Goal: Information Seeking & Learning: Learn about a topic

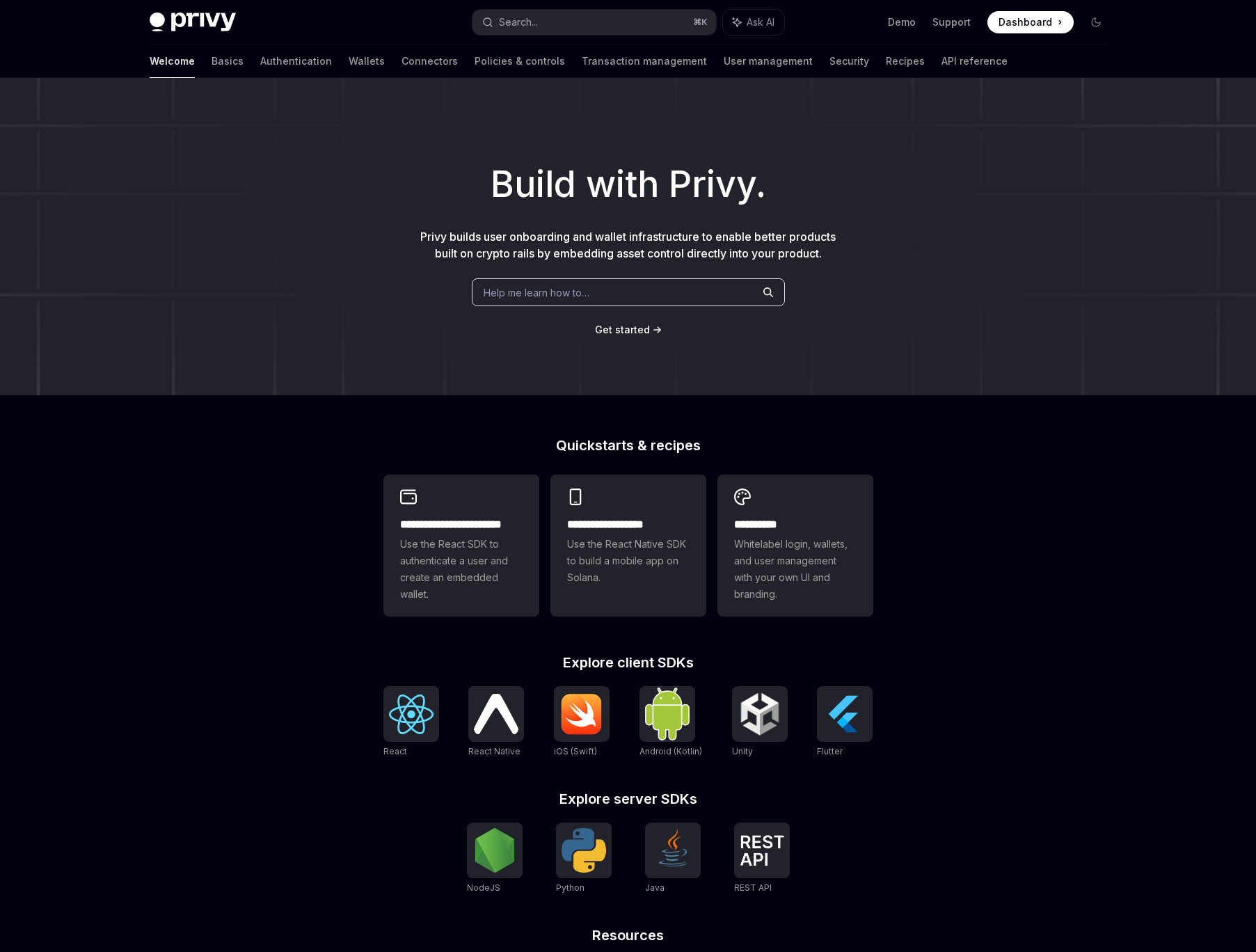
click at [290, 477] on div "**********" at bounding box center [628, 592] width 1256 height 1028
click at [260, 59] on link "Authentication" at bounding box center [296, 61] width 71 height 33
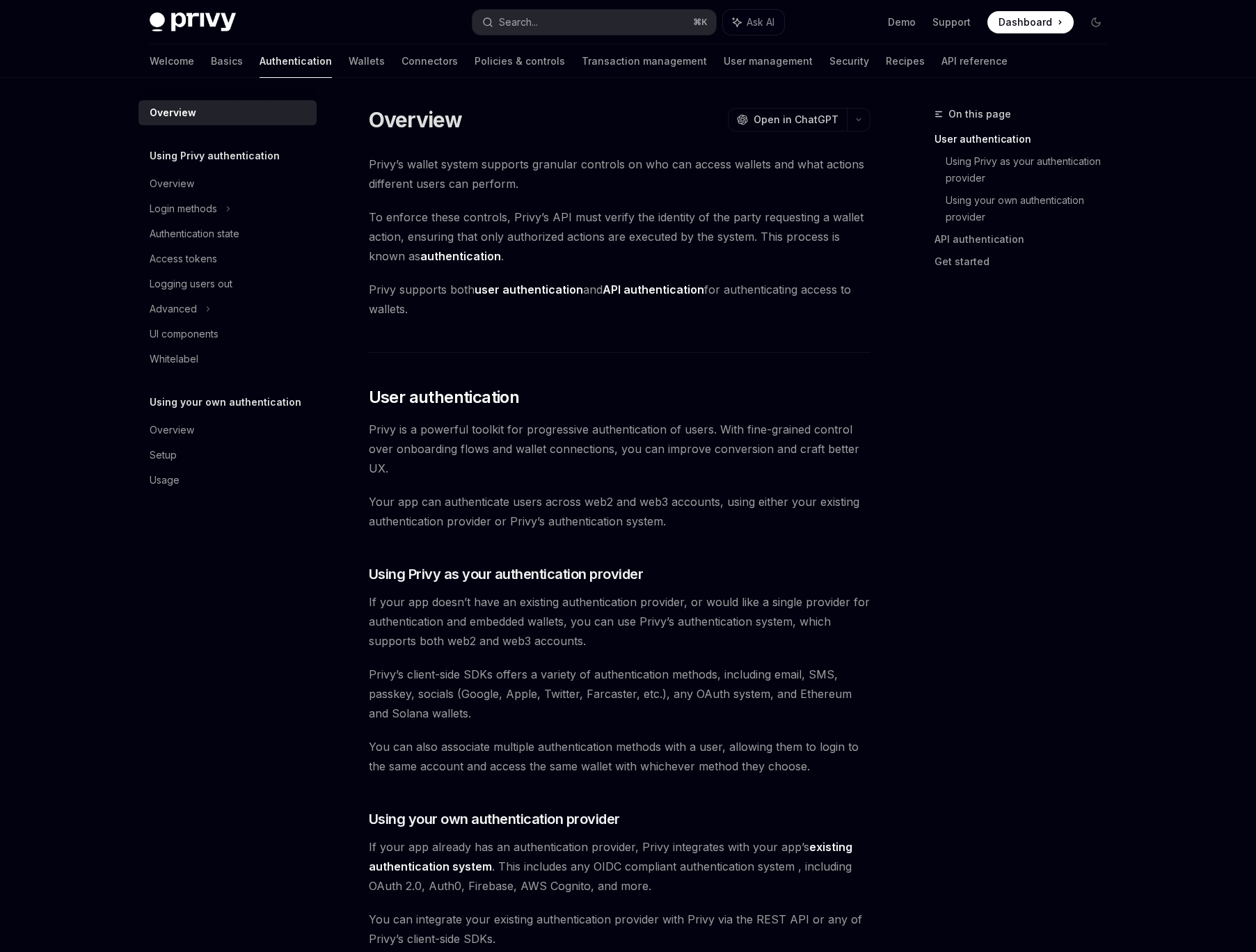
click at [976, 564] on div "On this page User authentication Using Privy as your authentication provider Us…" at bounding box center [1012, 529] width 211 height 846
click at [1161, 475] on div "Privy Docs home page Search... ⌘ K Ask AI Demo Support Dashboard Dashboard Sear…" at bounding box center [628, 873] width 1256 height 1746
click at [1098, 483] on div "On this page User authentication Using Privy as your authentication provider Us…" at bounding box center [1012, 529] width 211 height 846
click at [1066, 721] on div "On this page User authentication Using Privy as your authentication provider Us…" at bounding box center [1012, 529] width 211 height 846
click at [475, 60] on link "Policies & controls" at bounding box center [520, 61] width 91 height 33
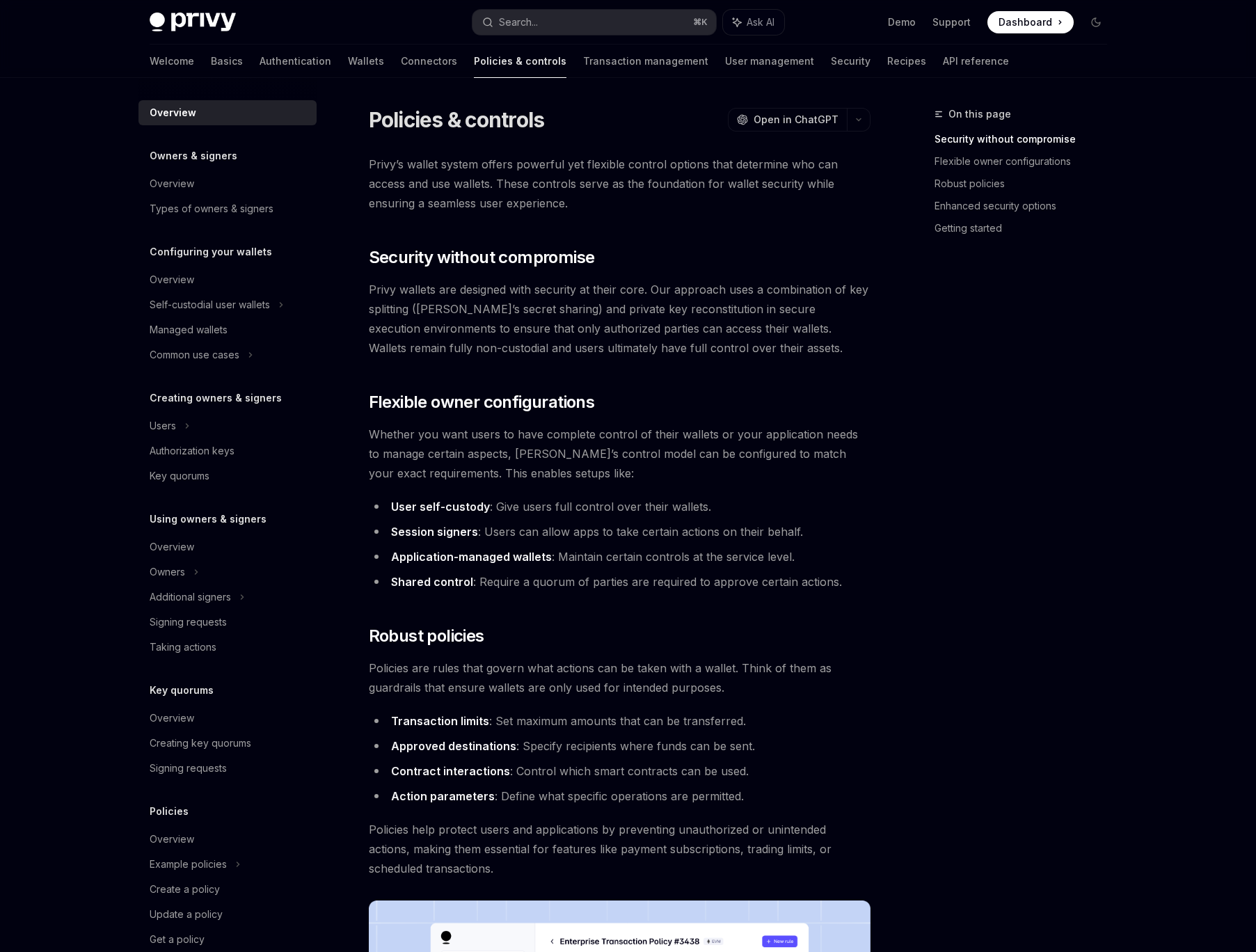
click at [401, 59] on link "Connectors" at bounding box center [429, 61] width 57 height 33
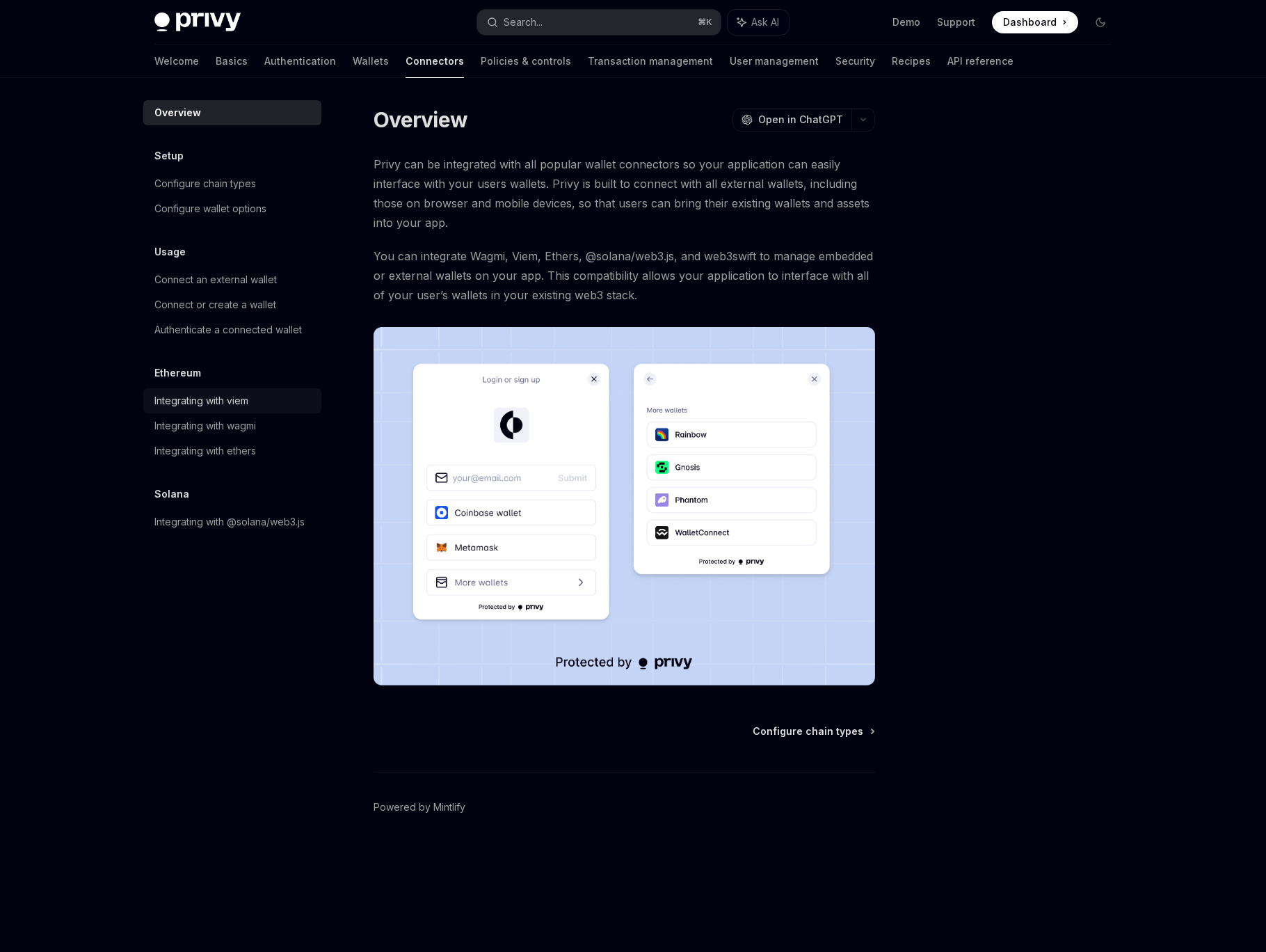
click at [211, 405] on div "Integrating with viem" at bounding box center [201, 401] width 94 height 17
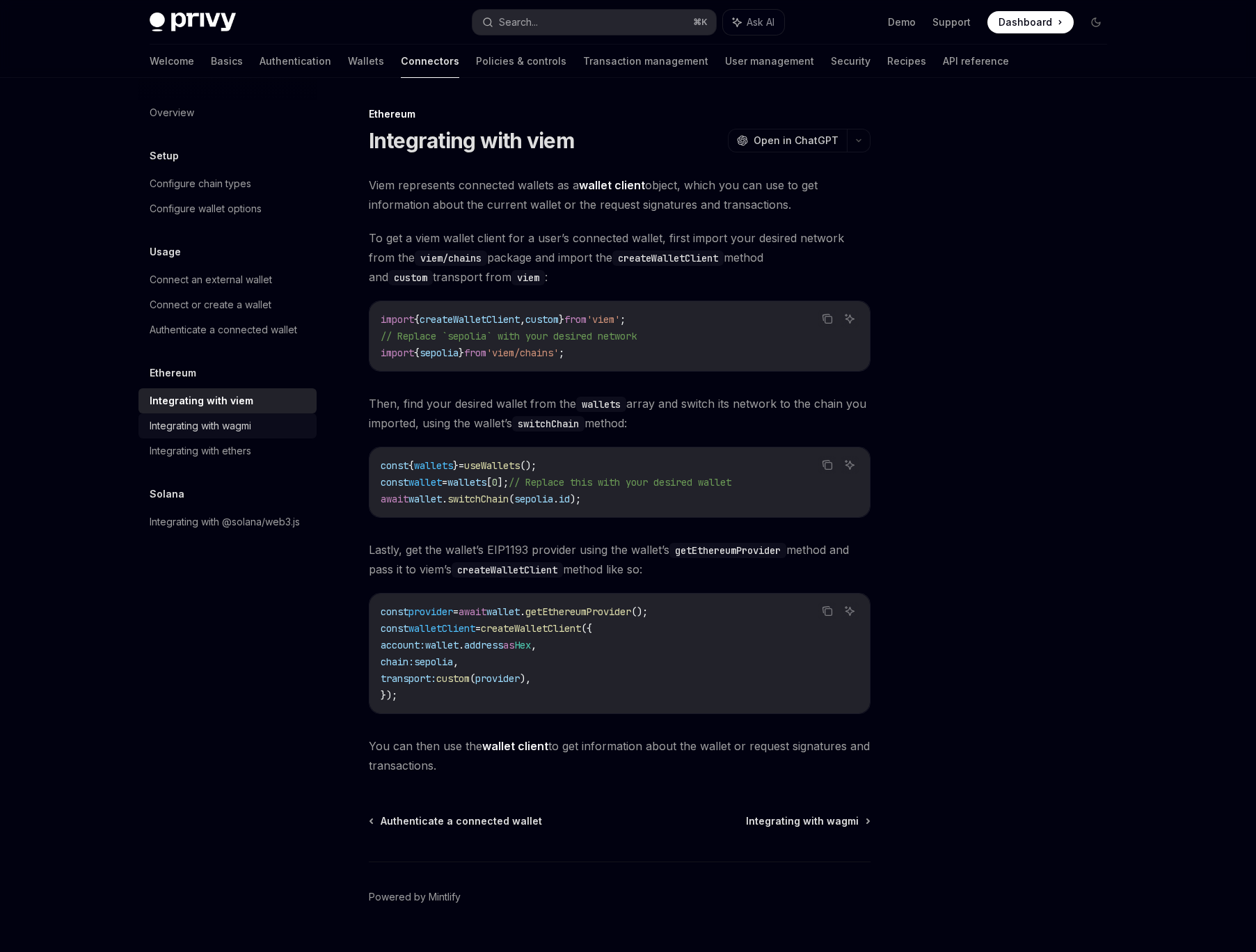
click at [208, 421] on div "Integrating with wagmi" at bounding box center [200, 426] width 102 height 17
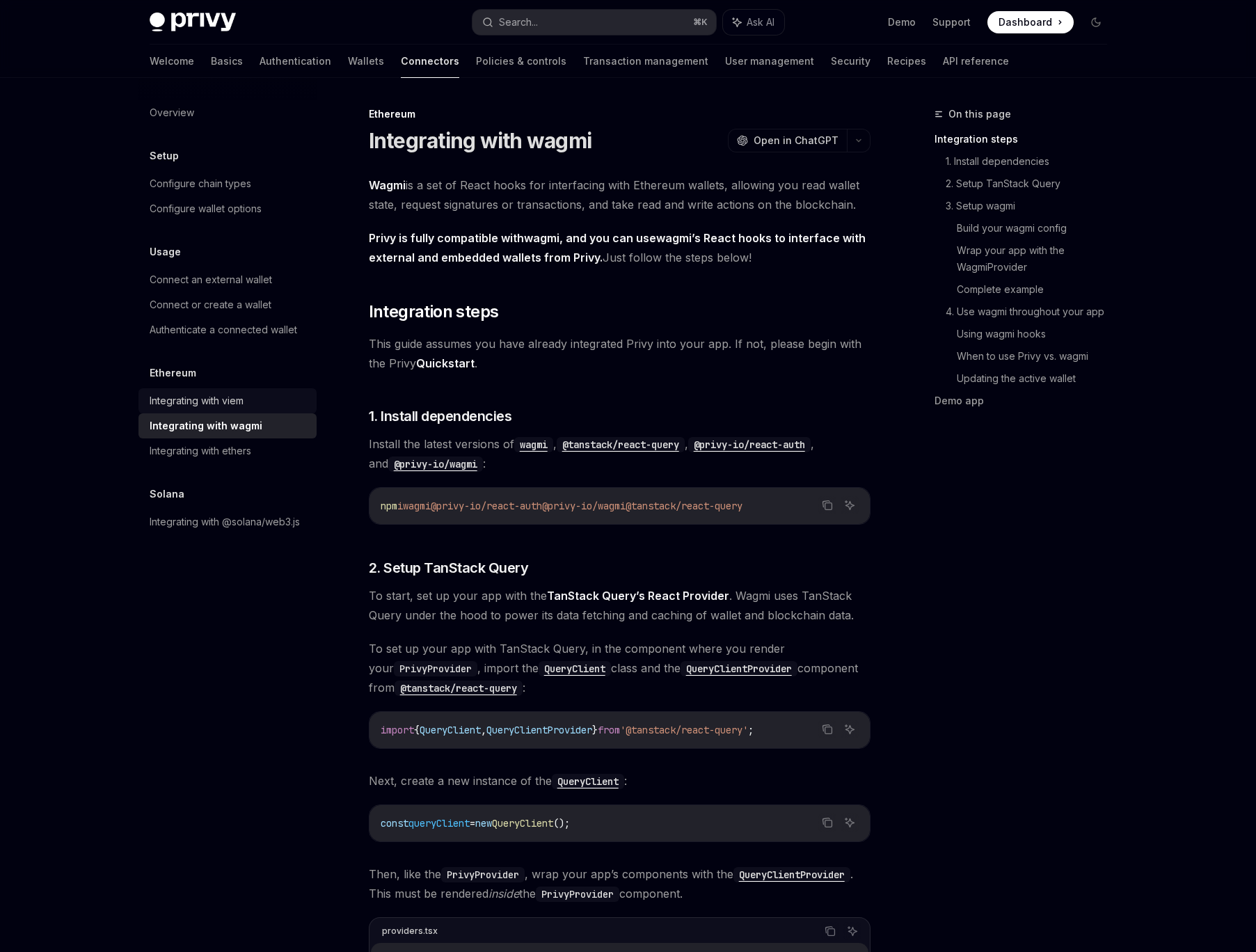
click at [211, 393] on div "Integrating with viem" at bounding box center [196, 401] width 94 height 17
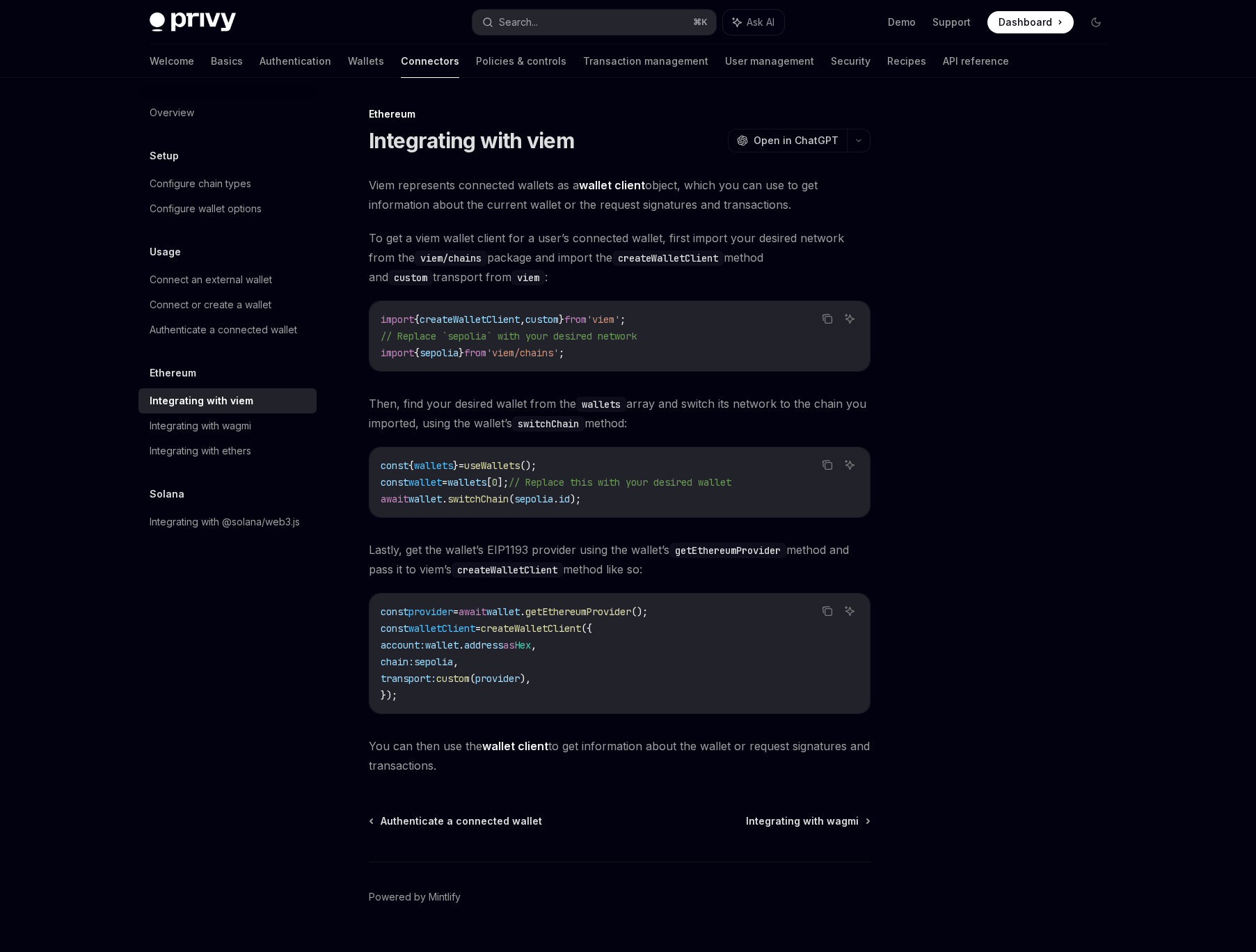
click at [1064, 610] on div at bounding box center [1012, 529] width 211 height 846
click at [1023, 607] on div at bounding box center [1012, 529] width 211 height 846
click at [887, 52] on link "Recipes" at bounding box center [906, 61] width 39 height 33
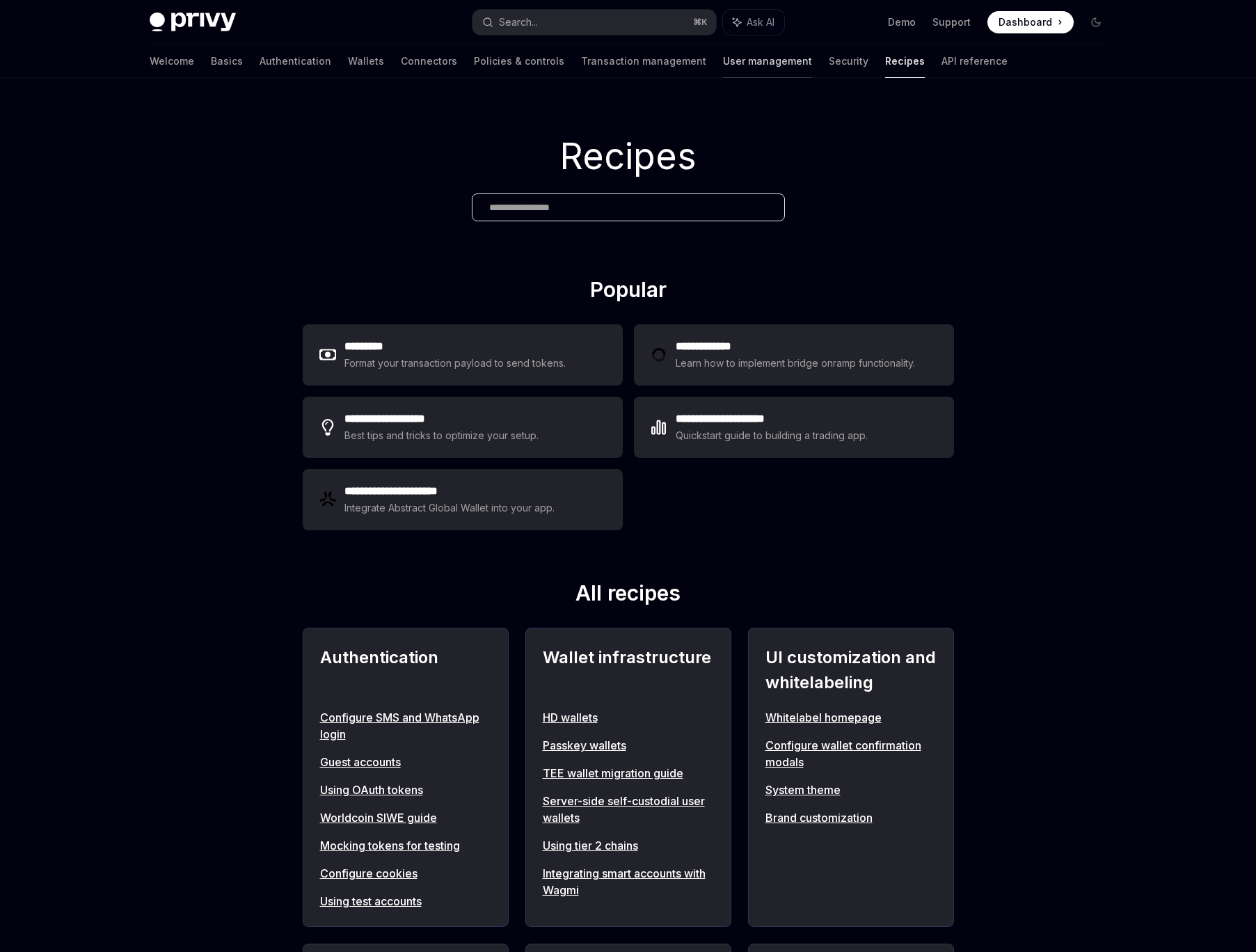
click at [723, 58] on link "User management" at bounding box center [767, 61] width 89 height 33
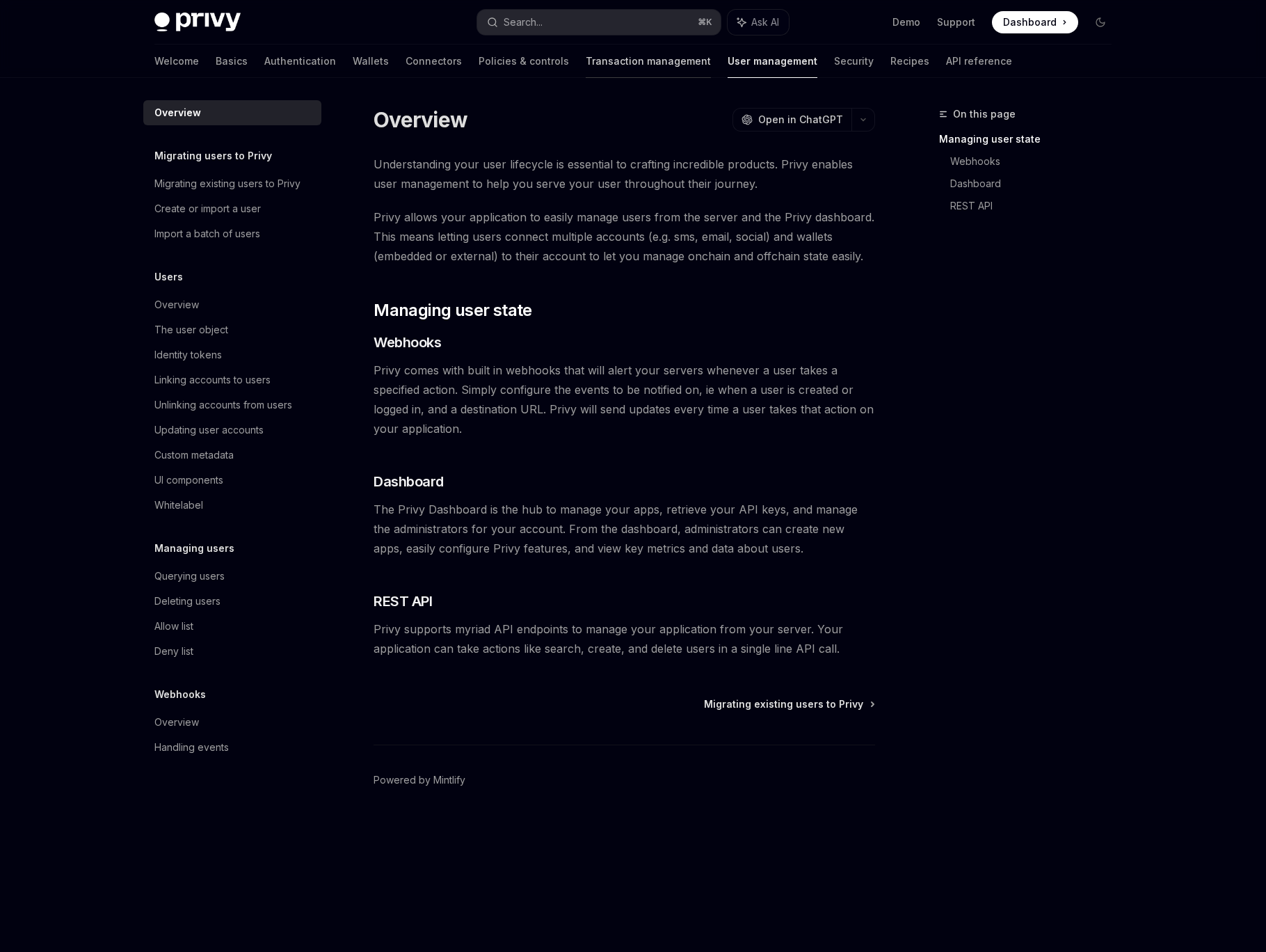
click at [586, 60] on link "Transaction management" at bounding box center [648, 61] width 125 height 33
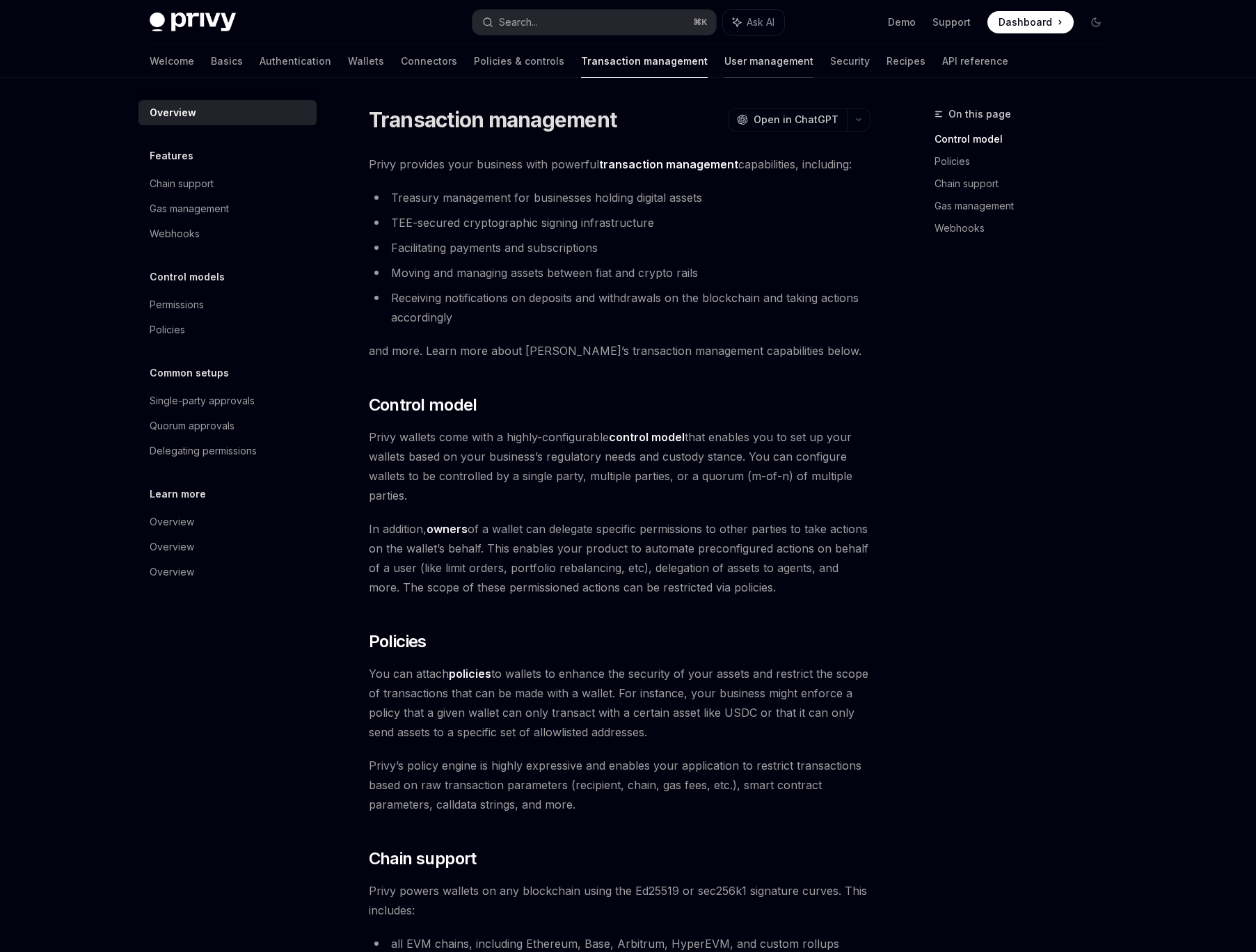
click at [724, 62] on link "User management" at bounding box center [769, 61] width 89 height 33
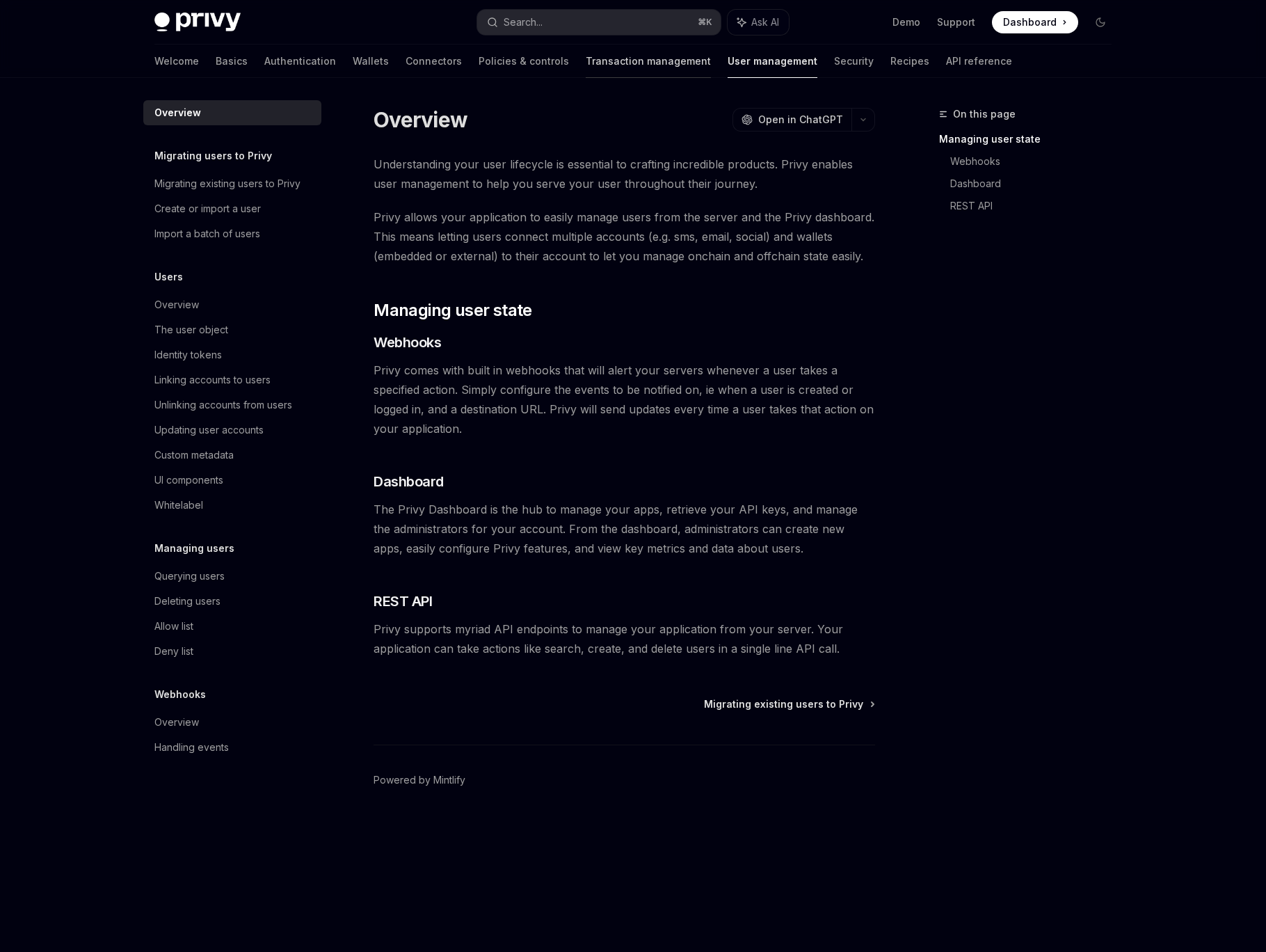
click at [595, 64] on link "Transaction management" at bounding box center [648, 61] width 125 height 33
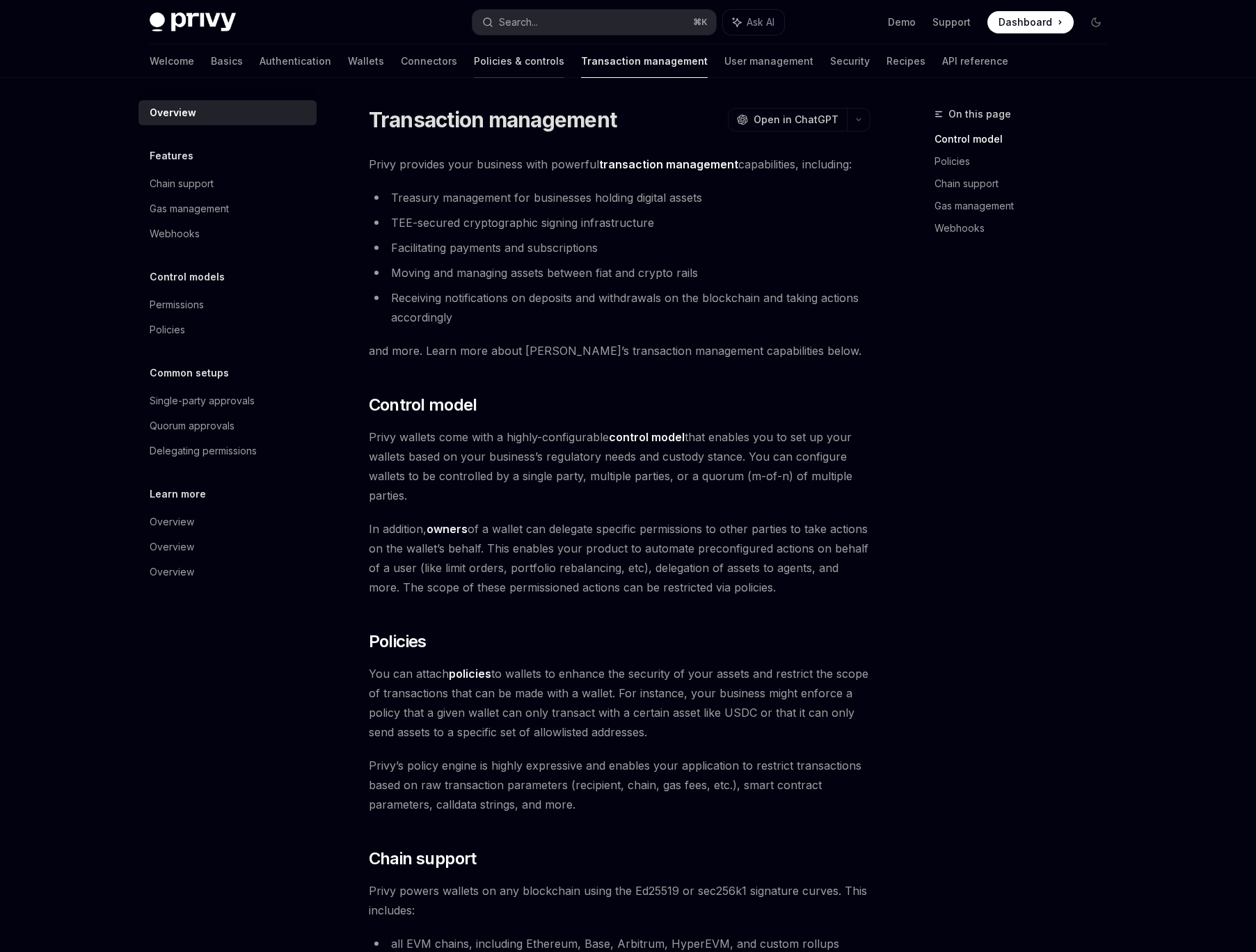
click at [476, 66] on link "Policies & controls" at bounding box center [519, 61] width 91 height 33
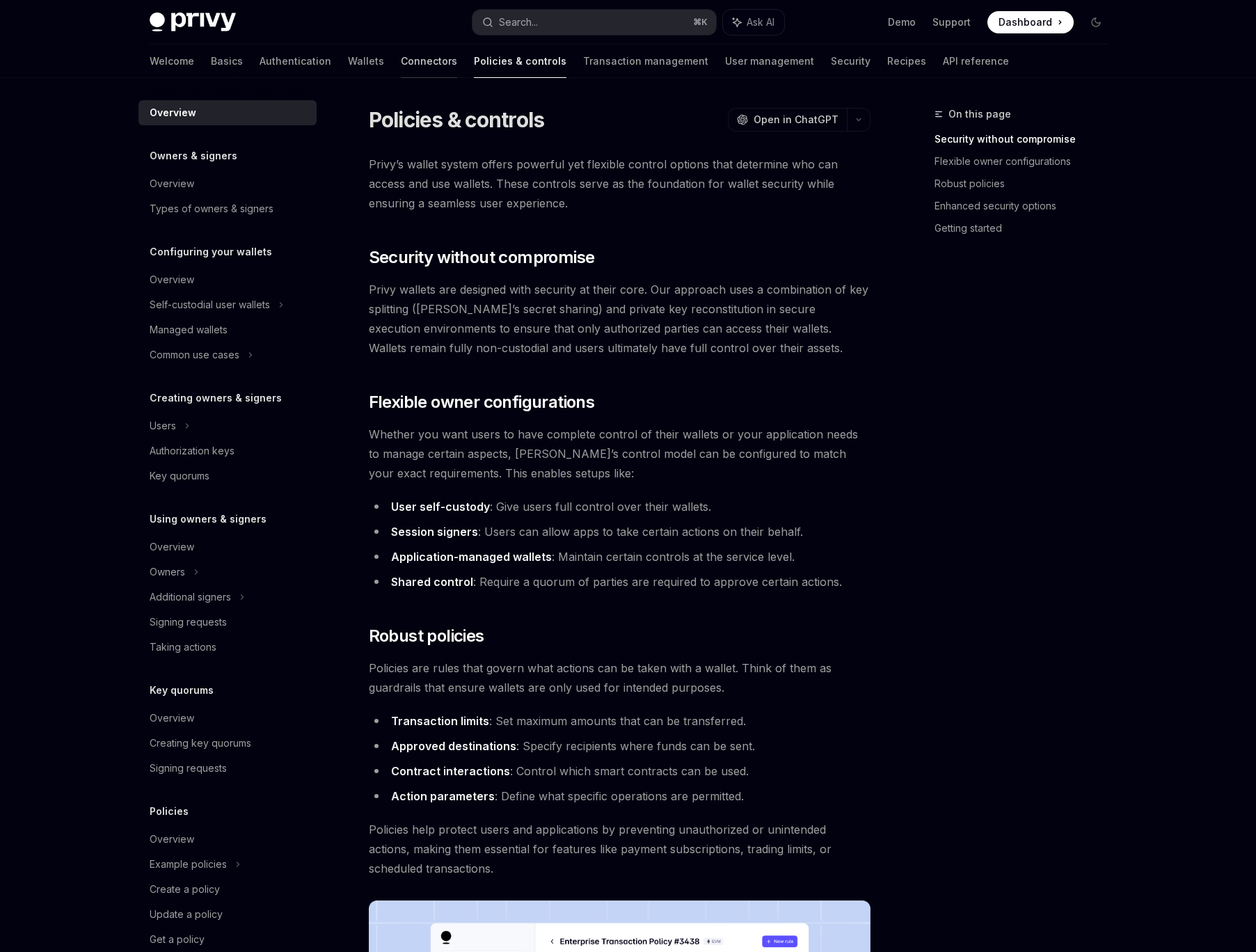
click at [401, 66] on link "Connectors" at bounding box center [429, 61] width 57 height 33
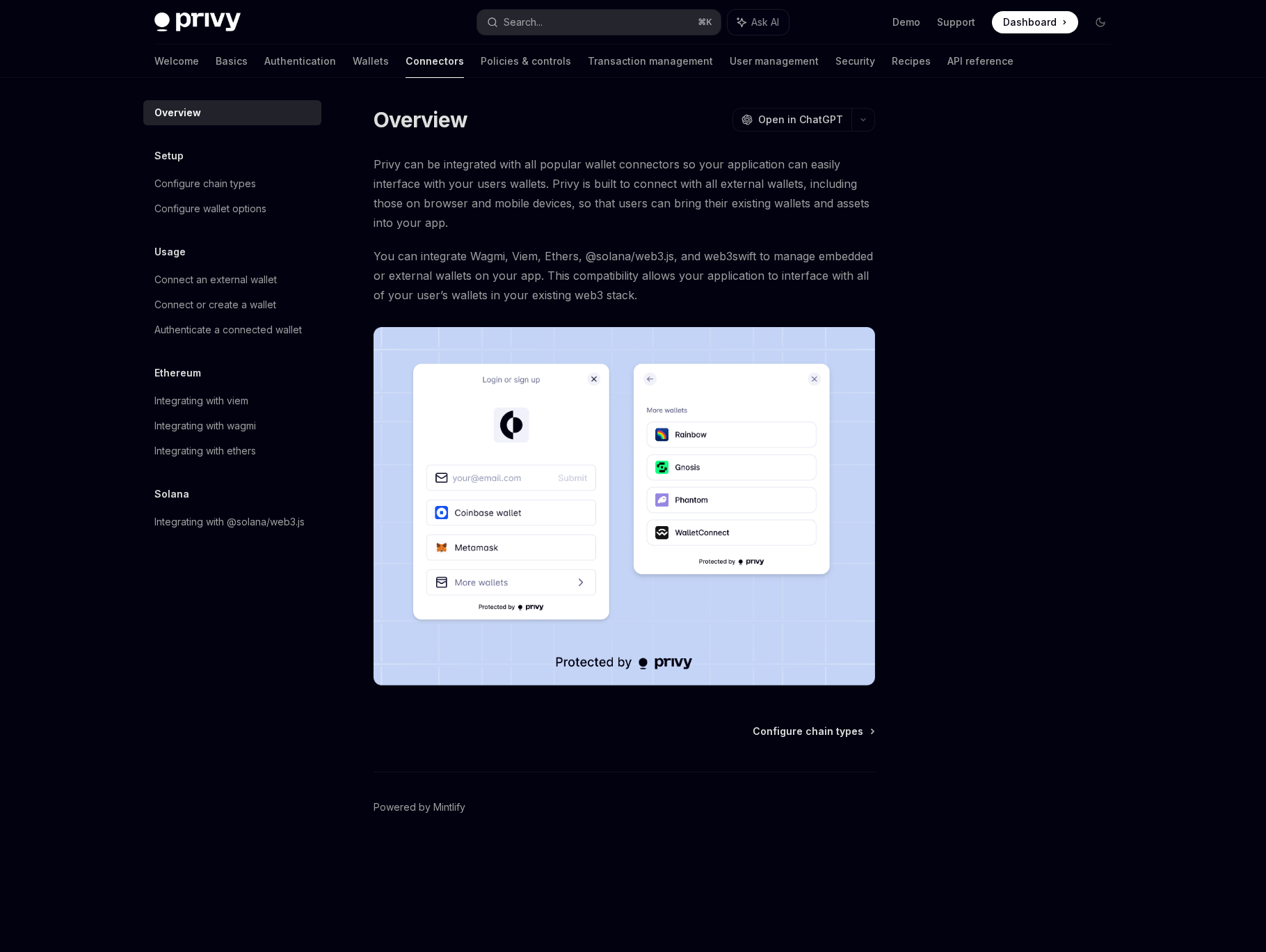
click at [1050, 388] on div at bounding box center [1017, 529] width 211 height 846
click at [187, 185] on div "Configure chain types" at bounding box center [205, 184] width 102 height 17
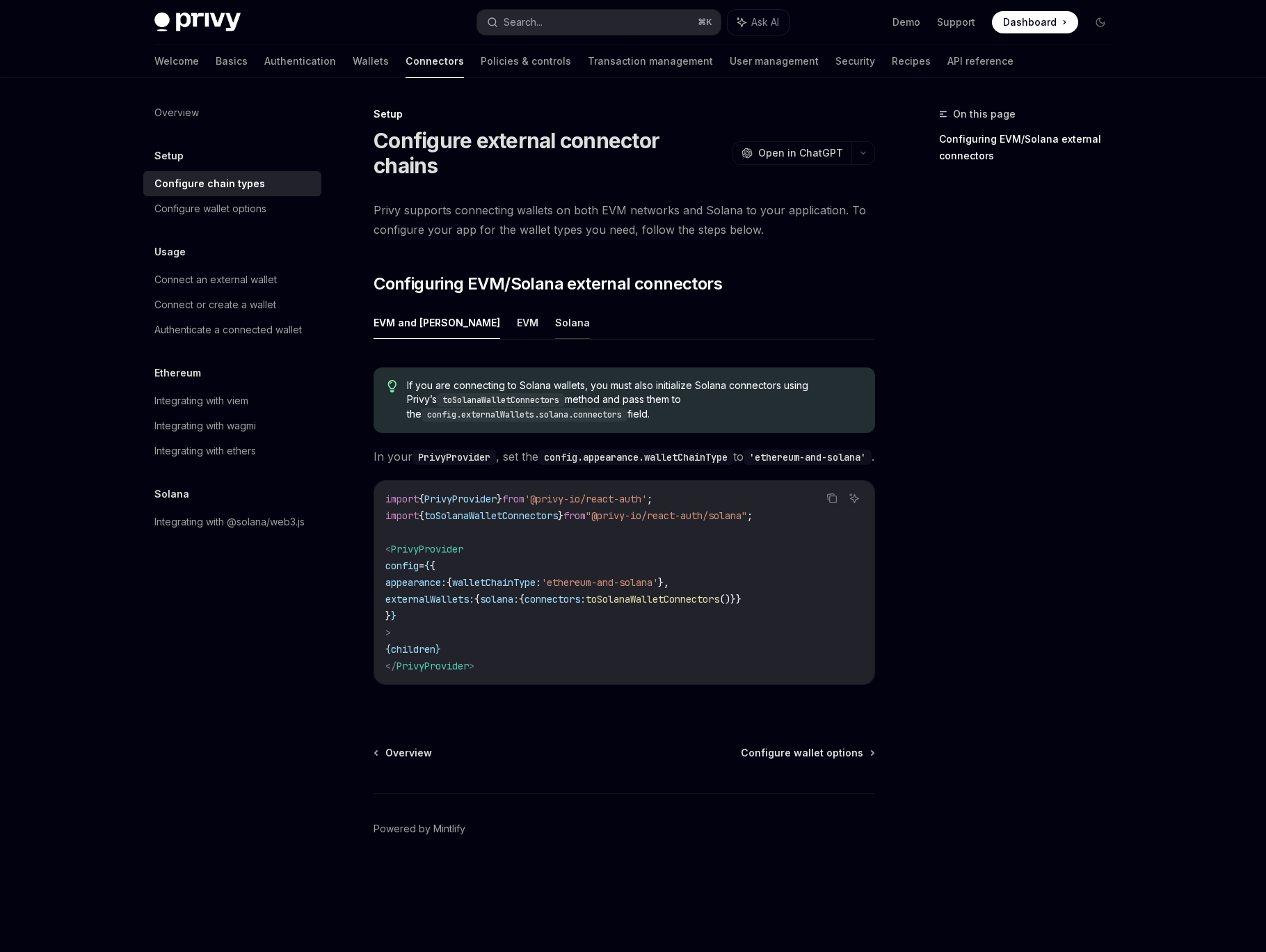
click at [555, 306] on button "Solana" at bounding box center [572, 323] width 35 height 33
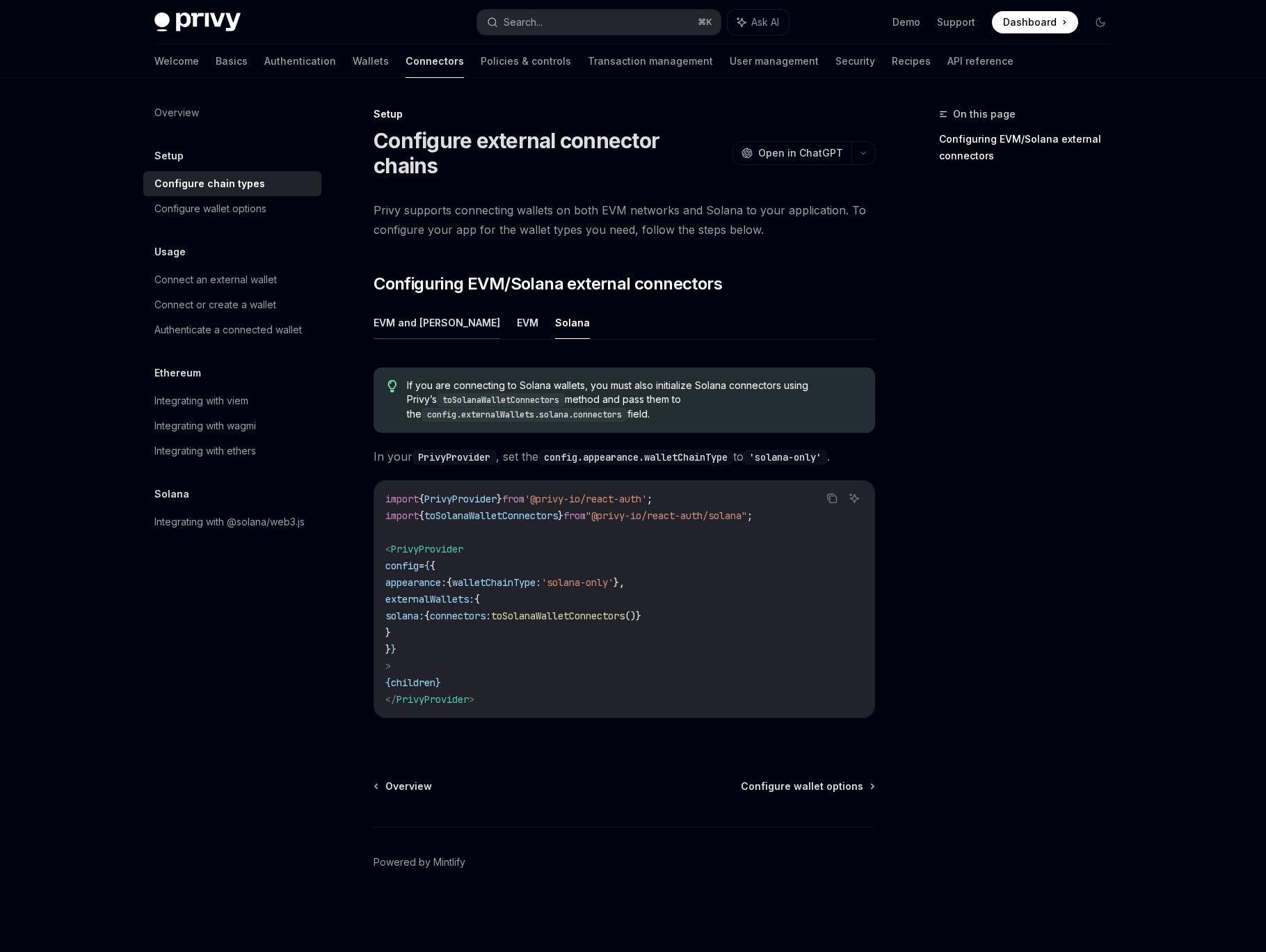
click at [414, 306] on button "EVM and [PERSON_NAME]" at bounding box center [436, 323] width 127 height 33
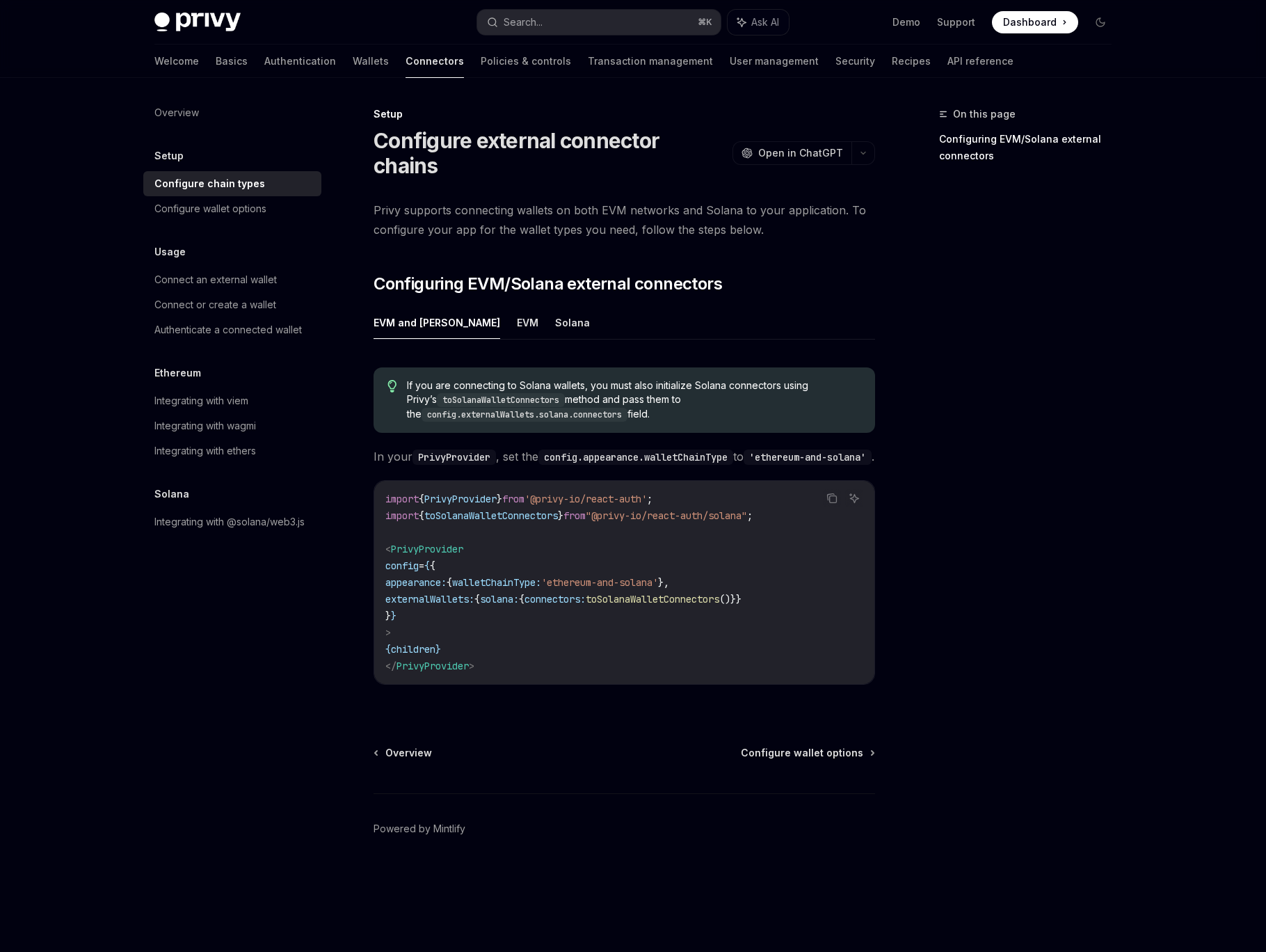
click at [465, 306] on ul "EVM and [PERSON_NAME]" at bounding box center [624, 323] width 501 height 33
click at [517, 306] on button "EVM" at bounding box center [528, 323] width 21 height 33
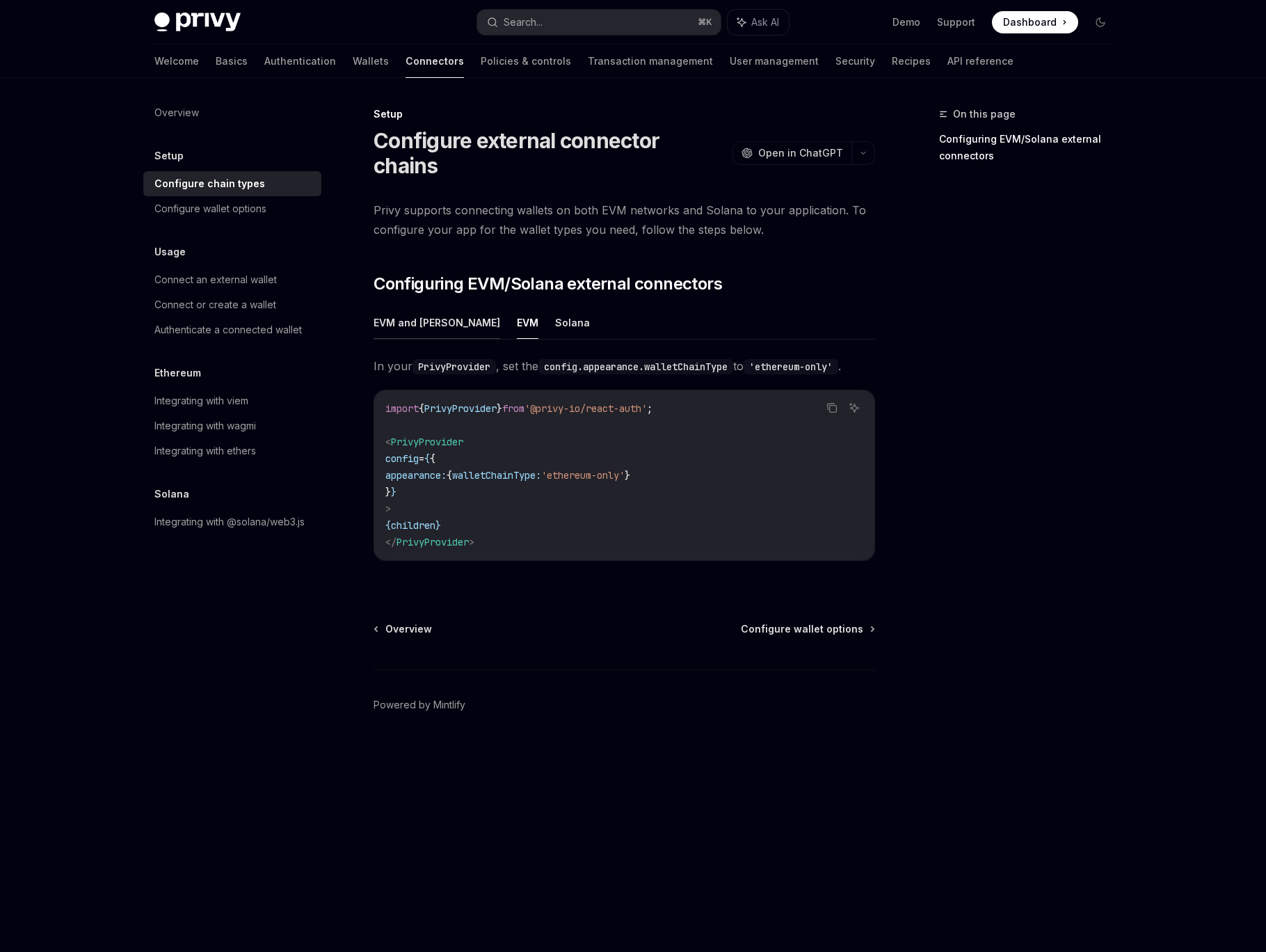
click at [424, 306] on button "EVM and [PERSON_NAME]" at bounding box center [436, 323] width 127 height 33
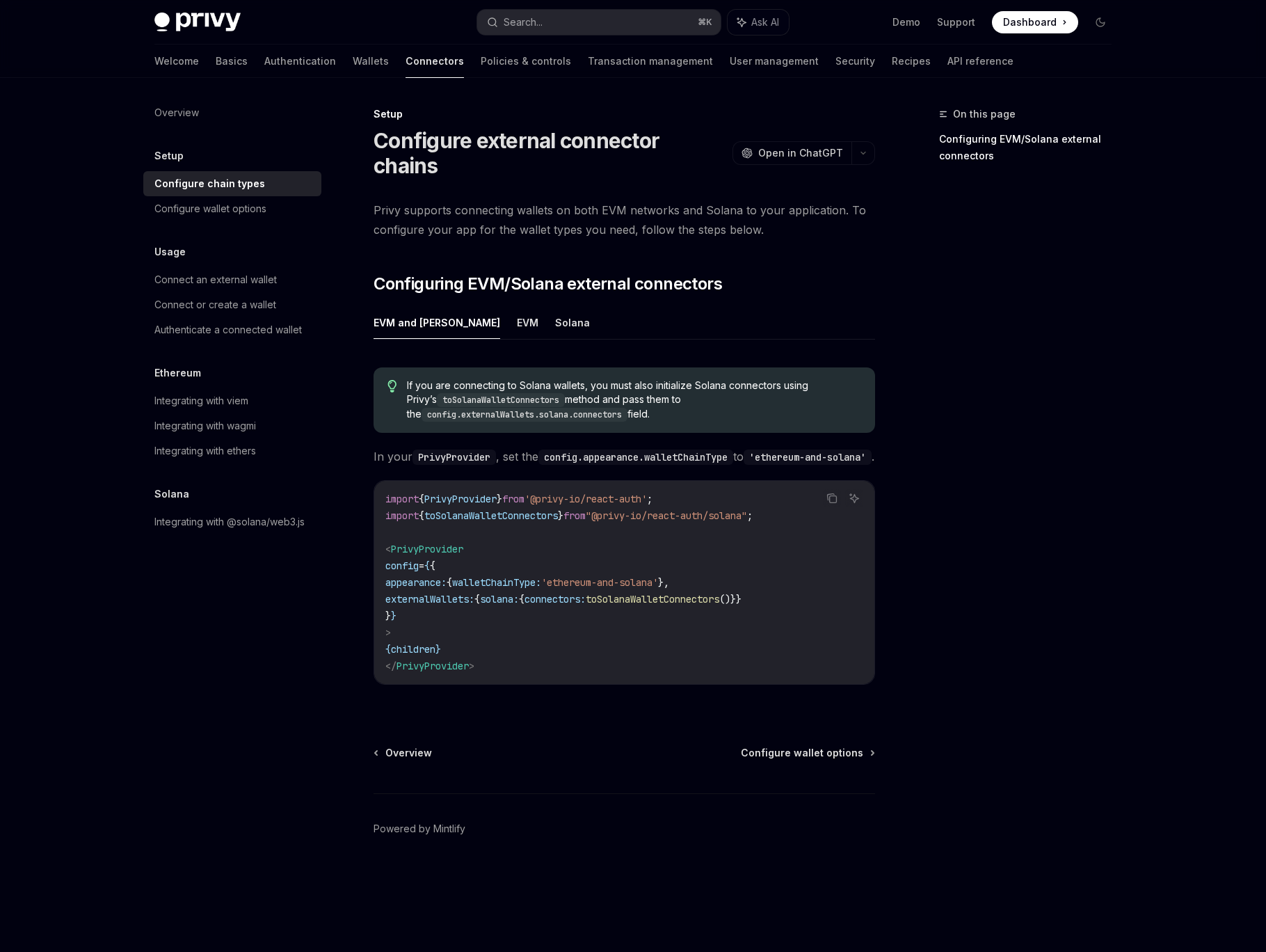
click at [1115, 431] on div "On this page Configuring EVM/Solana external connectors" at bounding box center [1017, 529] width 211 height 846
click at [353, 59] on link "Wallets" at bounding box center [371, 61] width 36 height 33
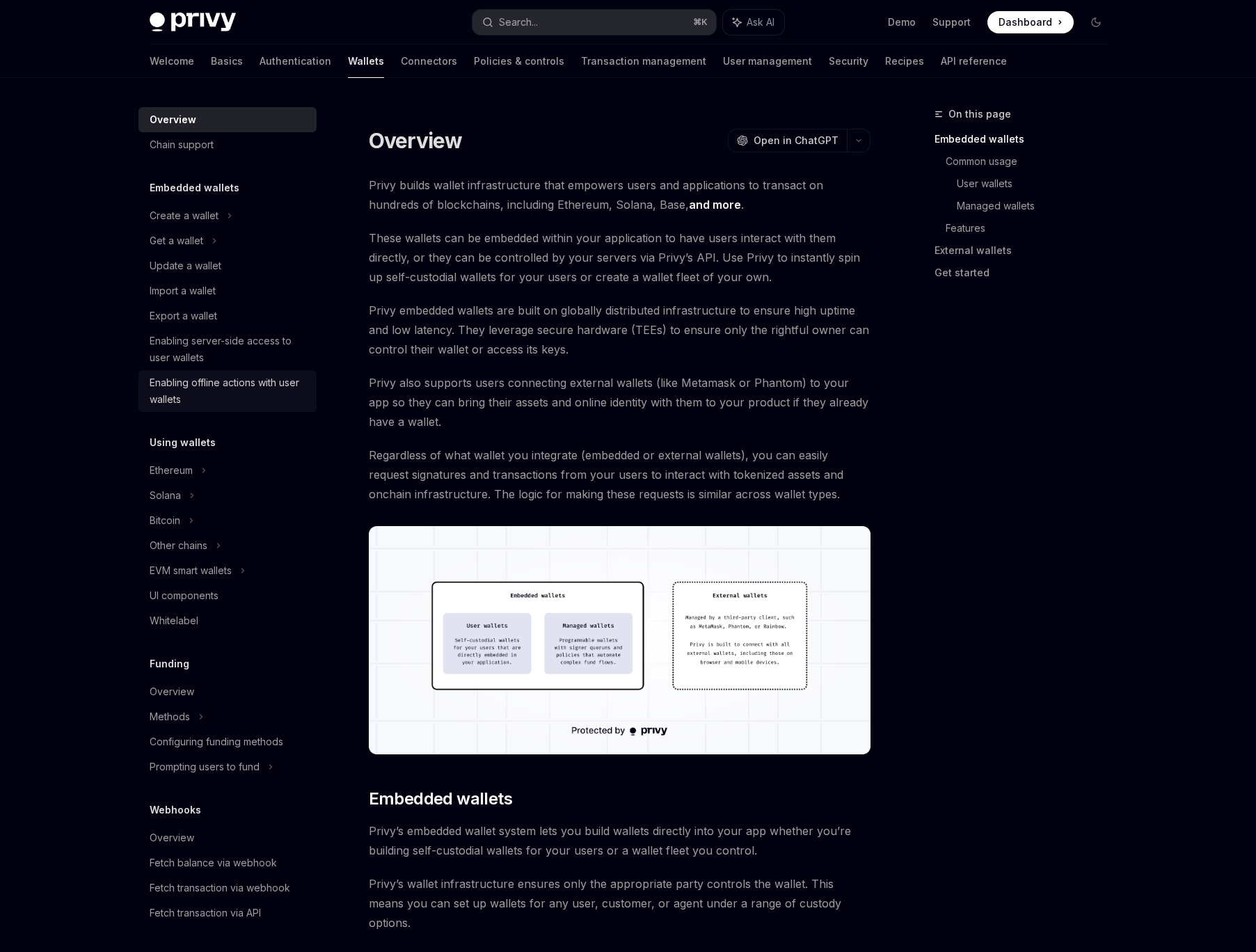
click at [269, 397] on div "Enabling offline actions with user wallets" at bounding box center [228, 390] width 158 height 33
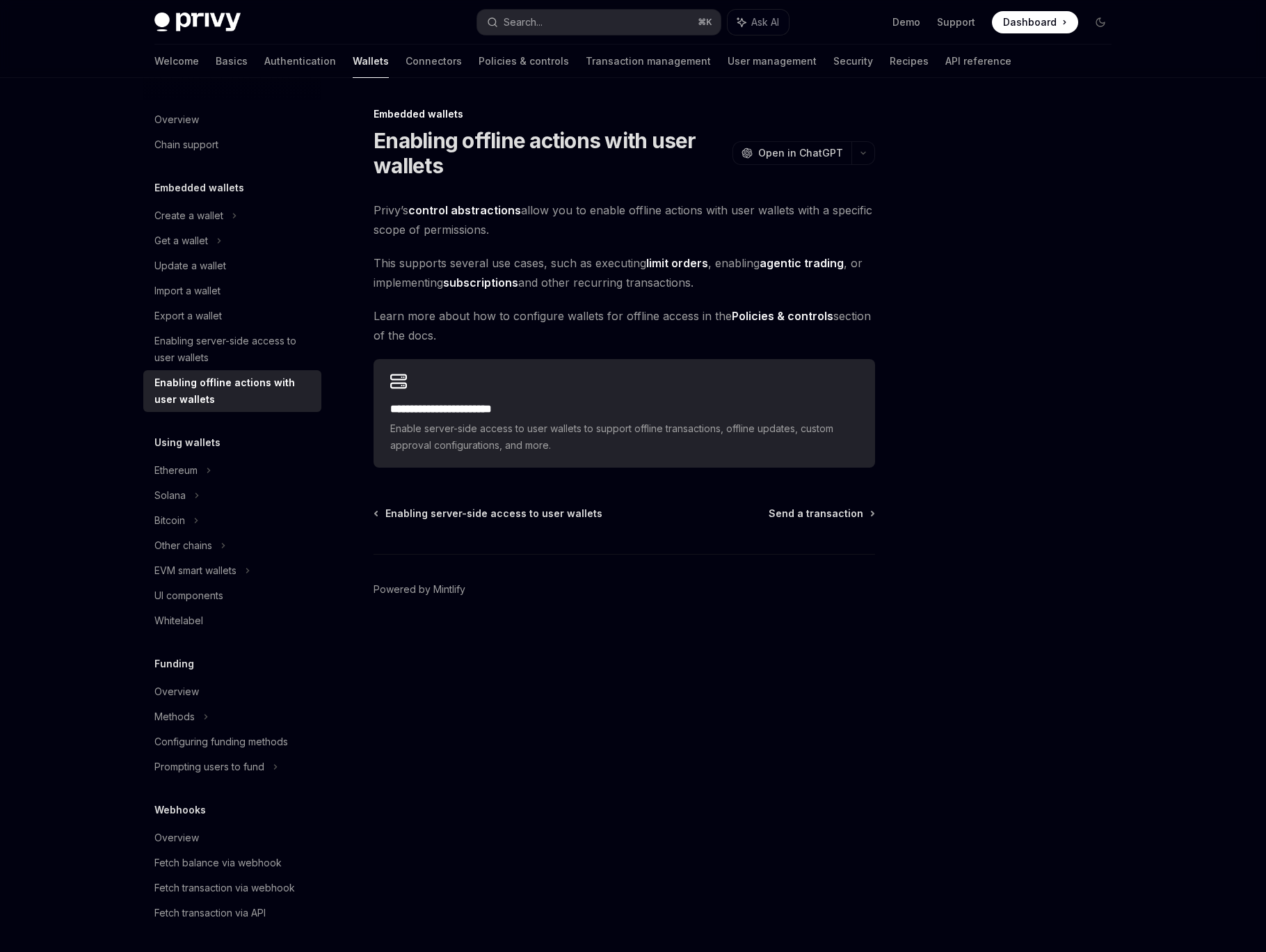
click at [1028, 374] on div at bounding box center [1017, 529] width 211 height 846
click at [798, 262] on strong "agentic trading" at bounding box center [801, 263] width 84 height 14
click at [1019, 303] on div at bounding box center [1017, 529] width 211 height 846
click at [191, 228] on div "Ethereum" at bounding box center [233, 215] width 178 height 25
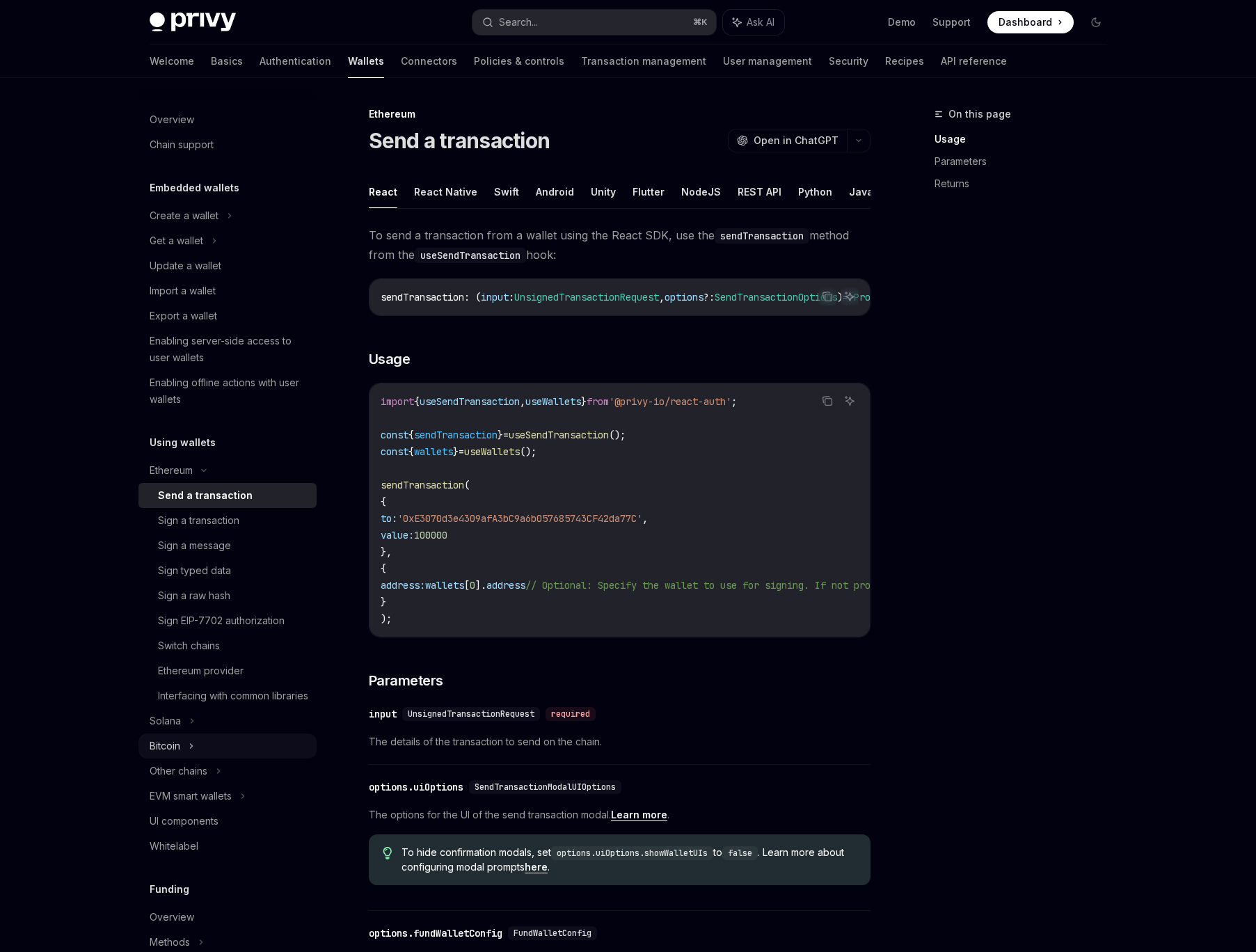
click at [247, 755] on div "Bitcoin" at bounding box center [228, 745] width 178 height 25
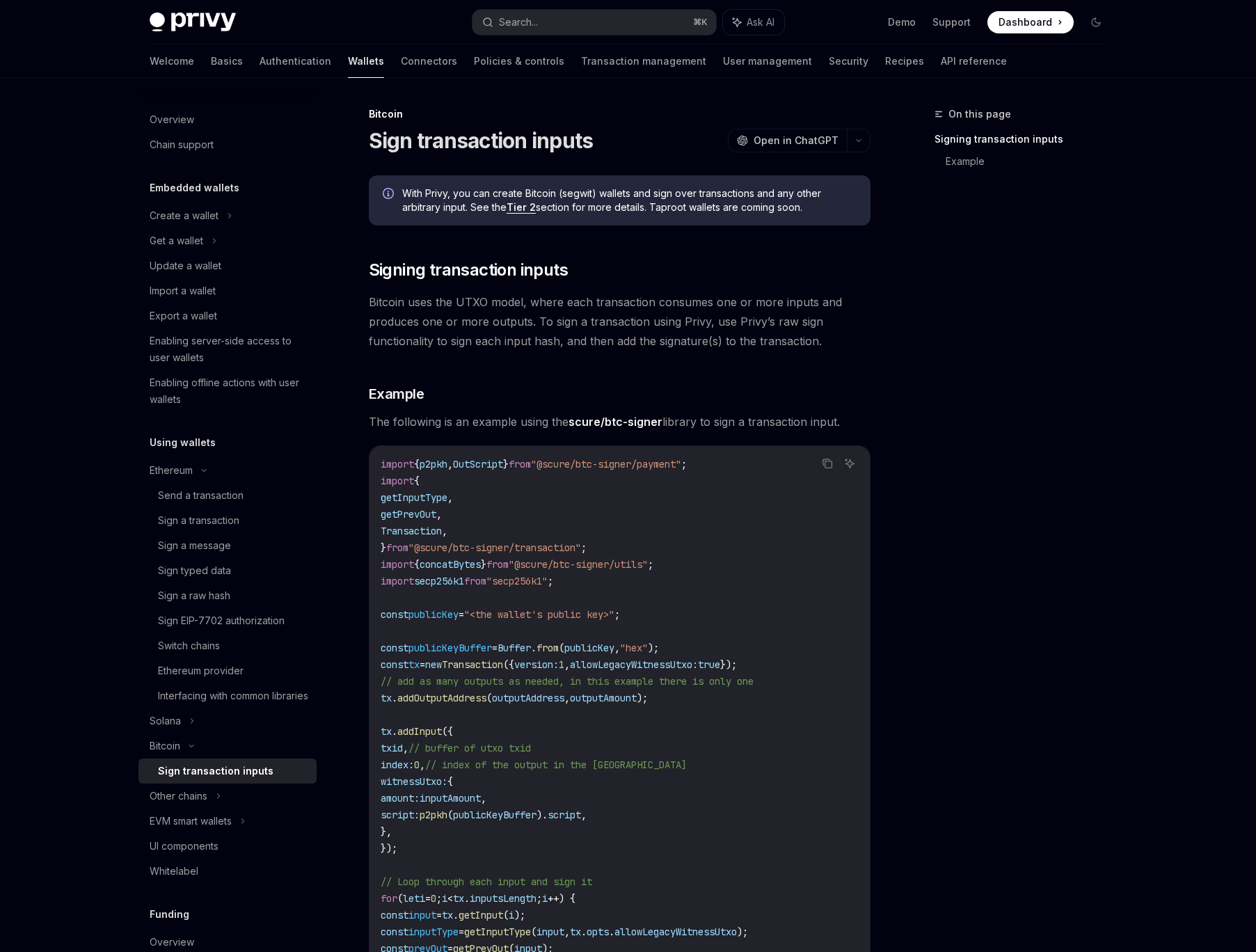
click at [1002, 719] on div "On this page Signing transaction inputs Example" at bounding box center [1012, 529] width 211 height 846
click at [970, 524] on div "On this page Signing transaction inputs Example" at bounding box center [1012, 529] width 211 height 846
click at [1047, 249] on div "On this page Signing transaction inputs Example" at bounding box center [1012, 529] width 211 height 846
click at [723, 66] on link "User management" at bounding box center [767, 61] width 89 height 33
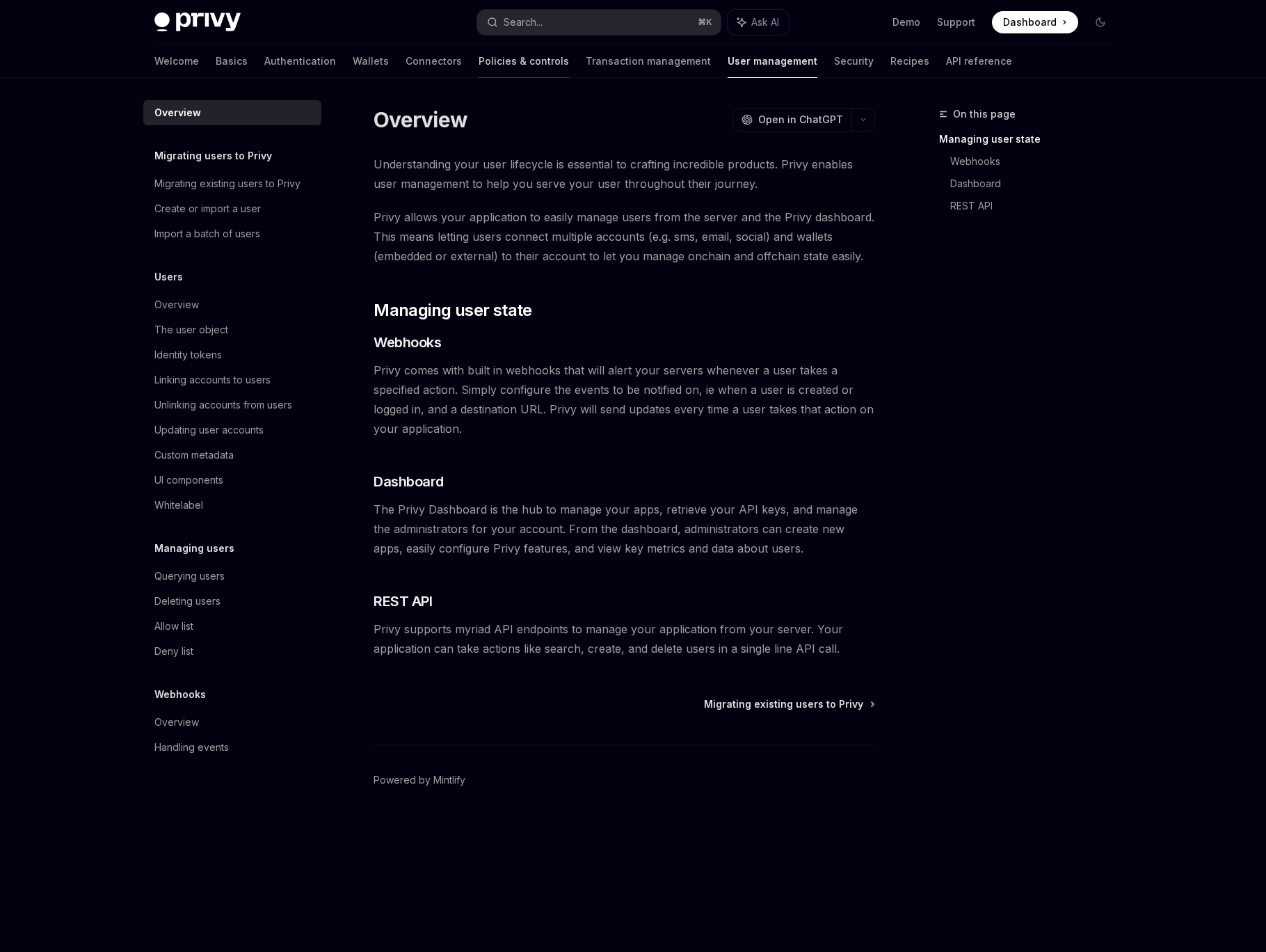
click at [479, 63] on link "Policies & controls" at bounding box center [524, 61] width 91 height 33
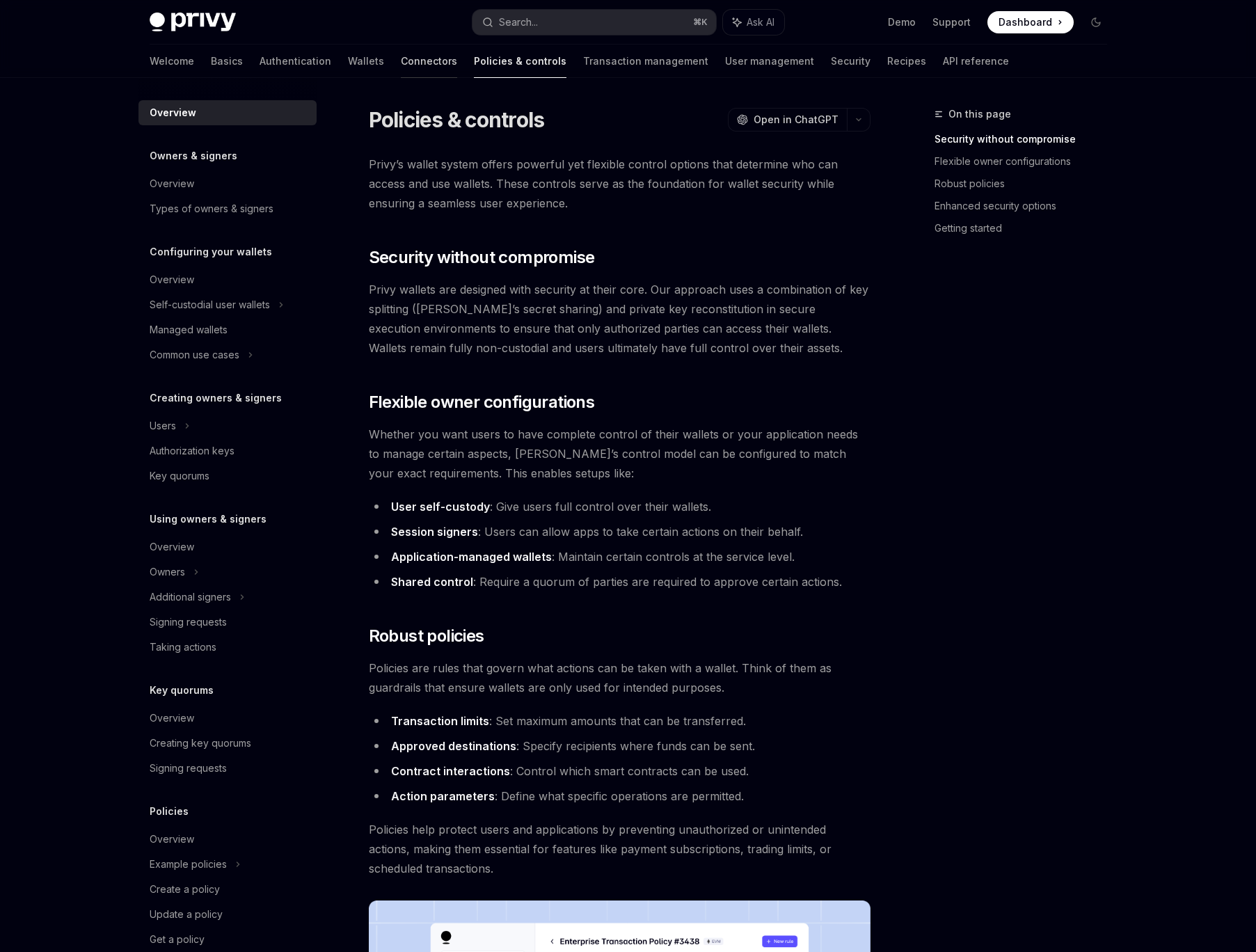
click at [401, 65] on link "Connectors" at bounding box center [429, 61] width 57 height 33
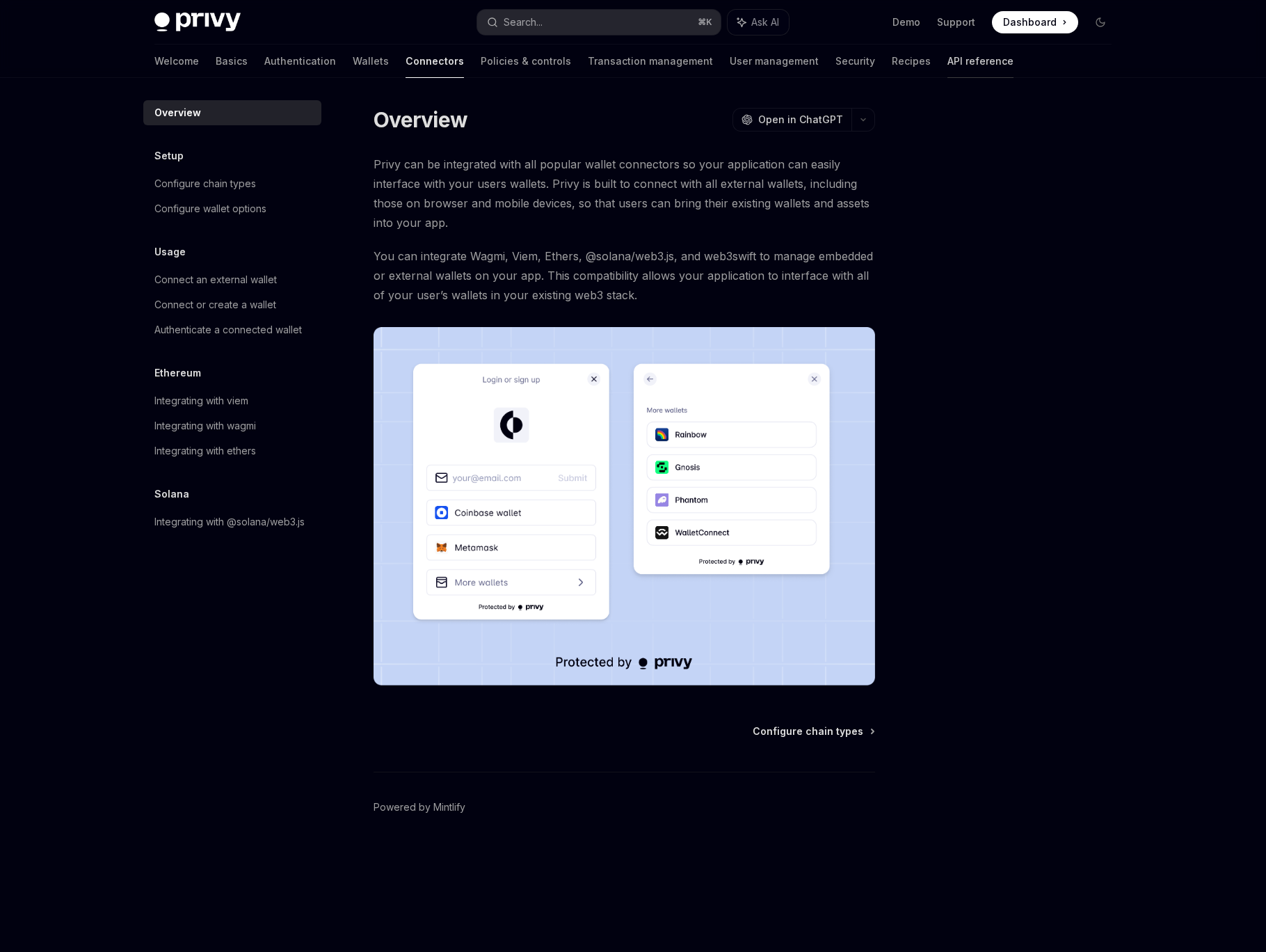
click at [948, 55] on link "API reference" at bounding box center [980, 61] width 66 height 33
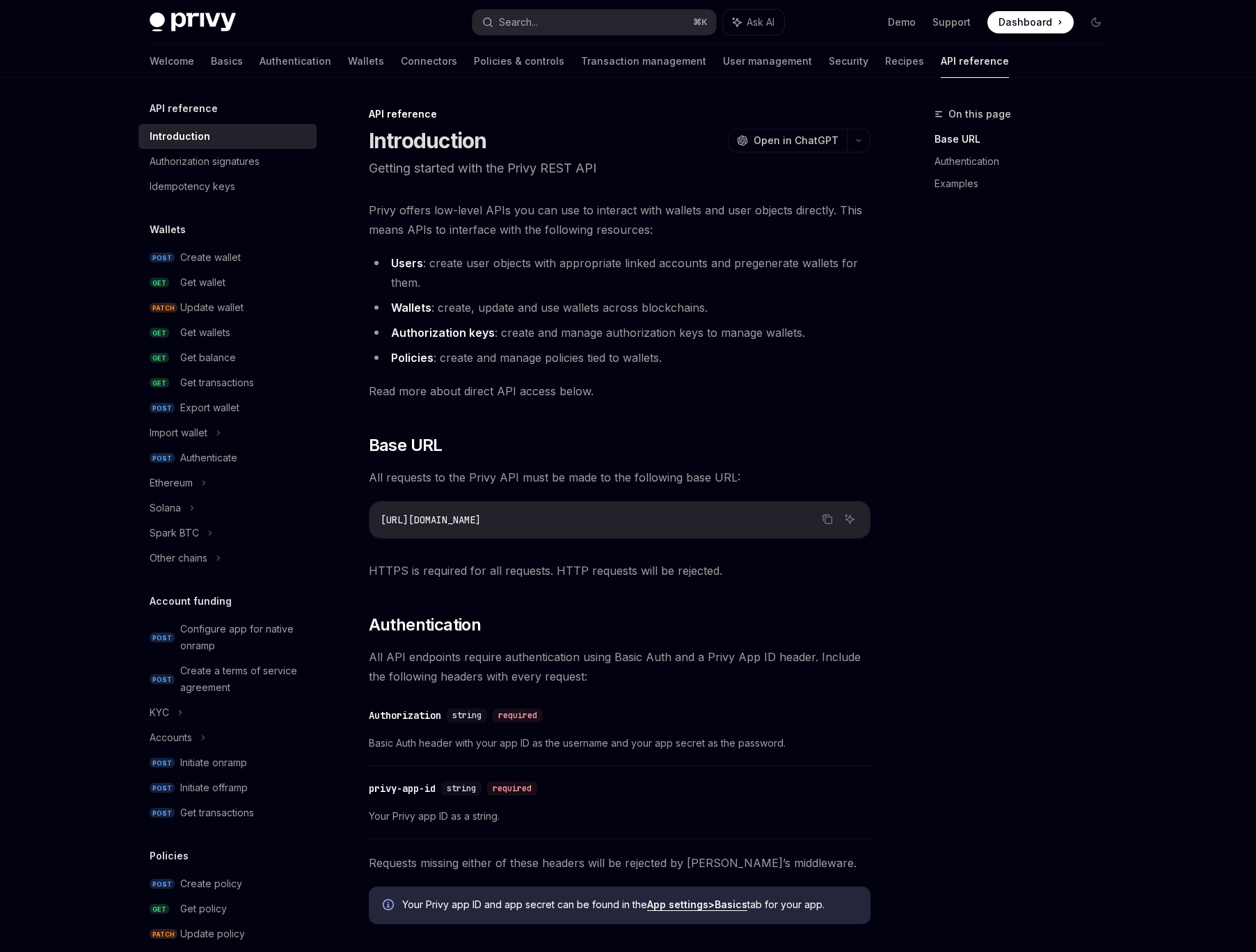
click at [1003, 508] on div "On this page Base URL Authentication Examples" at bounding box center [1012, 529] width 211 height 846
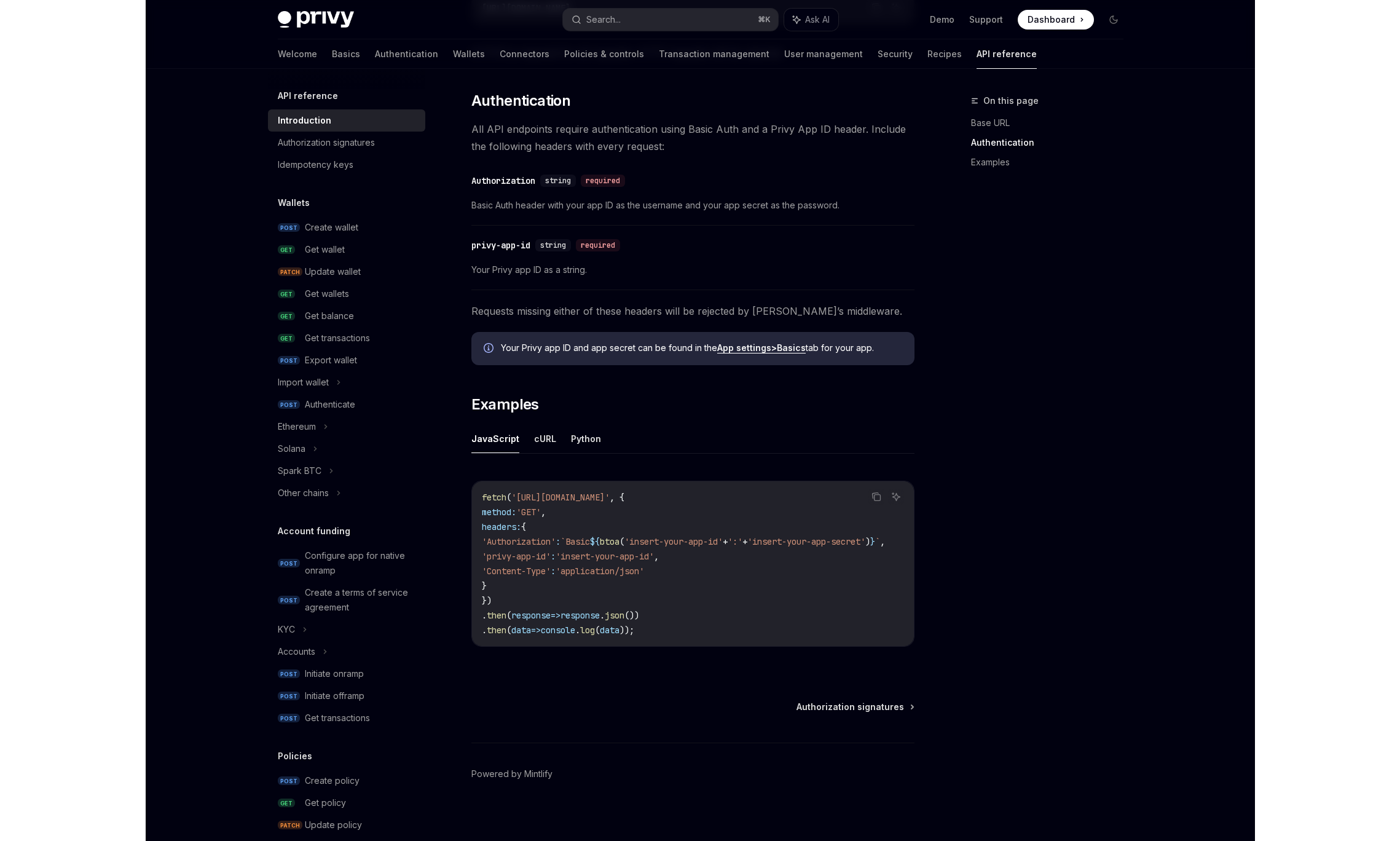
scroll to position [452, 0]
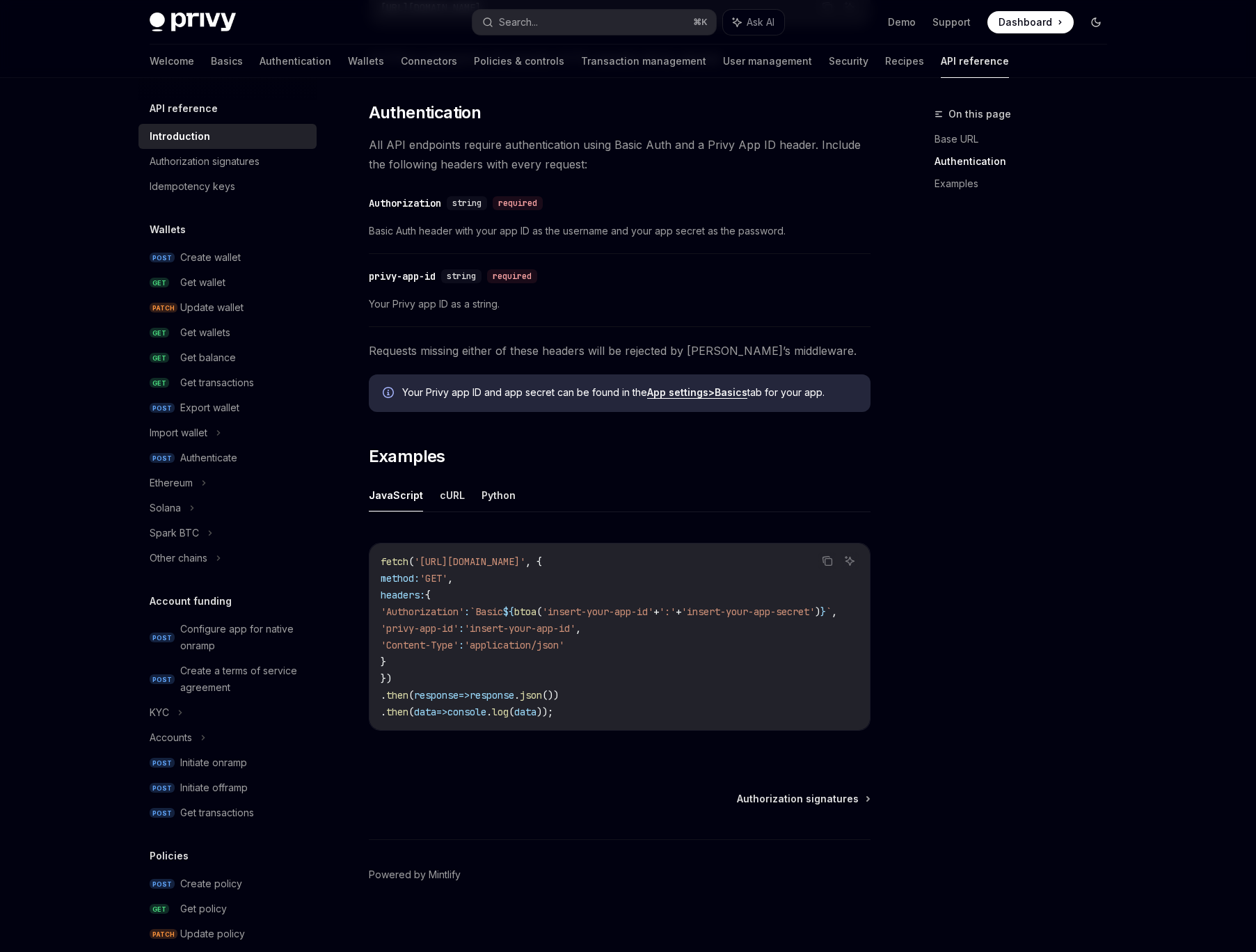
click at [1091, 20] on icon "Toggle dark mode" at bounding box center [1095, 23] width 11 height 11
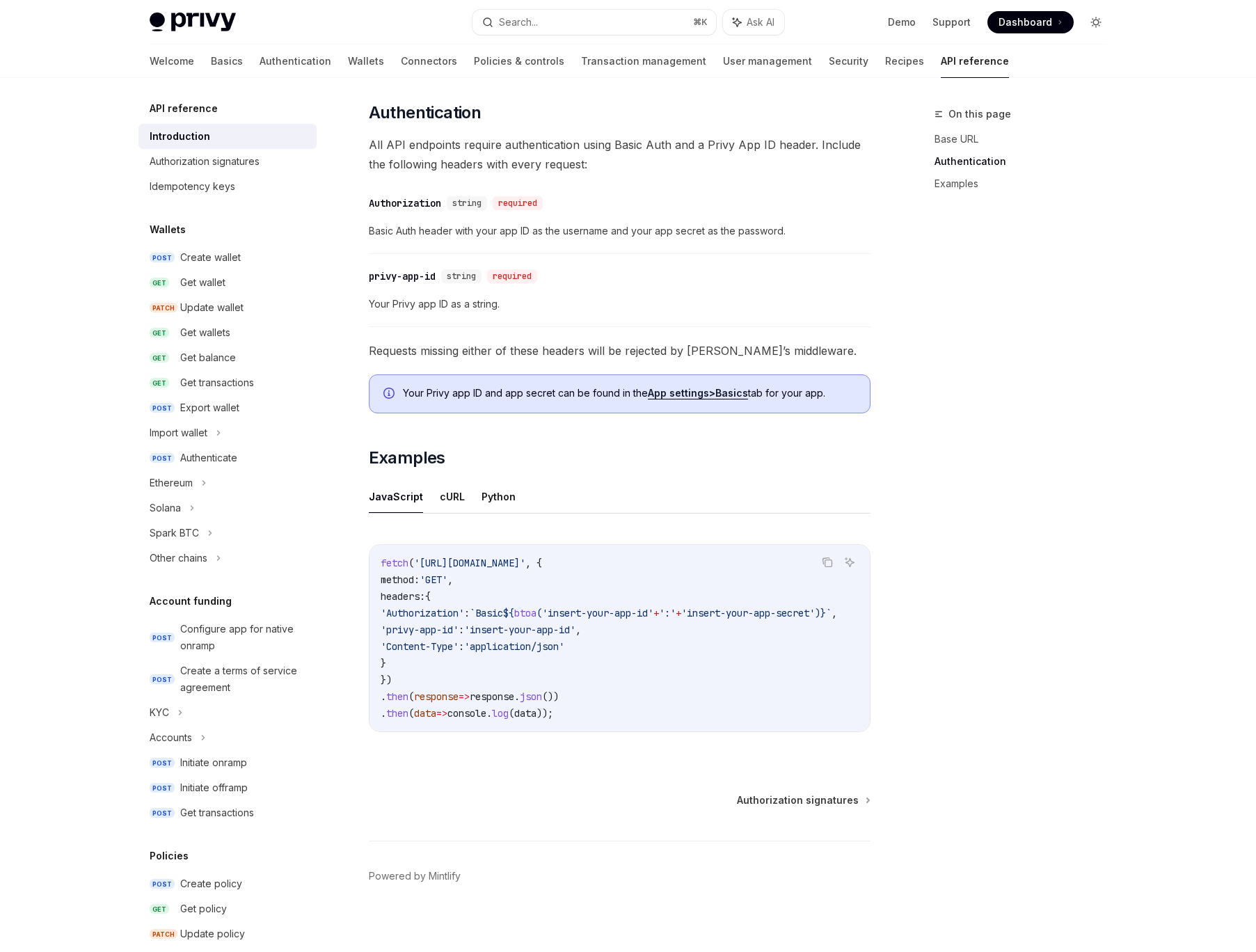
click at [1091, 20] on icon "Toggle dark mode" at bounding box center [1095, 23] width 11 height 11
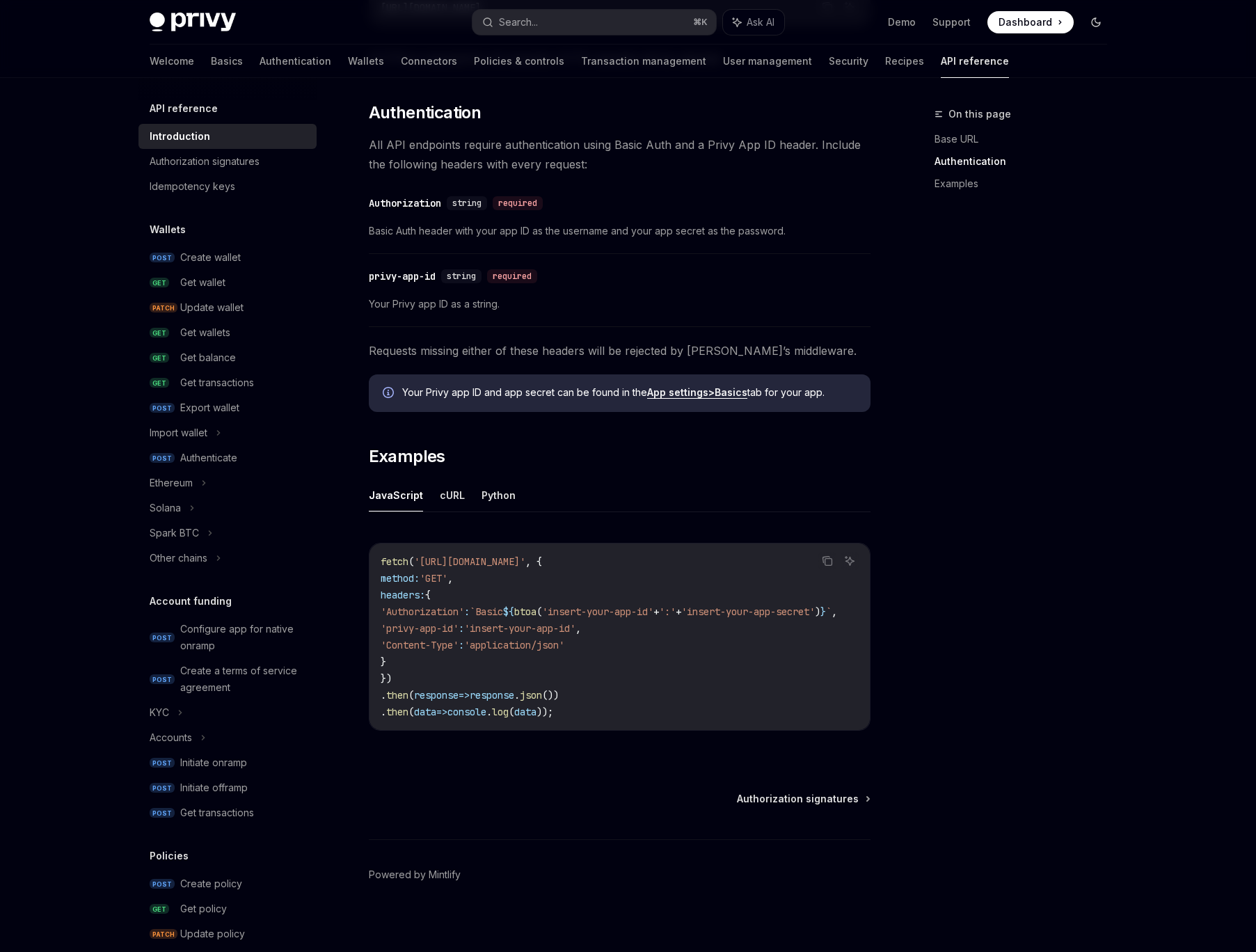
click at [1091, 20] on icon "Toggle dark mode" at bounding box center [1095, 23] width 11 height 11
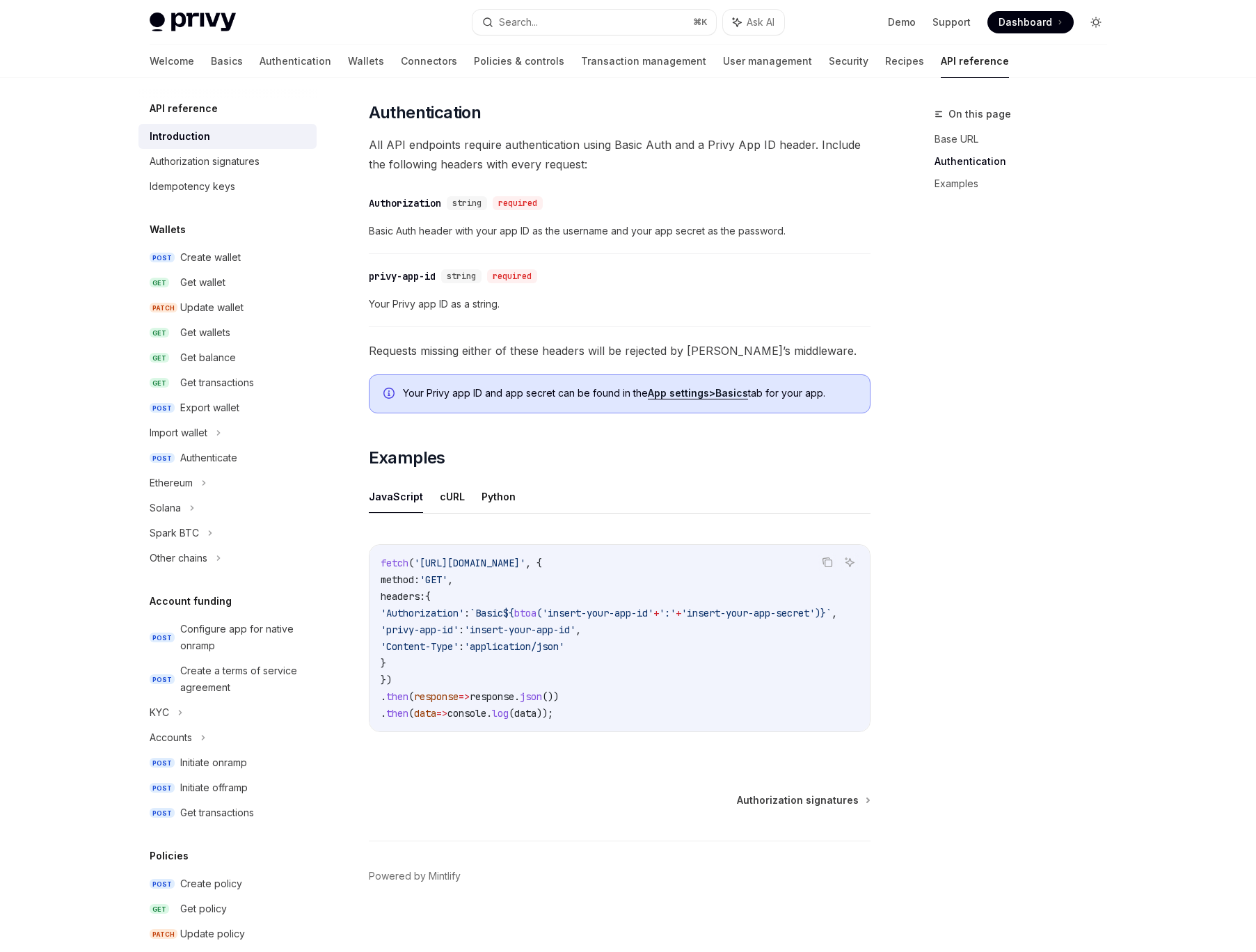
click at [1091, 20] on icon "Toggle dark mode" at bounding box center [1095, 23] width 11 height 11
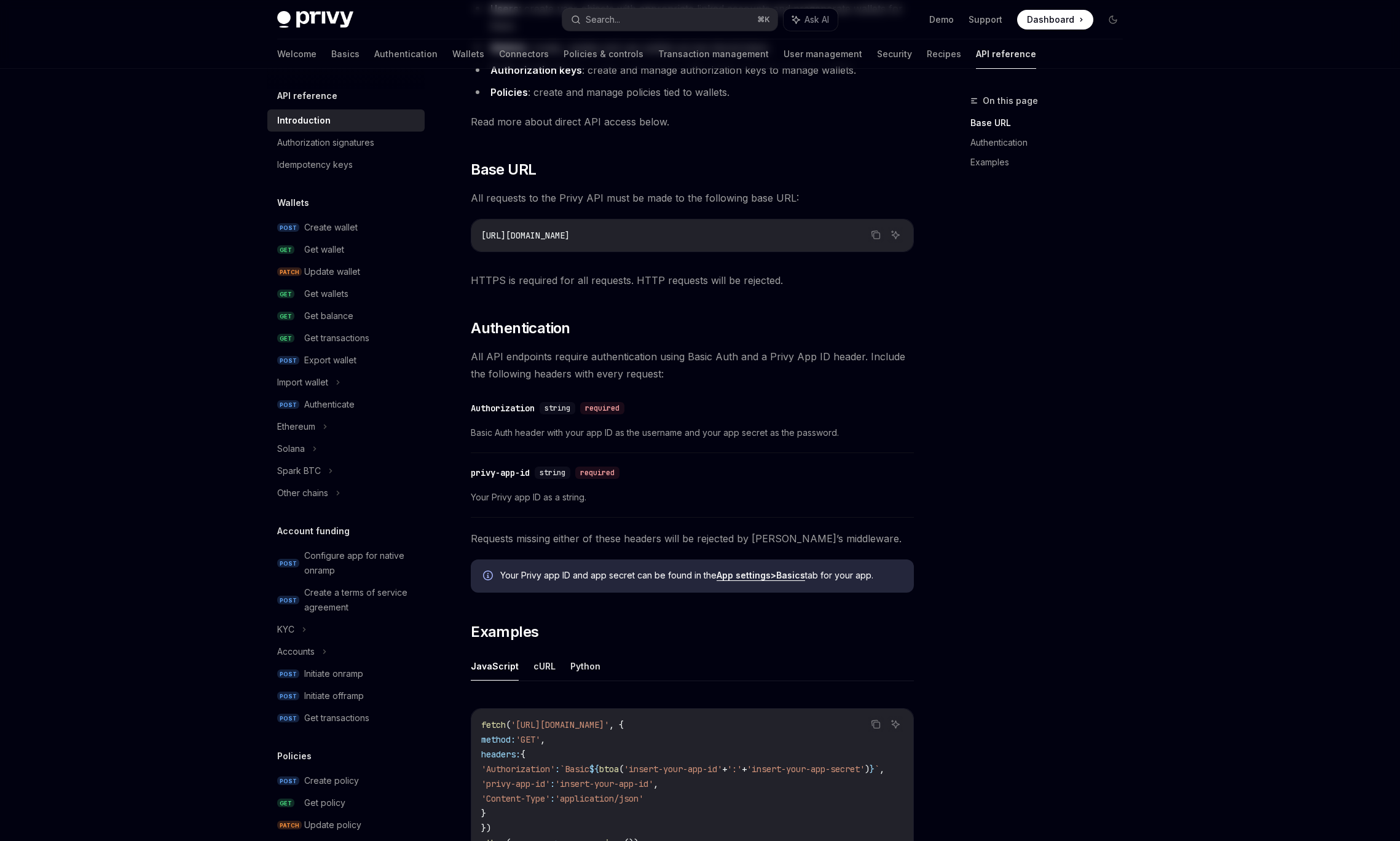
scroll to position [0, 0]
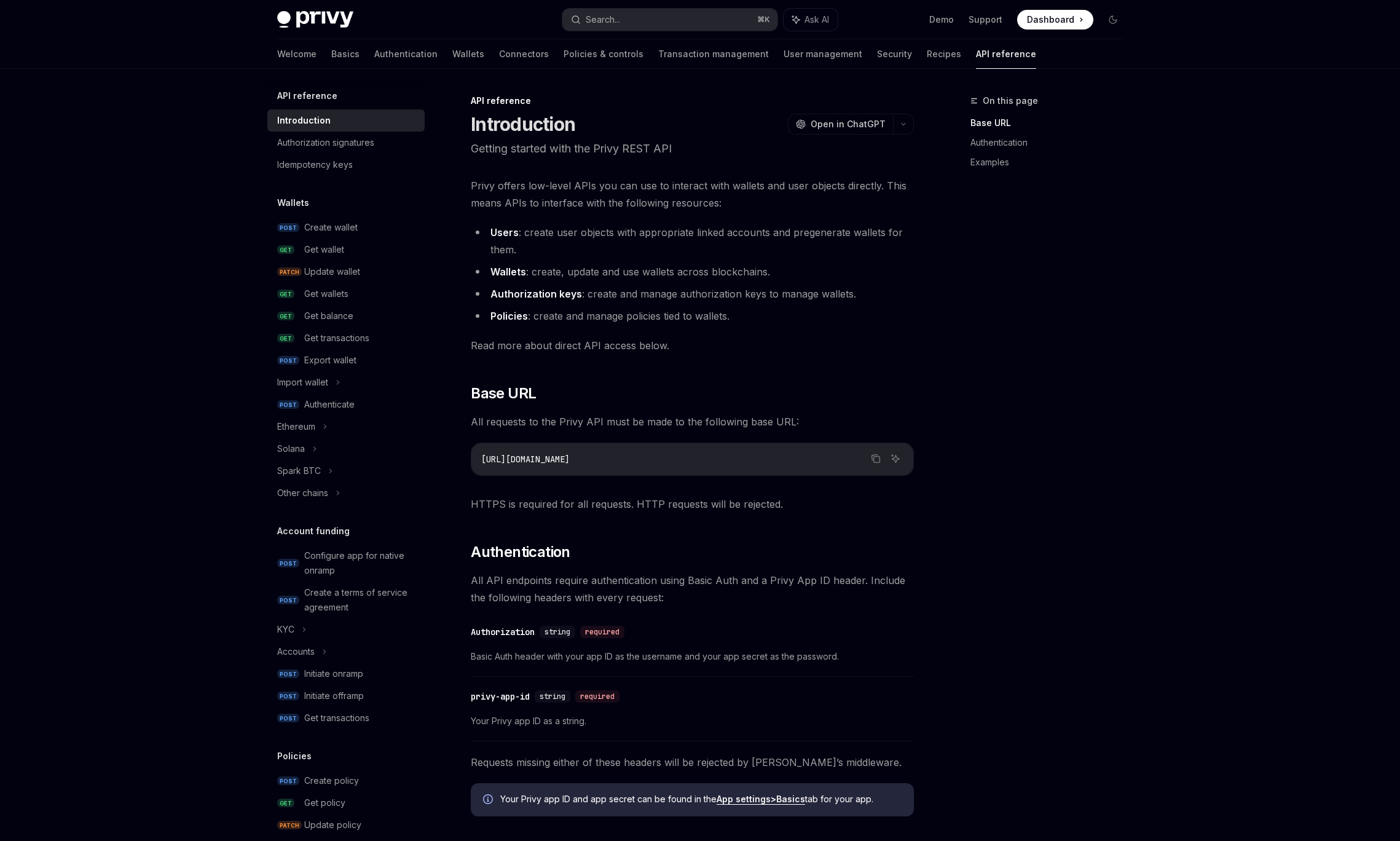
click at [1109, 448] on div "On this page Base URL Authentication Examples" at bounding box center [1039, 467] width 187 height 747
click at [1109, 416] on div "API reference Introduction Authorization signatures Idempotency keys Wallets PO…" at bounding box center [700, 684] width 905 height 1231
click at [331, 59] on link "Basics" at bounding box center [345, 54] width 28 height 29
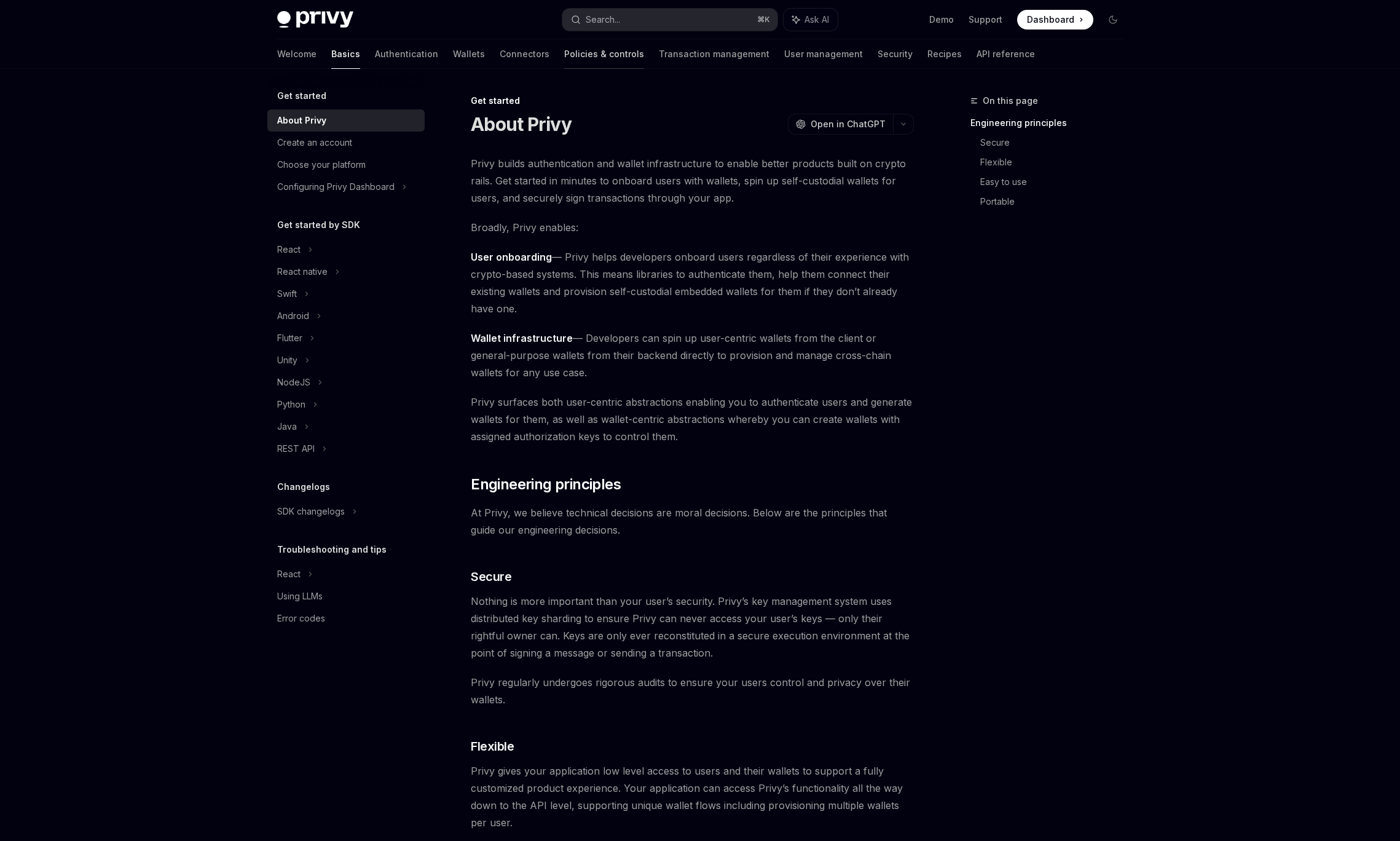
click at [564, 50] on link "Policies & controls" at bounding box center [604, 54] width 80 height 29
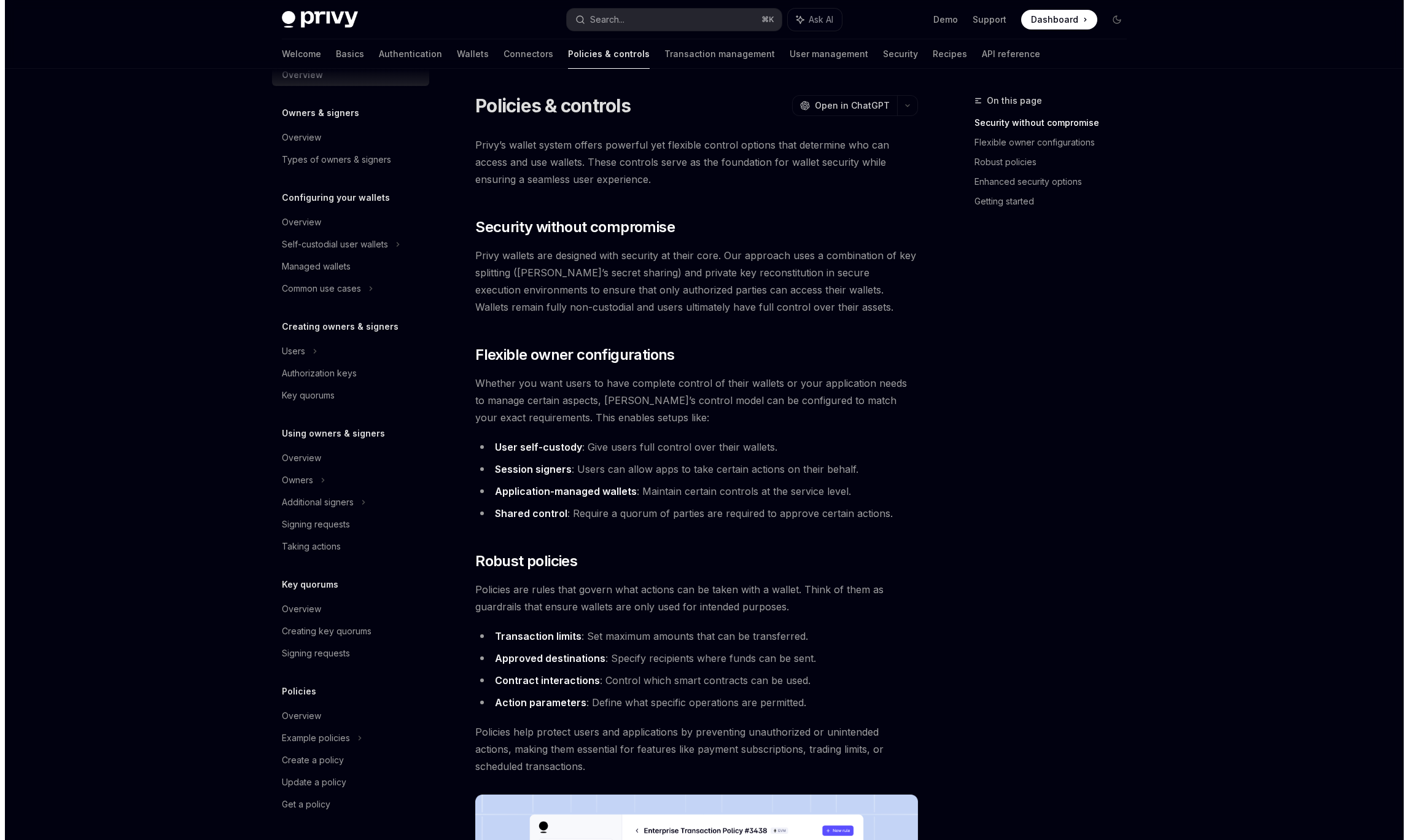
scroll to position [24, 0]
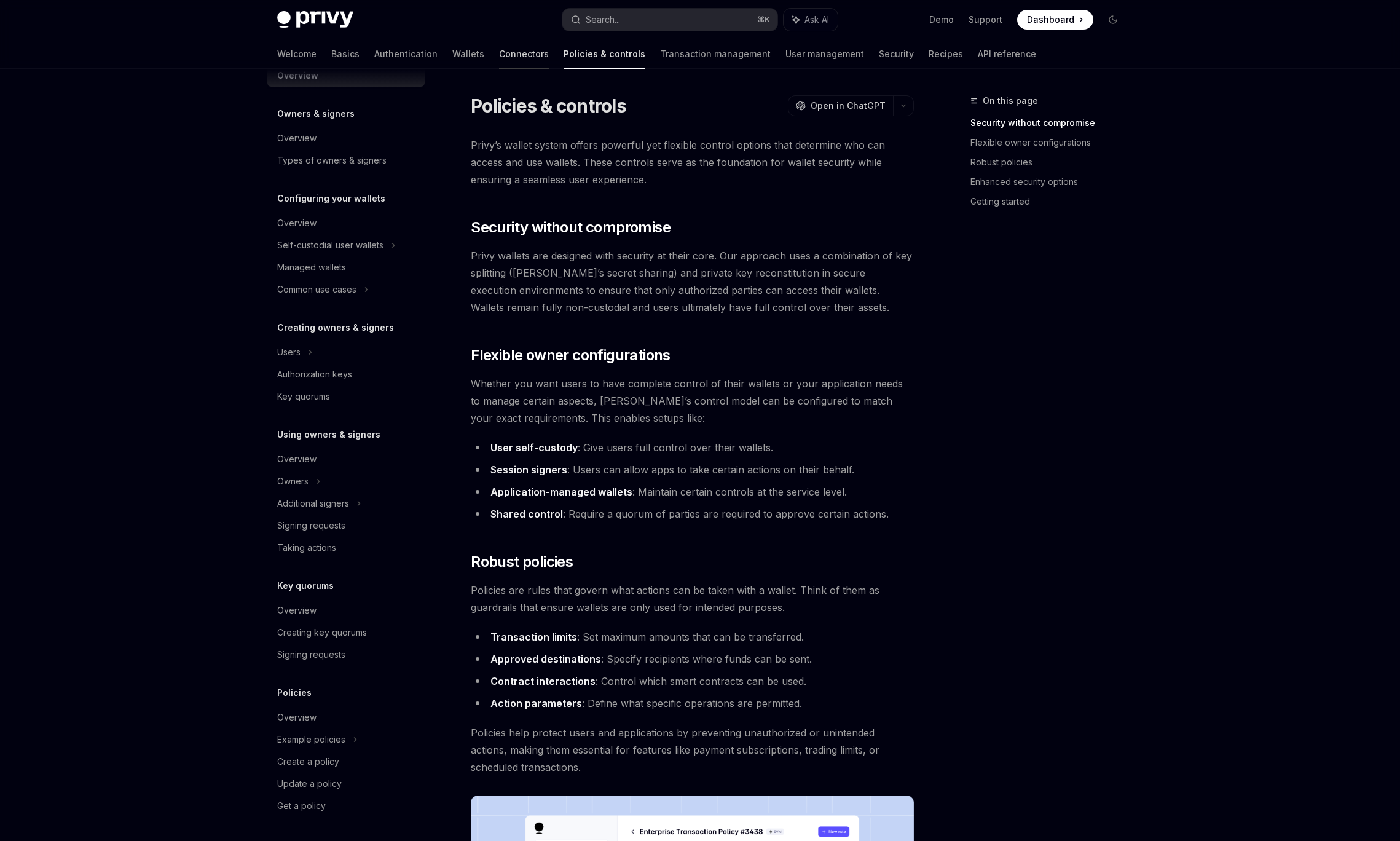
click at [499, 57] on link "Connectors" at bounding box center [524, 54] width 50 height 29
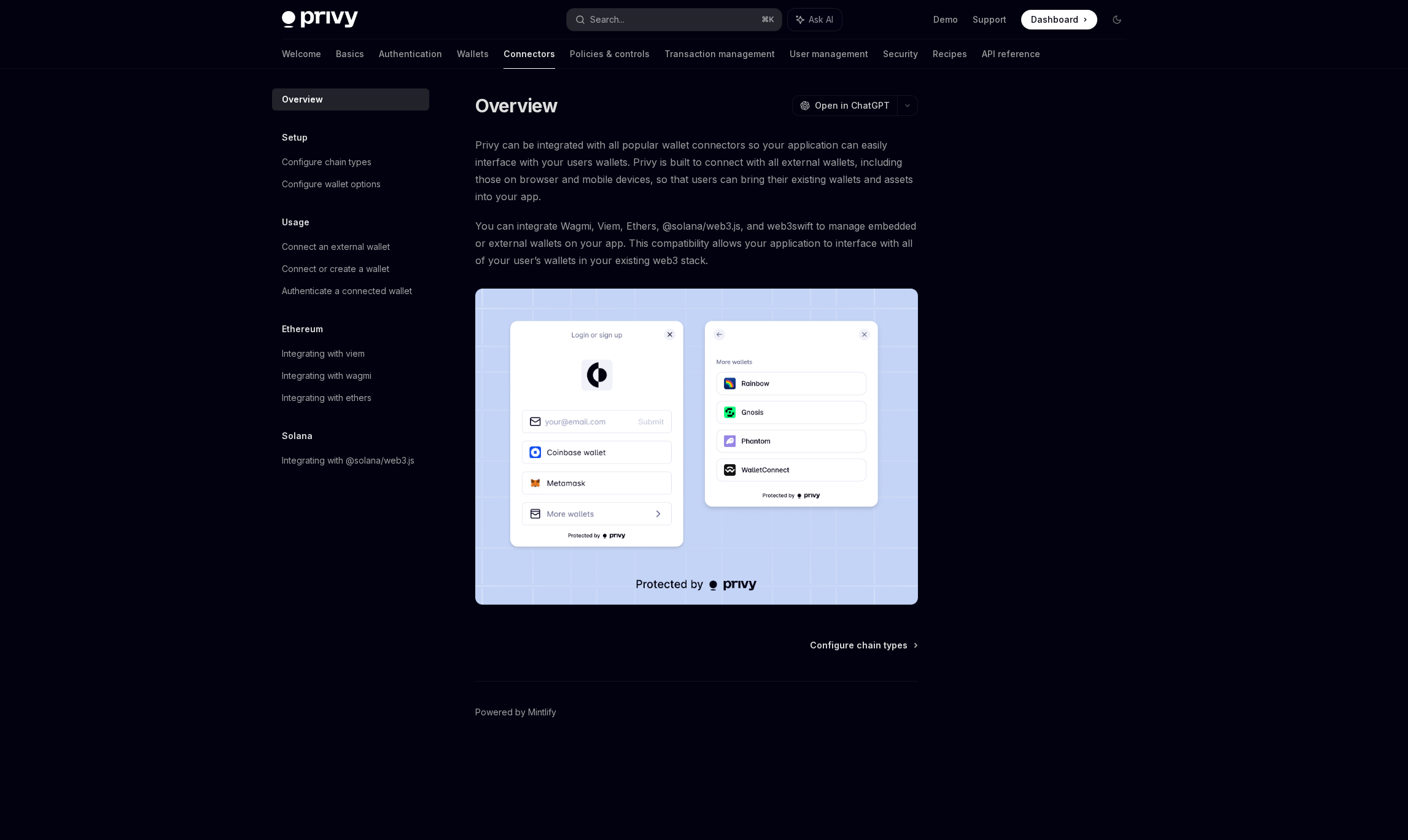
click at [1108, 298] on div at bounding box center [1043, 467] width 187 height 746
click at [979, 202] on div at bounding box center [1043, 467] width 187 height 746
click at [457, 59] on link "Wallets" at bounding box center [472, 54] width 32 height 29
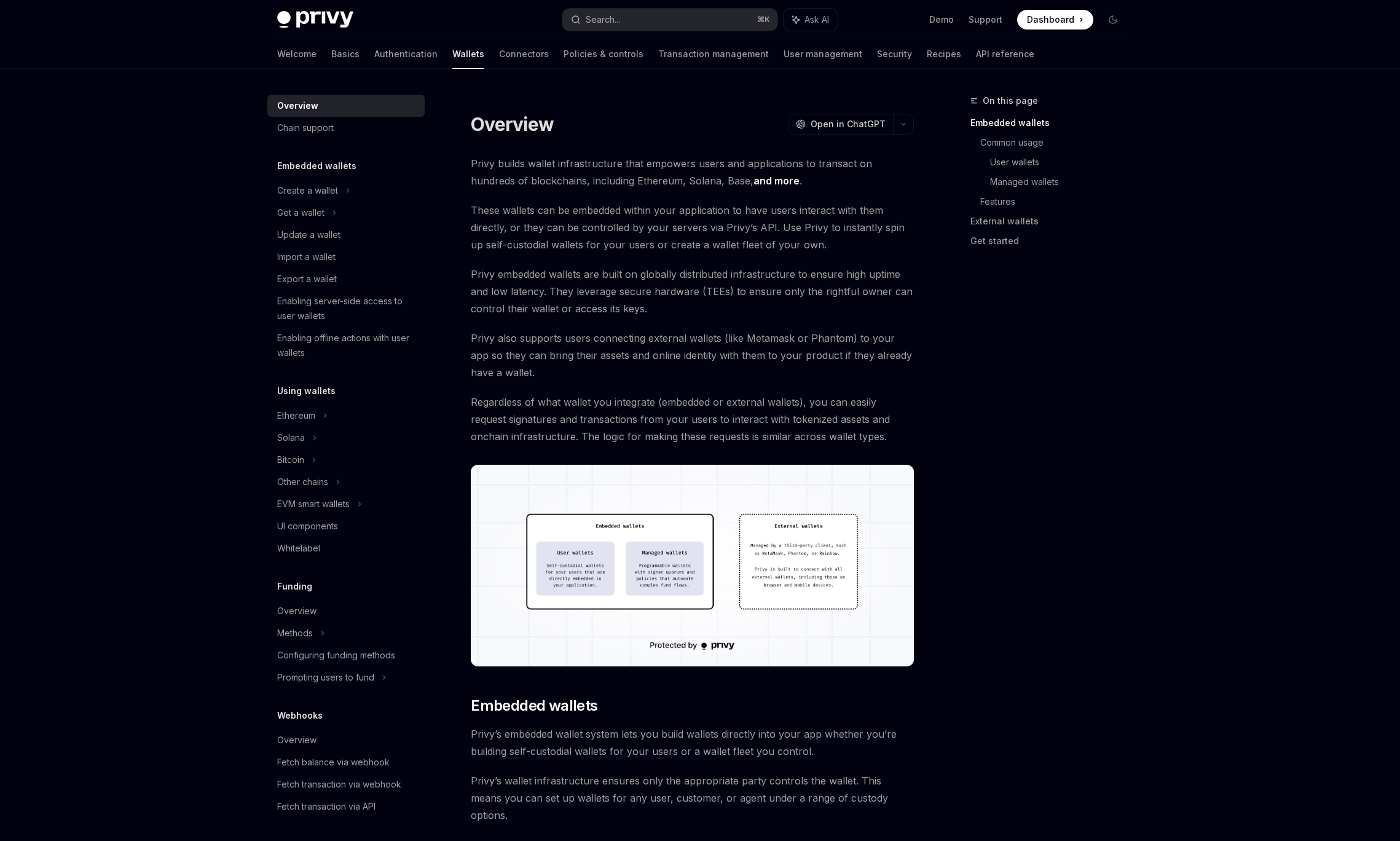
click at [666, 121] on div "Overview OpenAI Open in ChatGPT" at bounding box center [692, 124] width 443 height 22
click at [374, 61] on link "Authentication" at bounding box center [405, 54] width 63 height 29
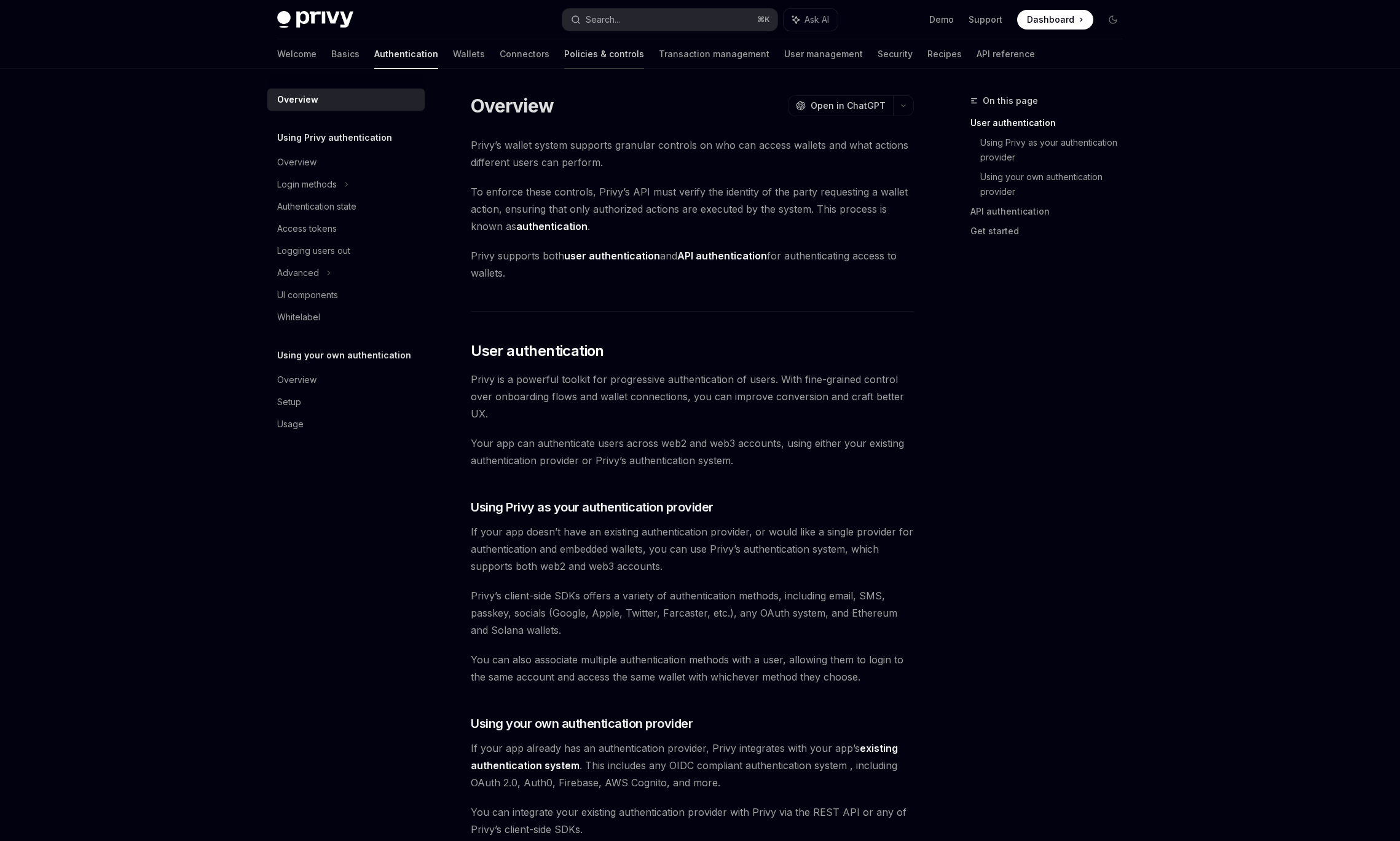
click at [564, 51] on link "Policies & controls" at bounding box center [604, 54] width 80 height 29
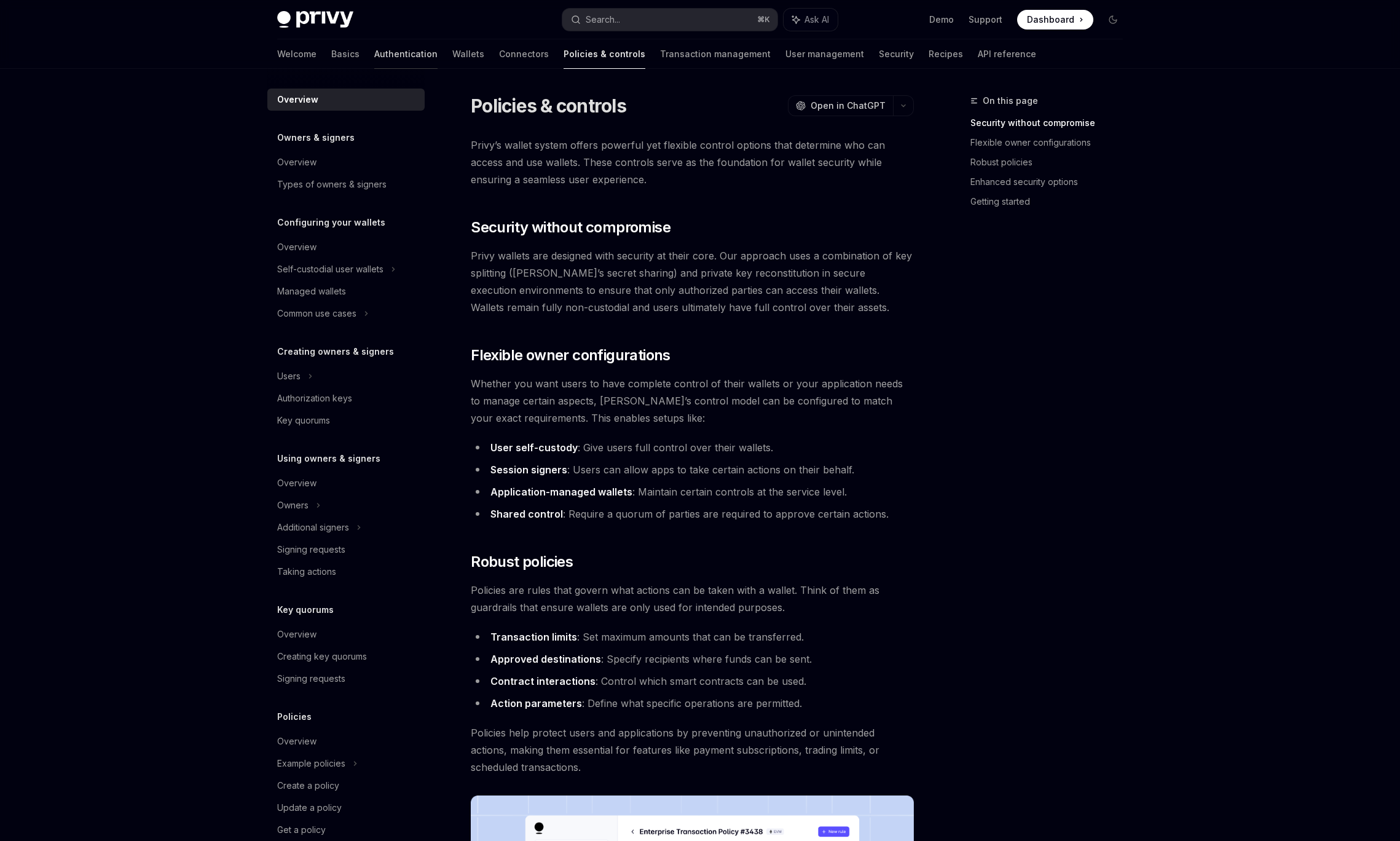
click at [374, 61] on link "Authentication" at bounding box center [405, 54] width 63 height 29
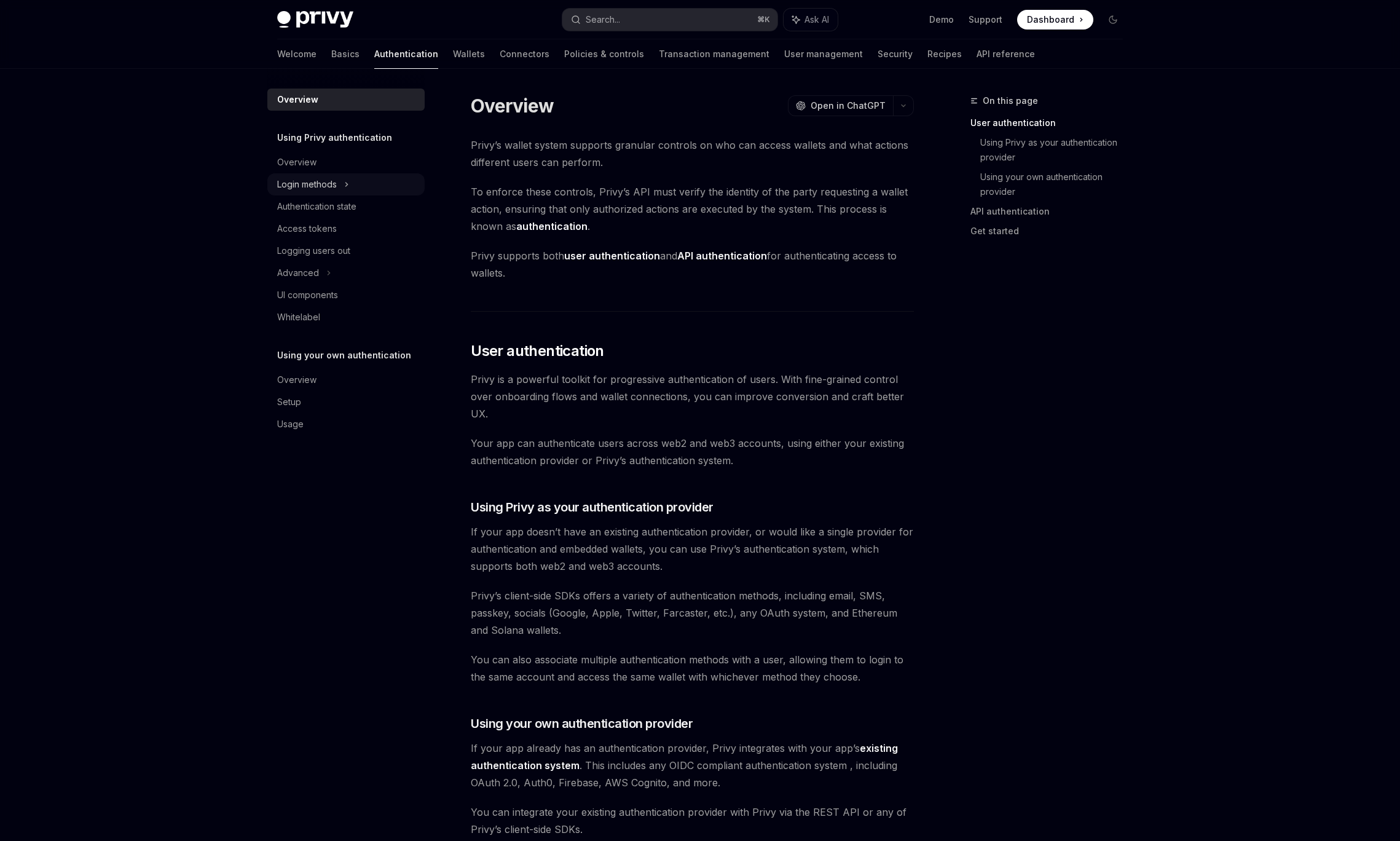
click at [352, 180] on div "Login methods" at bounding box center [346, 184] width 157 height 22
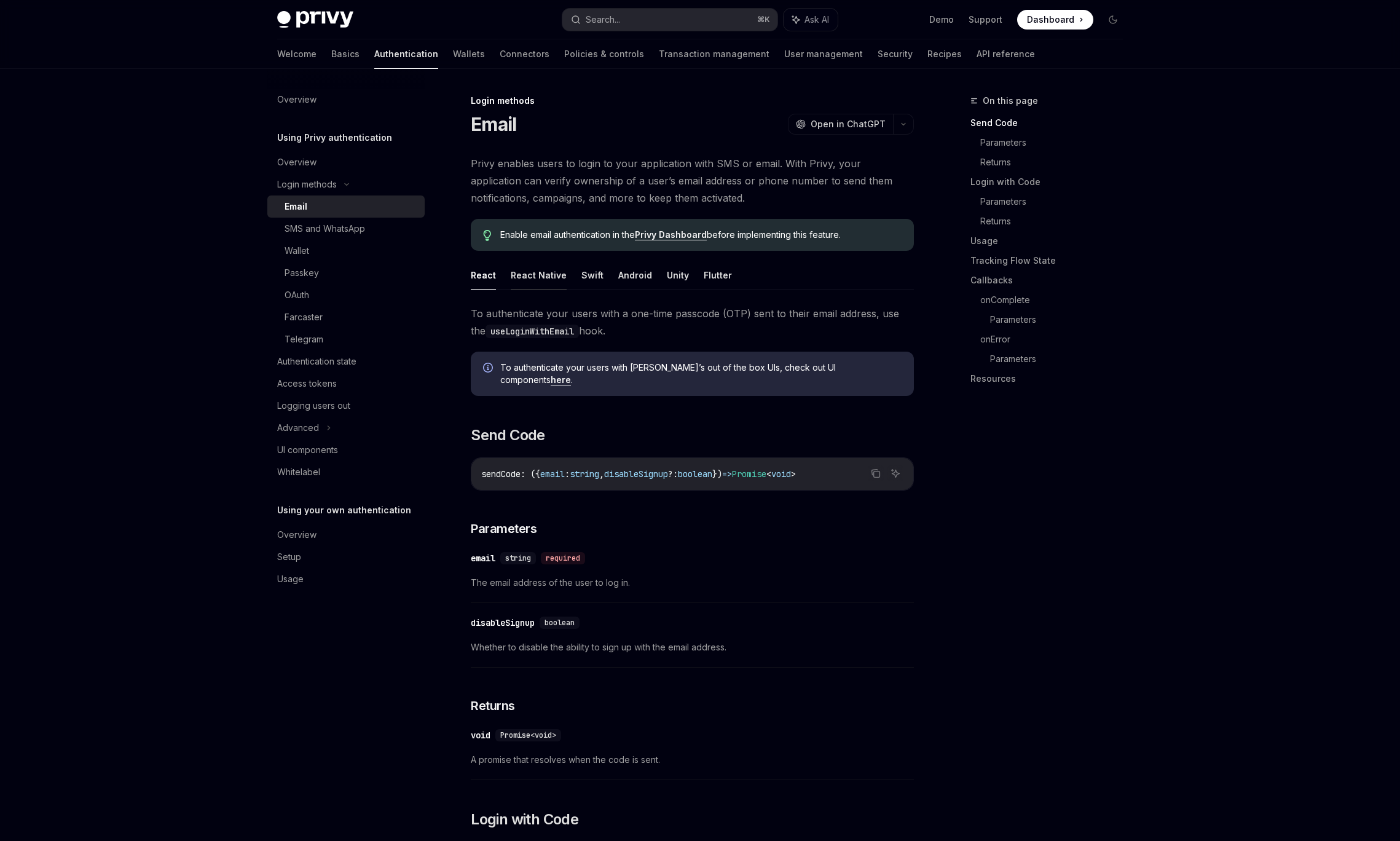
click at [547, 283] on button "React Native" at bounding box center [539, 275] width 56 height 29
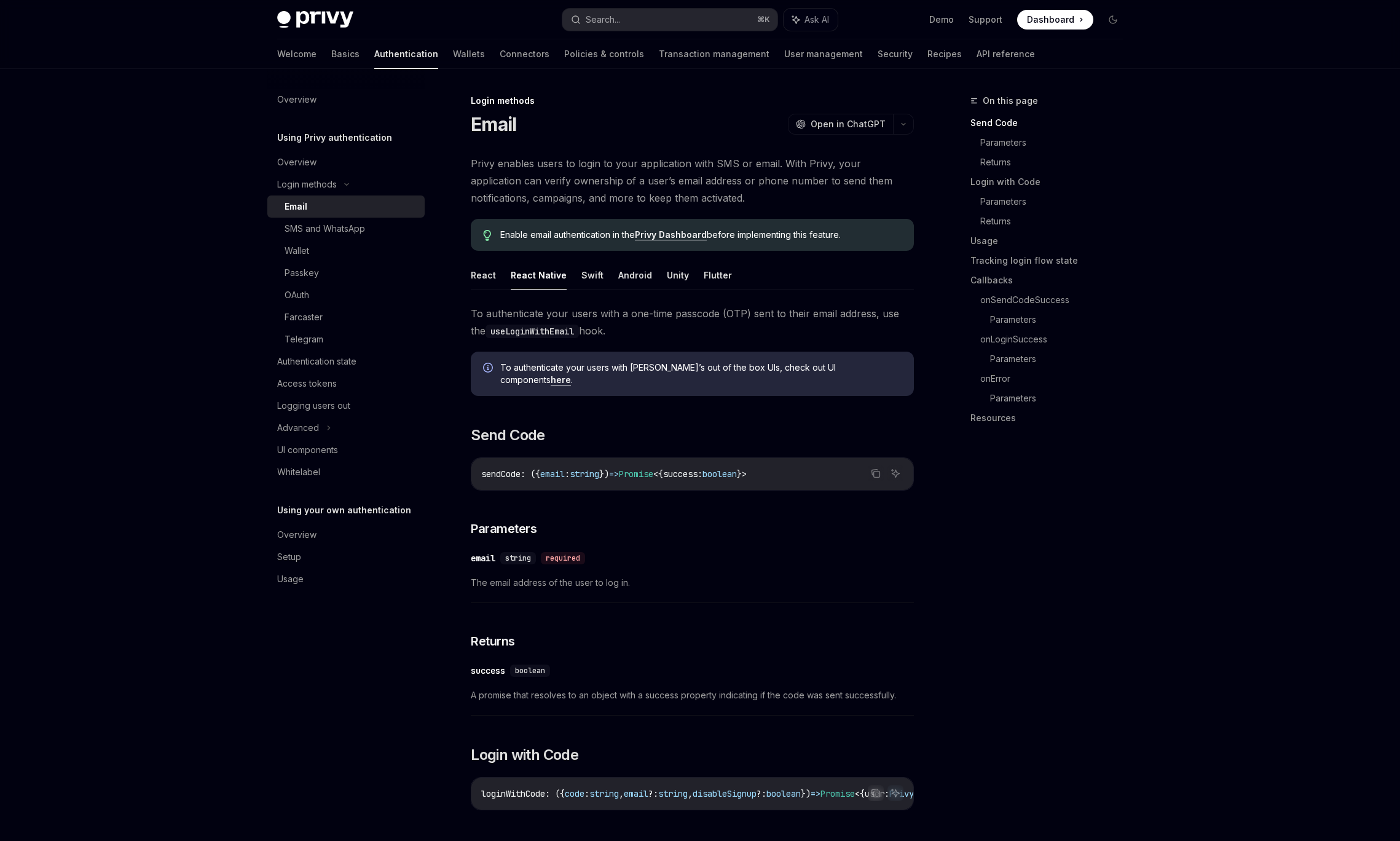
click at [602, 278] on ul "React React Native Swift Android Unity Flutter" at bounding box center [692, 275] width 443 height 29
click at [604, 272] on ul "React React Native Swift Android Unity Flutter" at bounding box center [692, 275] width 443 height 29
click at [588, 274] on button "Swift" at bounding box center [592, 275] width 22 height 29
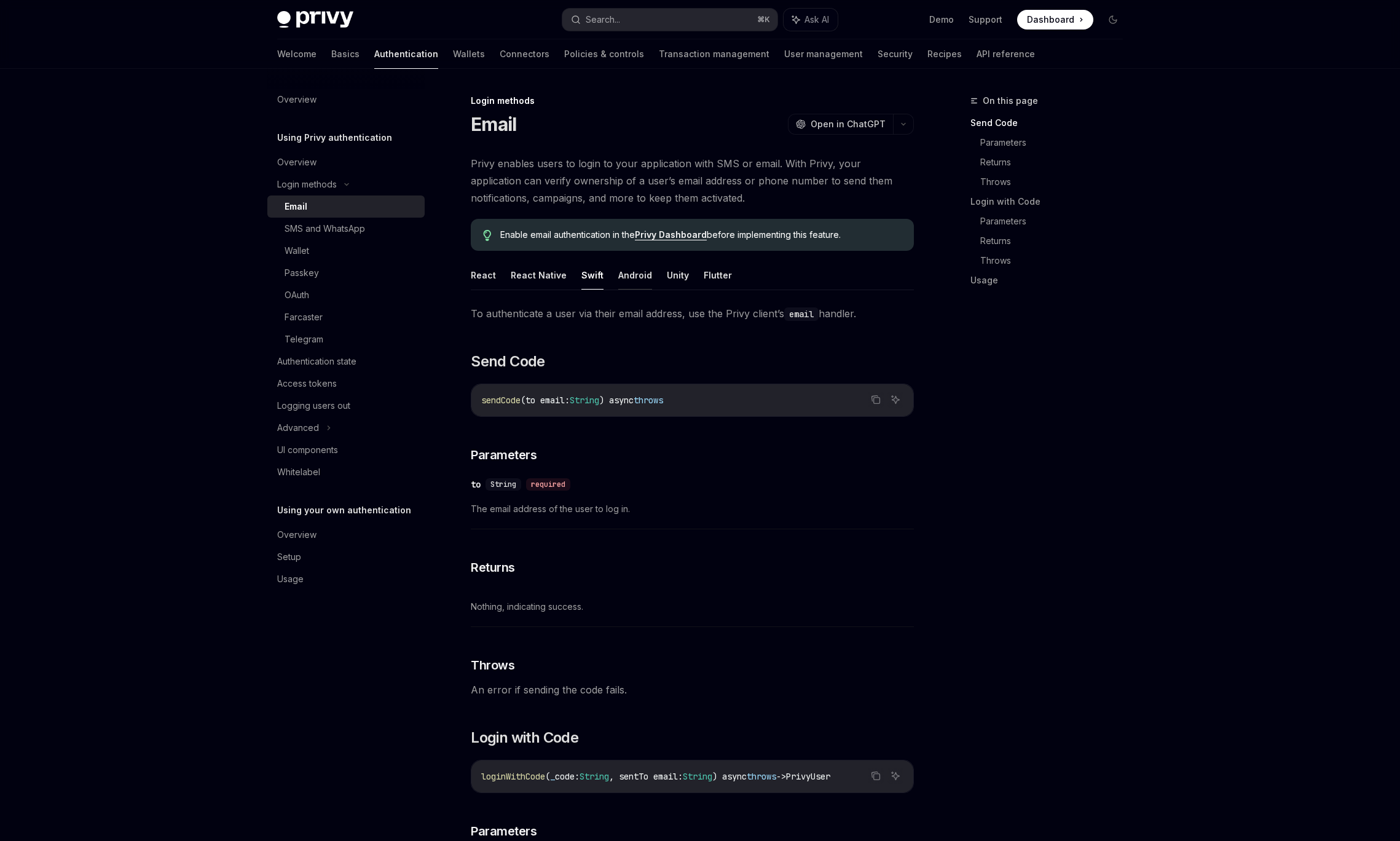
click at [642, 275] on button "Android" at bounding box center [635, 275] width 34 height 29
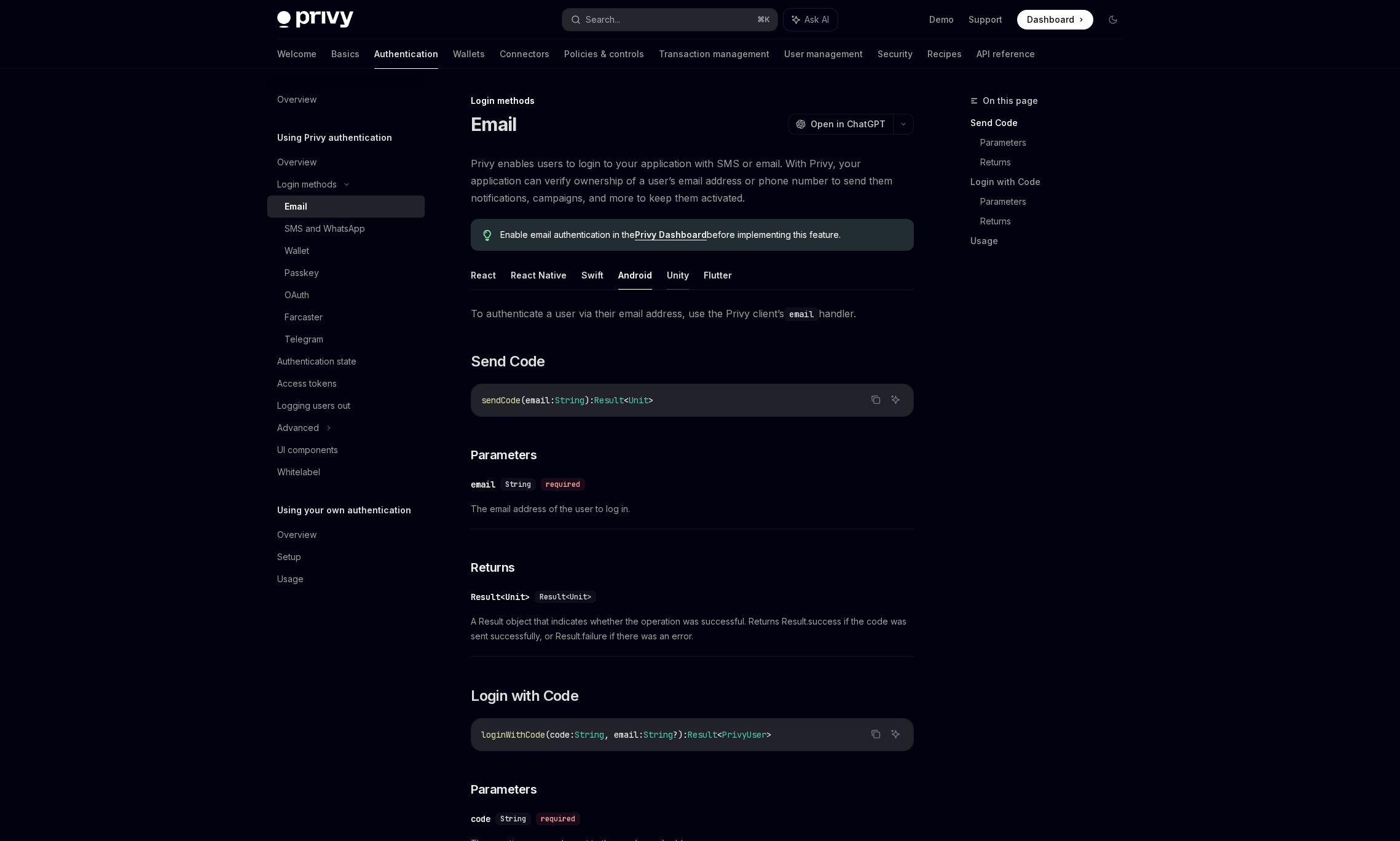
click at [670, 275] on button "Unity" at bounding box center [677, 275] width 22 height 29
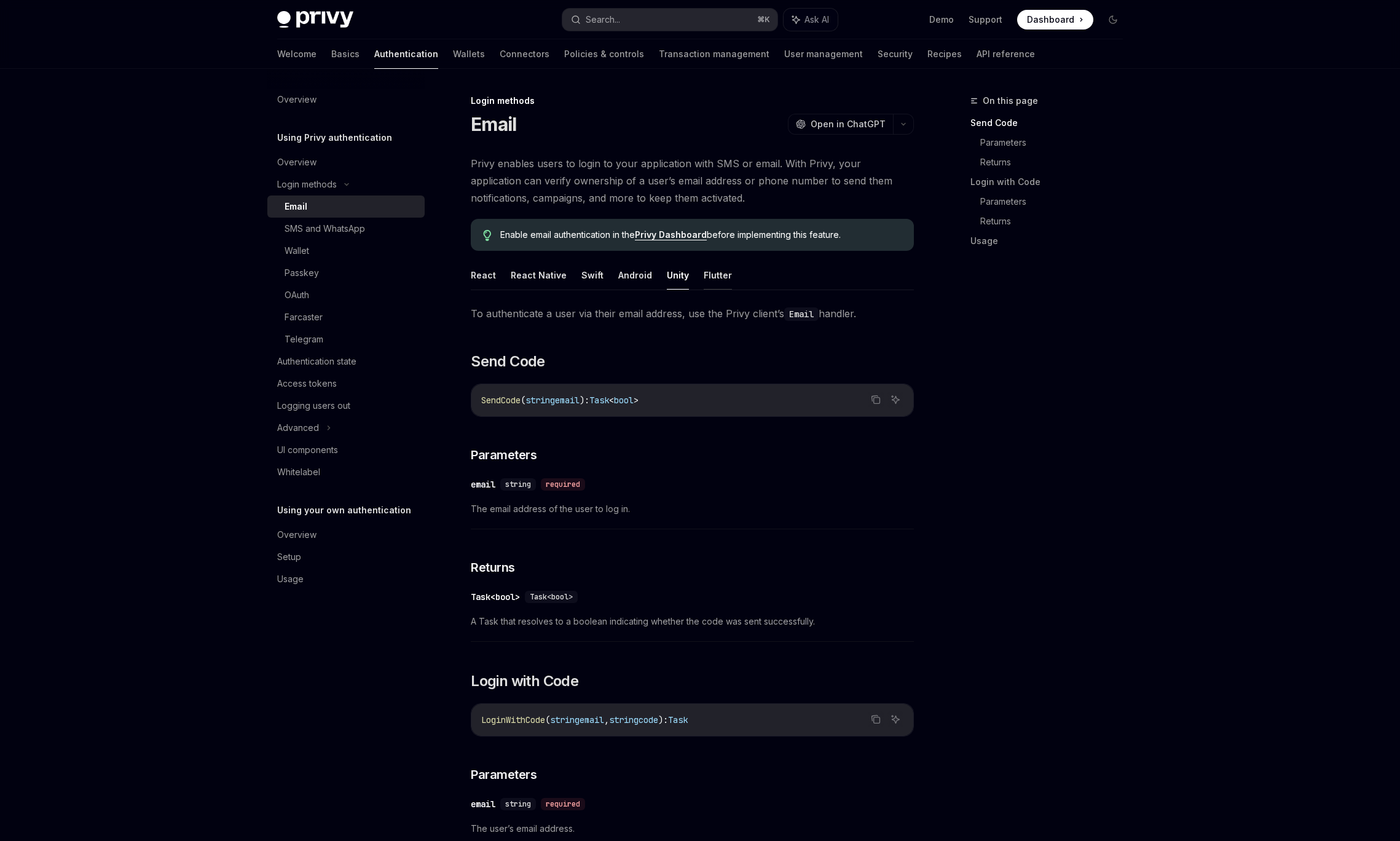
click at [707, 274] on button "Flutter" at bounding box center [717, 275] width 28 height 29
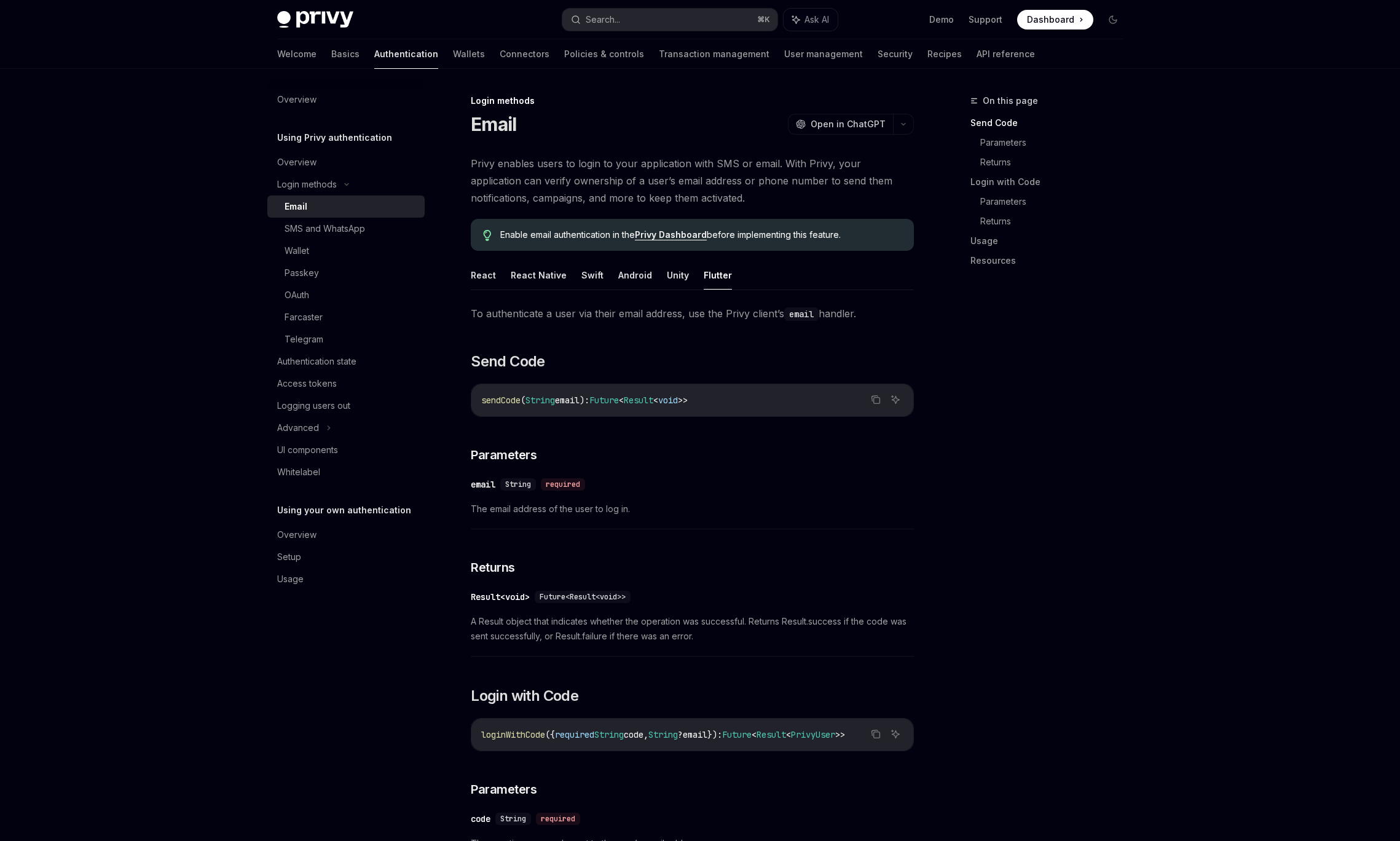
click at [488, 274] on button "React" at bounding box center [484, 275] width 25 height 29
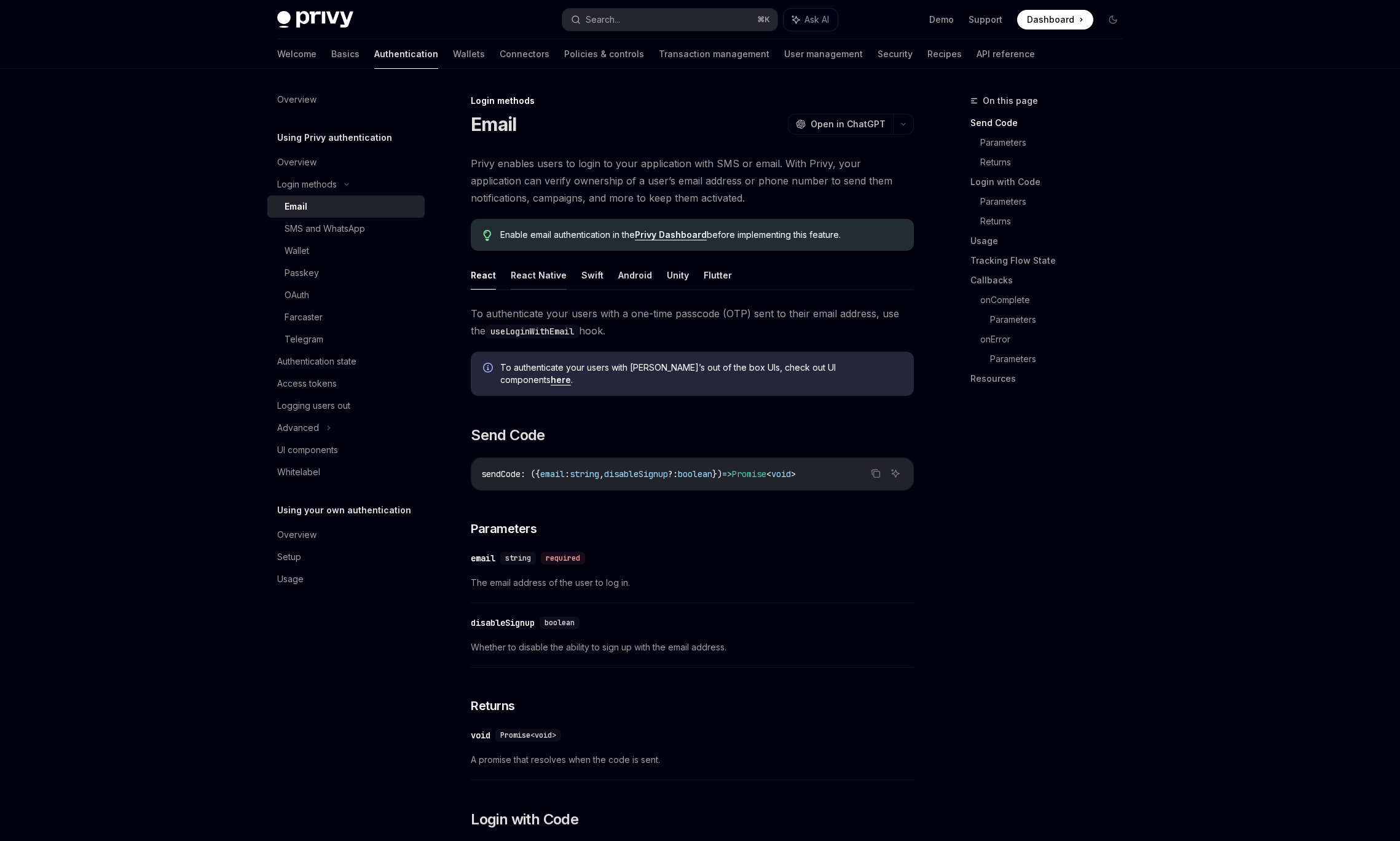
click at [526, 273] on button "React Native" at bounding box center [539, 275] width 56 height 29
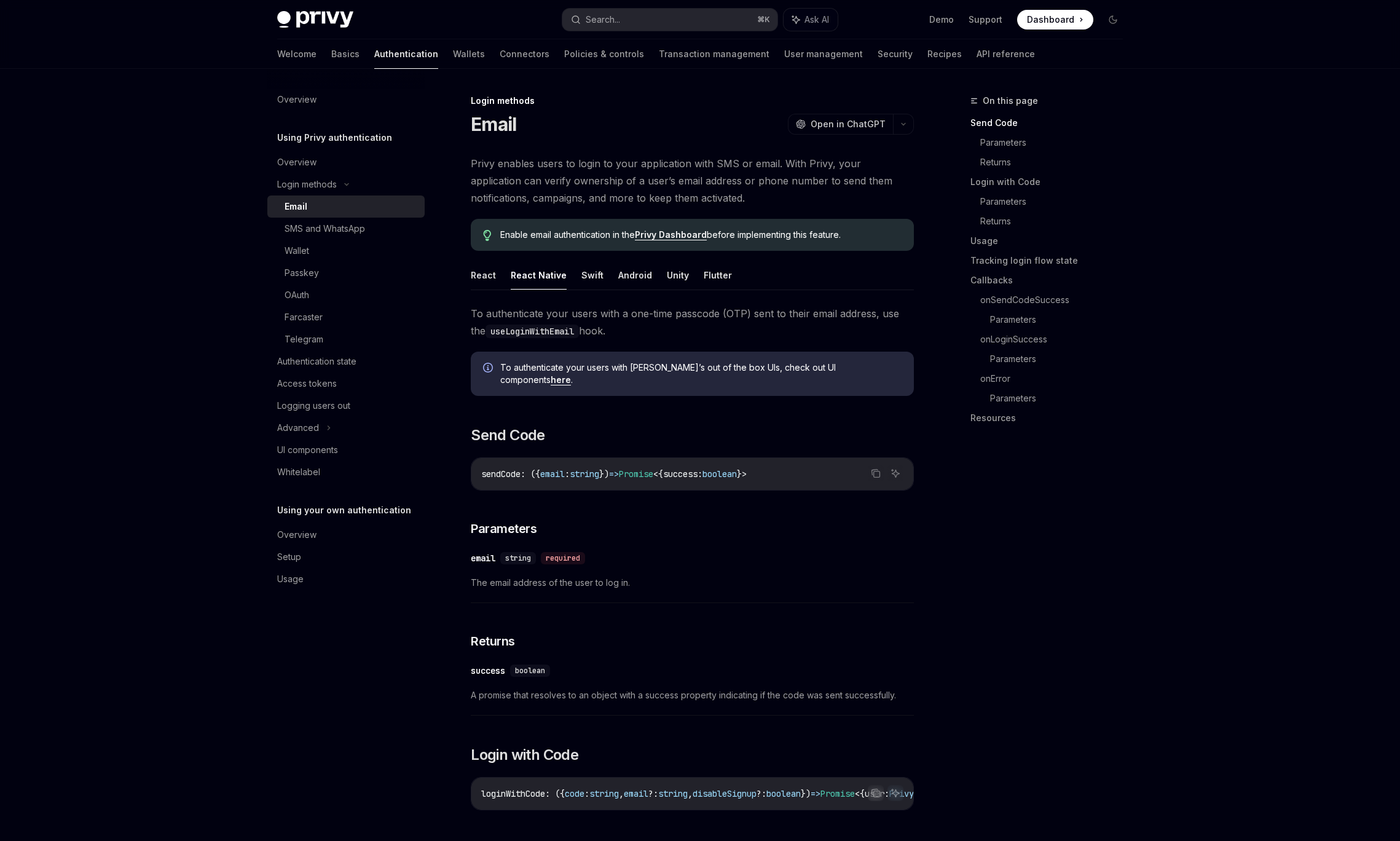
click at [572, 273] on ul "React React Native Swift Android Unity Flutter" at bounding box center [692, 275] width 443 height 29
click at [591, 275] on button "Swift" at bounding box center [592, 275] width 22 height 29
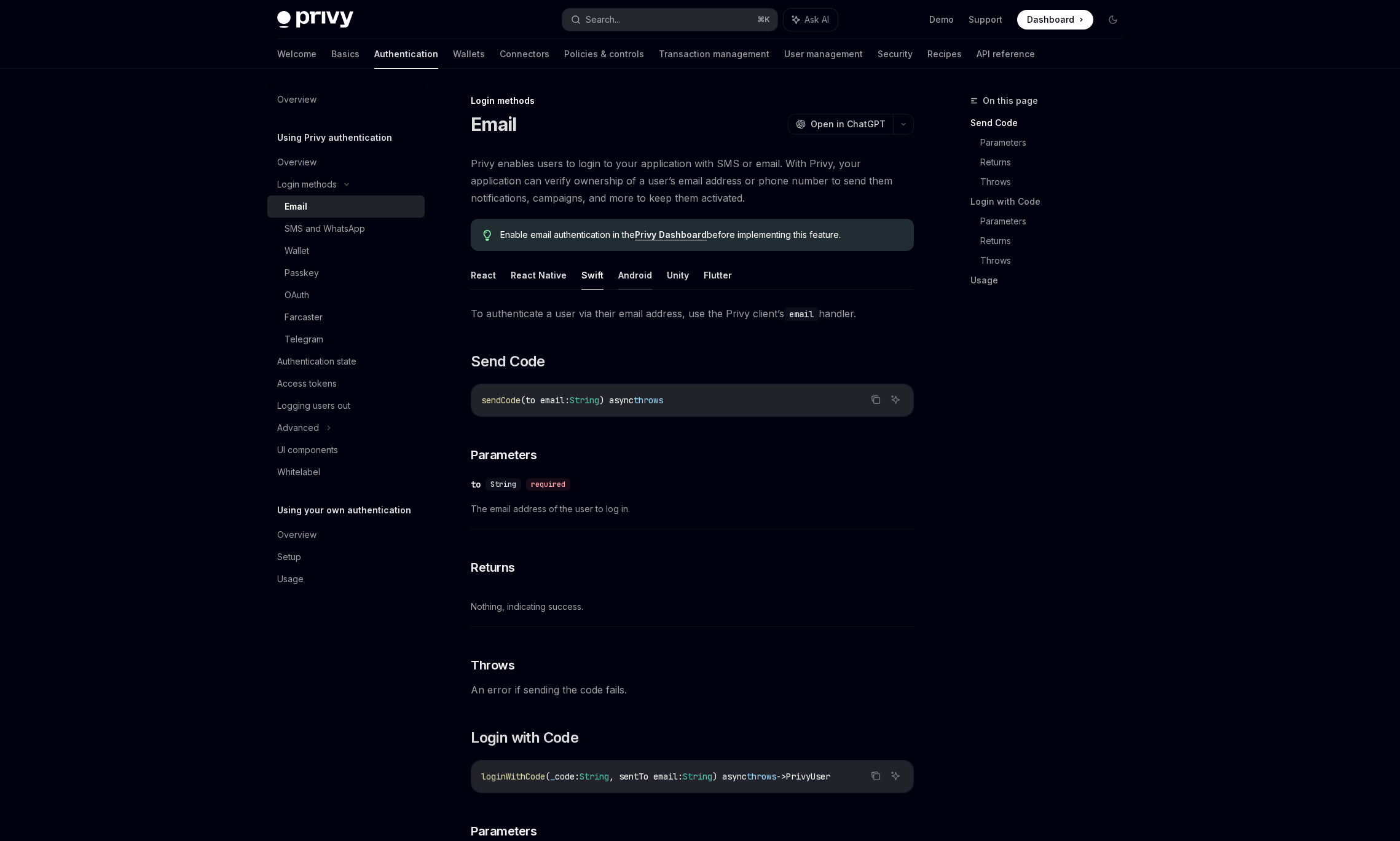
click at [634, 279] on button "Android" at bounding box center [635, 275] width 34 height 29
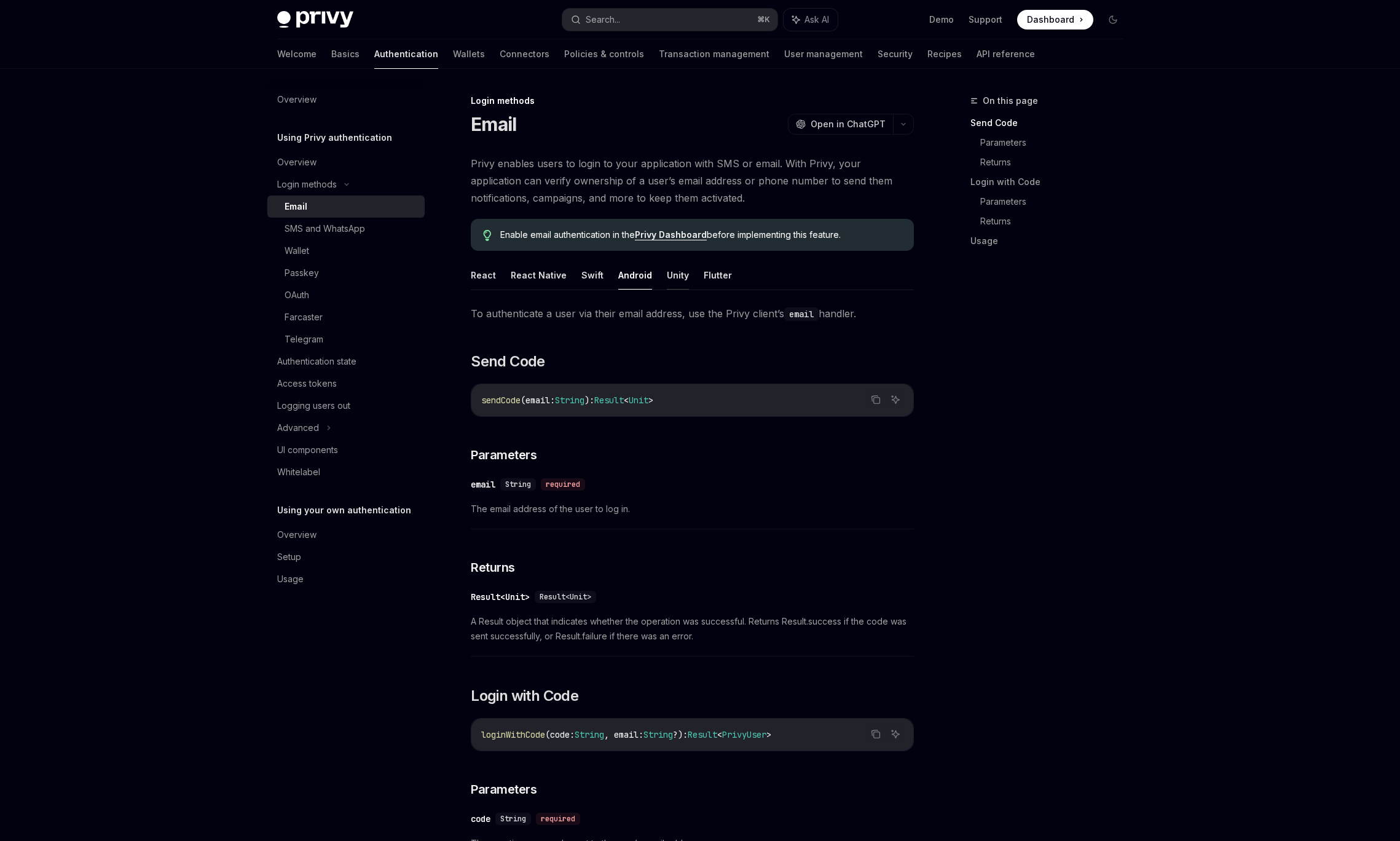
click at [667, 277] on button "Unity" at bounding box center [677, 275] width 22 height 29
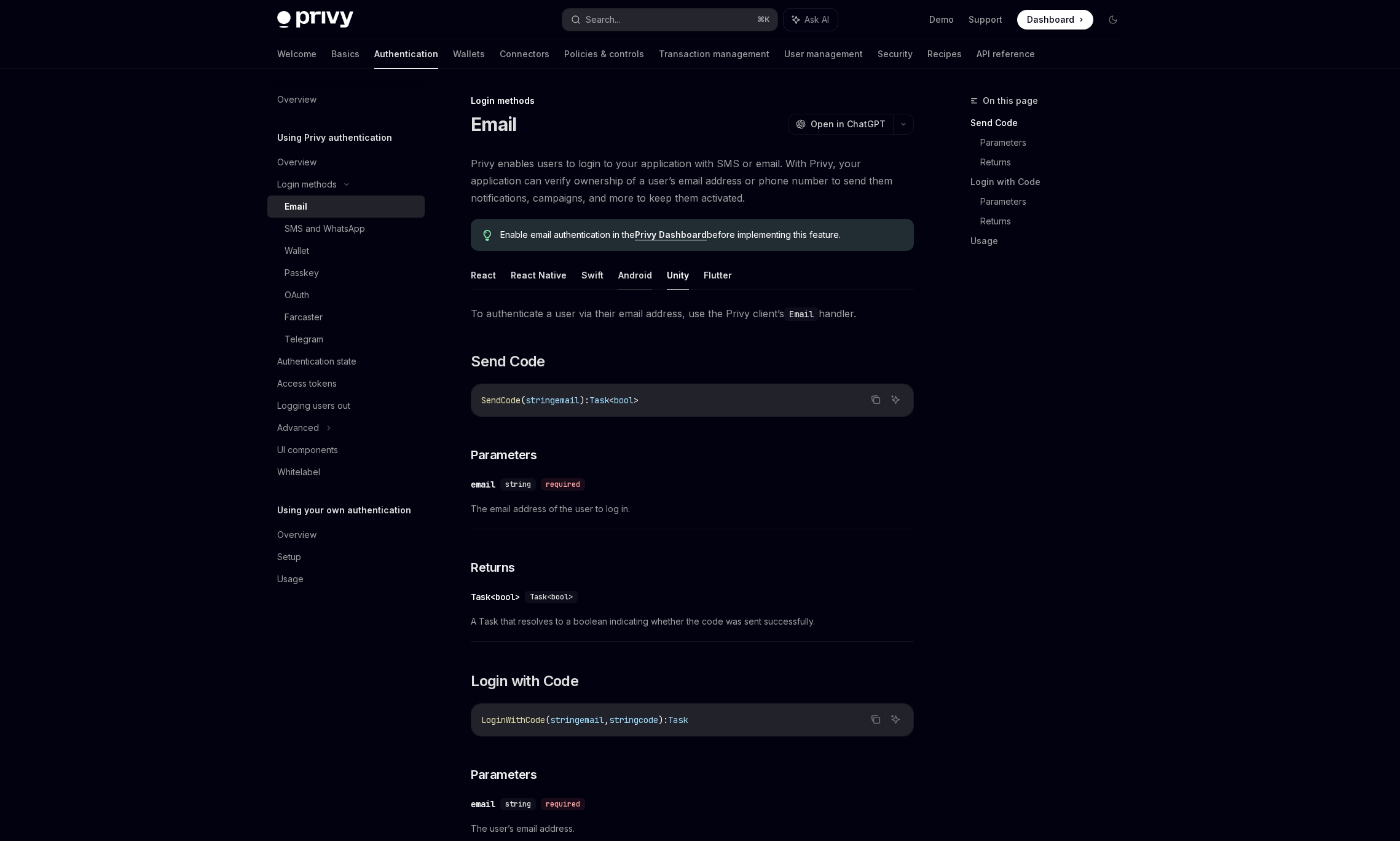
click at [637, 271] on button "Android" at bounding box center [635, 275] width 34 height 29
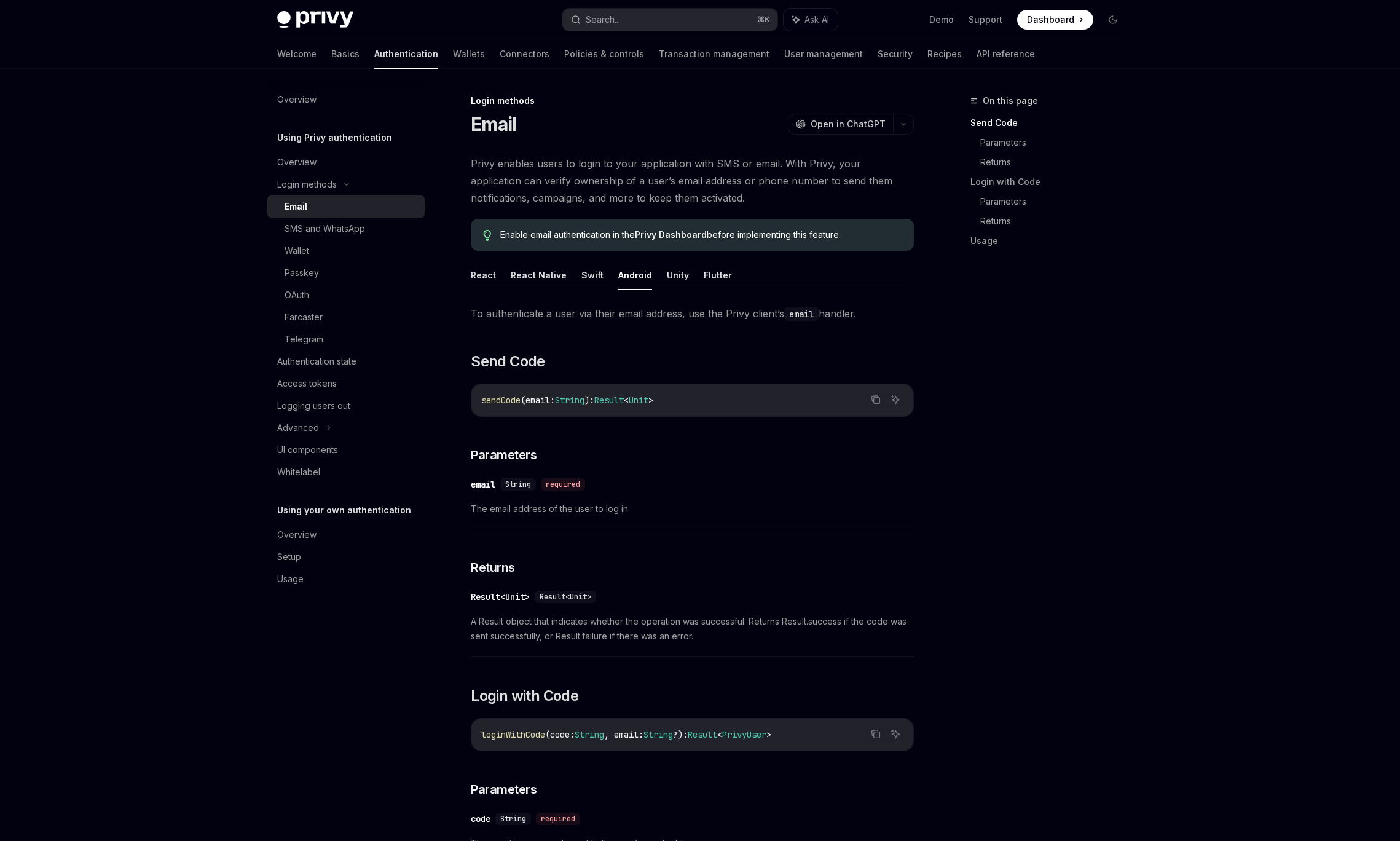
click at [976, 51] on link "API reference" at bounding box center [1005, 54] width 58 height 29
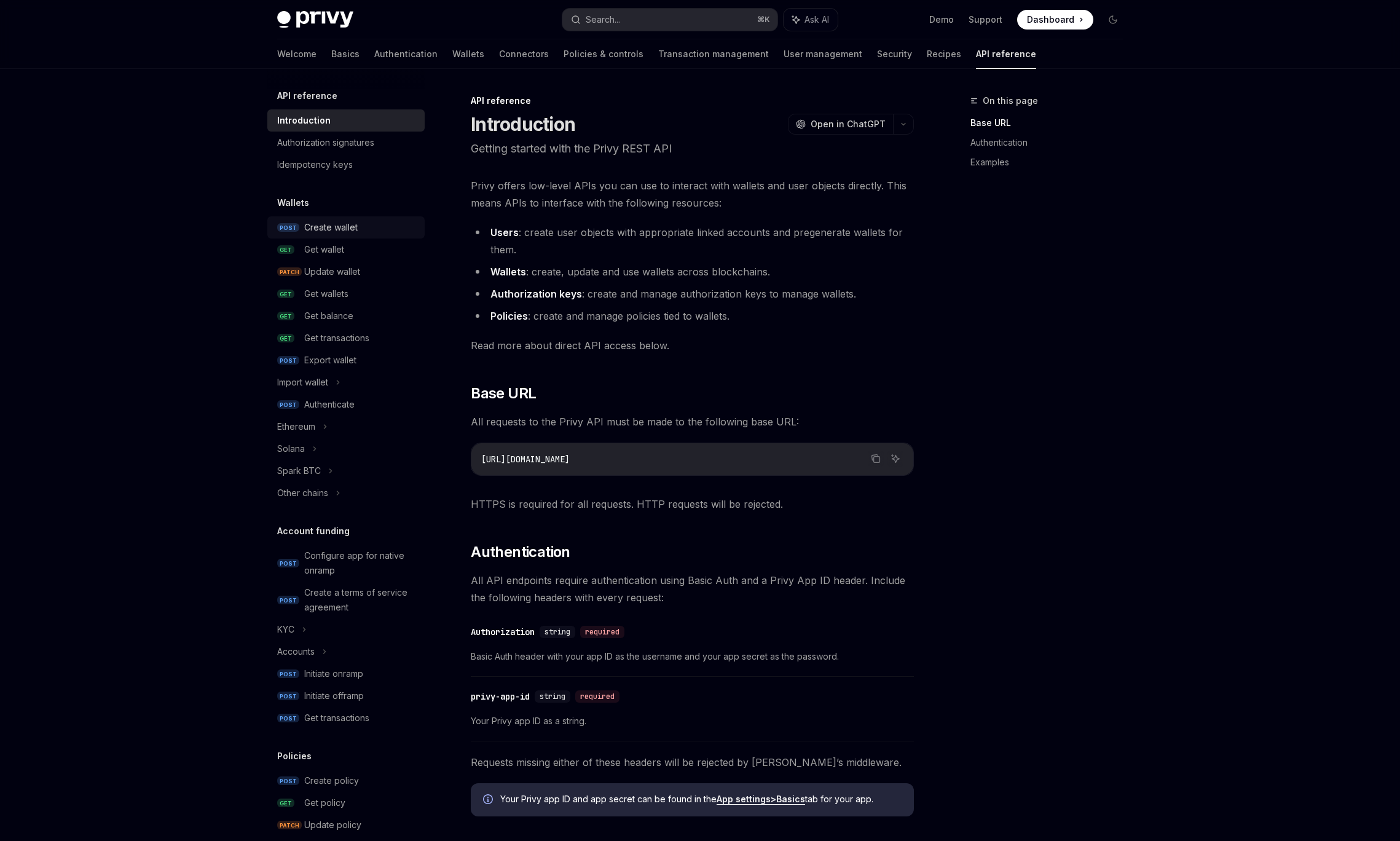
click at [340, 223] on div "Create wallet" at bounding box center [331, 227] width 54 height 15
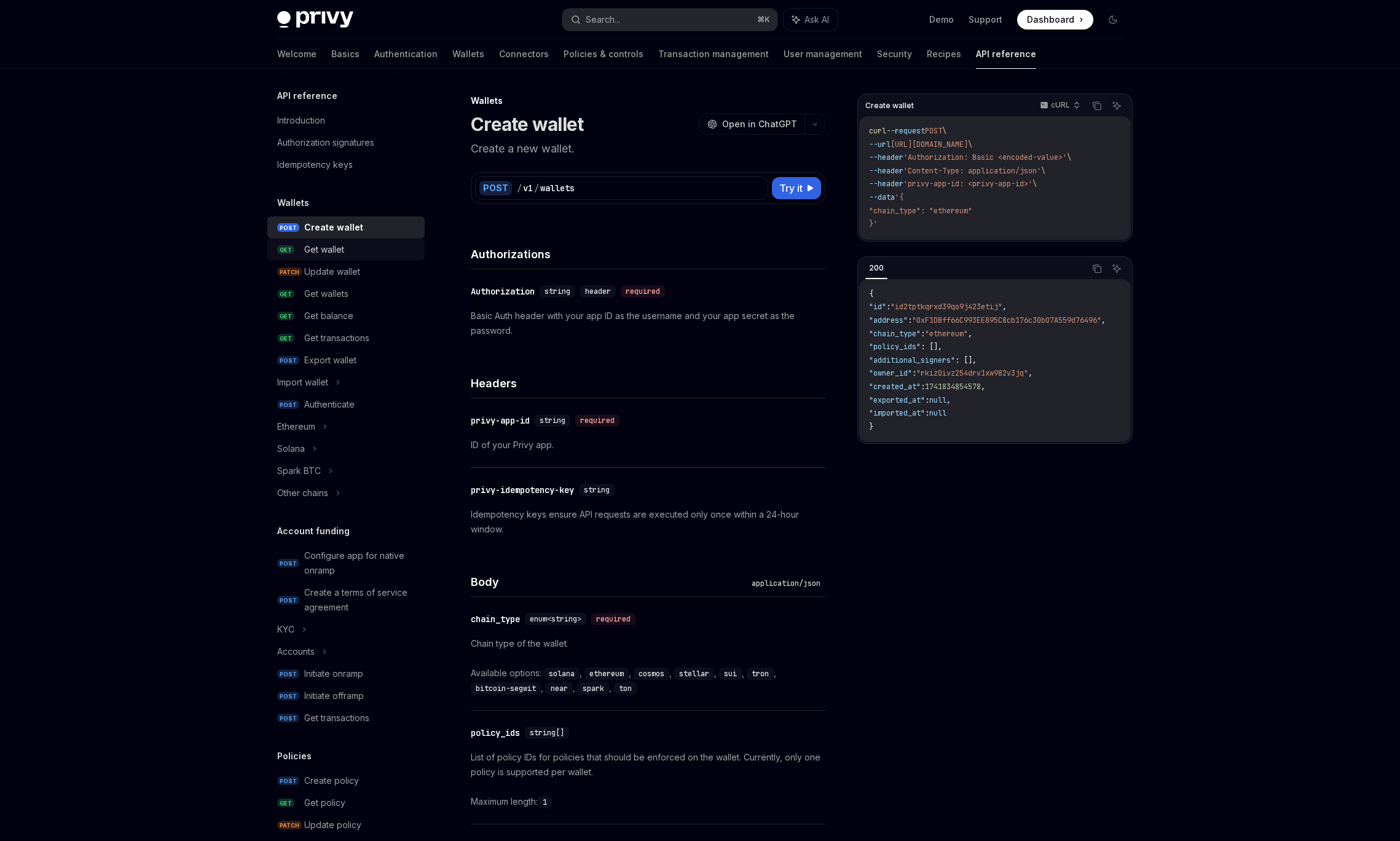
click at [340, 249] on div "Get wallet" at bounding box center [324, 250] width 40 height 15
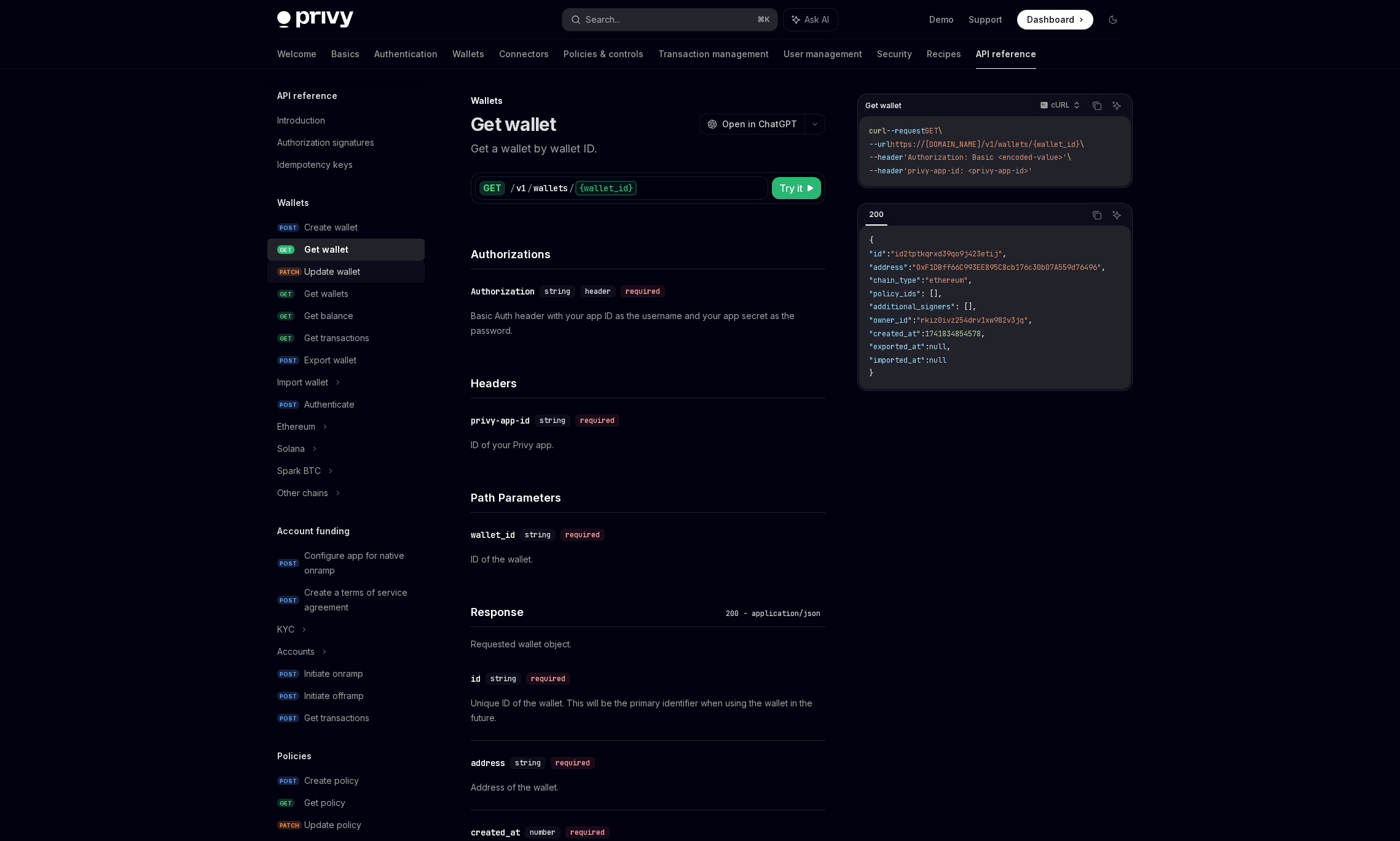
click at [347, 270] on div "Update wallet" at bounding box center [332, 272] width 56 height 15
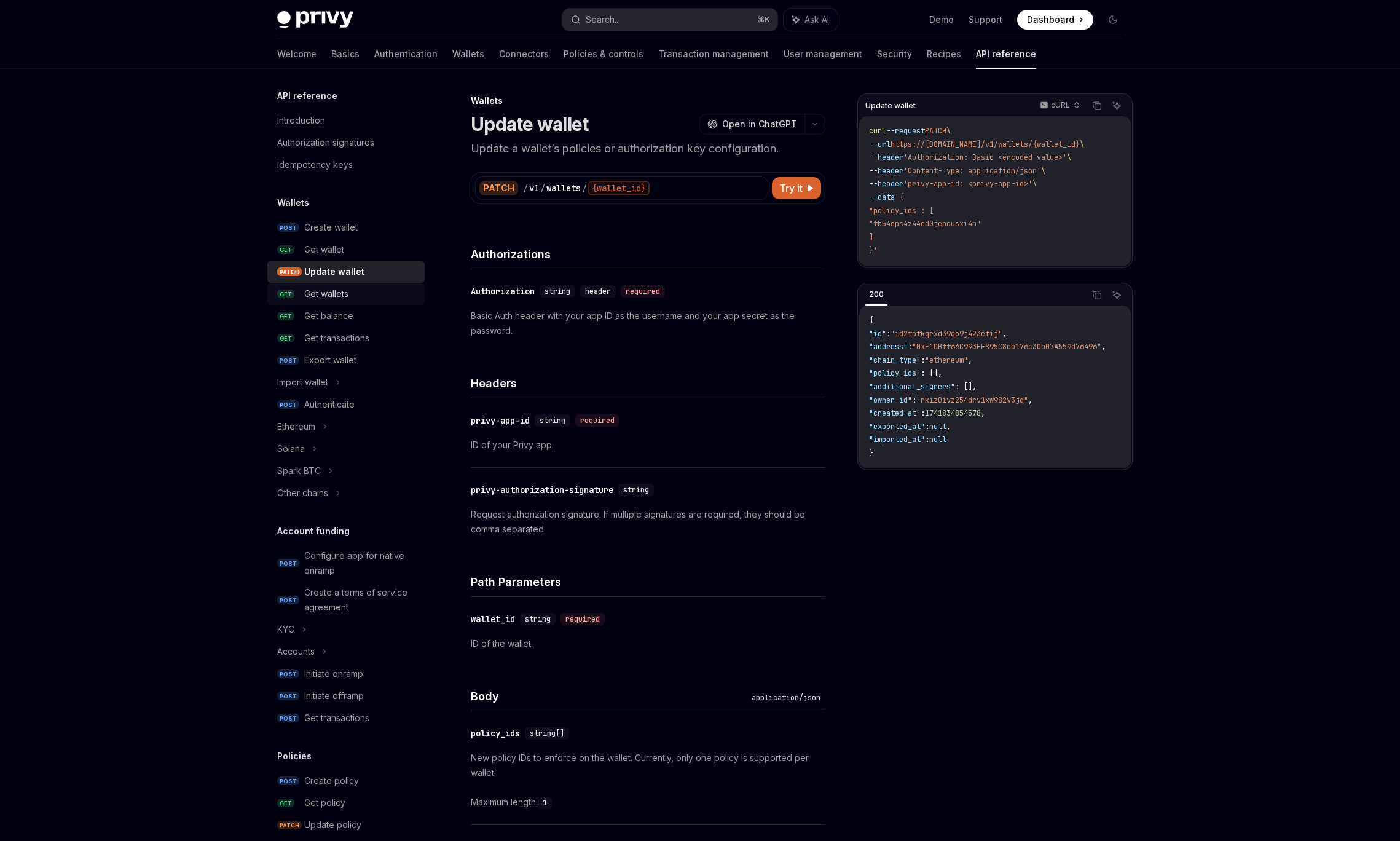
click at [392, 283] on link "GET Get wallets" at bounding box center [346, 294] width 157 height 22
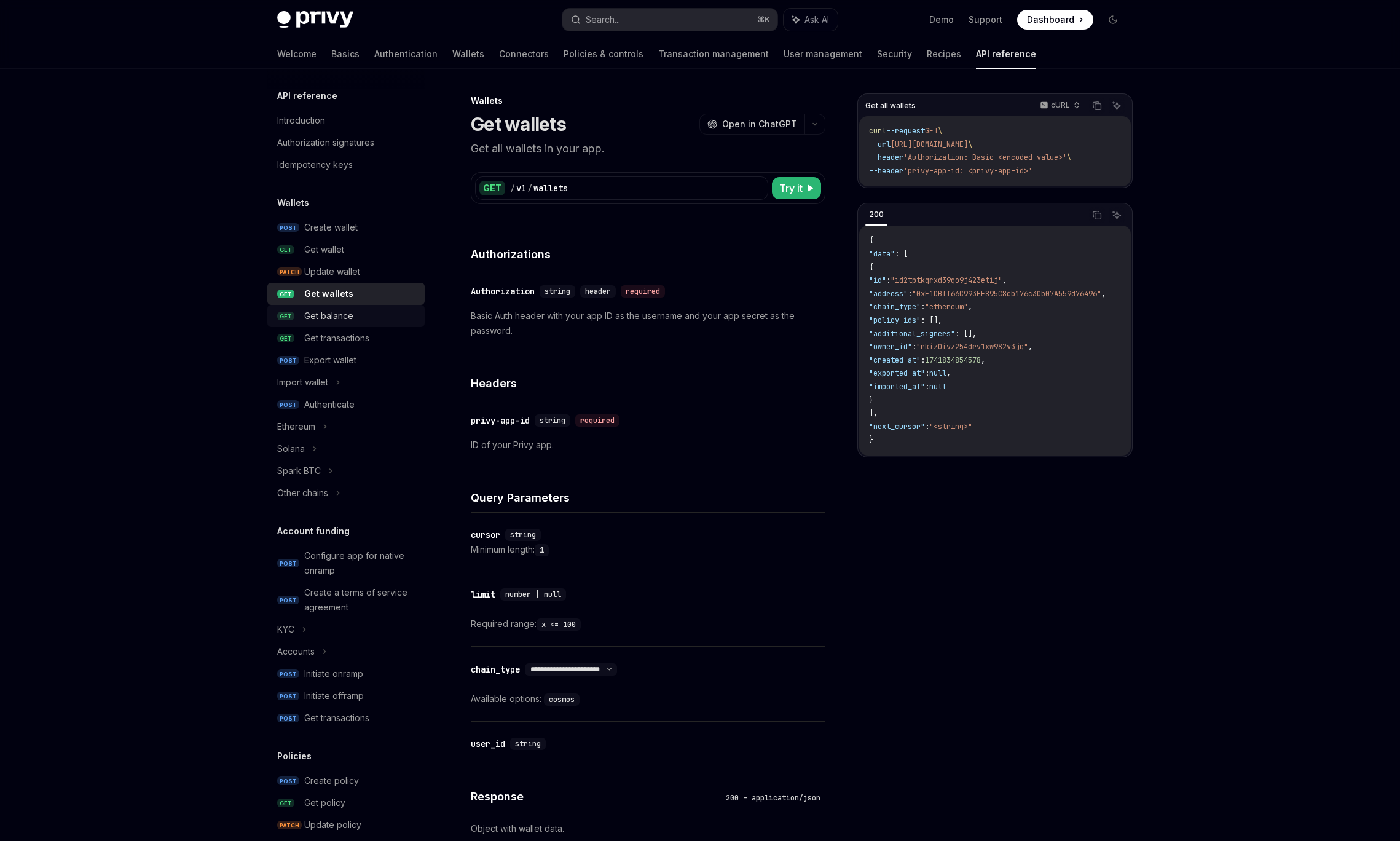
click at [367, 321] on div "Get balance" at bounding box center [360, 316] width 113 height 15
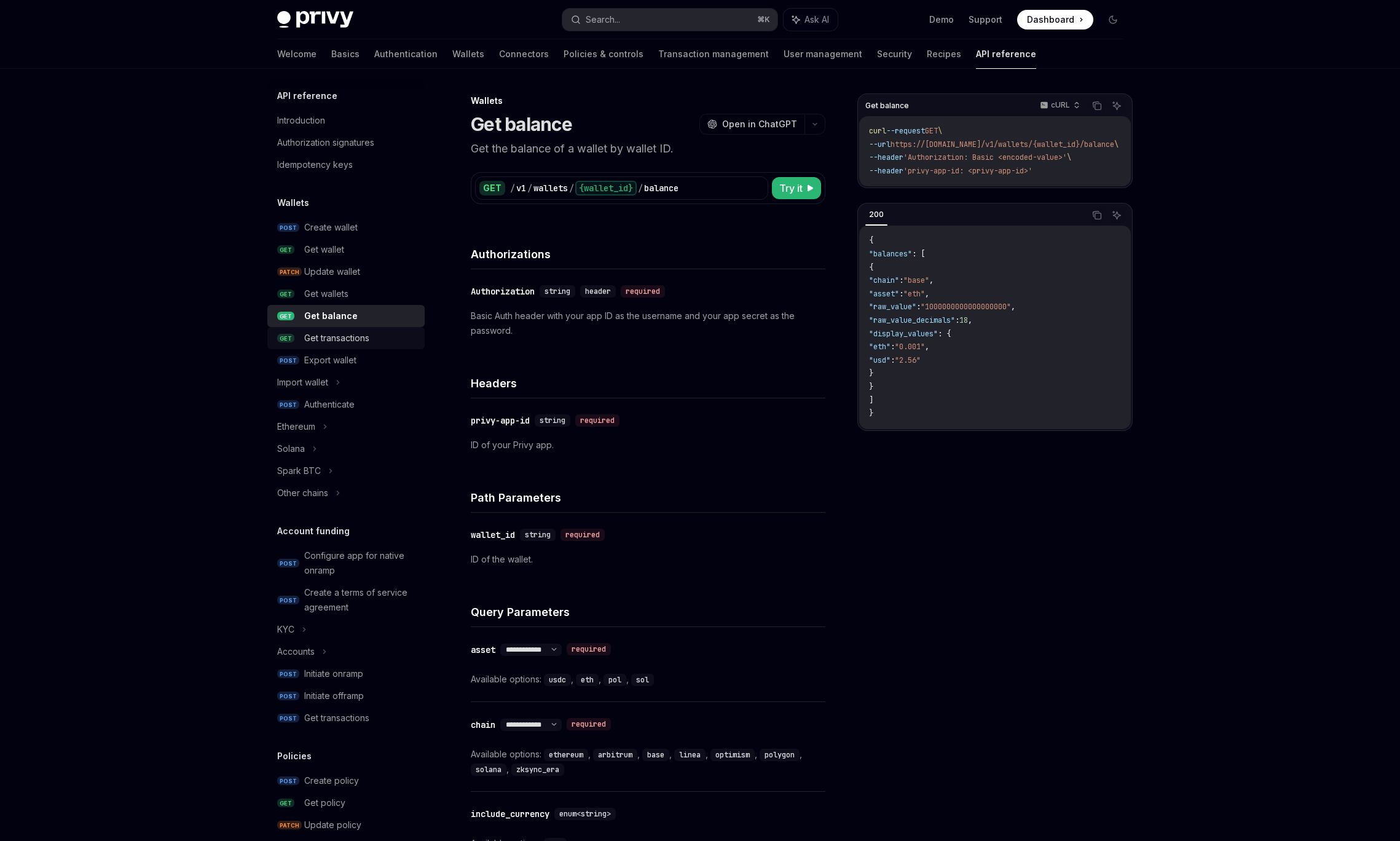
click at [374, 340] on div "Get transactions" at bounding box center [360, 338] width 113 height 15
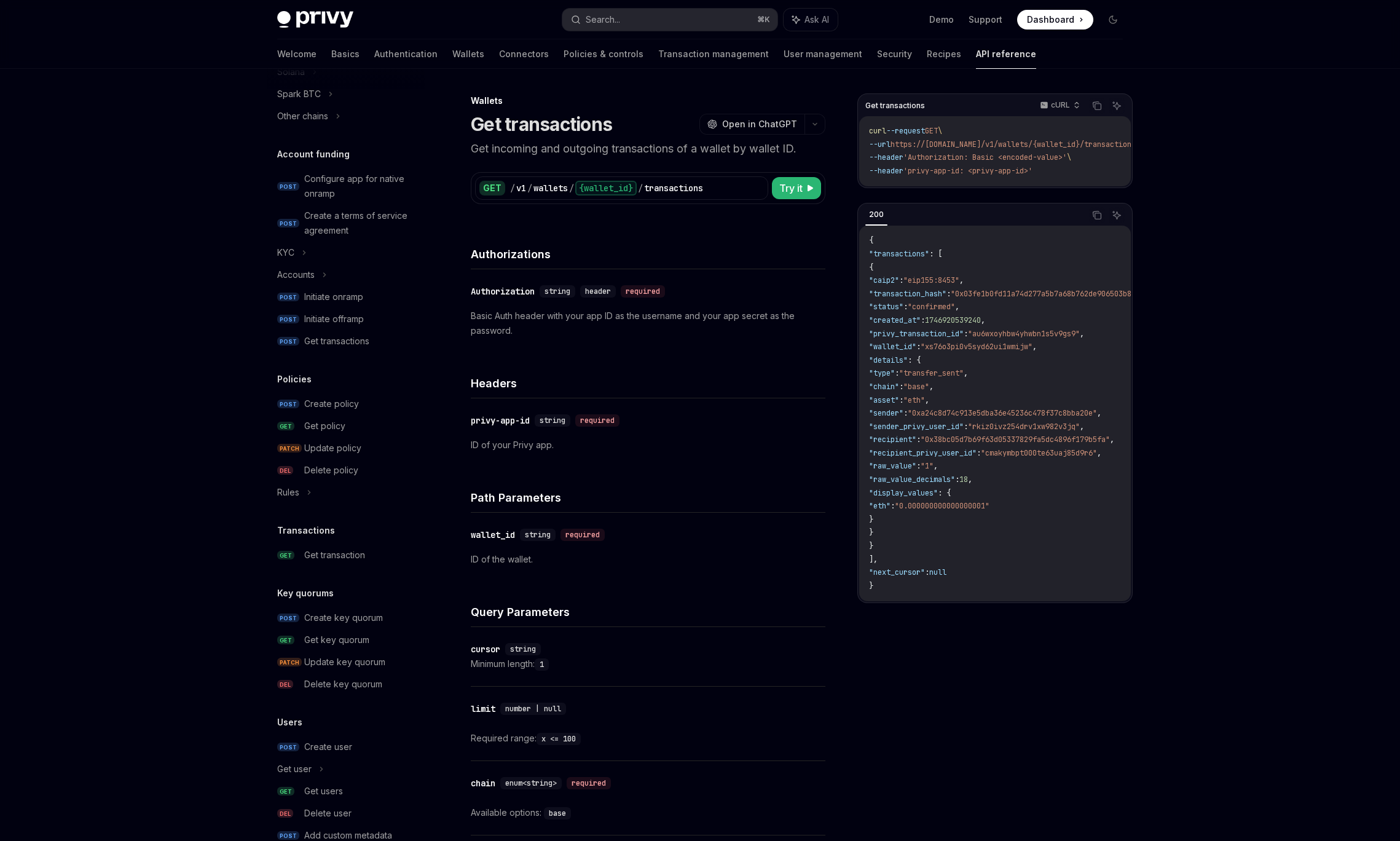
scroll to position [429, 0]
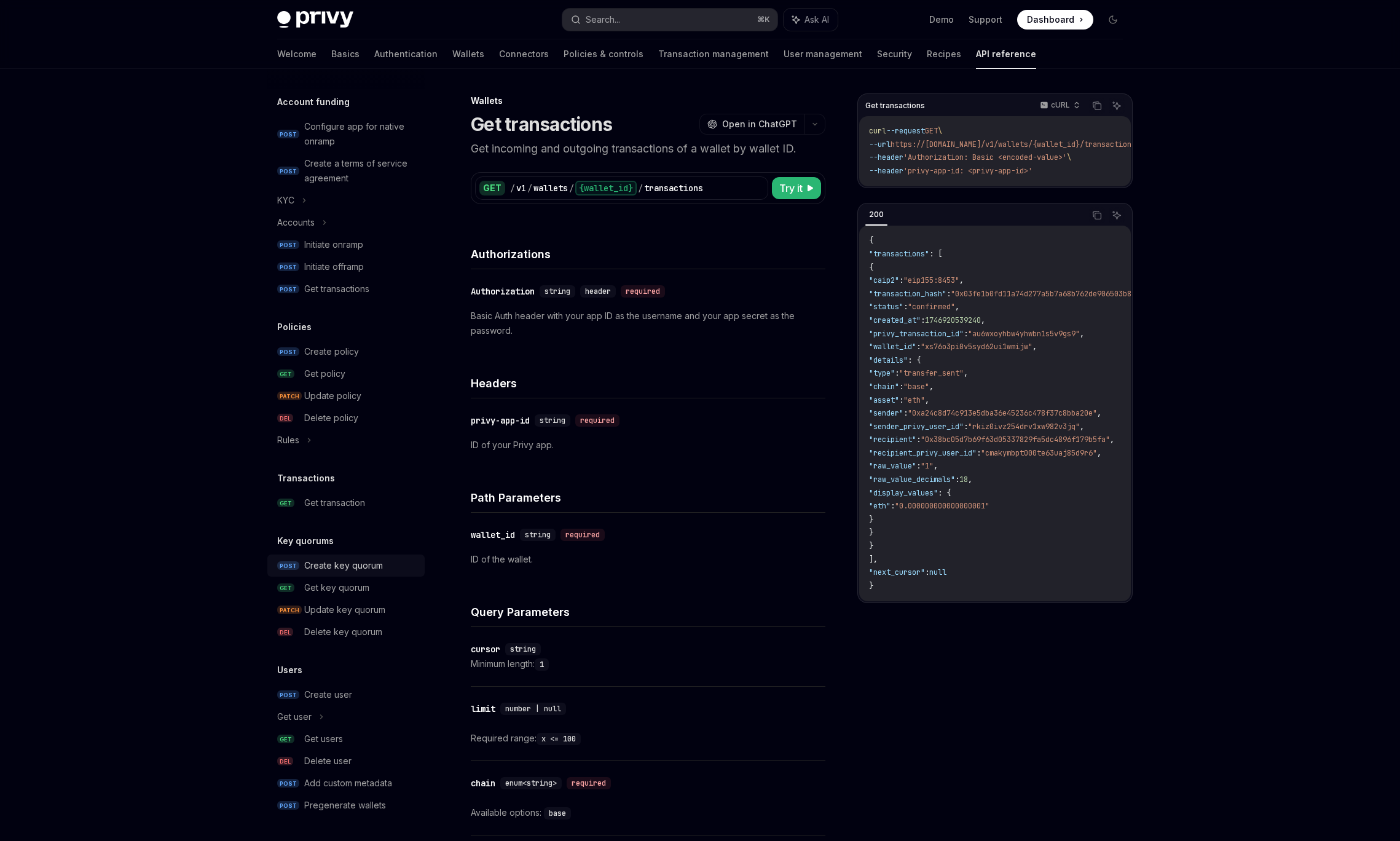
click at [362, 562] on div "Create key quorum" at bounding box center [344, 565] width 79 height 15
click at [563, 55] on link "Policies & controls" at bounding box center [603, 54] width 80 height 29
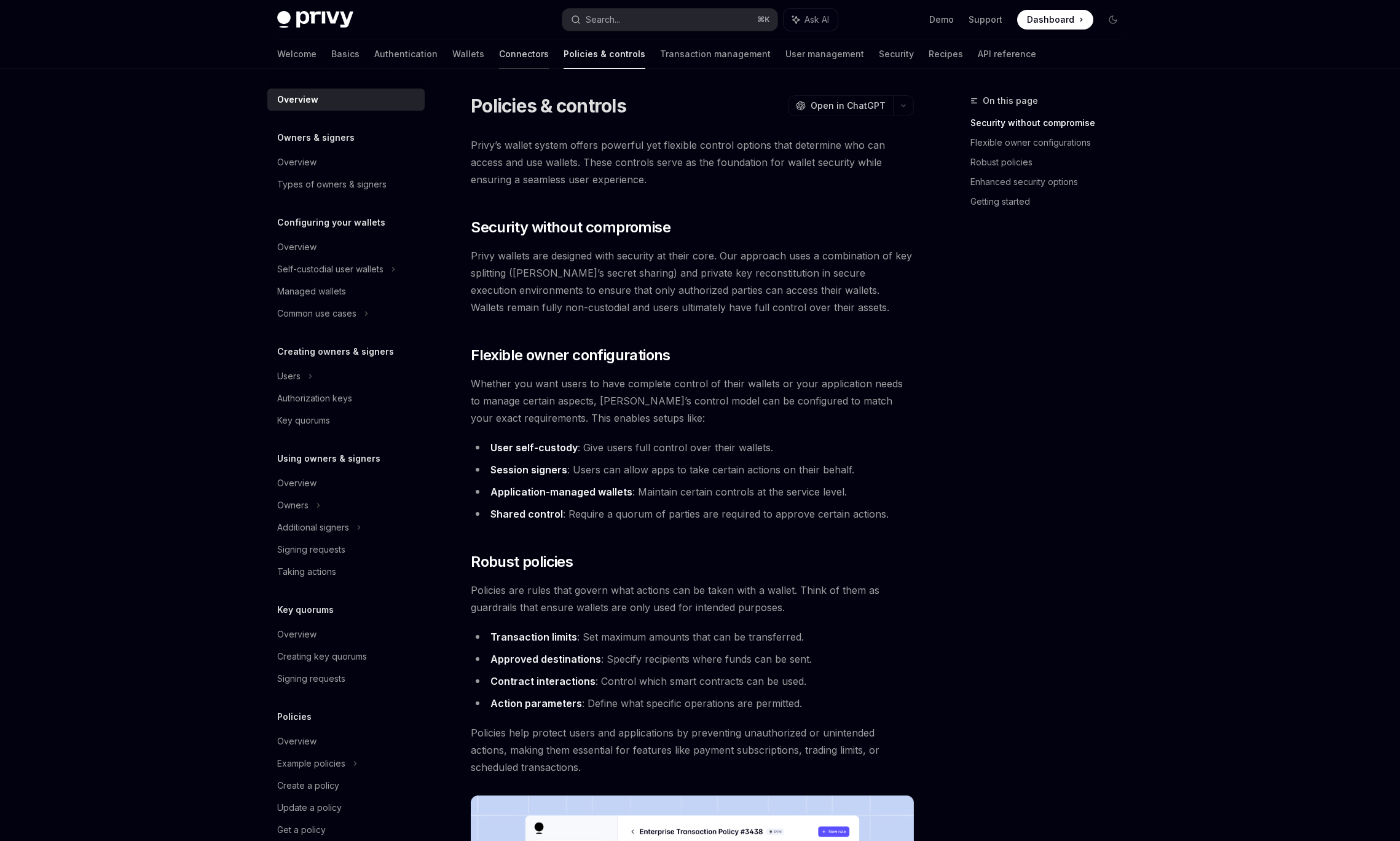
click at [499, 53] on link "Connectors" at bounding box center [524, 54] width 50 height 29
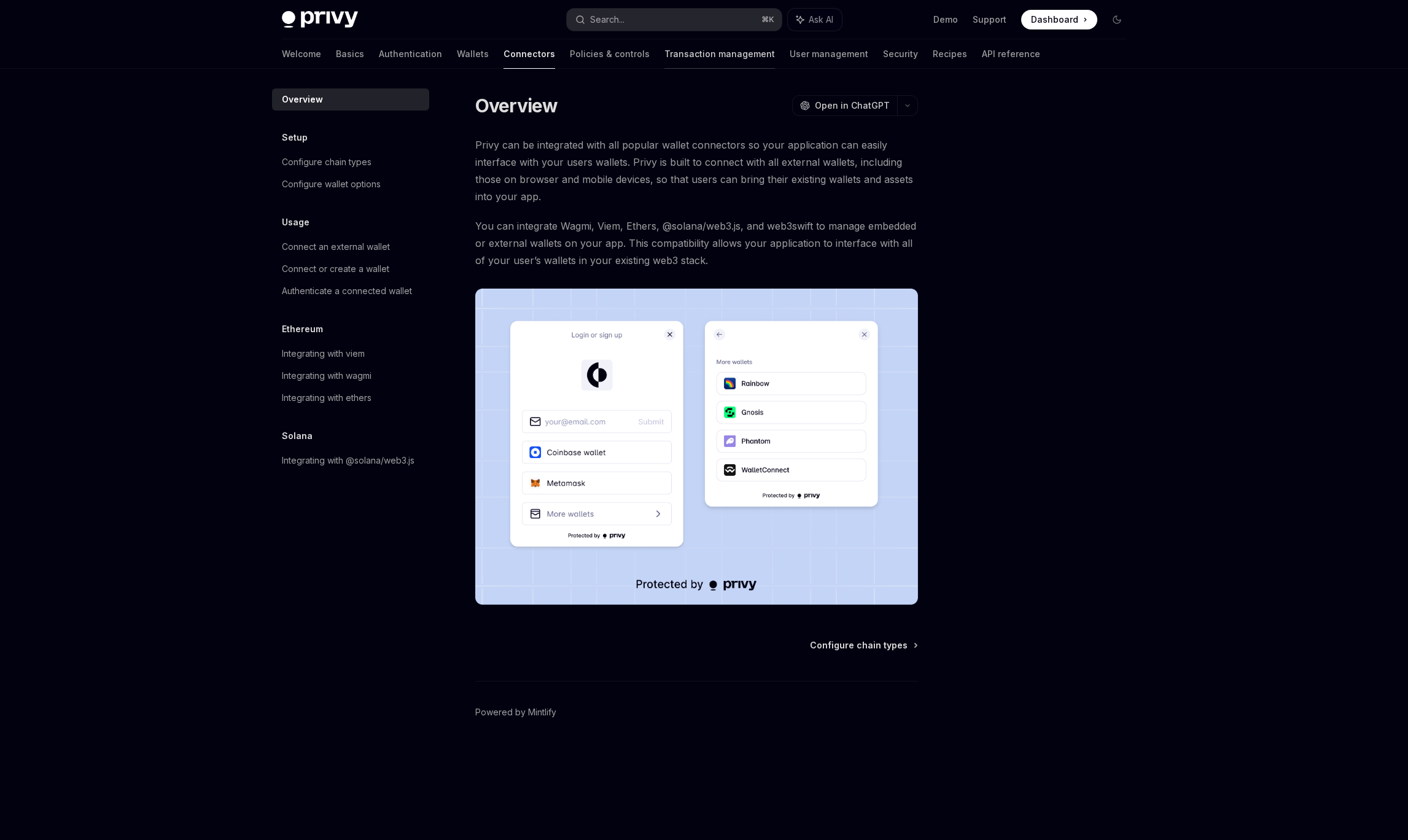
click at [664, 54] on link "Transaction management" at bounding box center [719, 54] width 110 height 29
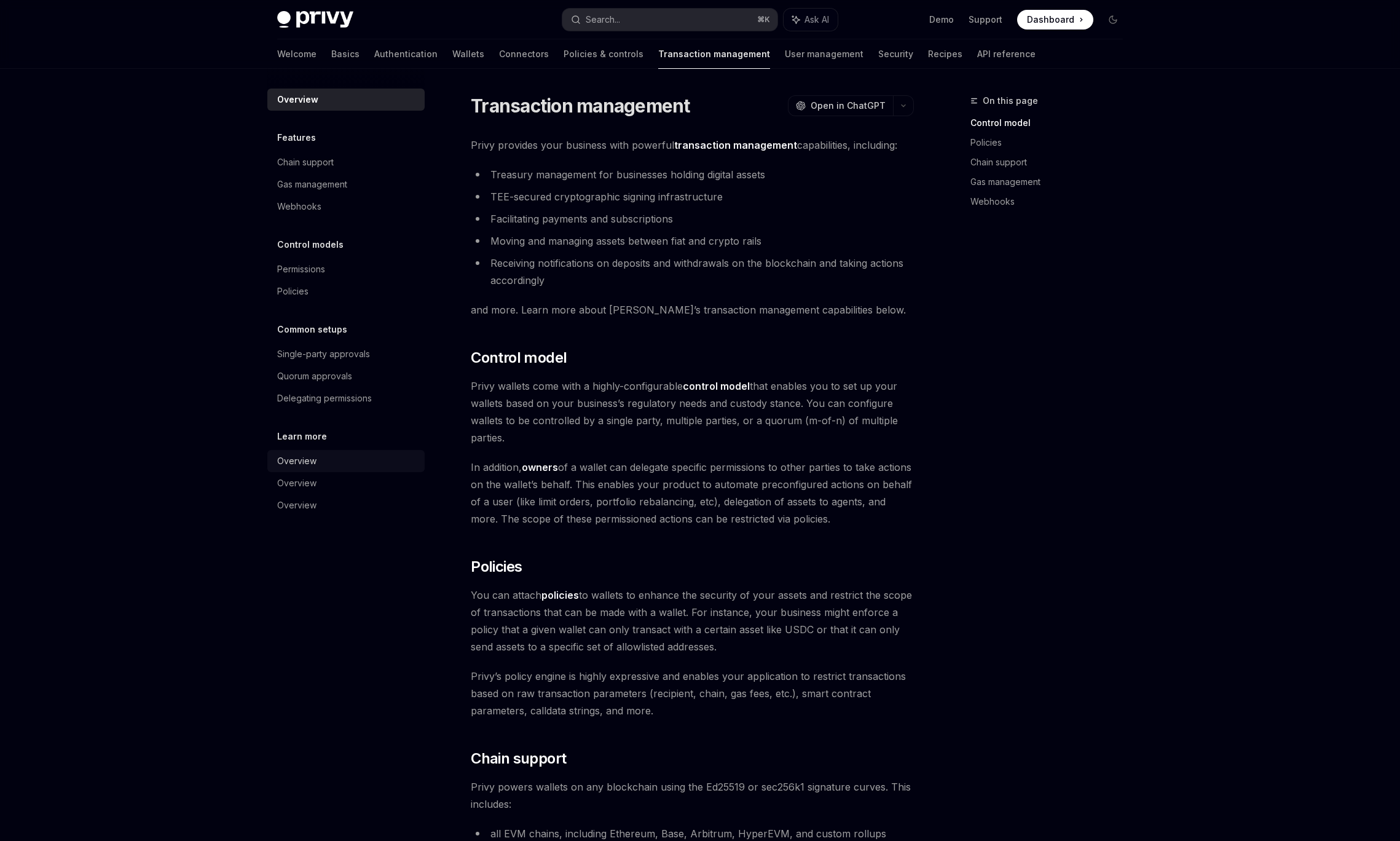
click at [320, 457] on div "Overview" at bounding box center [347, 461] width 140 height 15
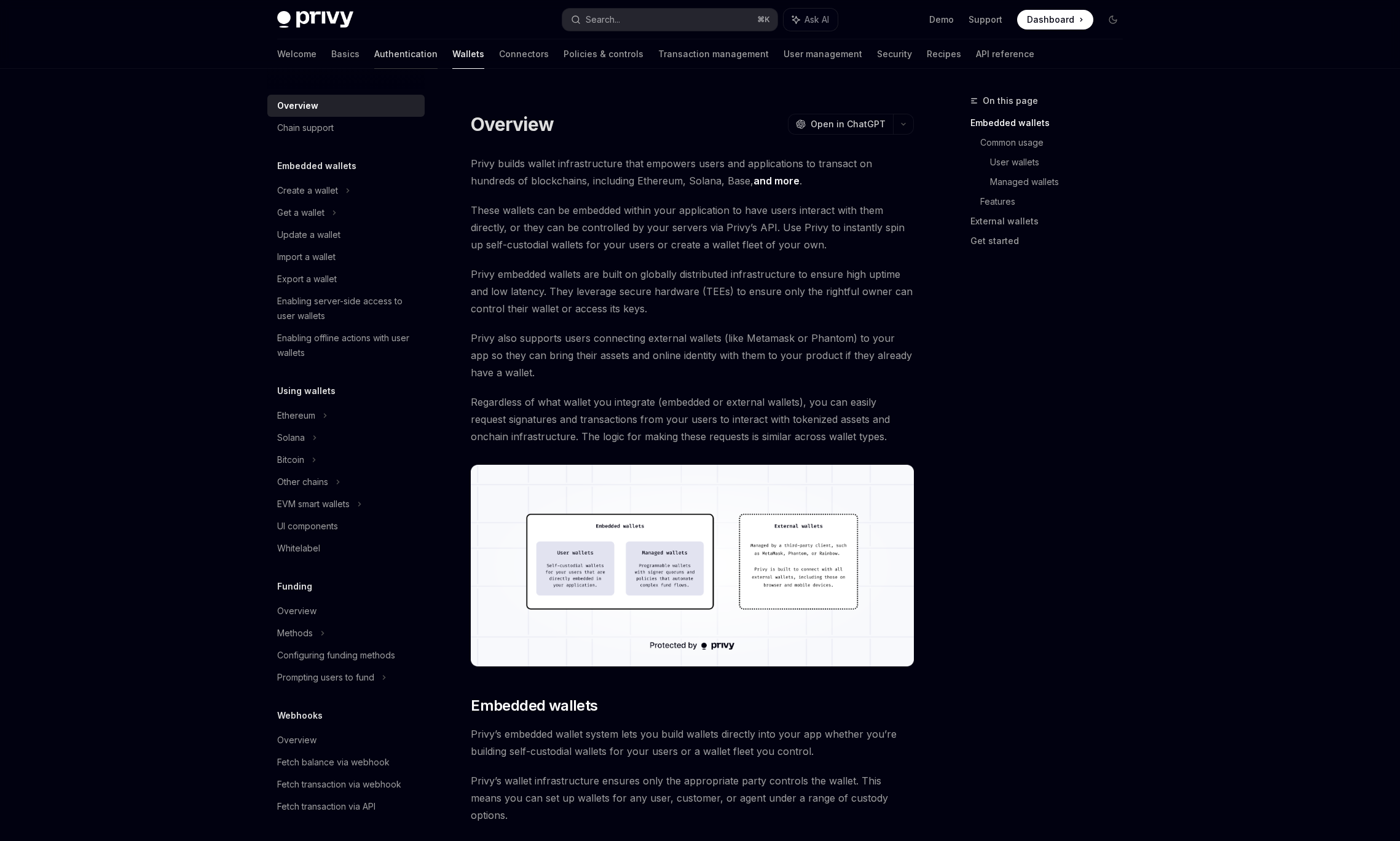
click at [374, 57] on link "Authentication" at bounding box center [405, 54] width 63 height 29
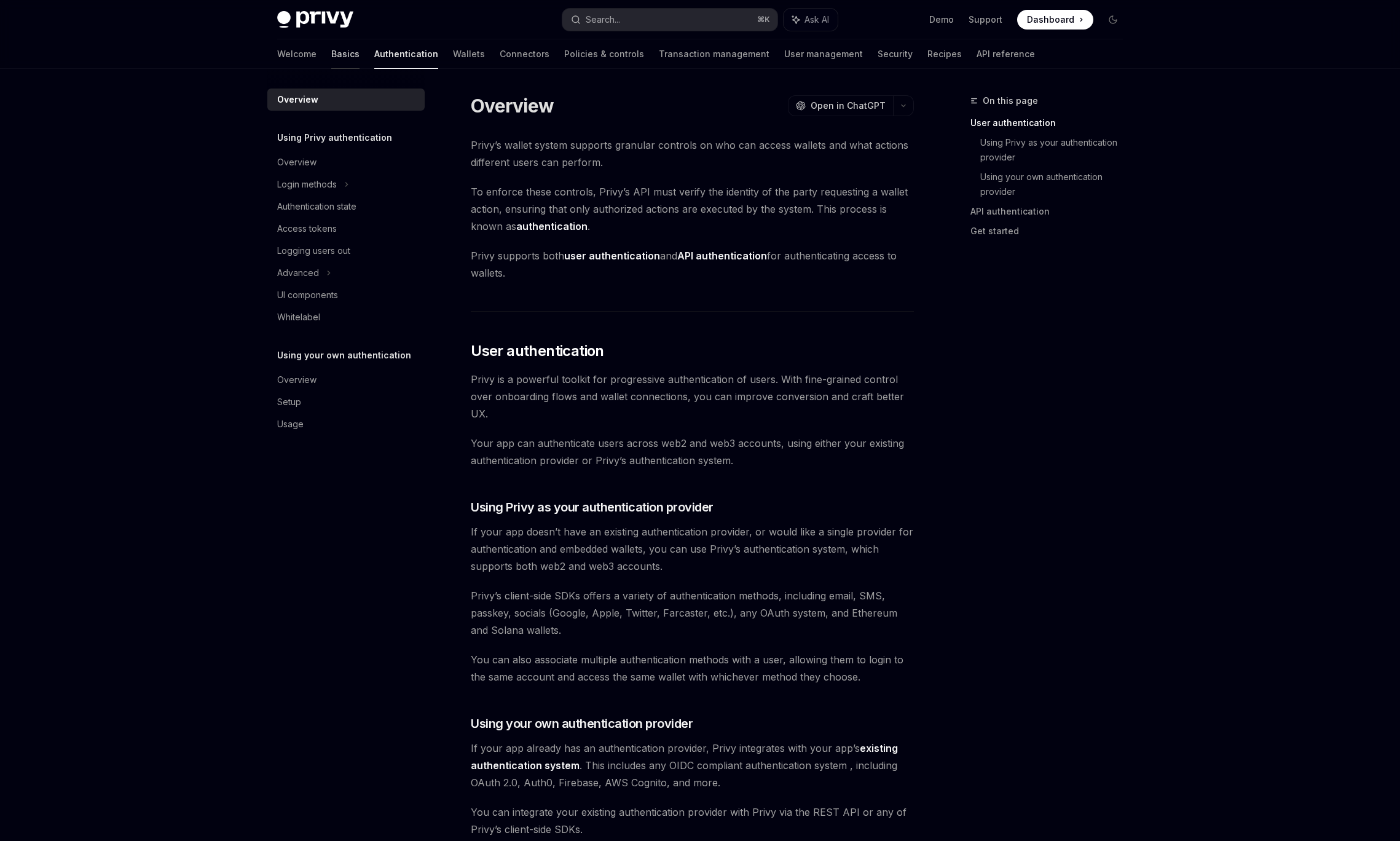
click at [331, 53] on link "Basics" at bounding box center [345, 54] width 28 height 29
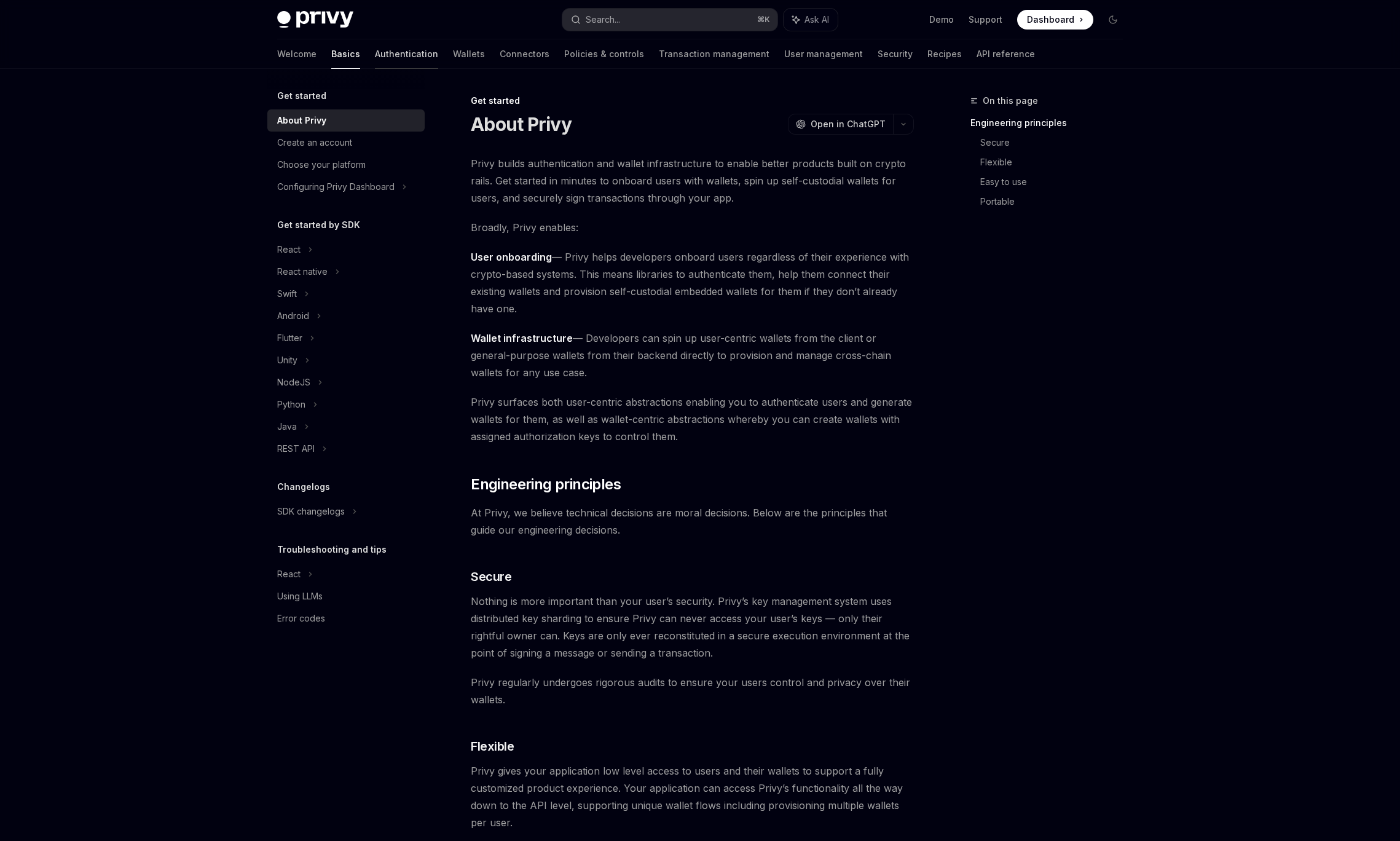
click at [375, 56] on link "Authentication" at bounding box center [406, 54] width 63 height 29
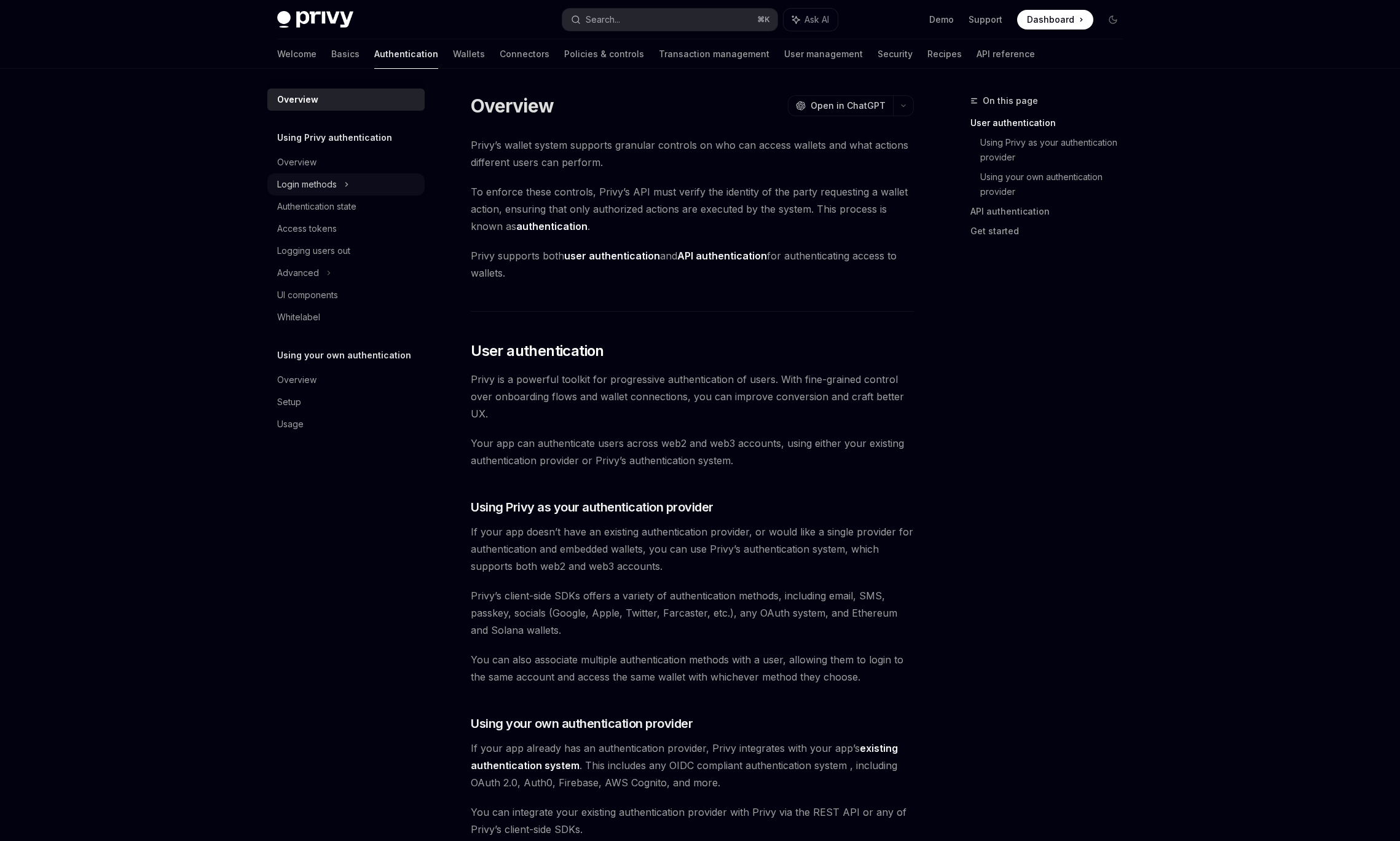
click at [333, 186] on div "Login methods" at bounding box center [307, 184] width 59 height 15
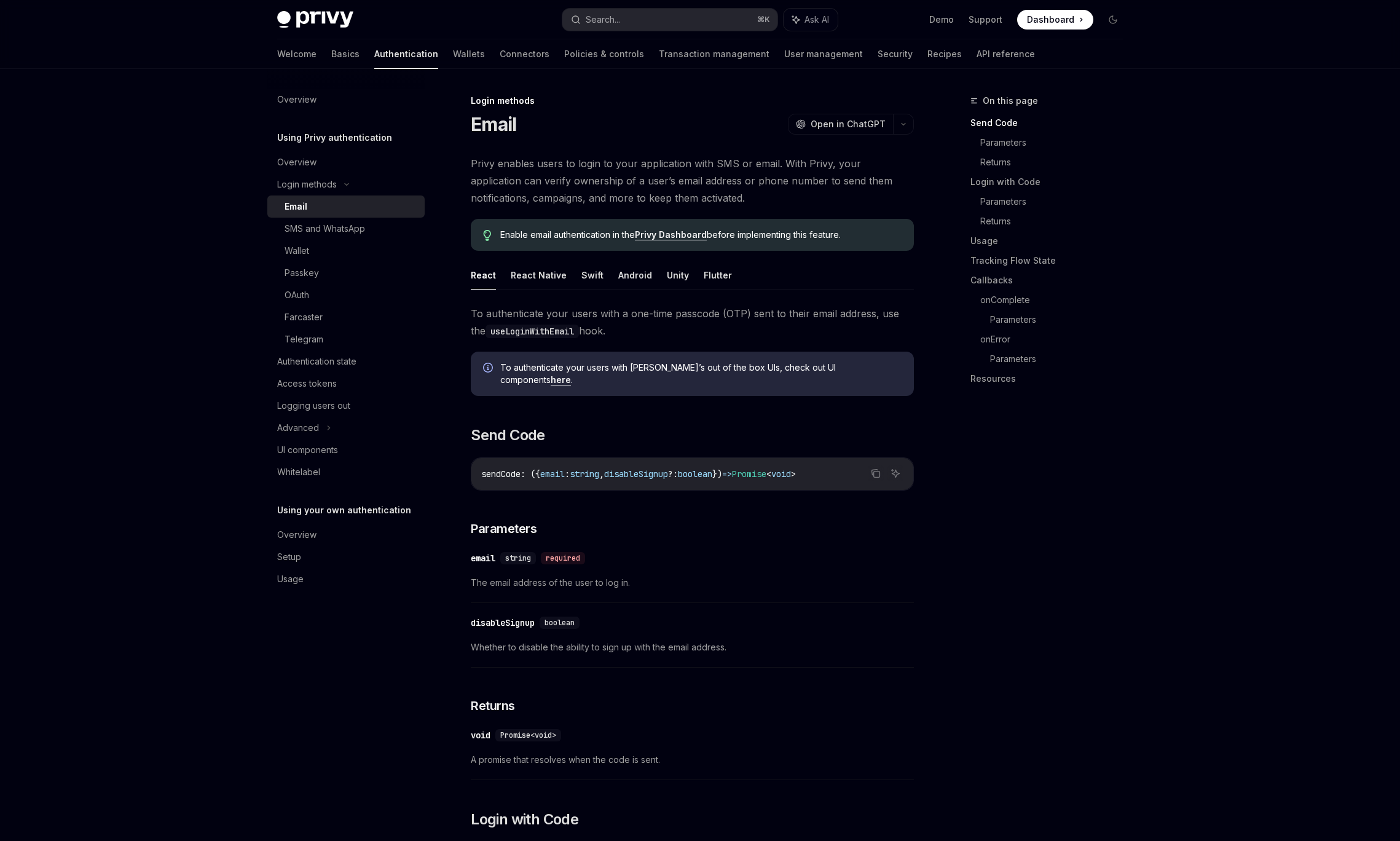
click at [335, 205] on div "Email" at bounding box center [350, 207] width 132 height 15
click at [549, 276] on button "React Native" at bounding box center [539, 275] width 56 height 29
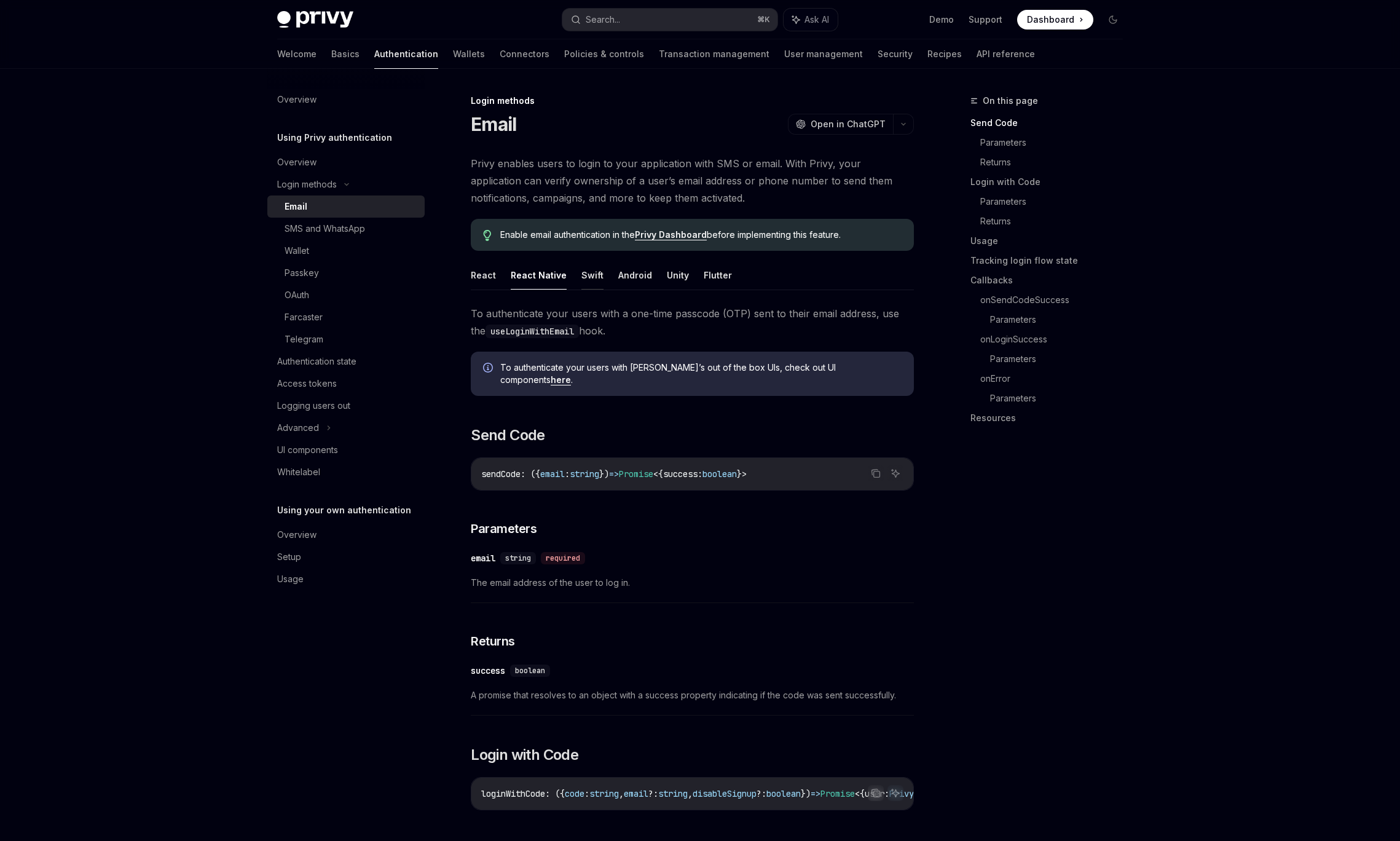
click at [597, 277] on button "Swift" at bounding box center [592, 275] width 22 height 29
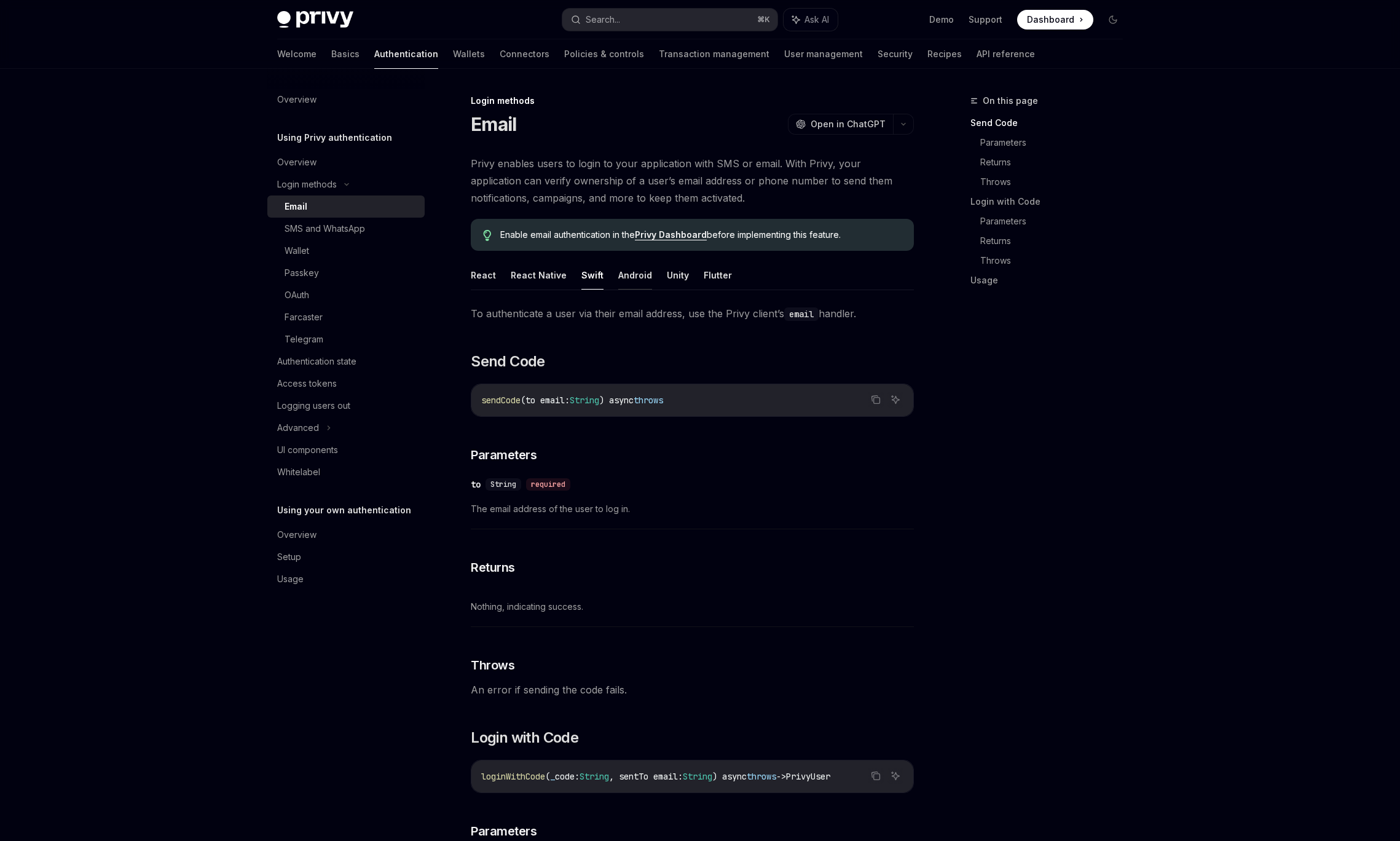
click at [623, 276] on button "Android" at bounding box center [635, 275] width 34 height 29
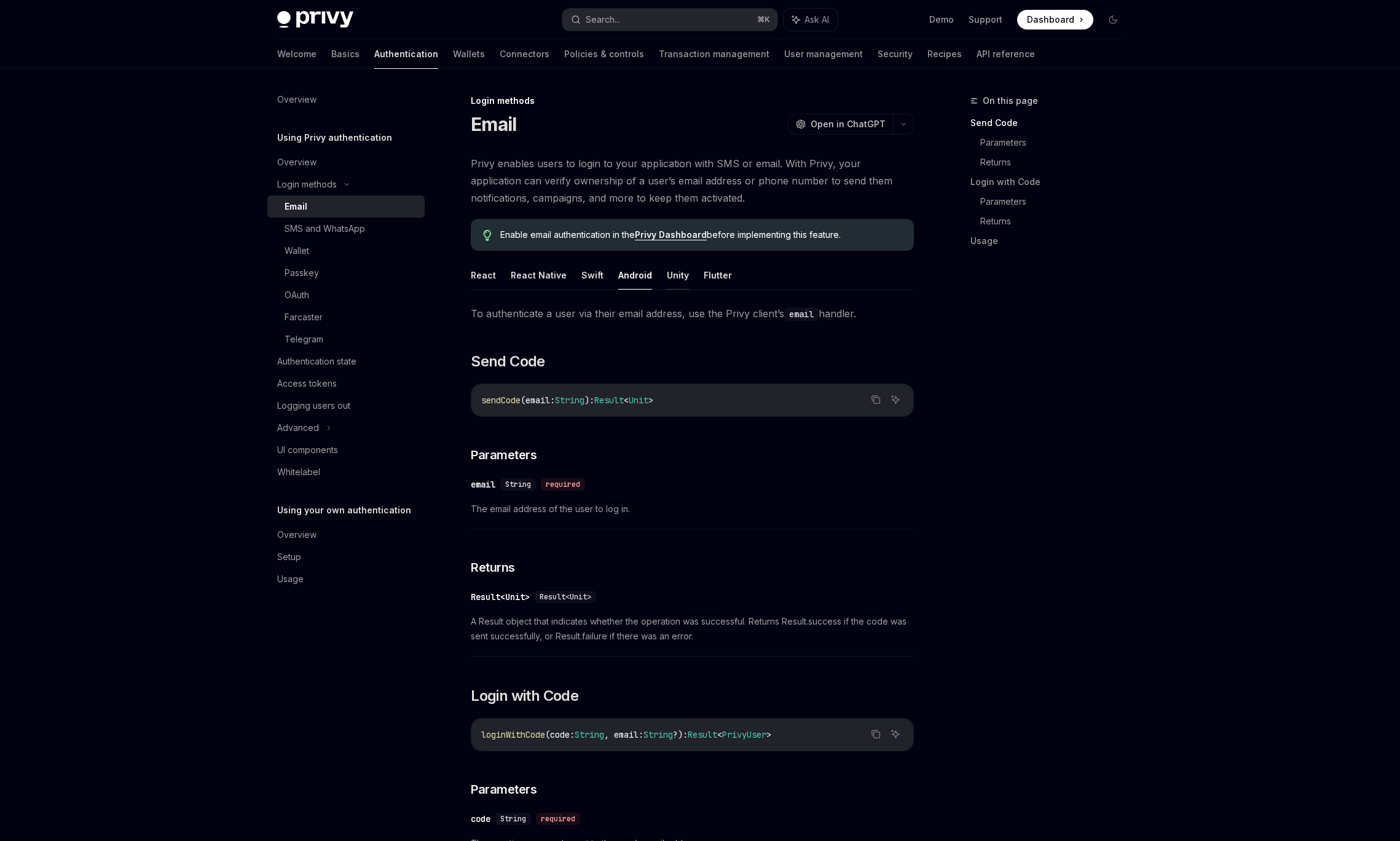
click at [668, 279] on button "Unity" at bounding box center [677, 275] width 22 height 29
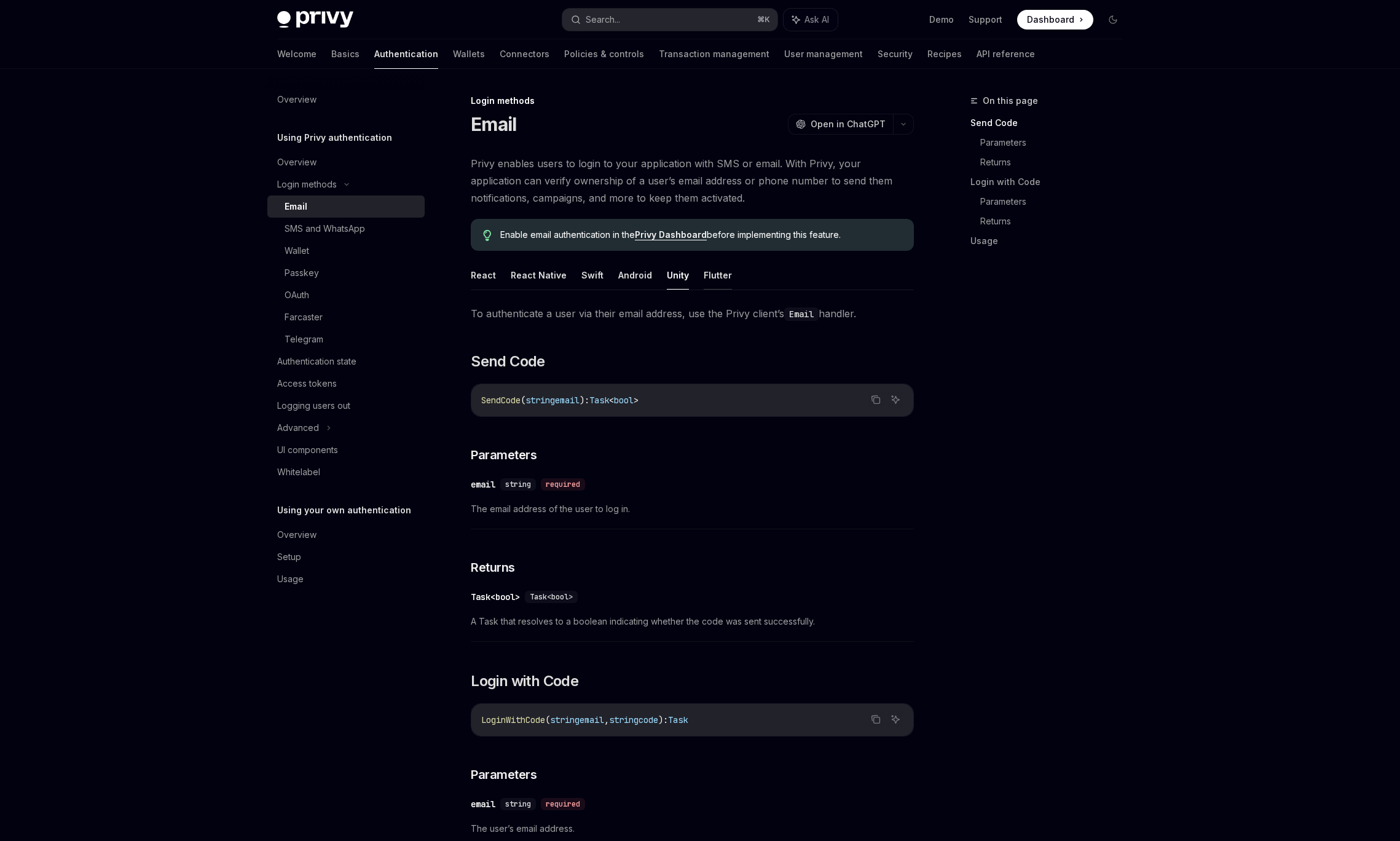
click at [703, 276] on button "Flutter" at bounding box center [717, 275] width 28 height 29
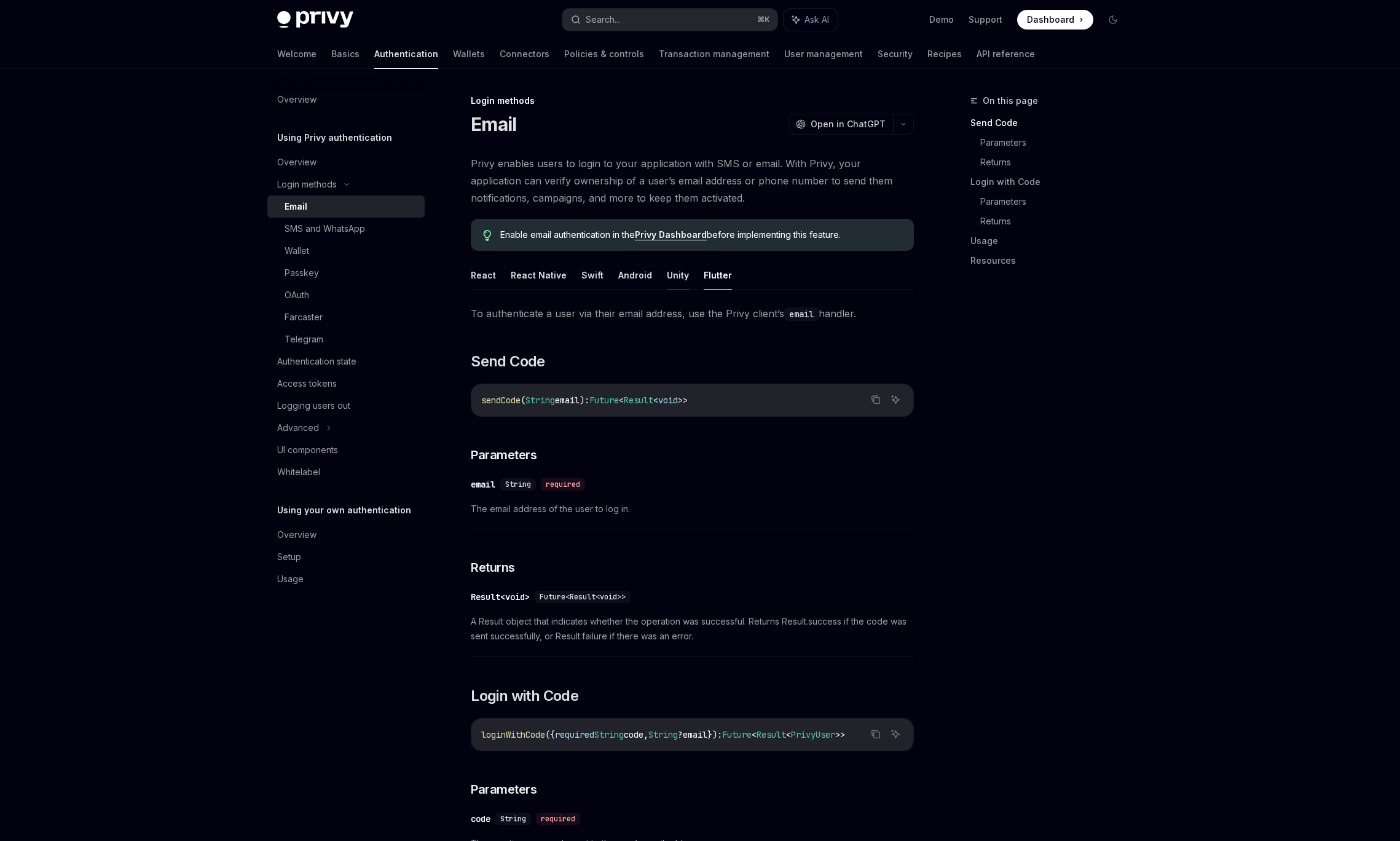
click at [667, 273] on button "Unity" at bounding box center [677, 275] width 22 height 29
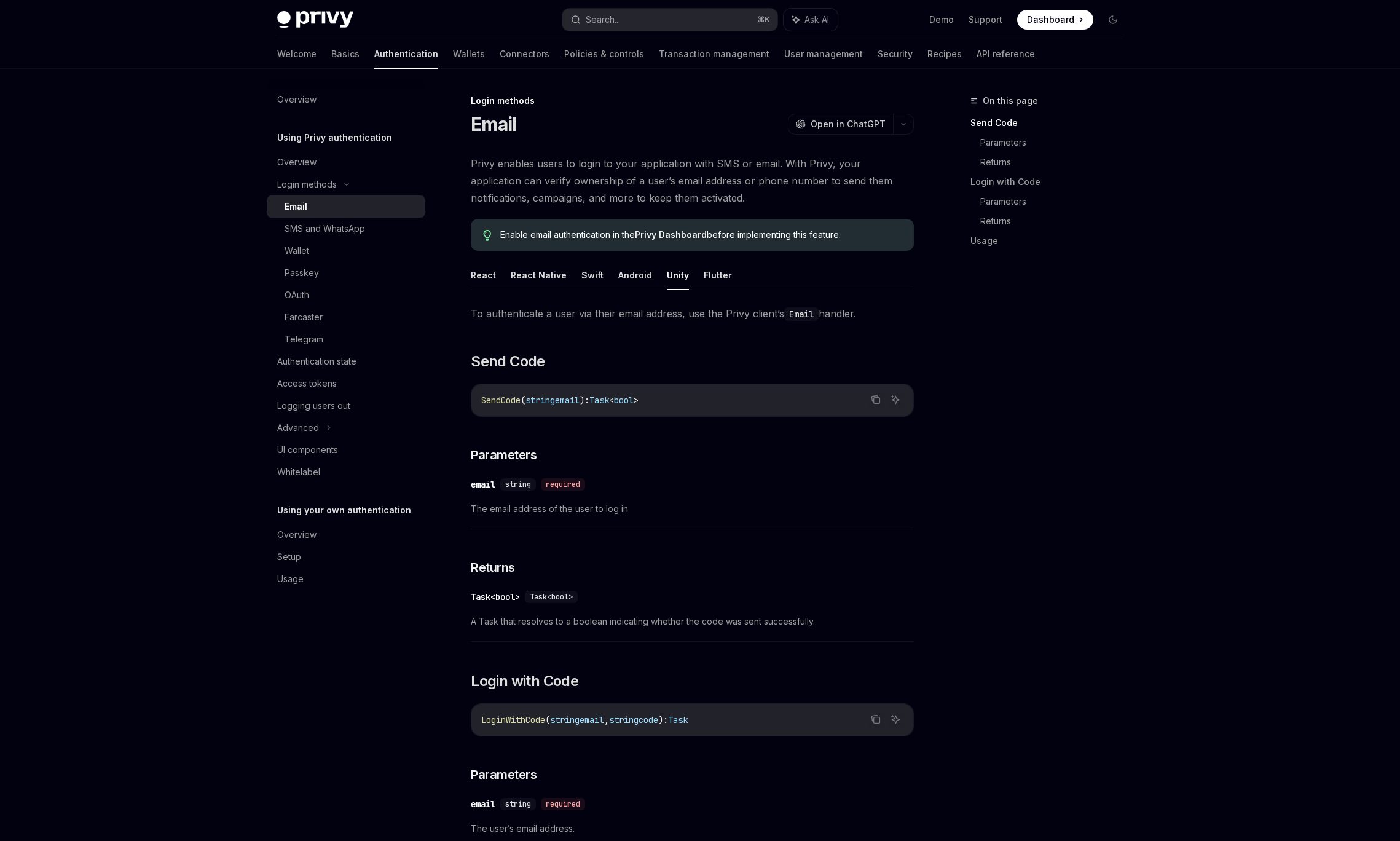
click at [623, 271] on button "Android" at bounding box center [635, 275] width 34 height 29
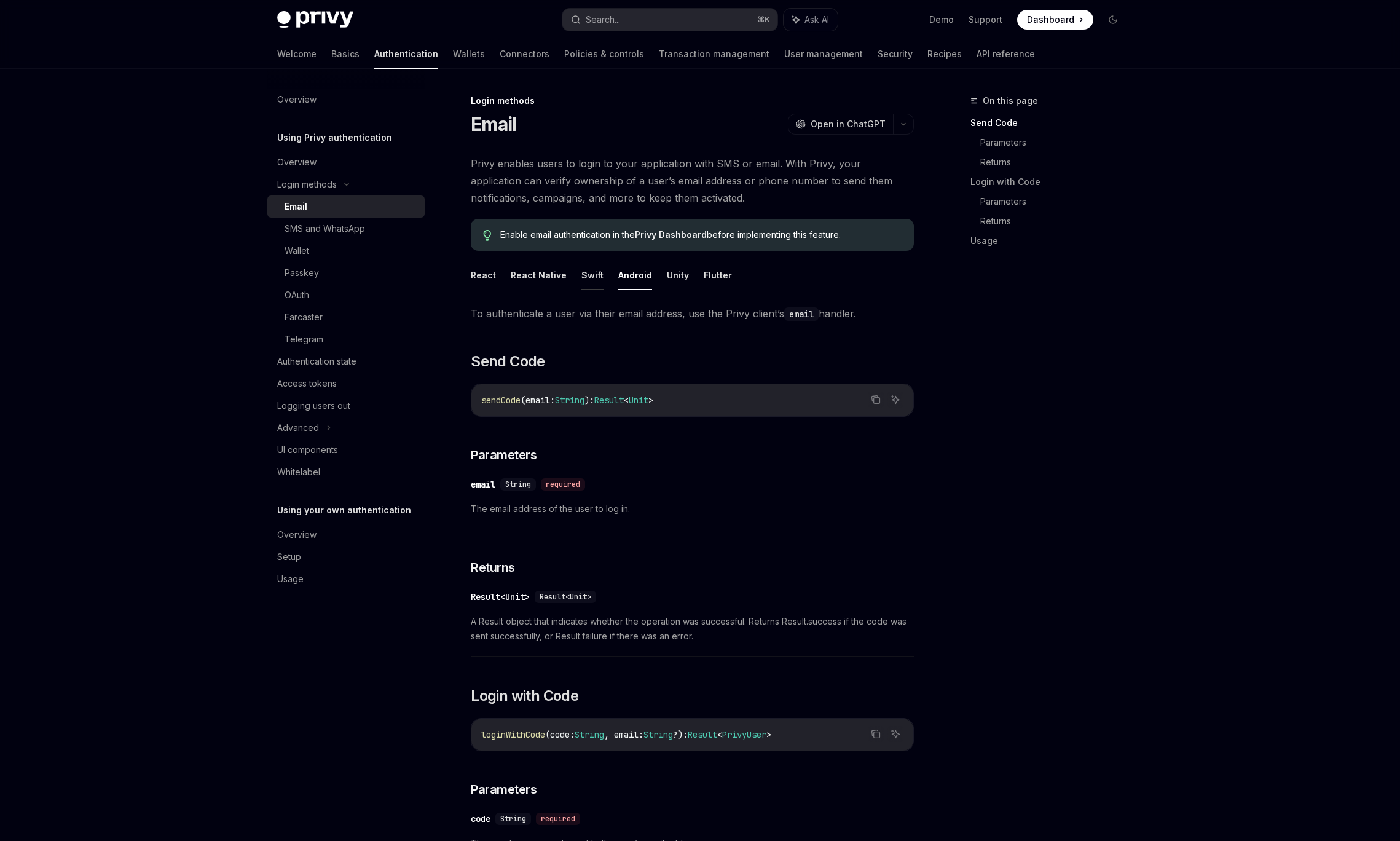
click at [585, 276] on button "Swift" at bounding box center [592, 275] width 22 height 29
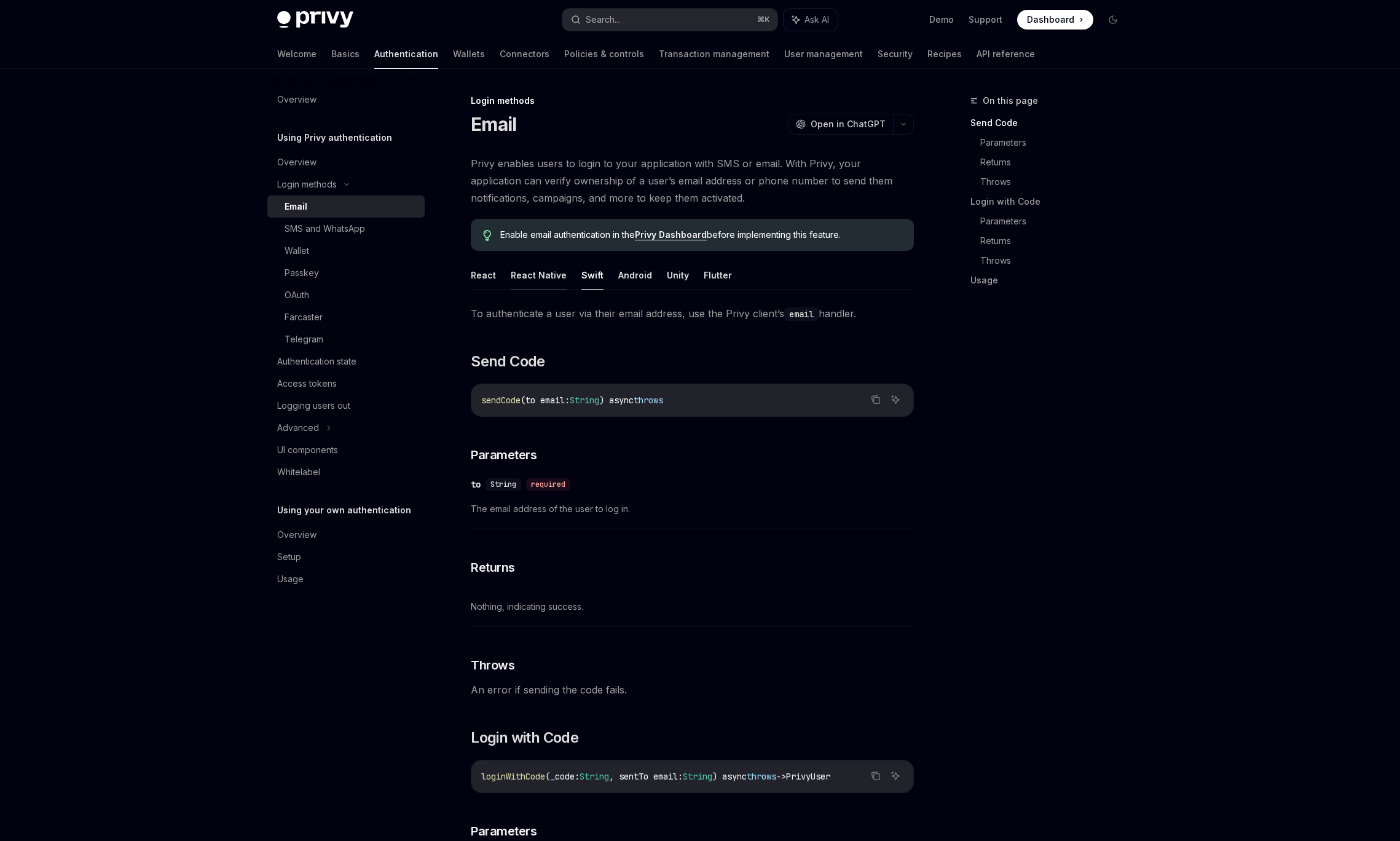
click at [545, 273] on button "React Native" at bounding box center [539, 275] width 56 height 29
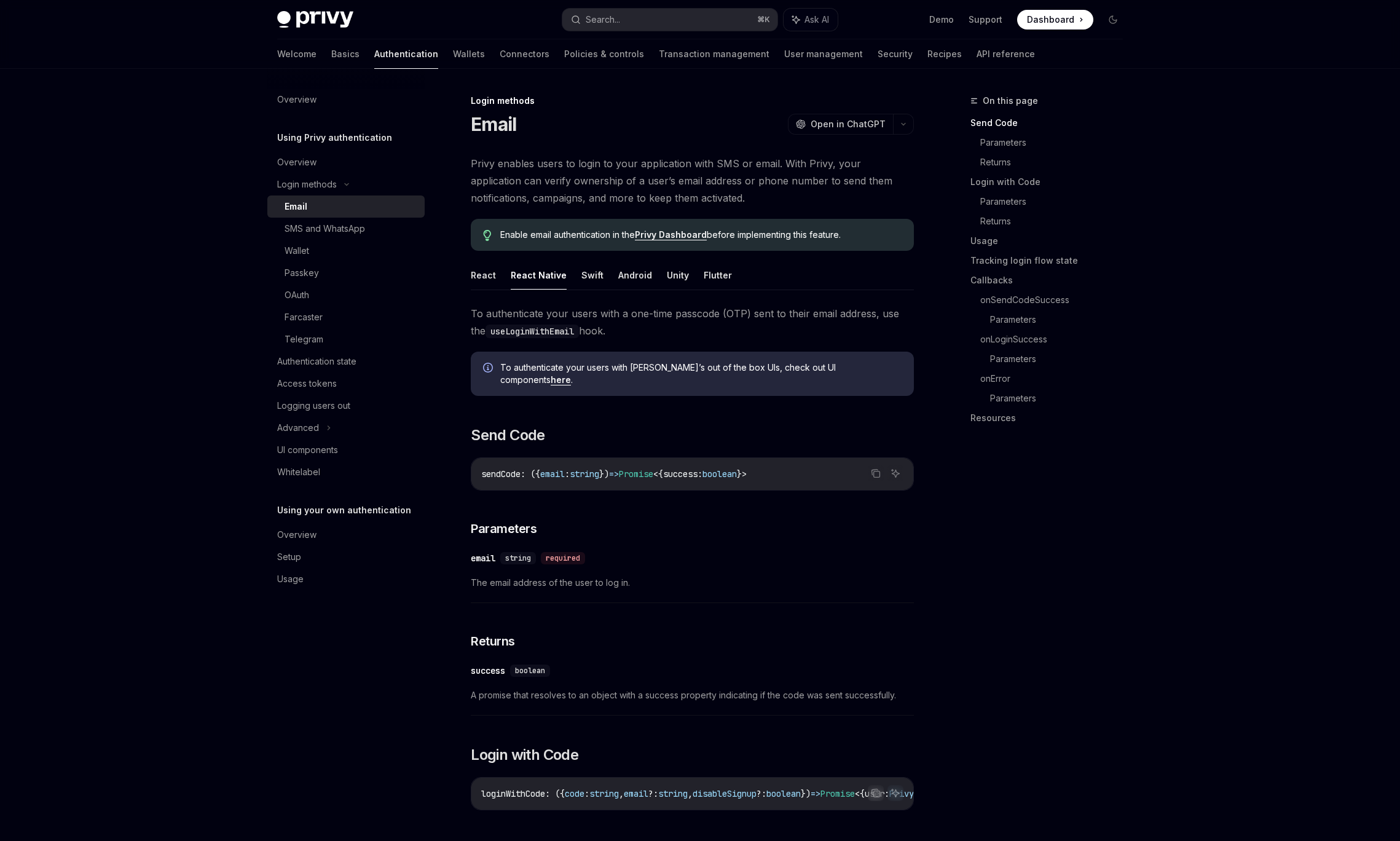
click at [891, 287] on ul "React React Native Swift Android Unity Flutter" at bounding box center [692, 275] width 443 height 29
click at [672, 276] on button "Unity" at bounding box center [677, 275] width 22 height 29
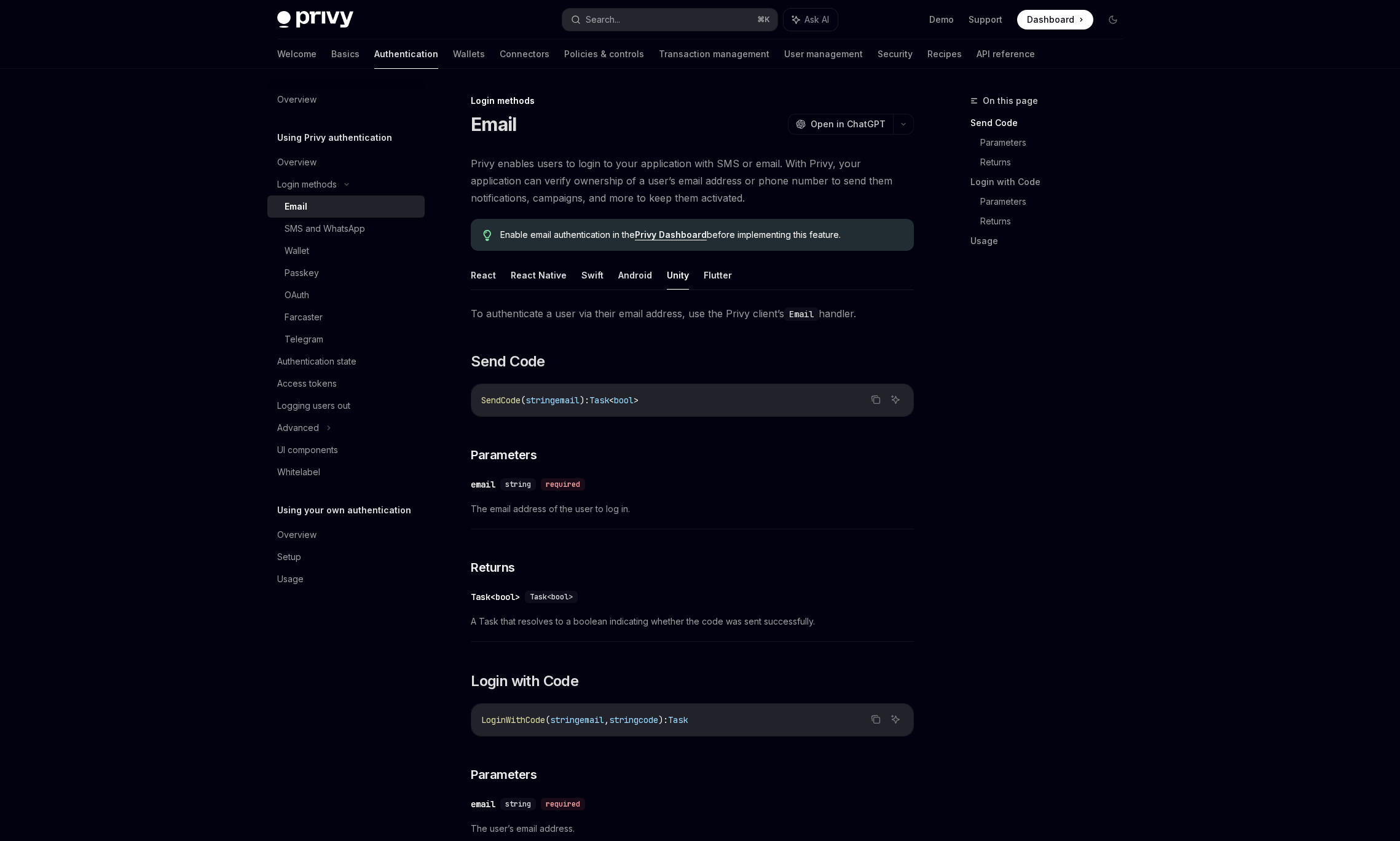
click at [1028, 387] on div "On this page Send Code Parameters Returns Login with Code Parameters Returns Us…" at bounding box center [1039, 467] width 187 height 747
click at [324, 107] on link "Overview" at bounding box center [346, 99] width 157 height 22
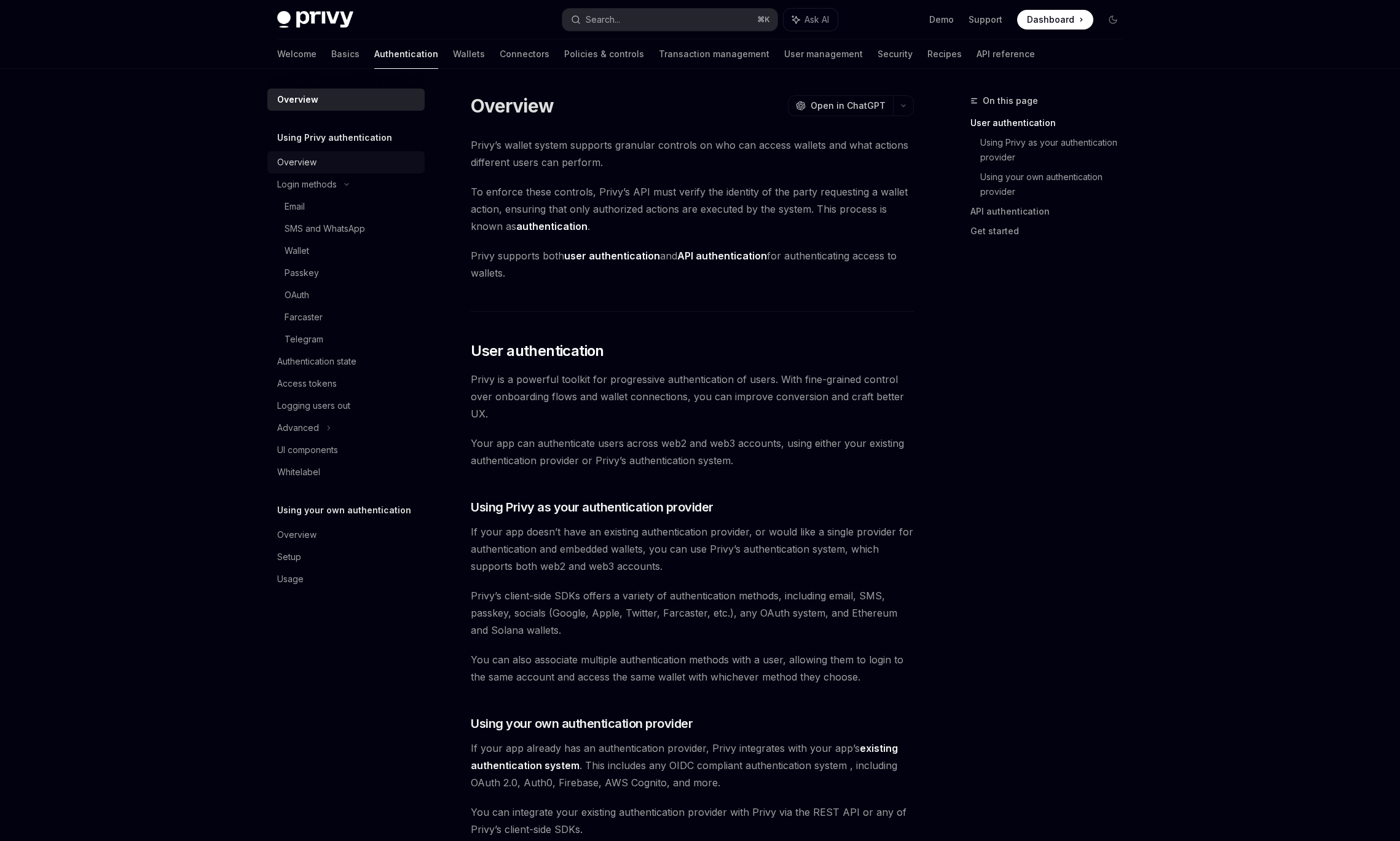
click at [302, 162] on div "Overview" at bounding box center [297, 162] width 39 height 15
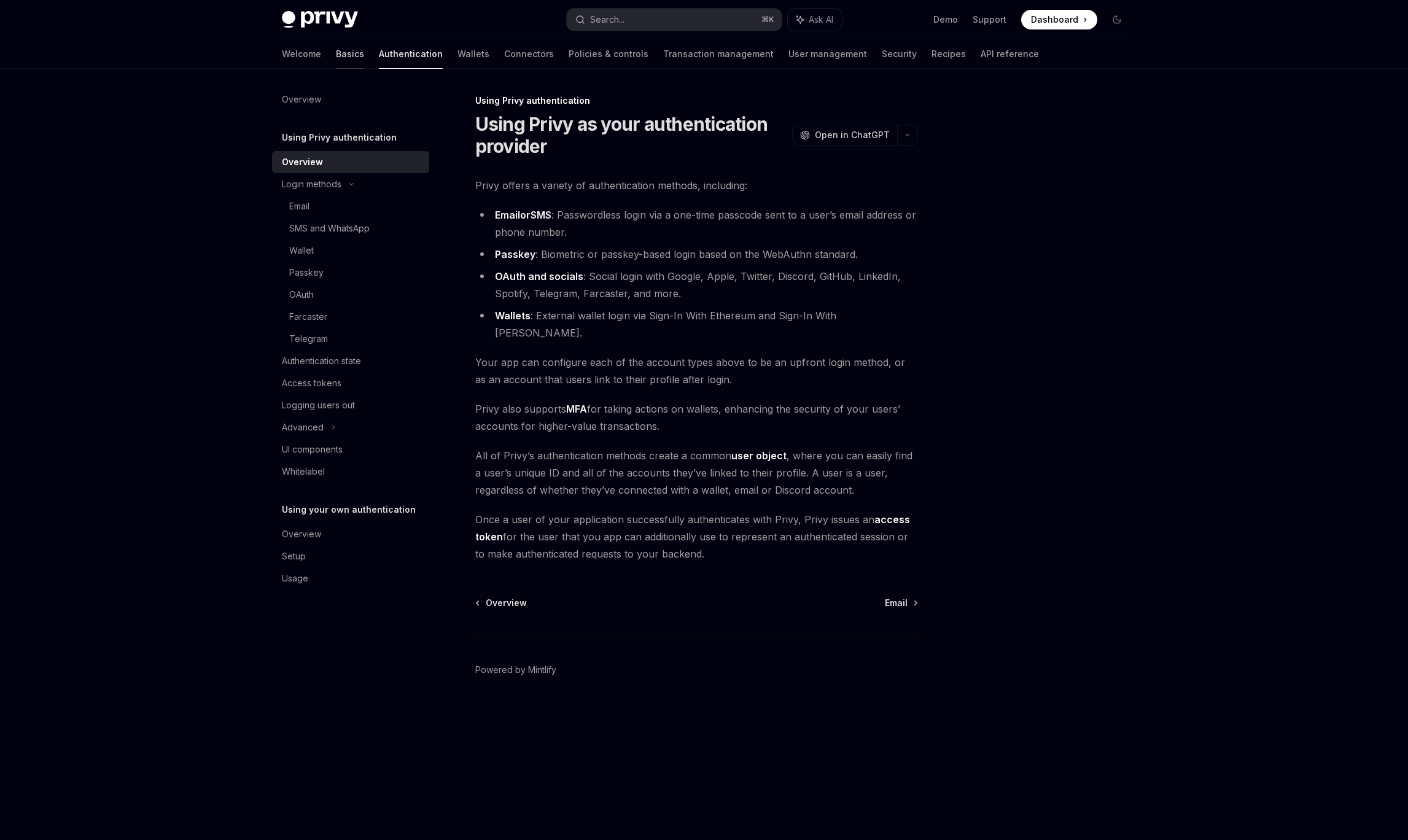
click at [336, 57] on link "Basics" at bounding box center [350, 54] width 28 height 29
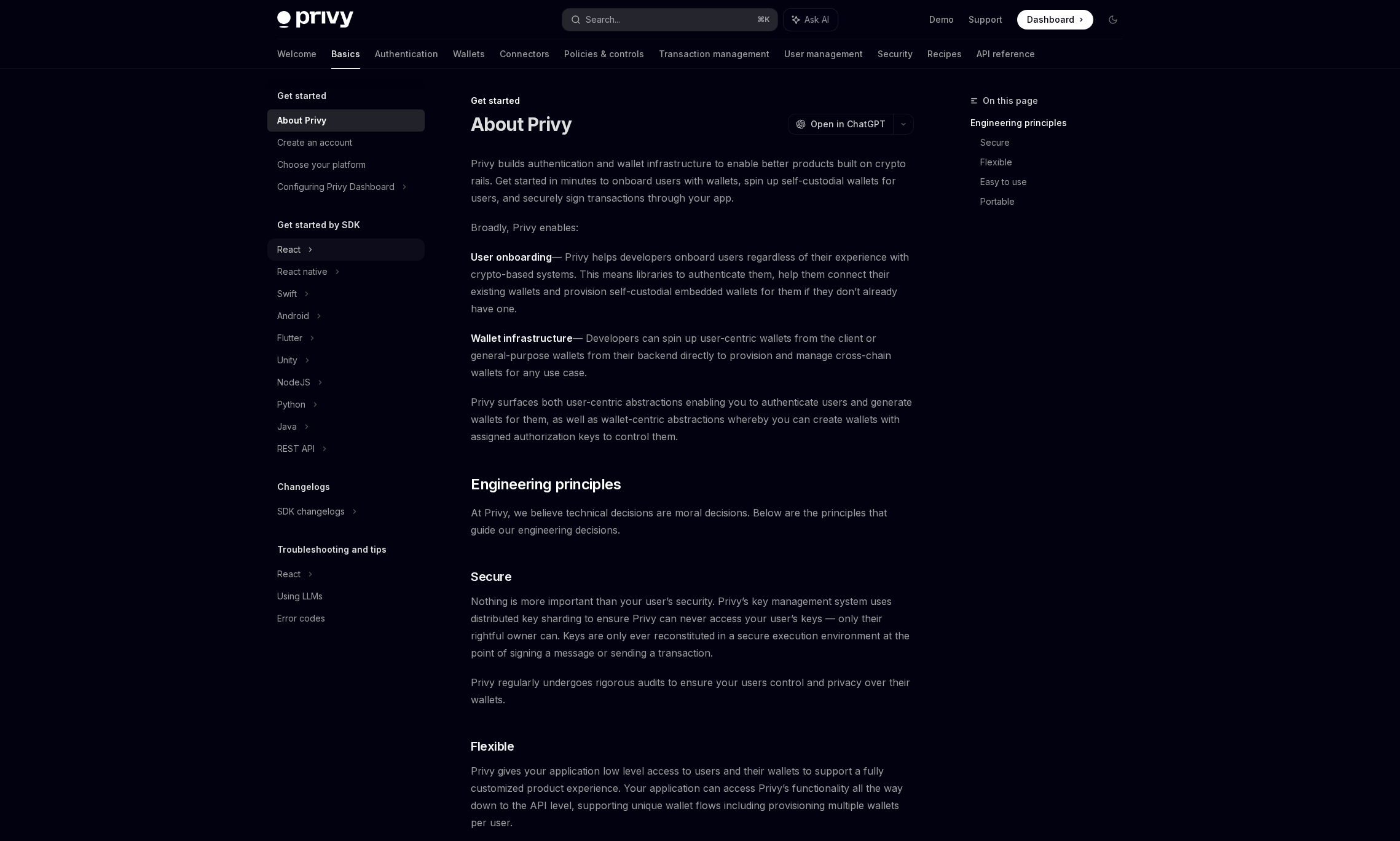
click at [340, 250] on div "React" at bounding box center [346, 249] width 157 height 22
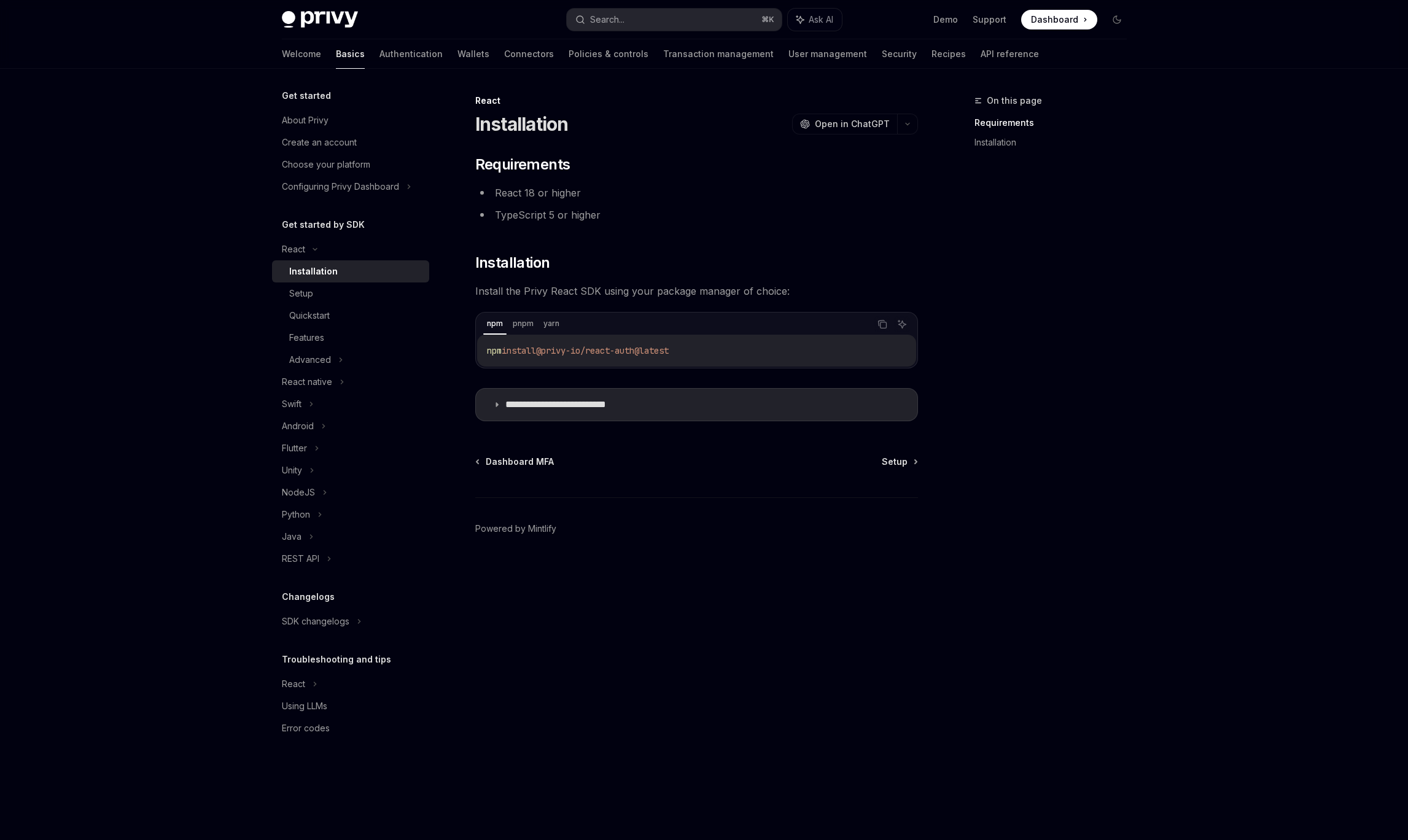
click at [340, 269] on div "Installation" at bounding box center [355, 271] width 132 height 15
click at [349, 291] on div "Setup" at bounding box center [355, 293] width 132 height 15
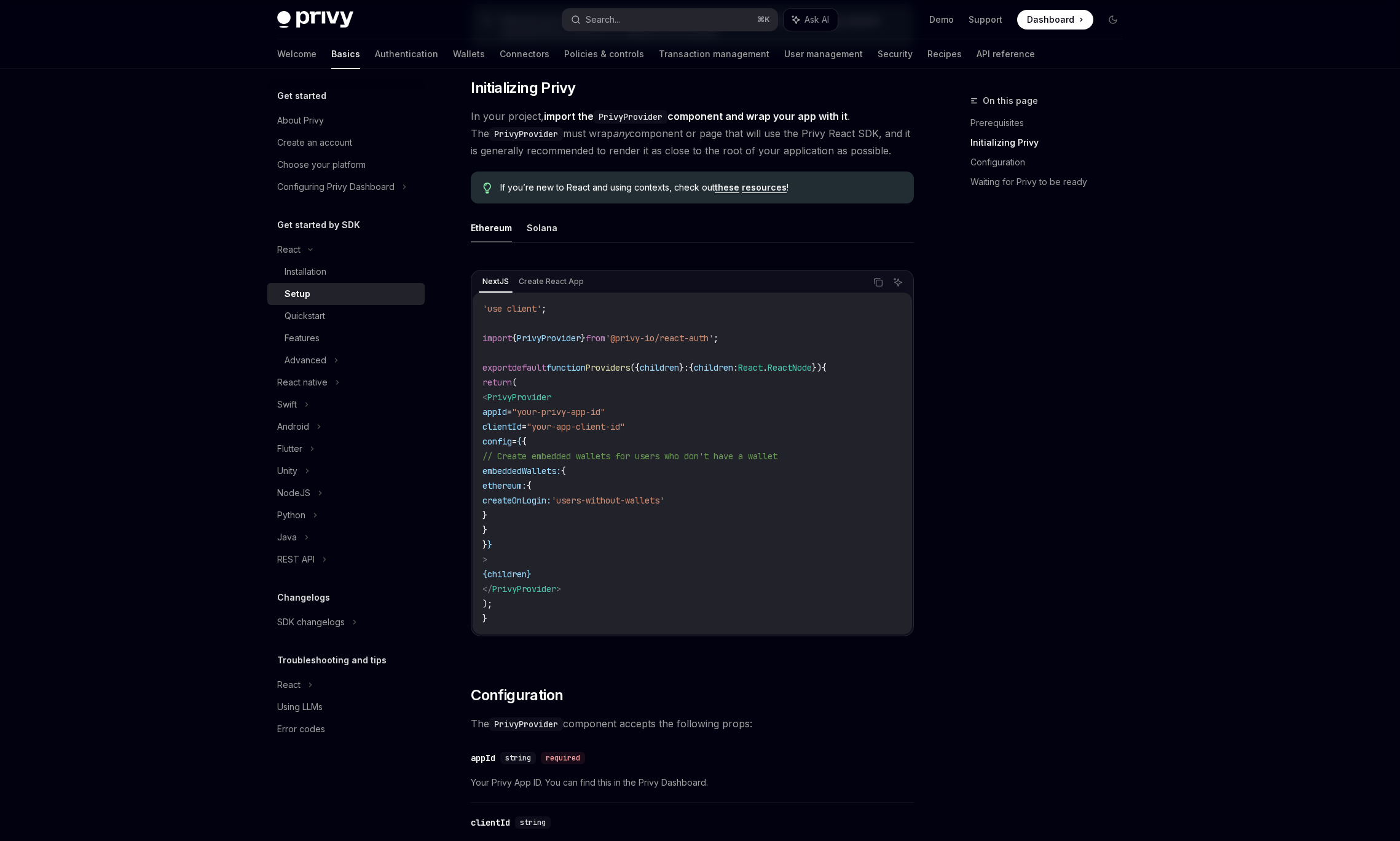
scroll to position [228, 0]
click at [300, 257] on div "SDK changelogs" at bounding box center [289, 250] width 23 height 15
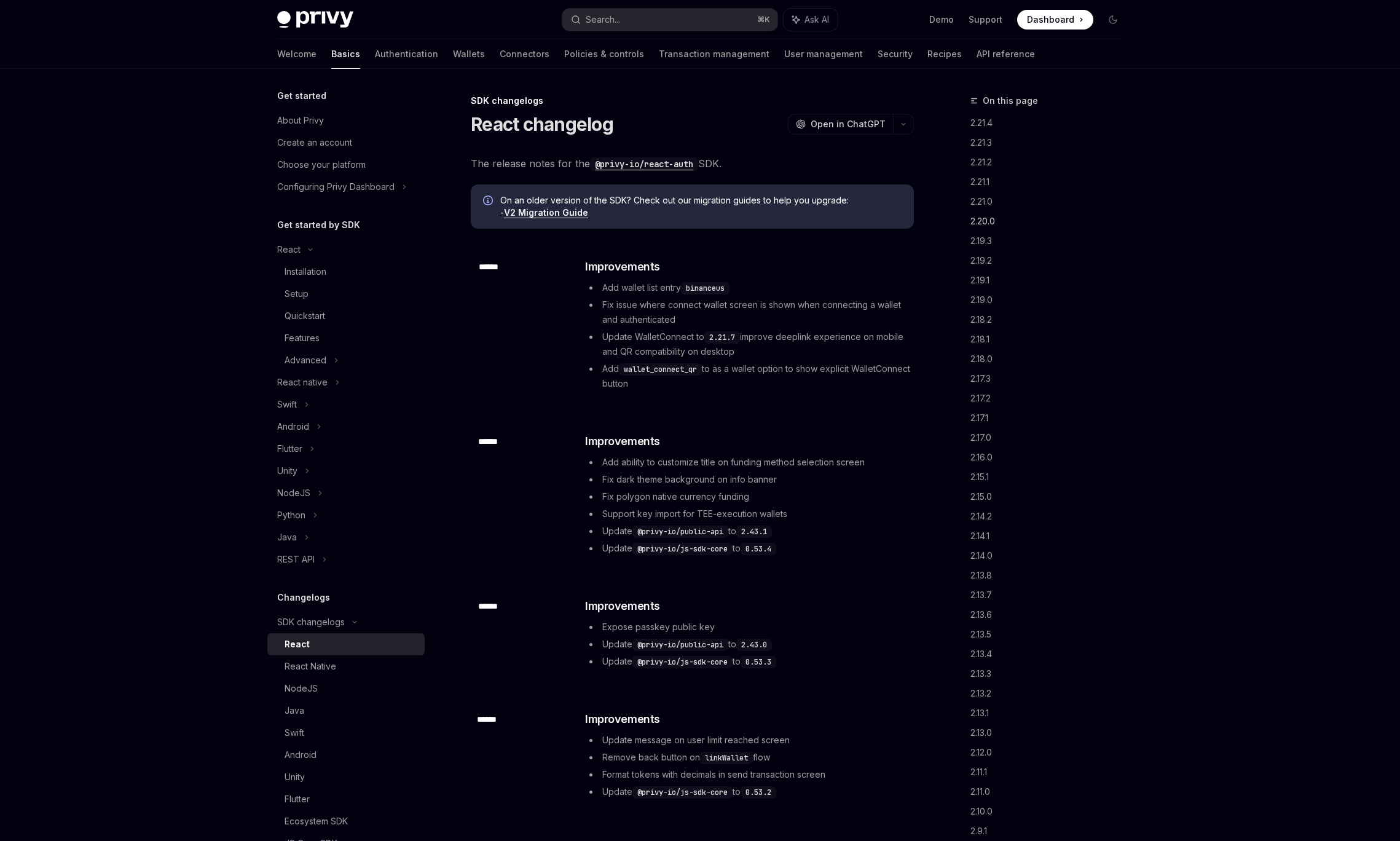
click at [981, 219] on link "2.20.0" at bounding box center [1051, 221] width 162 height 19
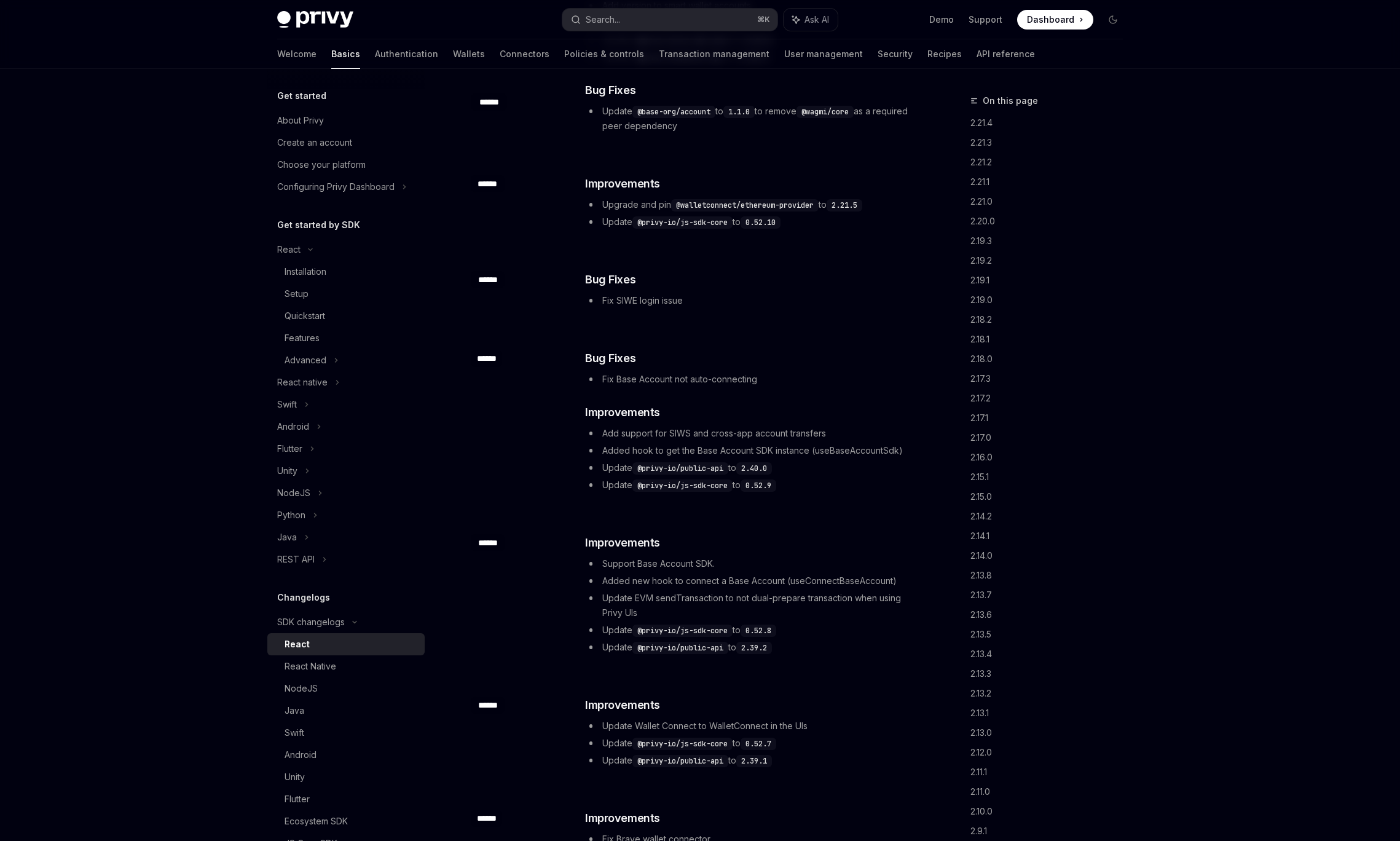
scroll to position [1237, 0]
click at [400, 187] on div "Configuring Privy Dashboard" at bounding box center [346, 186] width 157 height 22
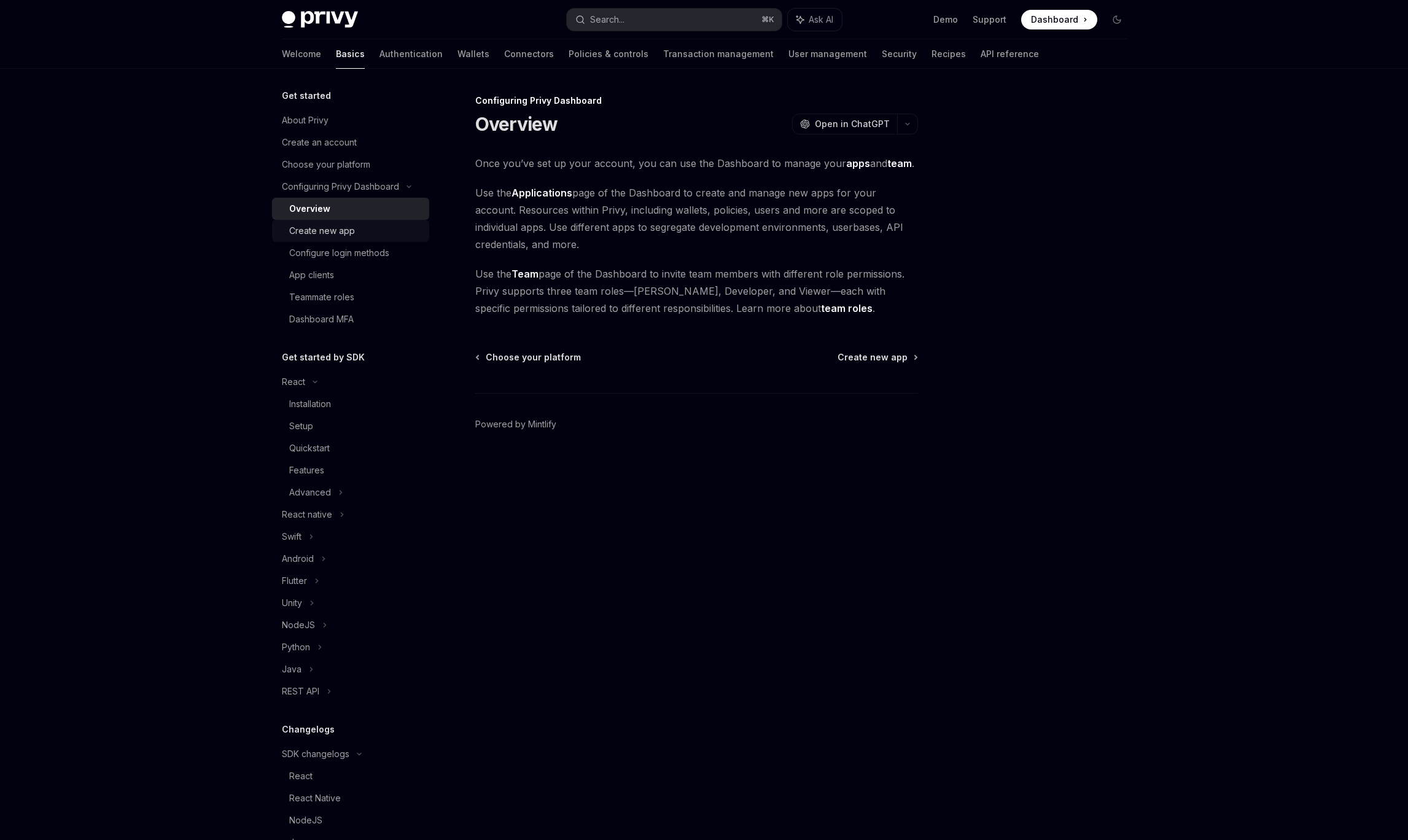
click at [378, 233] on div "Create new app" at bounding box center [355, 231] width 132 height 15
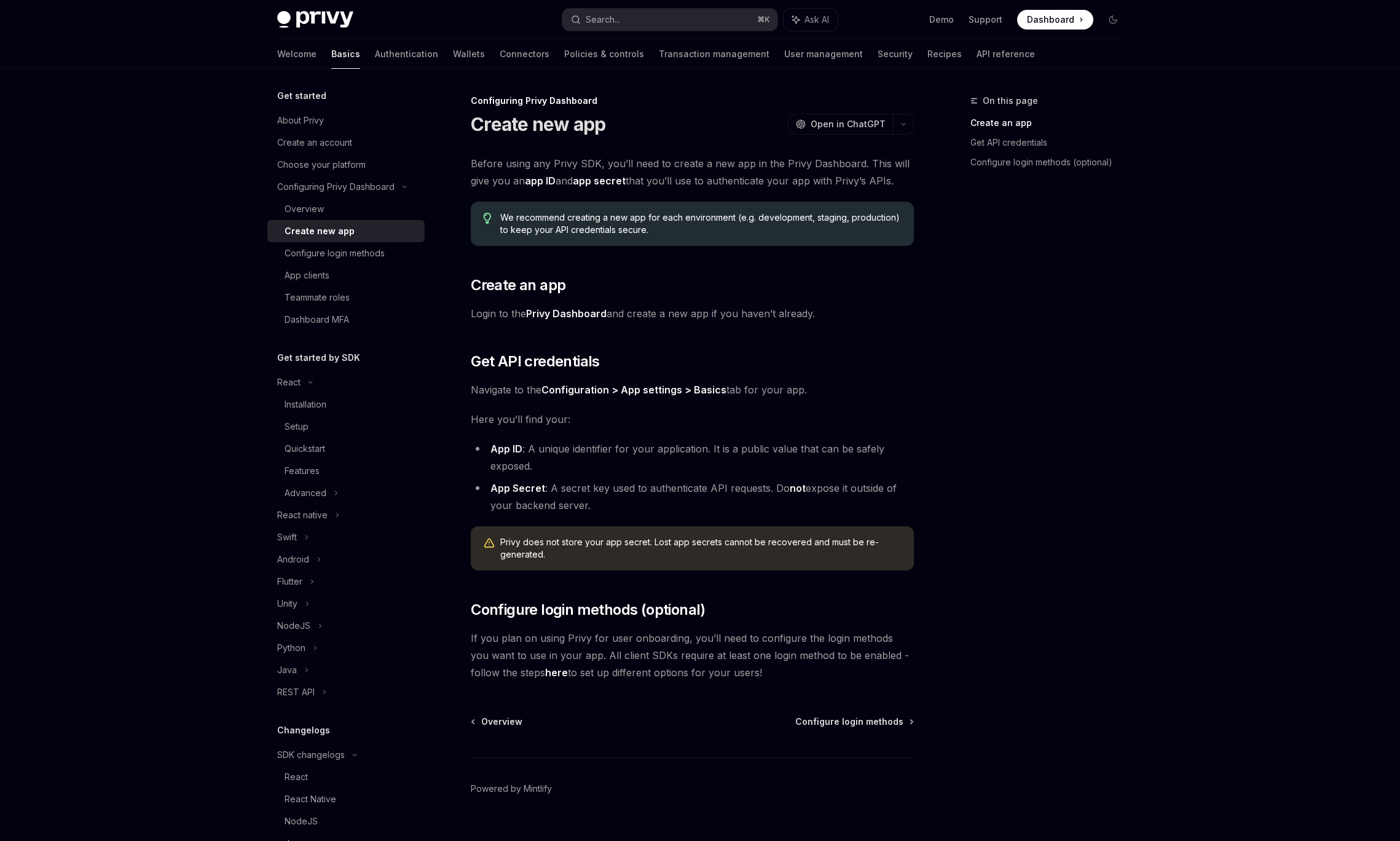
click at [1025, 277] on div "On this page Create an app Get API credentials Configure login methods (optiona…" at bounding box center [1039, 467] width 187 height 747
click at [1109, 15] on icon "Toggle dark mode" at bounding box center [1113, 20] width 10 height 10
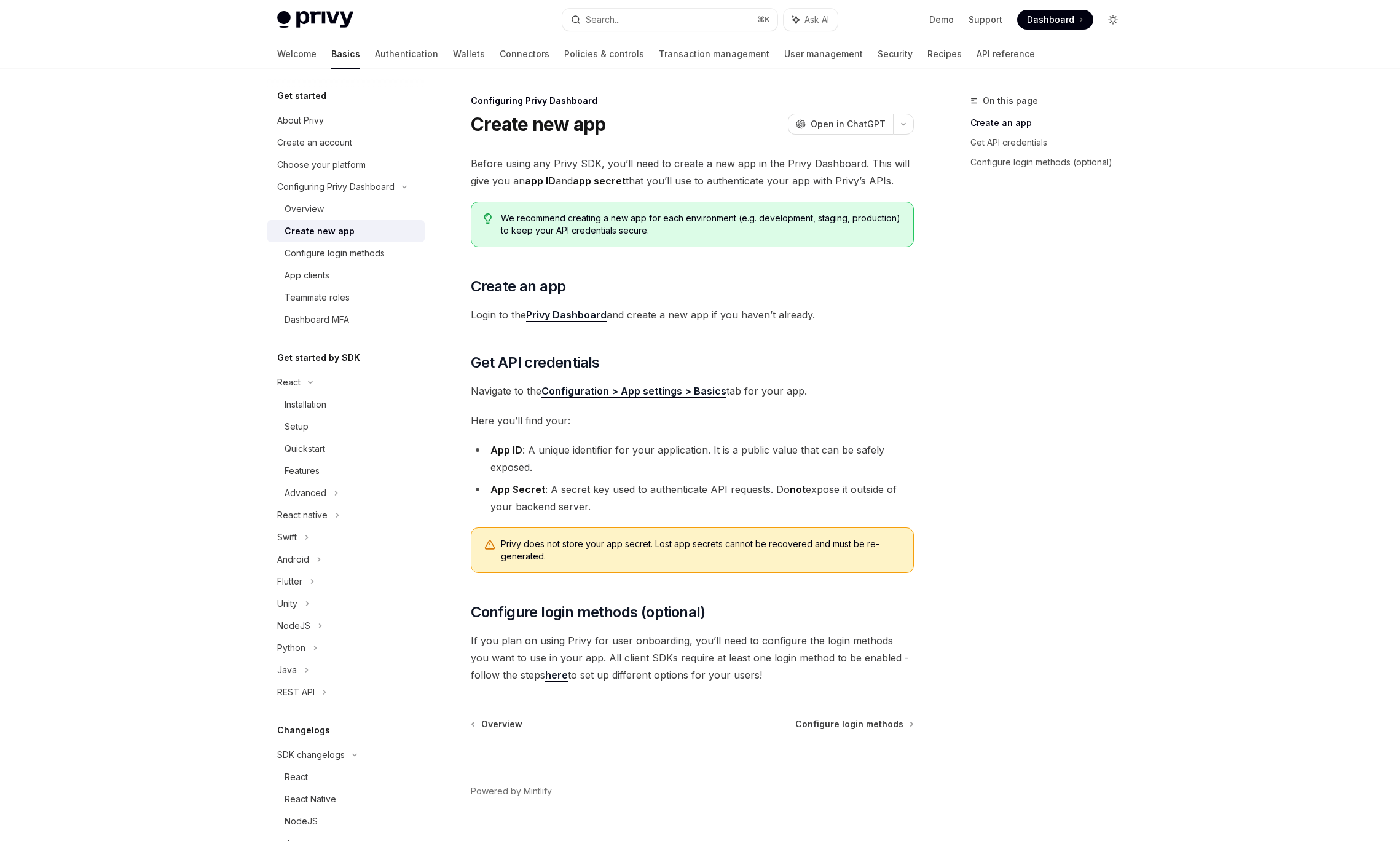
click at [1109, 15] on icon "Toggle dark mode" at bounding box center [1113, 20] width 10 height 10
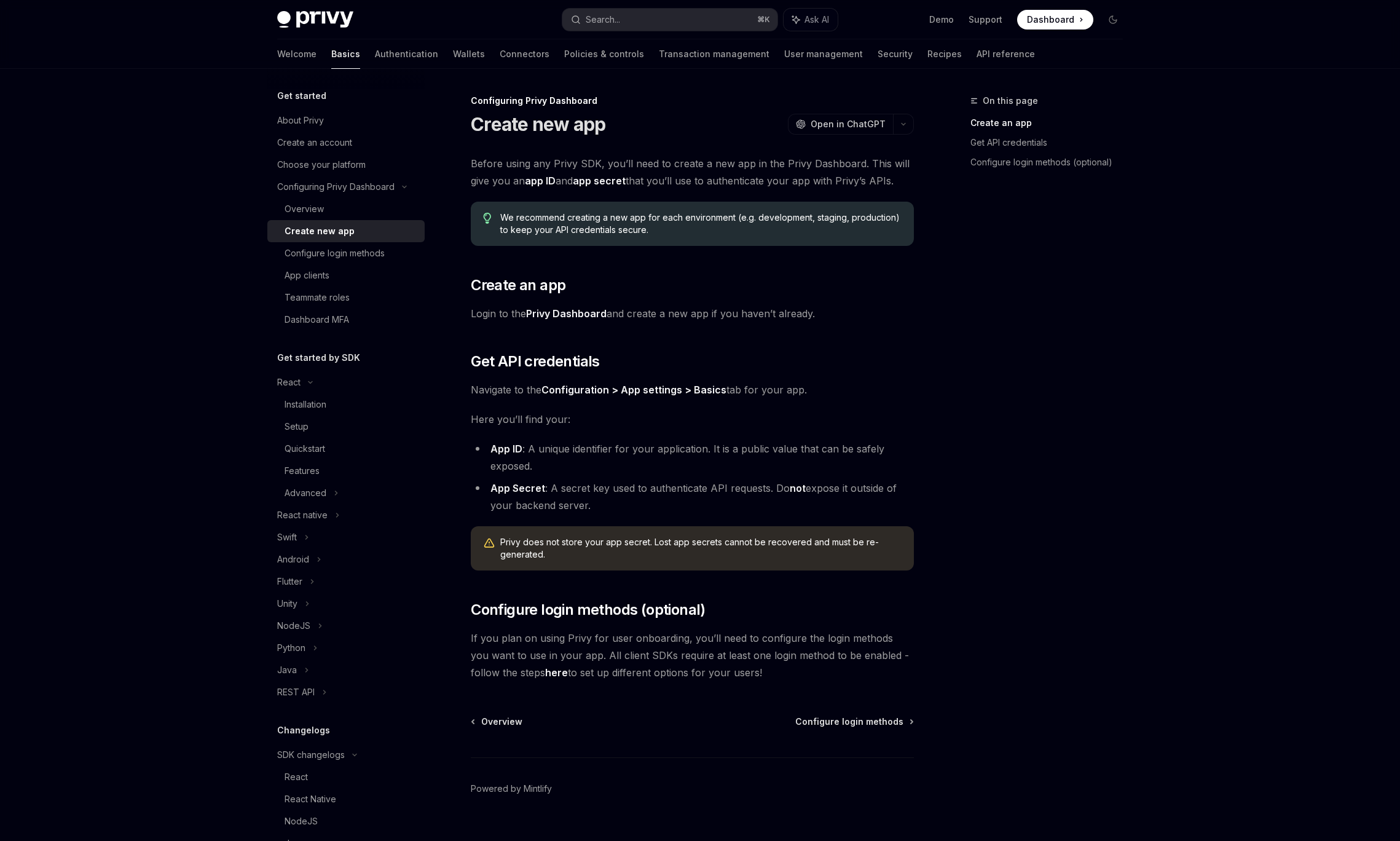
click at [1010, 357] on div "On this page Create an app Get API credentials Configure login methods (optiona…" at bounding box center [1039, 467] width 187 height 747
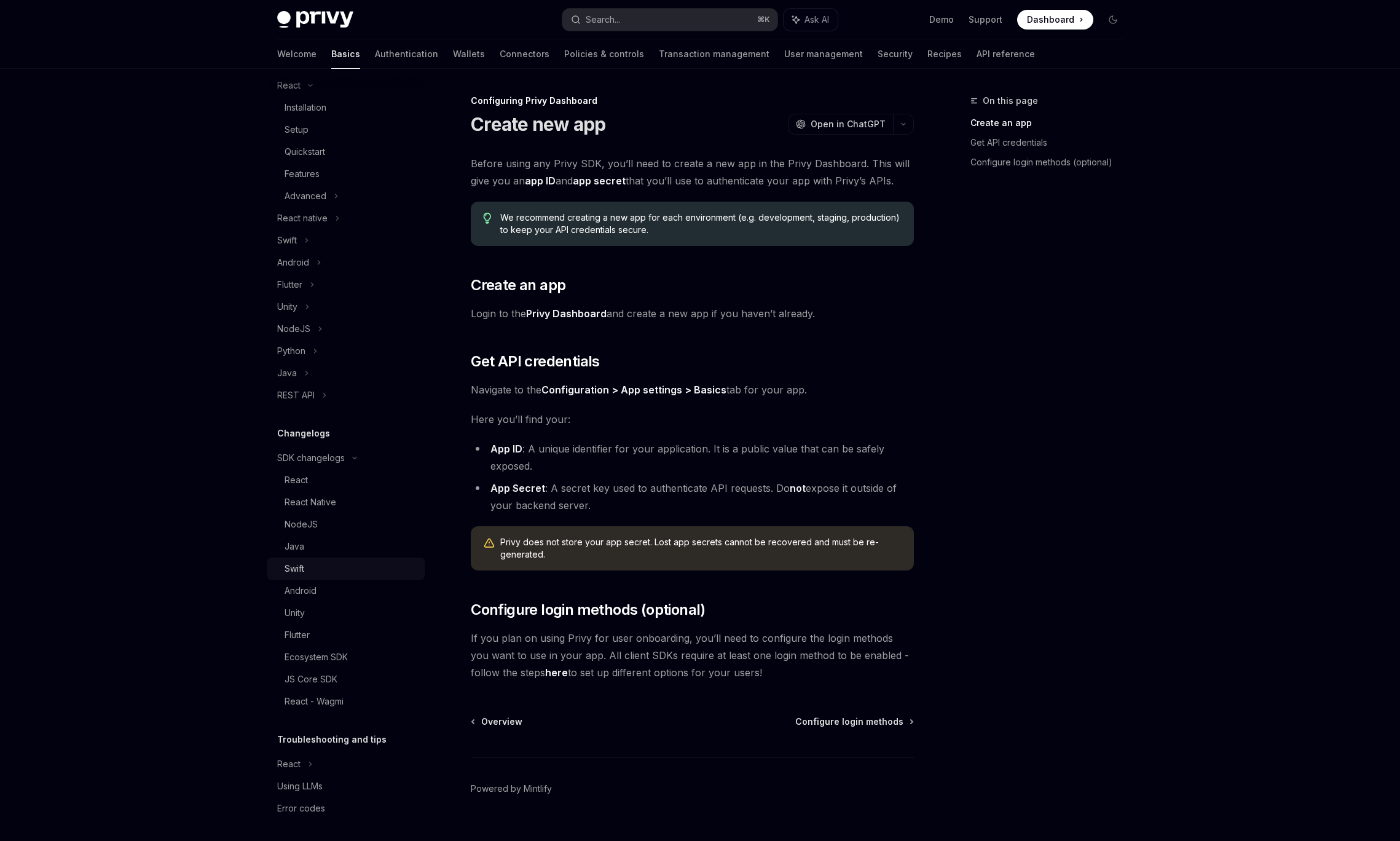
scroll to position [300, 0]
click at [327, 694] on div "React - Wagmi" at bounding box center [314, 699] width 59 height 15
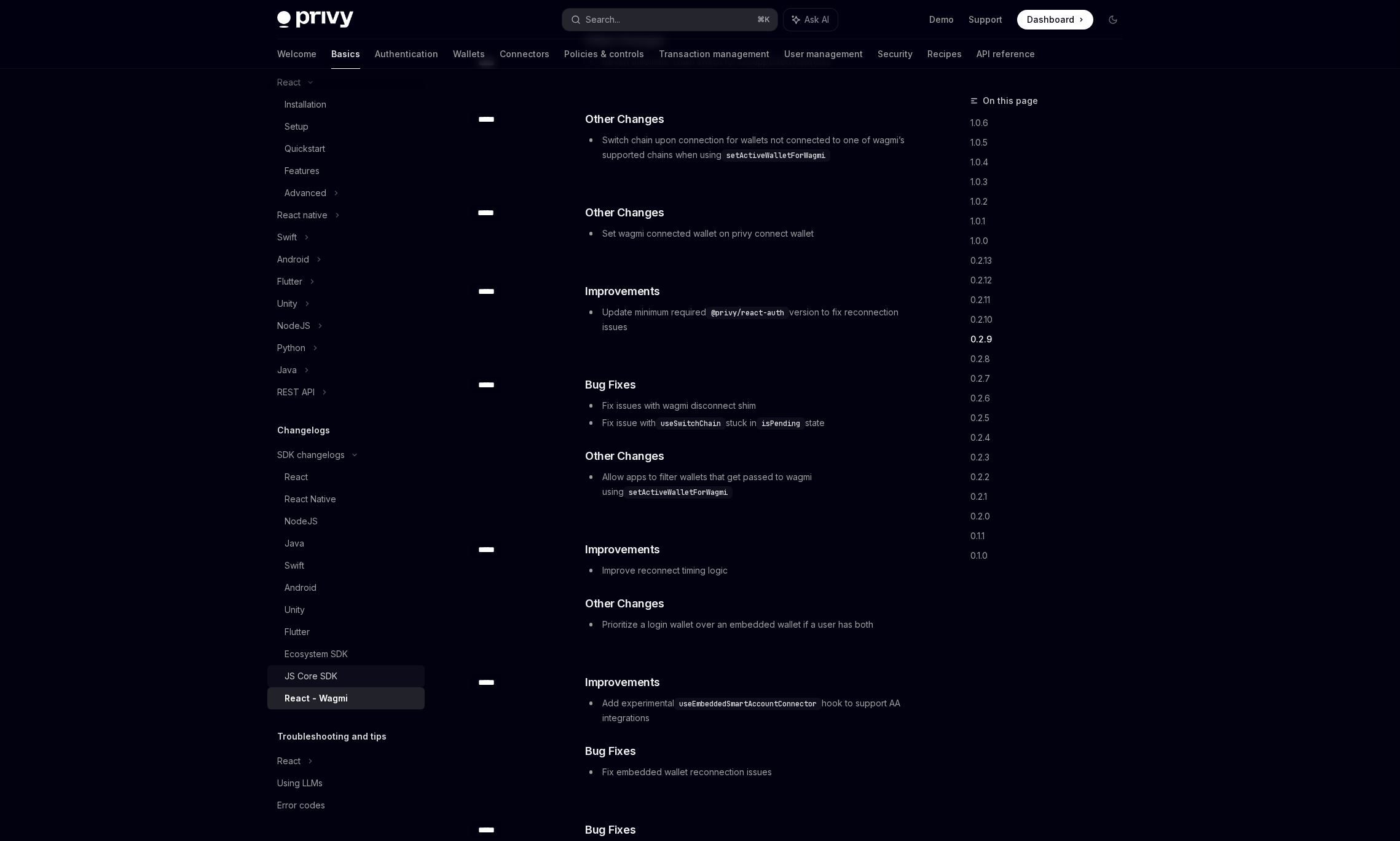
scroll to position [1038, 0]
click at [317, 776] on div "Using LLMs" at bounding box center [300, 783] width 46 height 15
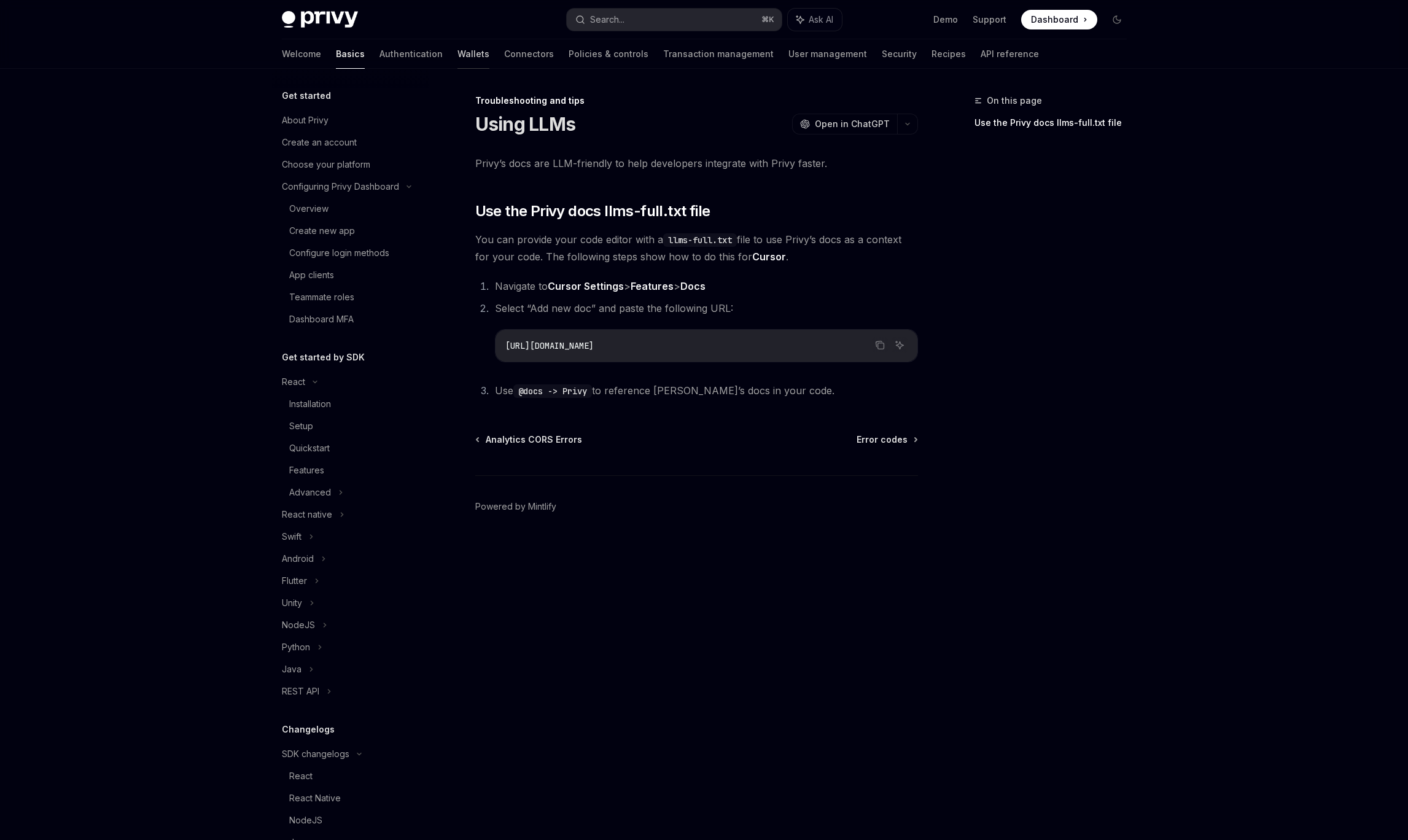
click at [457, 54] on link "Wallets" at bounding box center [473, 54] width 32 height 29
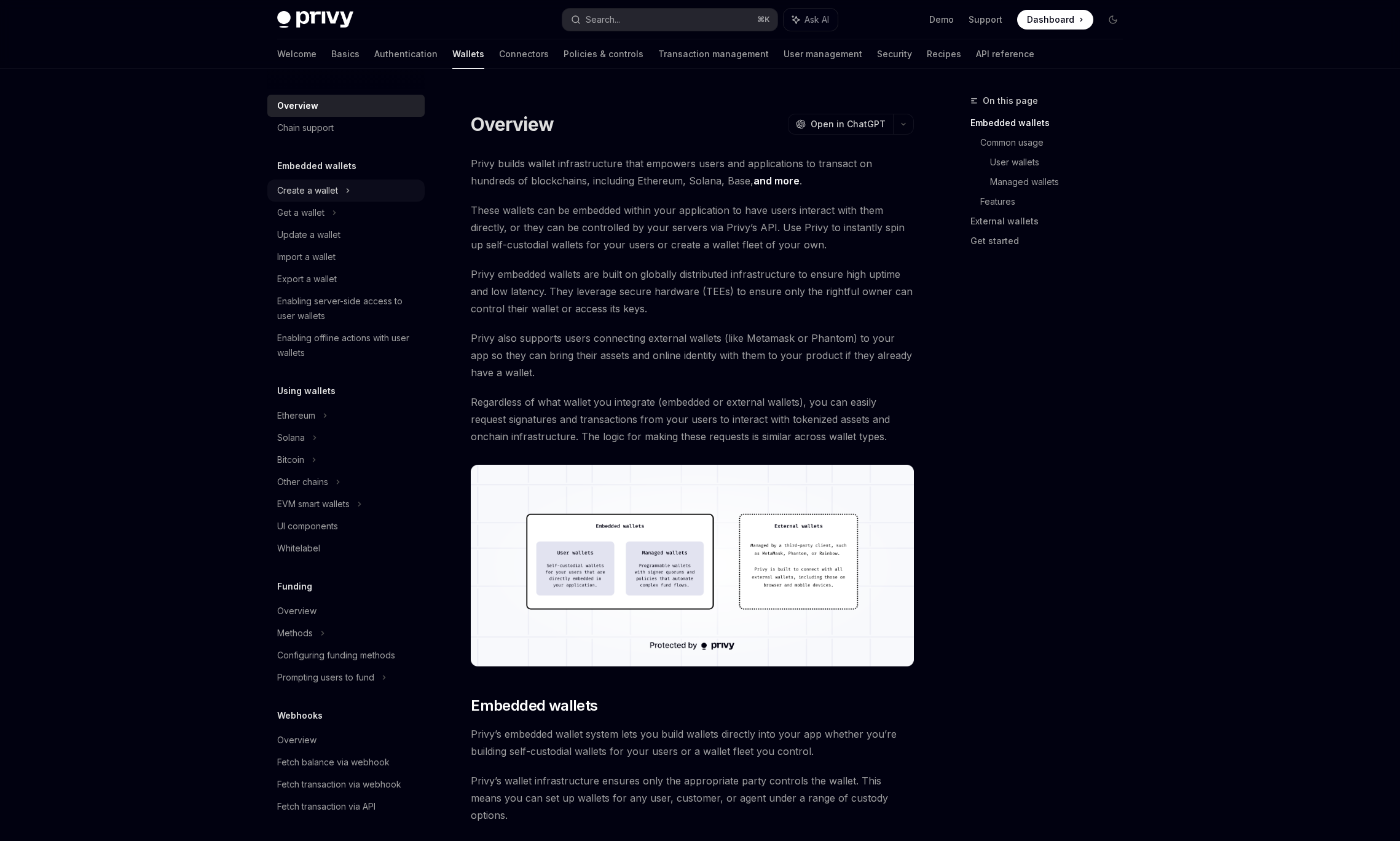
click at [315, 191] on div "Create a wallet" at bounding box center [307, 191] width 61 height 15
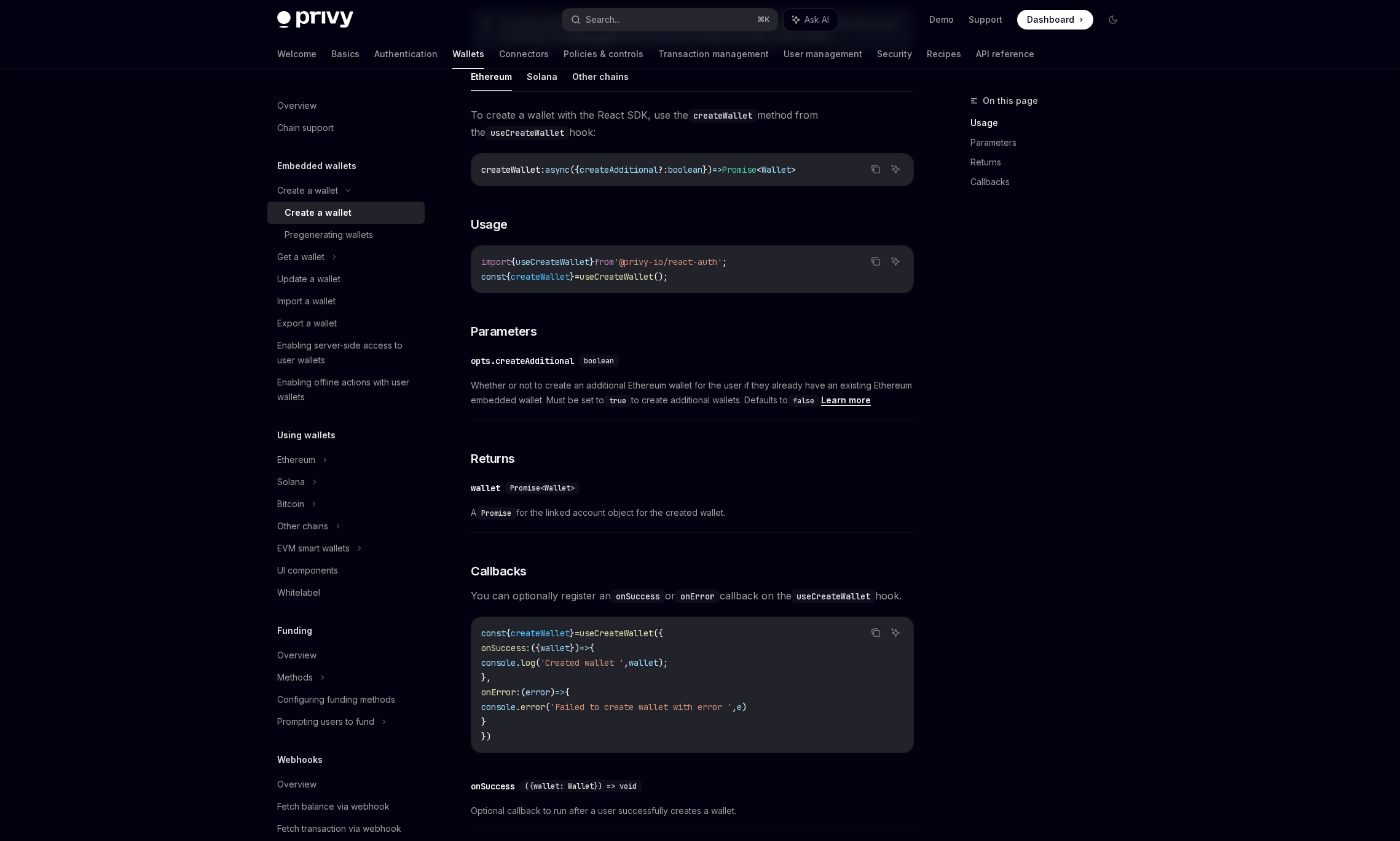
scroll to position [369, 0]
click at [365, 231] on div "Pregenerating wallets" at bounding box center [329, 235] width 89 height 15
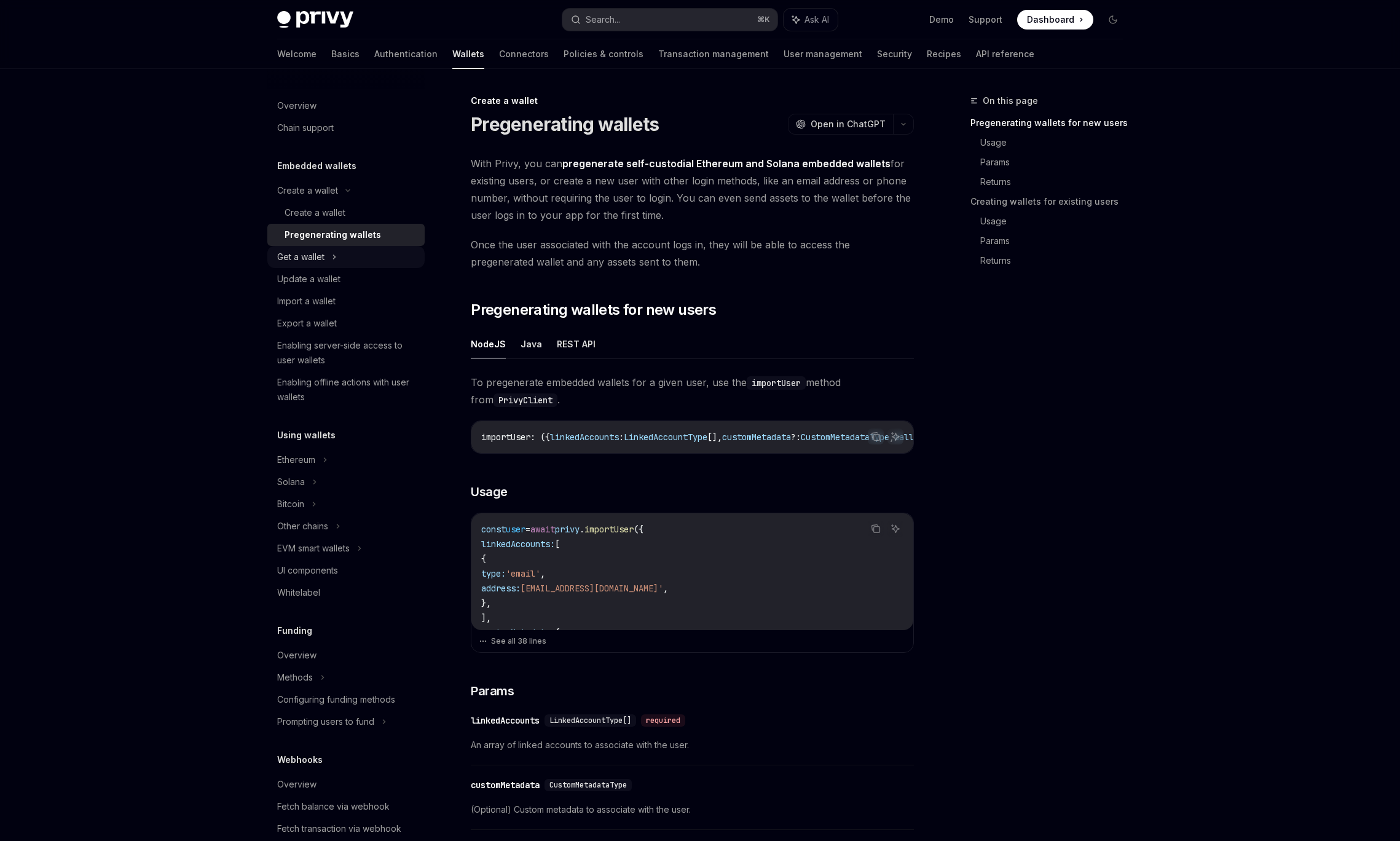
click at [361, 256] on div "Get a wallet" at bounding box center [346, 256] width 157 height 22
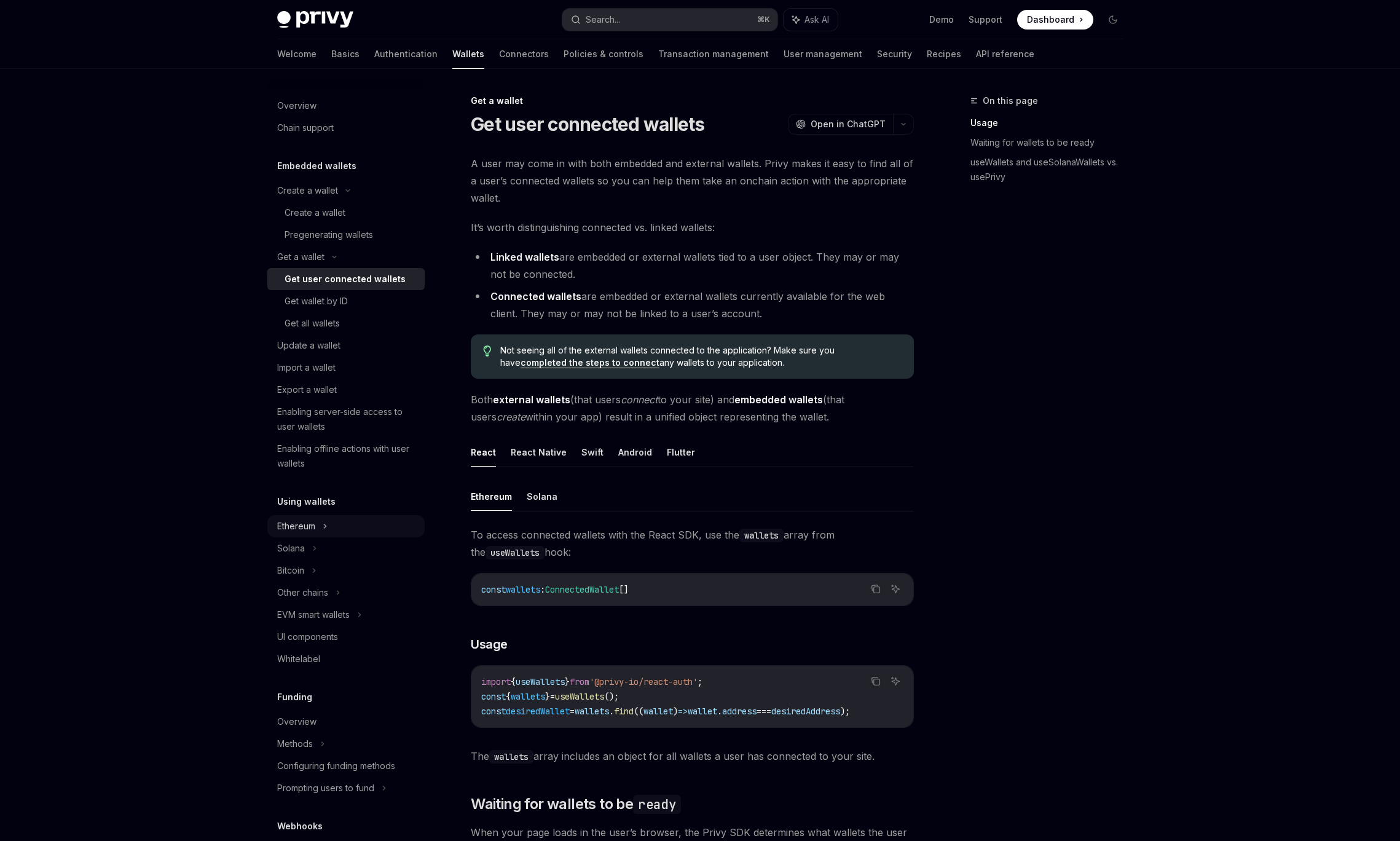
click at [315, 198] on div "Ethereum" at bounding box center [307, 191] width 61 height 15
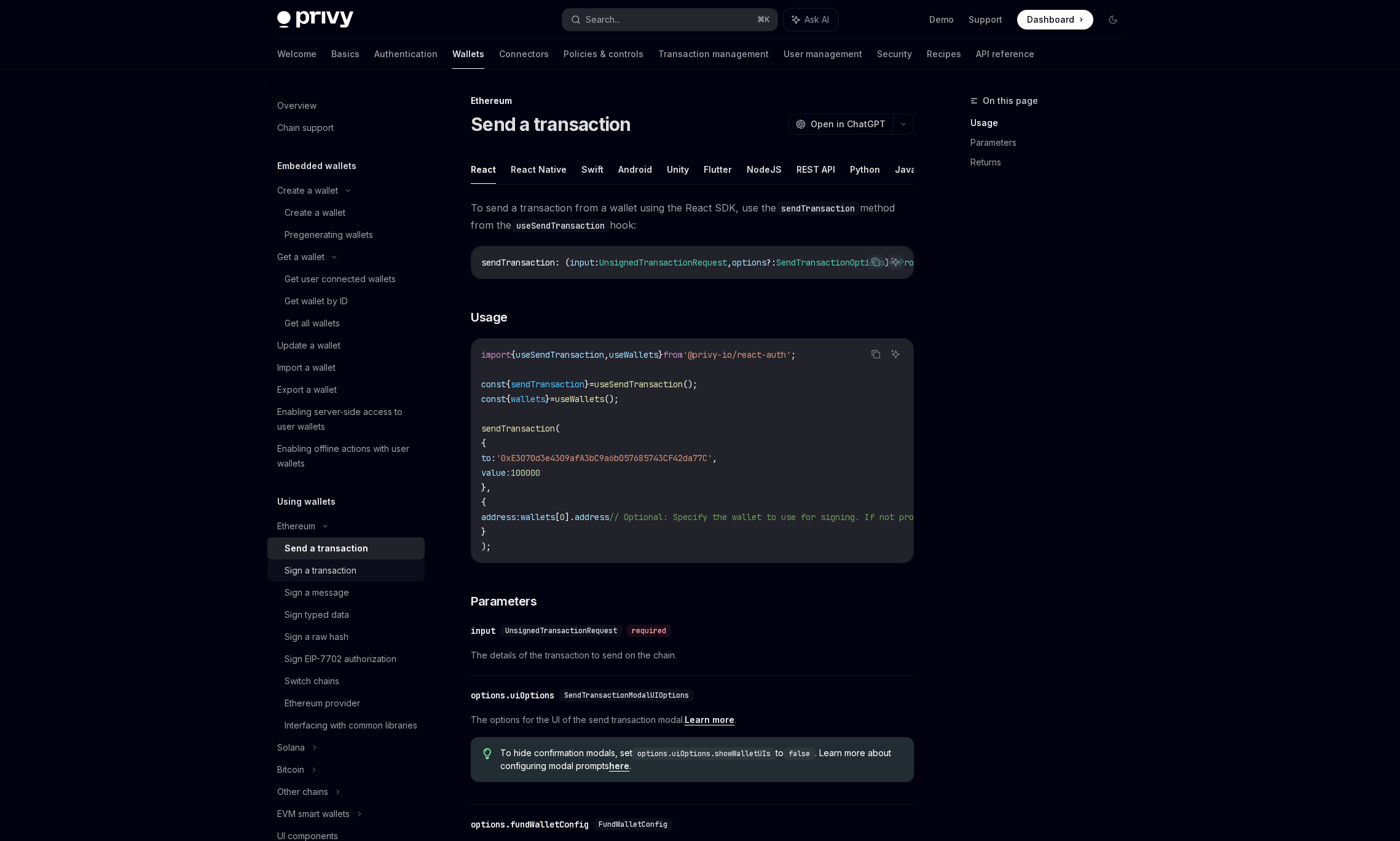
click at [340, 563] on div "Sign a transaction" at bounding box center [320, 570] width 72 height 15
click at [365, 555] on div "Send a transaction" at bounding box center [350, 549] width 132 height 15
click at [363, 569] on div "Sign a transaction" at bounding box center [350, 570] width 132 height 15
click at [837, 163] on button "REST API" at bounding box center [852, 169] width 39 height 29
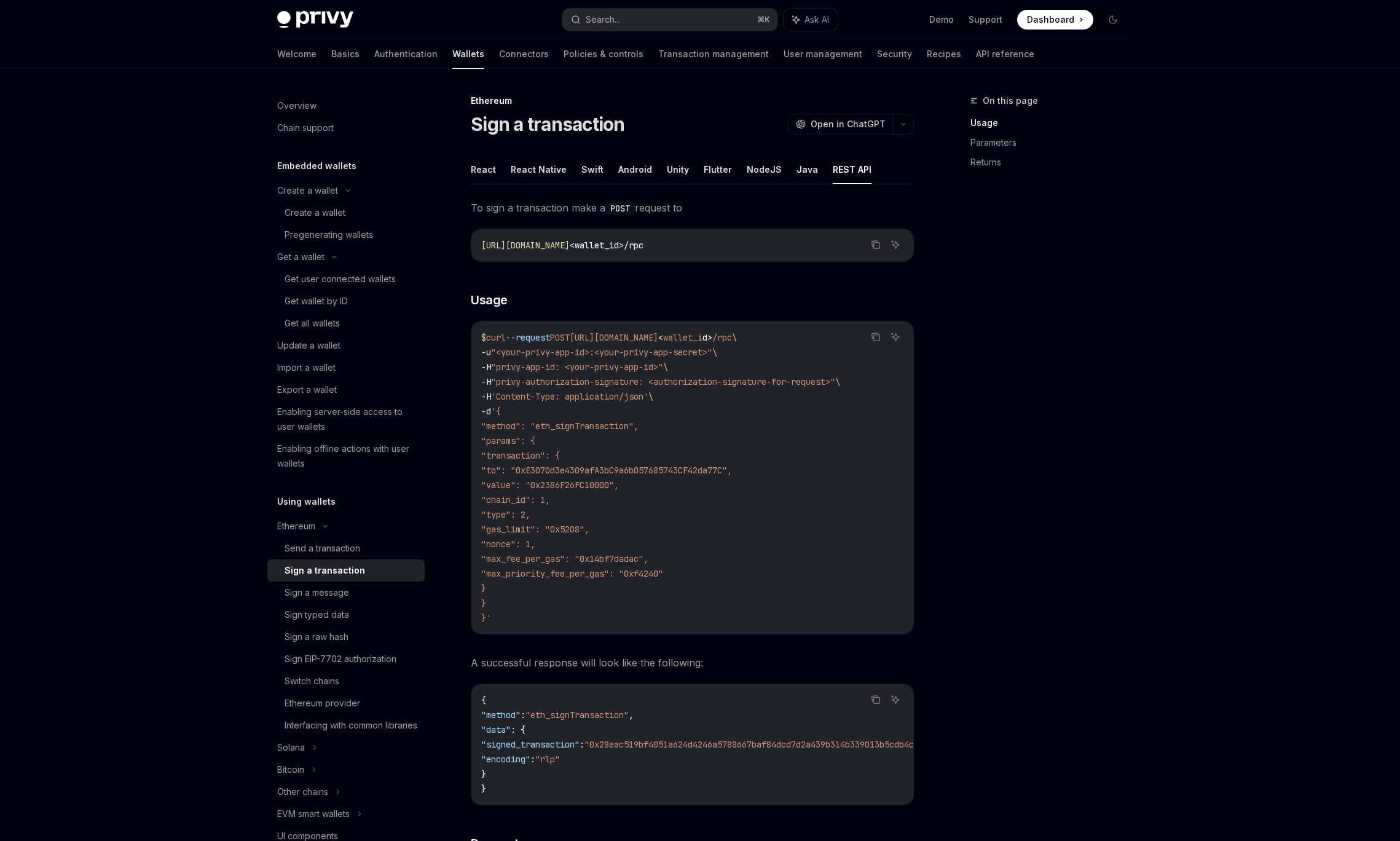
click at [752, 129] on div "Sign a transaction OpenAI Open in ChatGPT" at bounding box center [692, 124] width 443 height 22
click at [926, 54] on link "Recipes" at bounding box center [943, 54] width 34 height 29
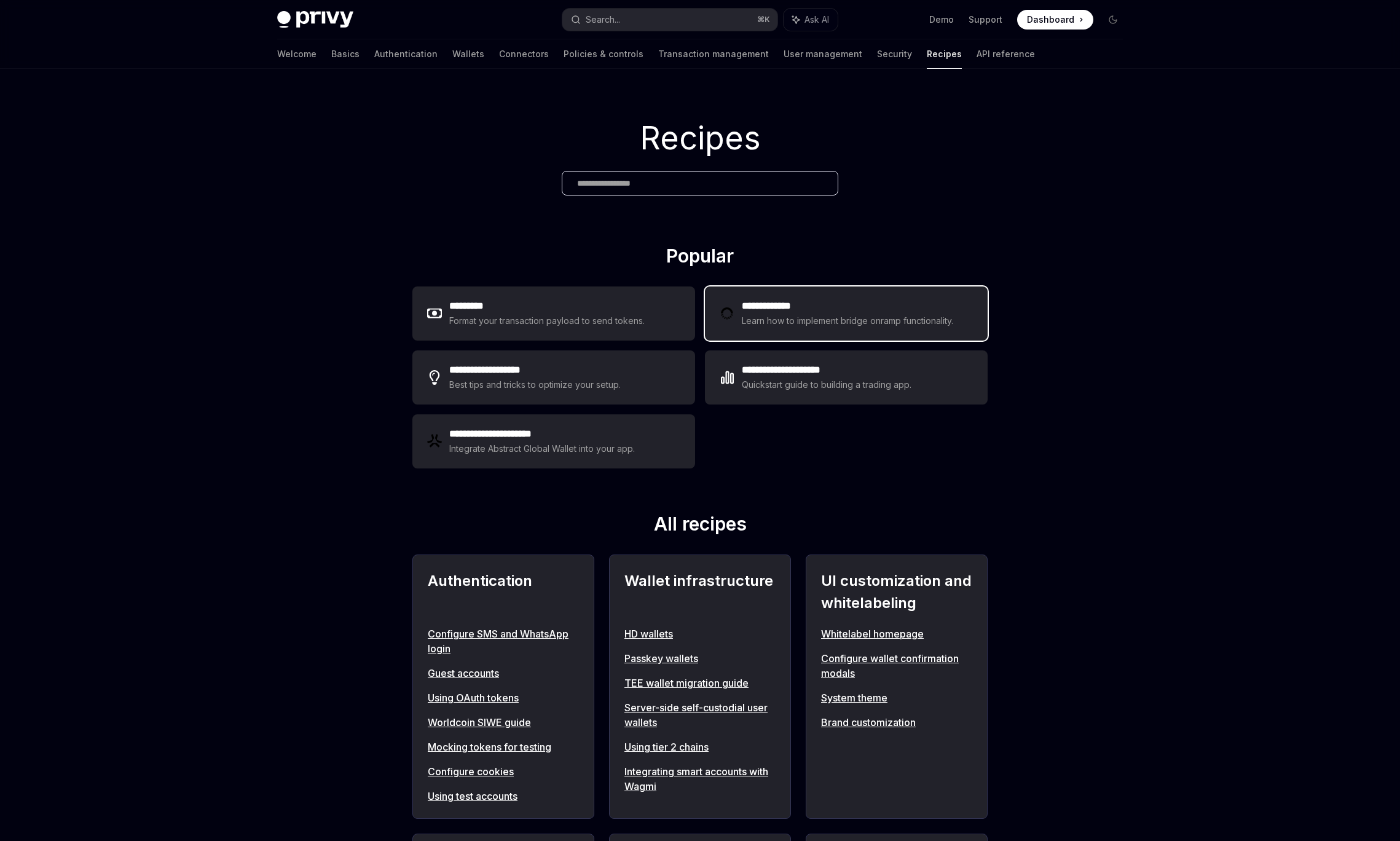
click at [858, 335] on div "**********" at bounding box center [846, 313] width 283 height 54
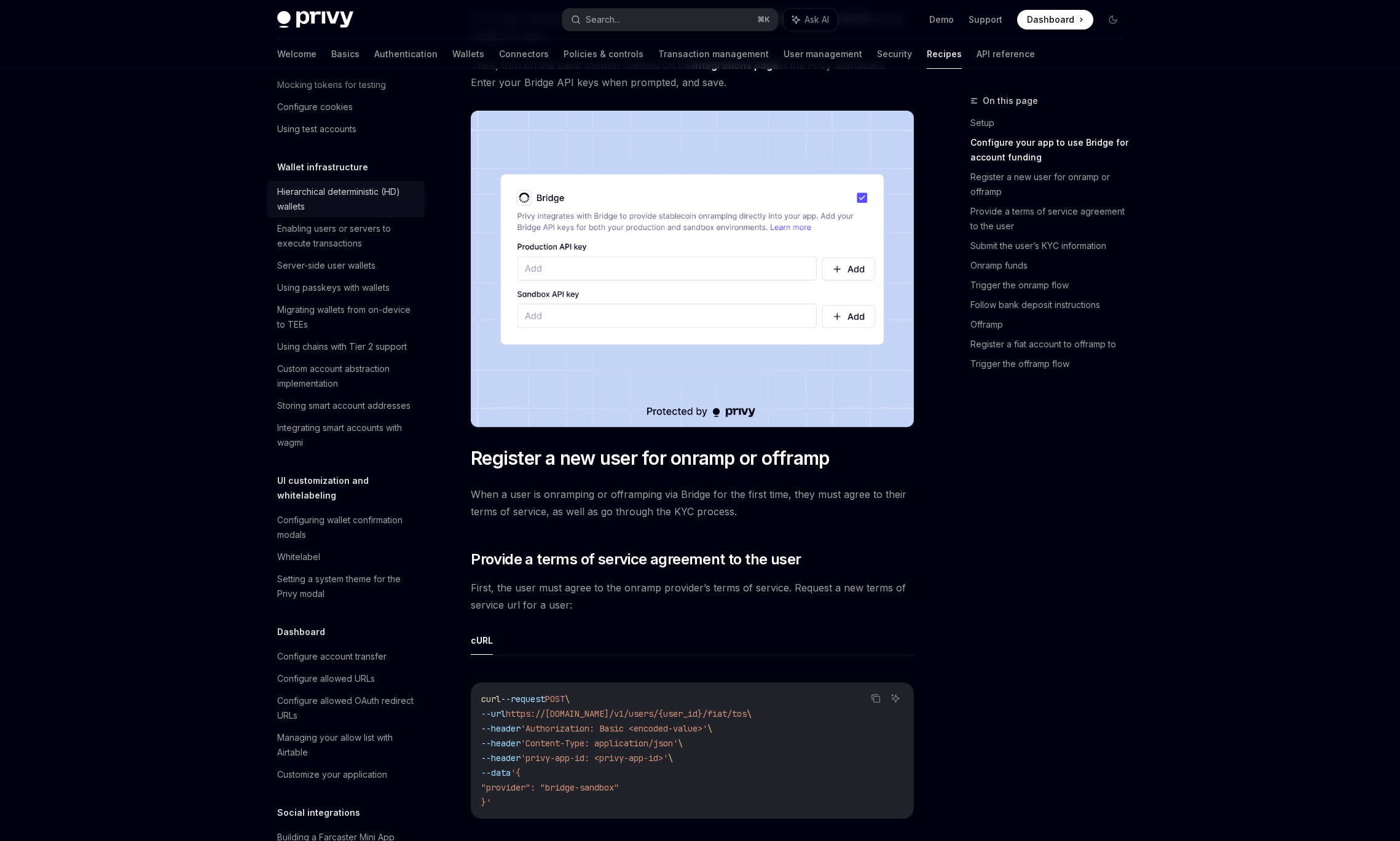
scroll to position [228, 0]
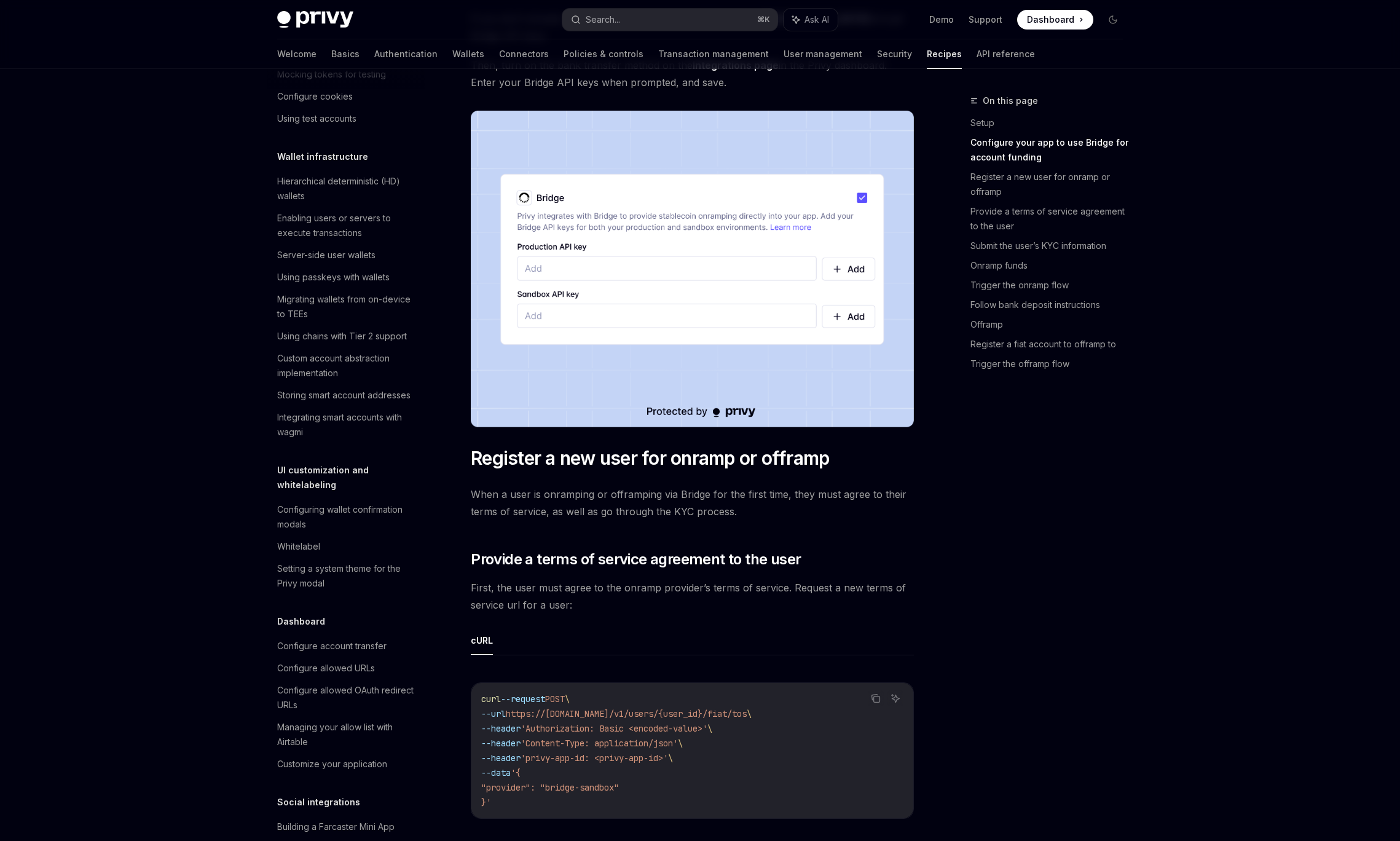
click at [1048, 545] on div "On this page Setup Configure your app to use Bridge for account funding Registe…" at bounding box center [1039, 467] width 187 height 747
click at [374, 53] on link "Authentication" at bounding box center [405, 54] width 63 height 29
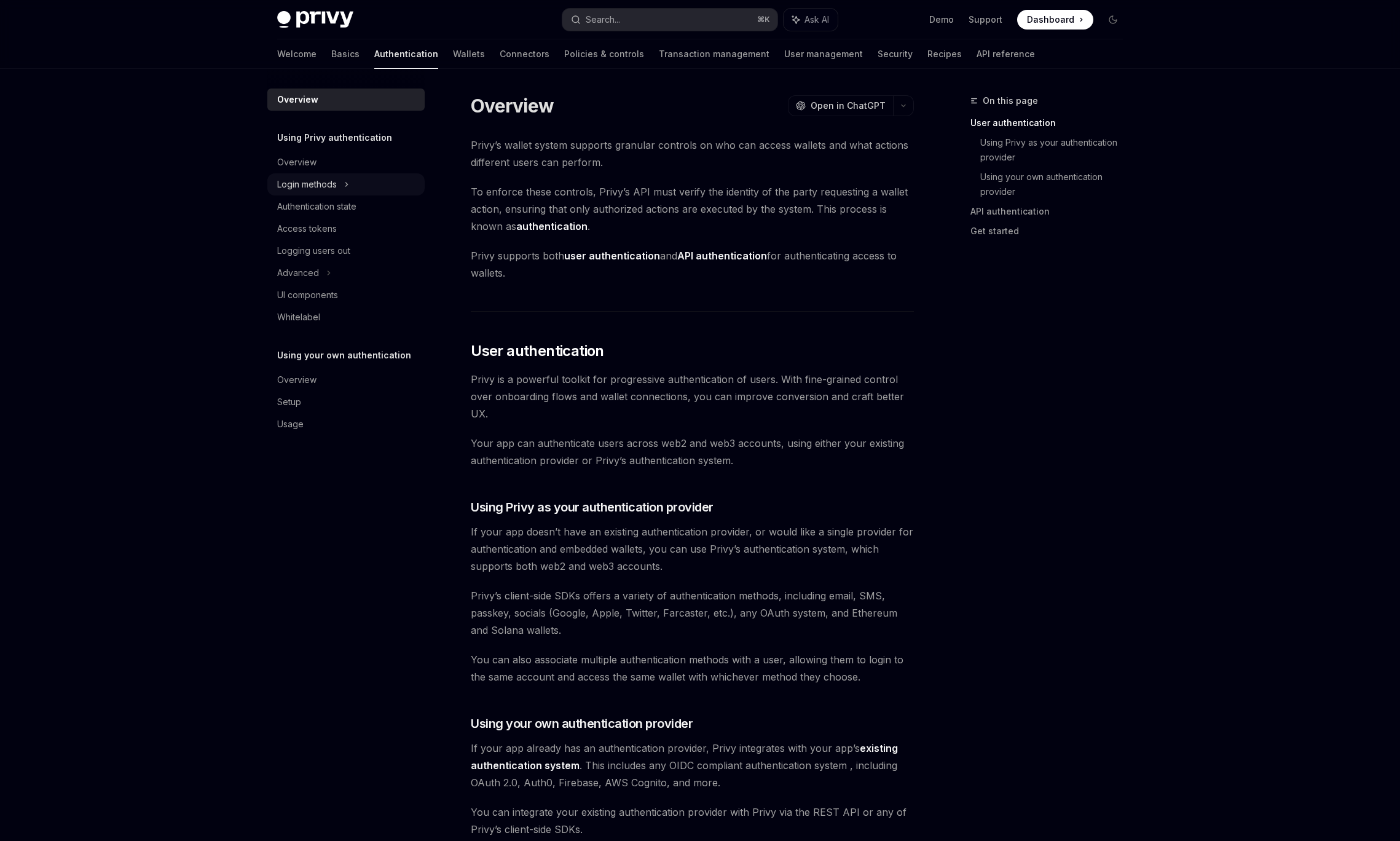
click at [346, 184] on icon at bounding box center [347, 184] width 5 height 15
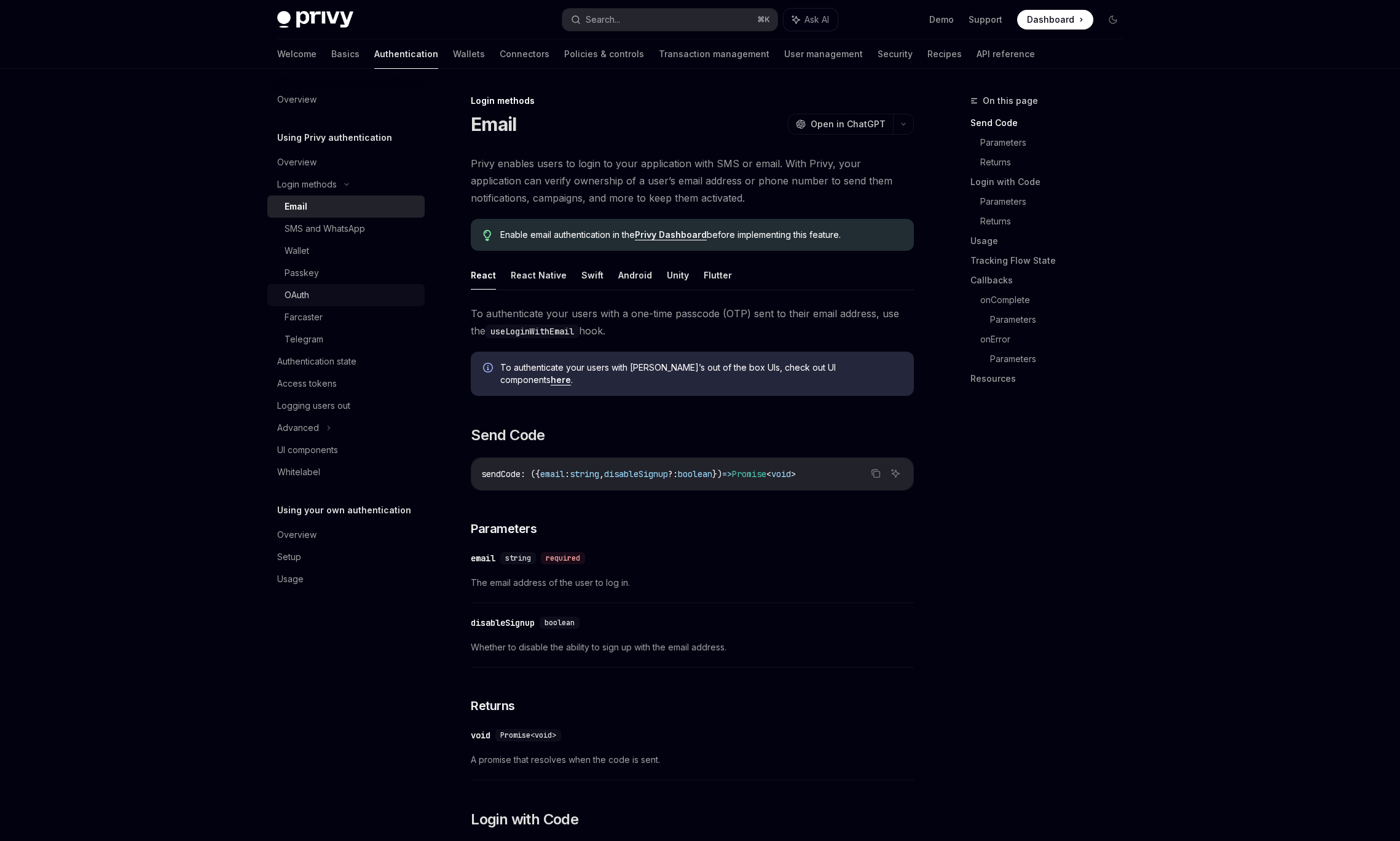
click at [333, 287] on div "OAuth" at bounding box center [350, 295] width 132 height 15
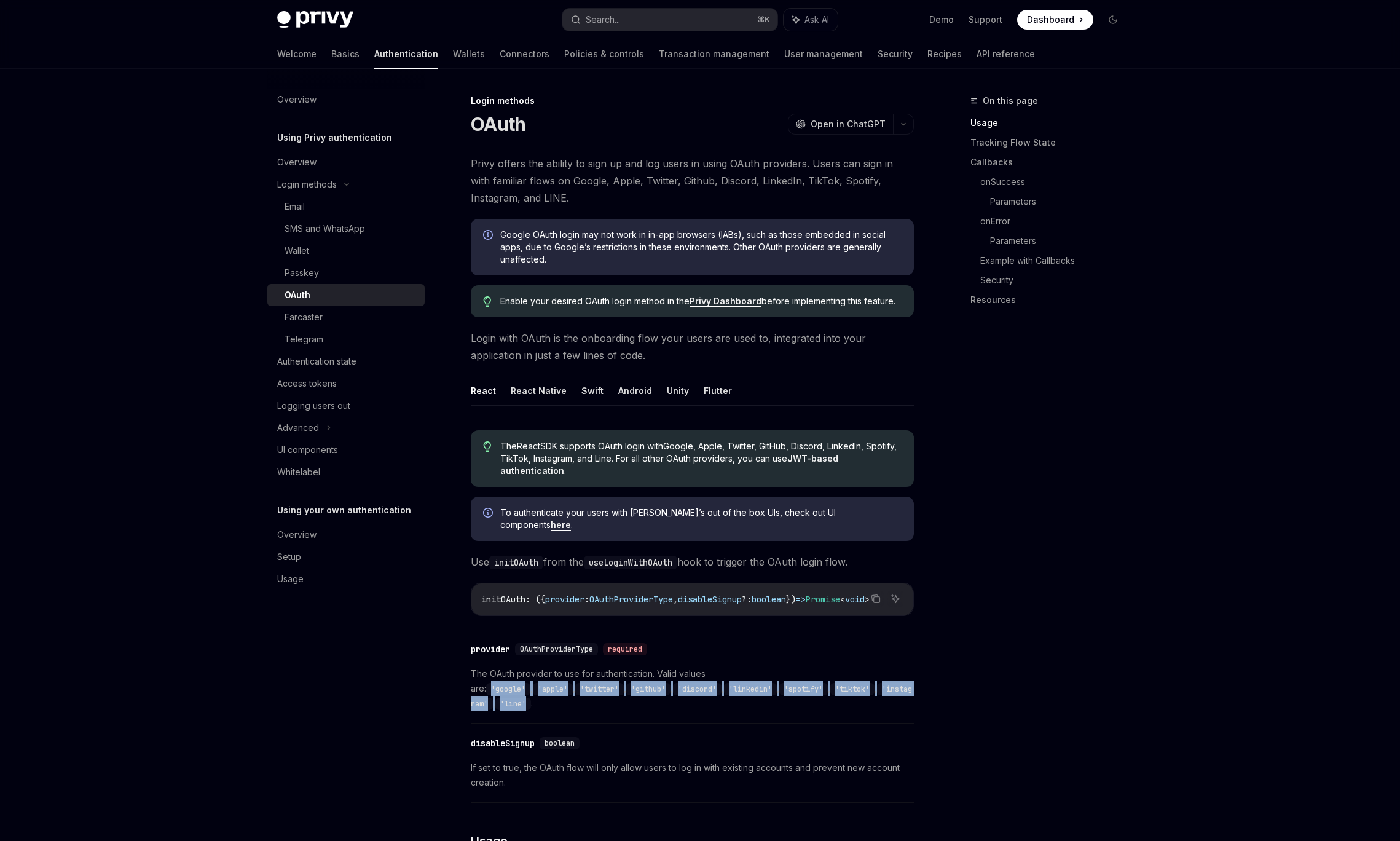
drag, startPoint x: 730, startPoint y: 666, endPoint x: 840, endPoint y: 685, distance: 111.6
click at [840, 685] on span "The OAuth provider to use for authentication. Valid values are: 'google' , 'app…" at bounding box center [692, 688] width 443 height 44
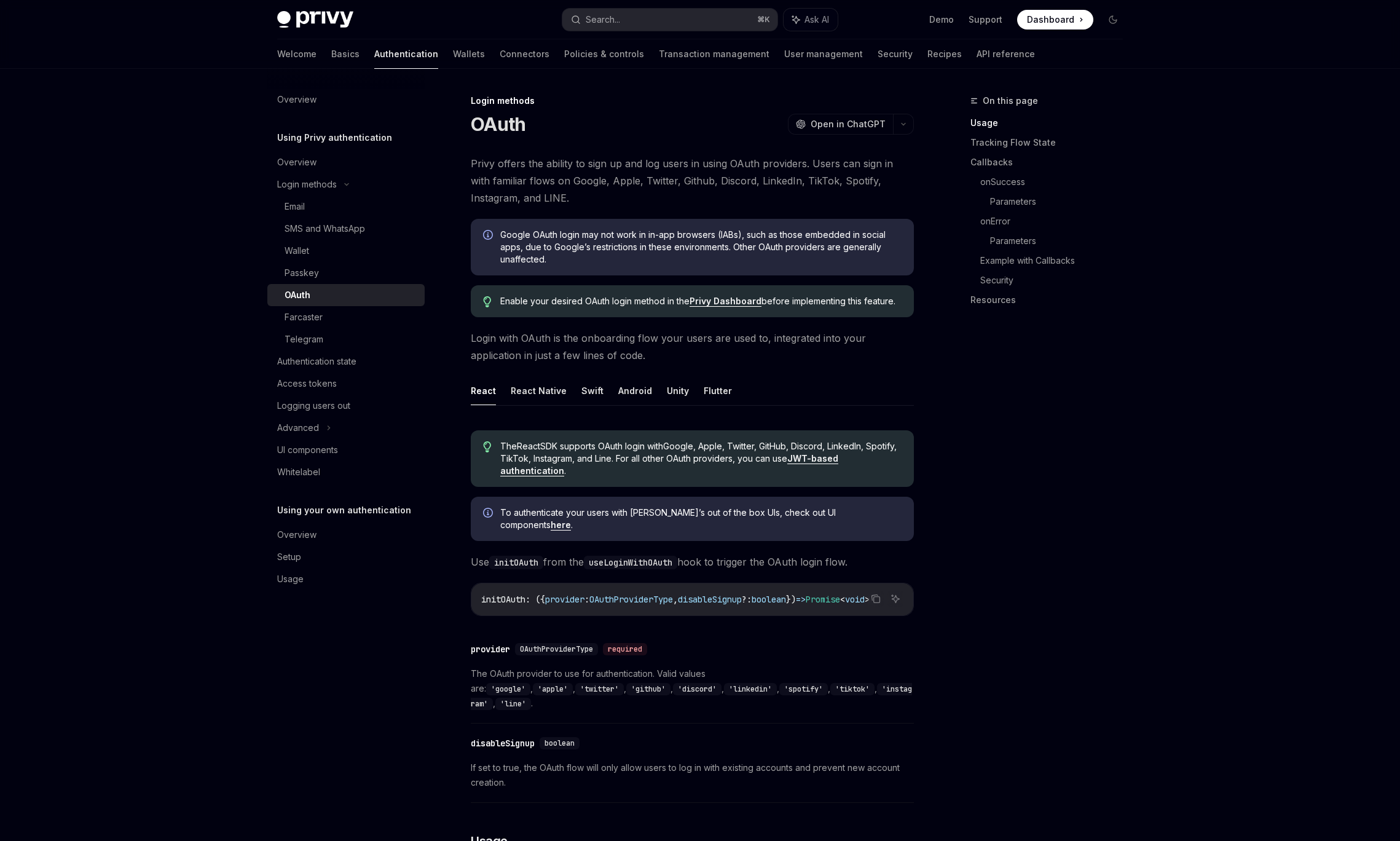
click at [860, 685] on span "The OAuth provider to use for authentication. Valid values are: 'google' , 'app…" at bounding box center [692, 688] width 443 height 44
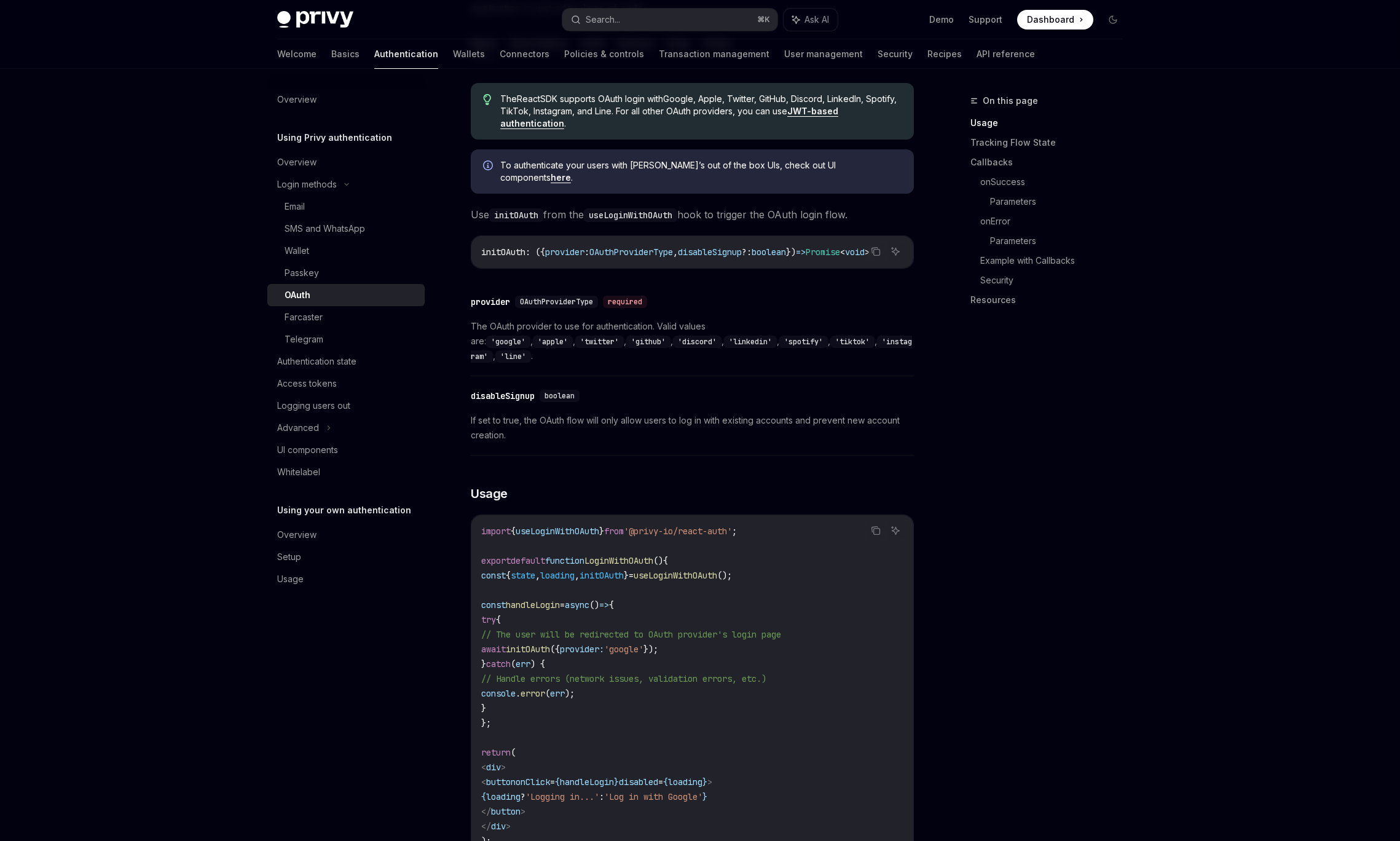
scroll to position [341, 0]
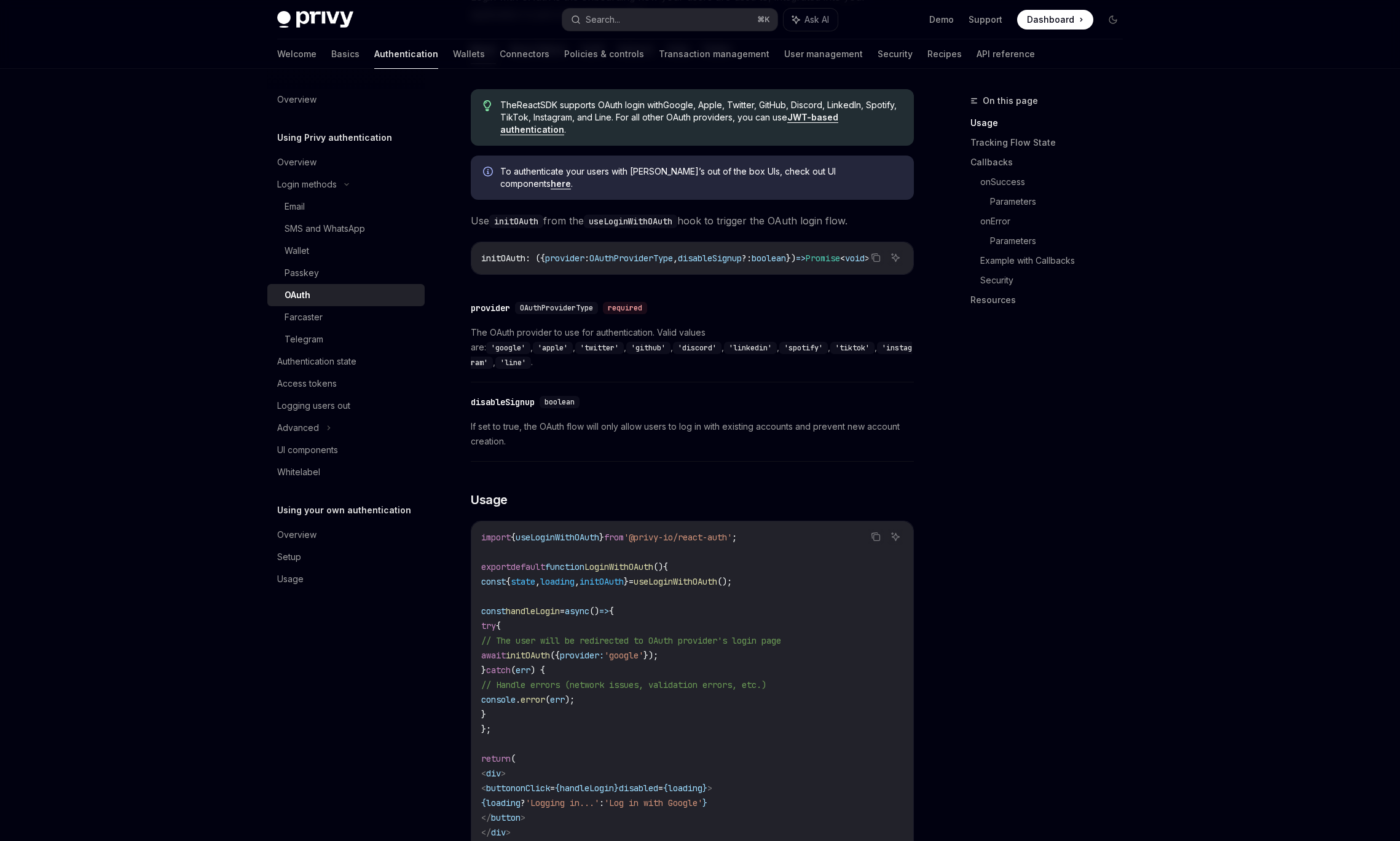
click at [724, 344] on code "'linkedin'" at bounding box center [750, 348] width 53 height 12
click at [334, 427] on div "Advanced" at bounding box center [346, 427] width 157 height 22
click at [333, 445] on div "MFA" at bounding box center [346, 449] width 157 height 22
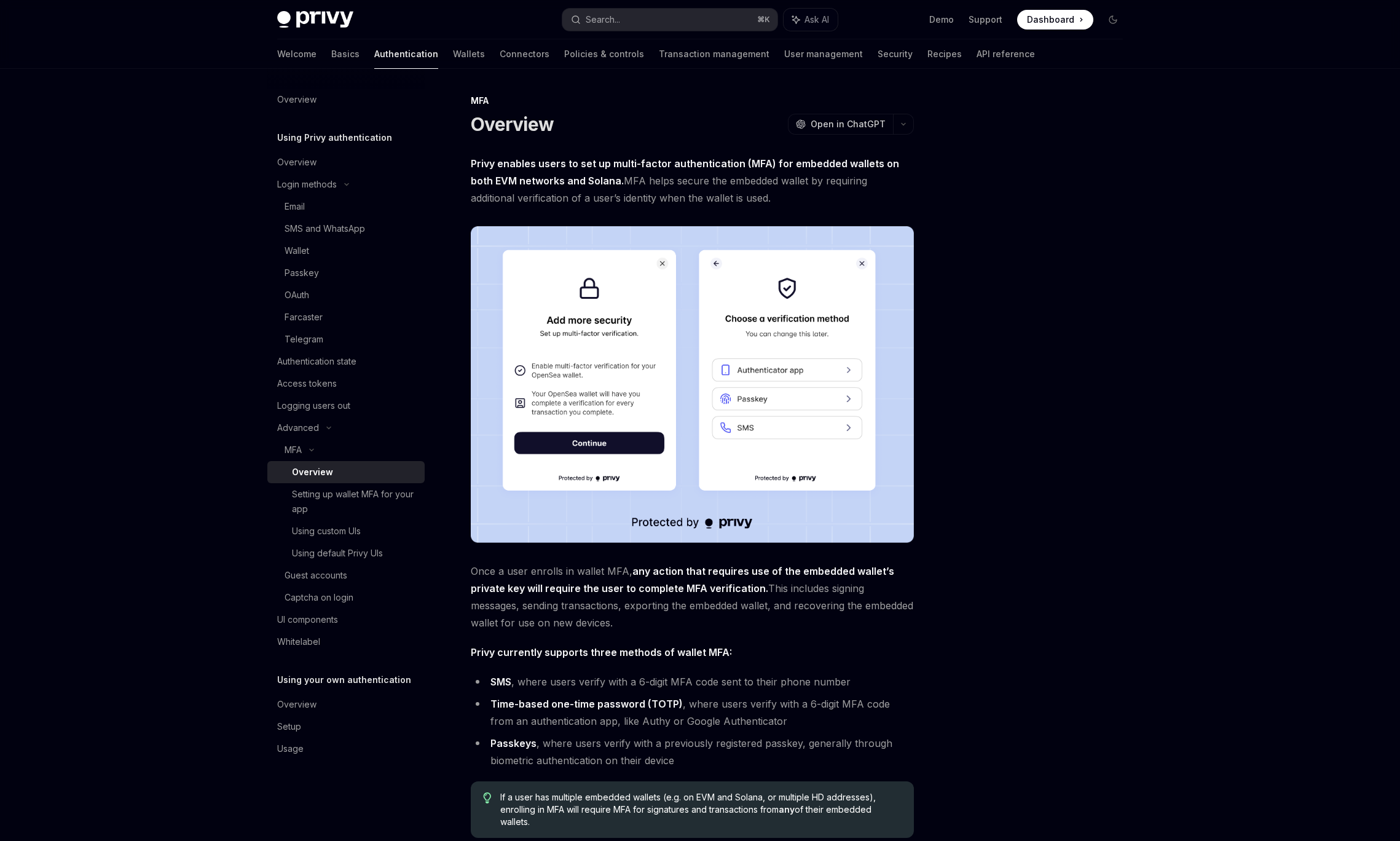
click at [643, 124] on div "Overview OpenAI Open in ChatGPT" at bounding box center [692, 124] width 443 height 22
click at [617, 126] on div "Overview OpenAI Open in ChatGPT" at bounding box center [692, 124] width 443 height 22
click at [453, 57] on link "Wallets" at bounding box center [469, 54] width 32 height 29
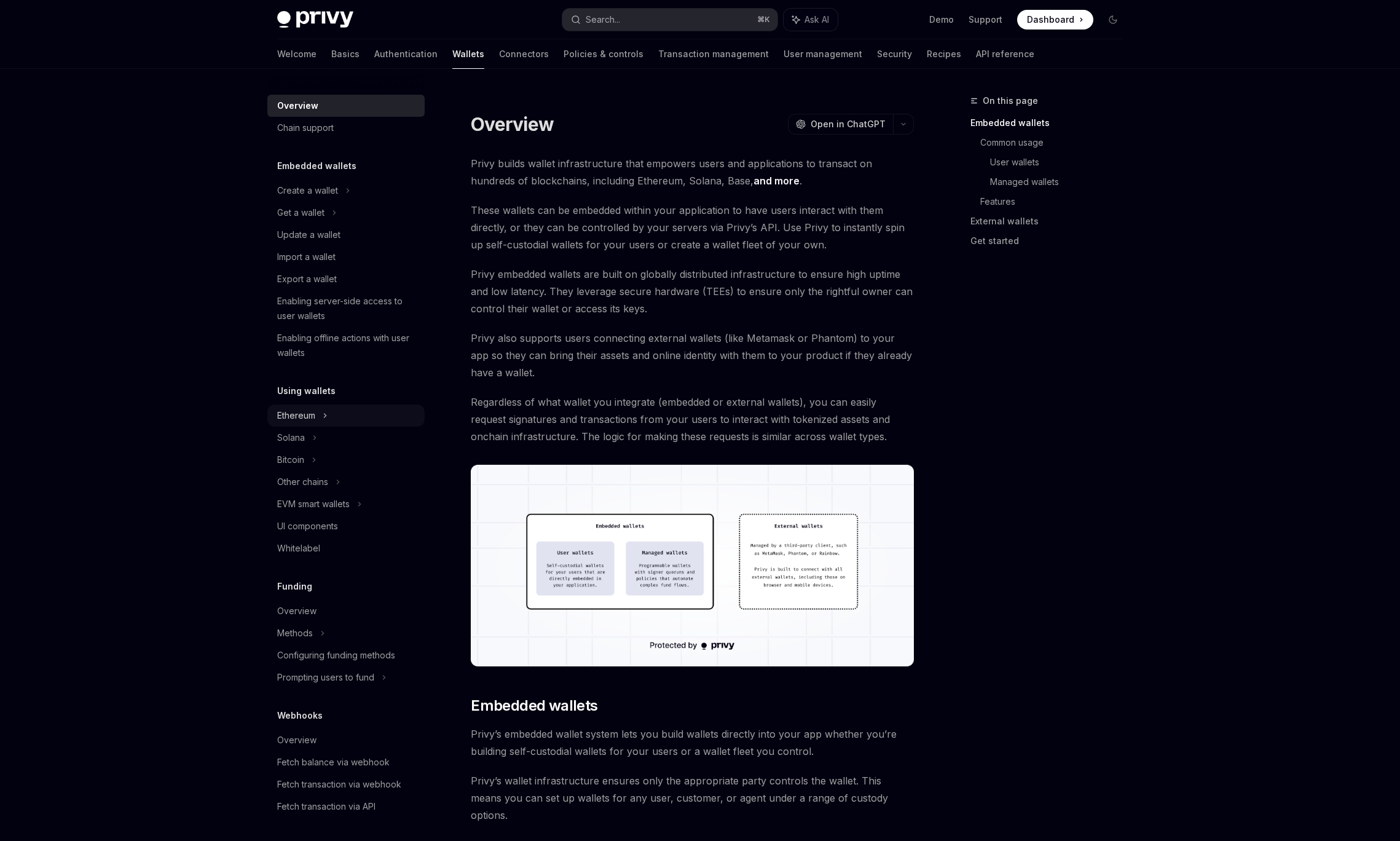
click at [312, 198] on div "Ethereum" at bounding box center [307, 191] width 61 height 15
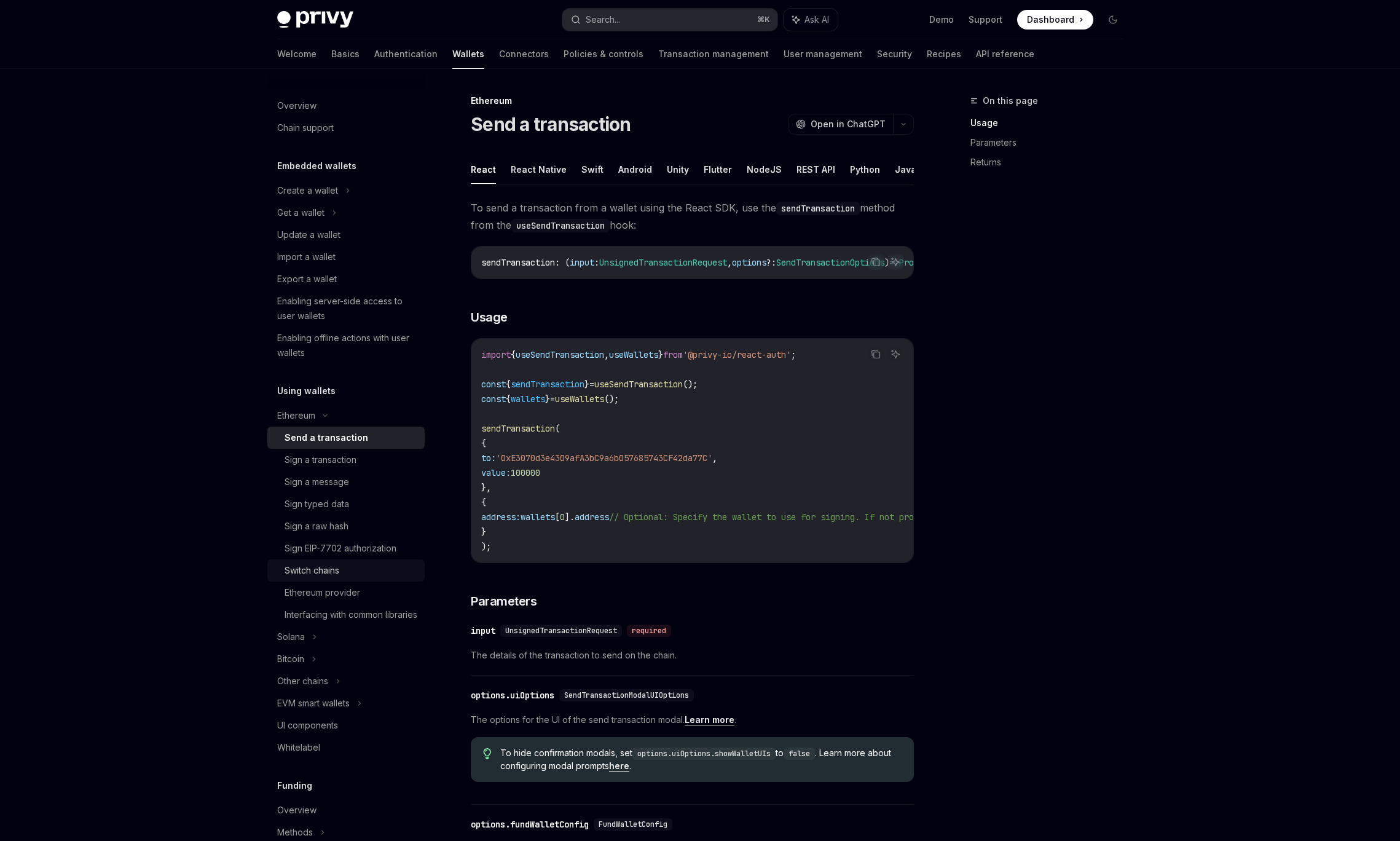
click at [301, 571] on div "Switch chains" at bounding box center [312, 570] width 55 height 15
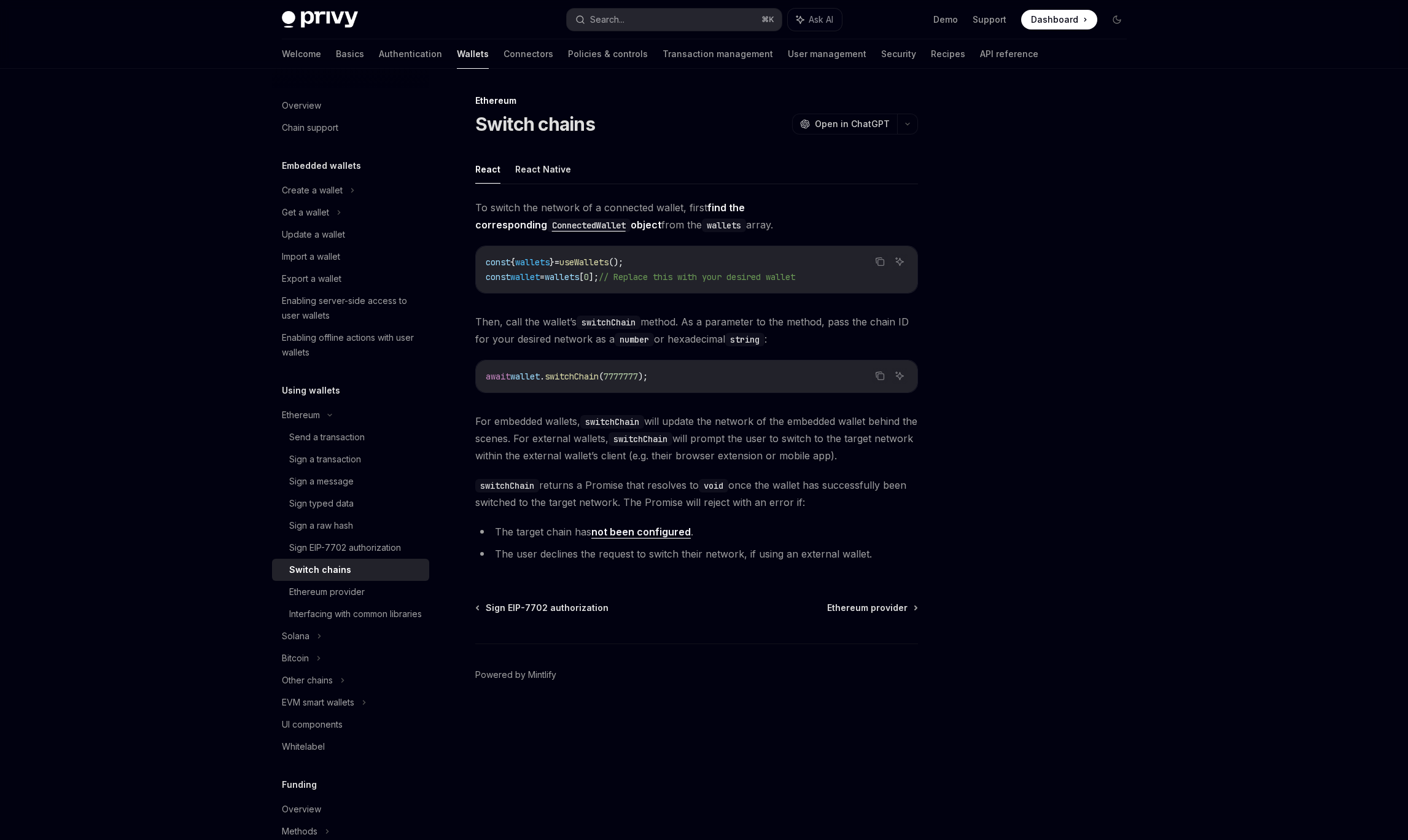
click at [612, 532] on link "not been configured" at bounding box center [640, 532] width 99 height 13
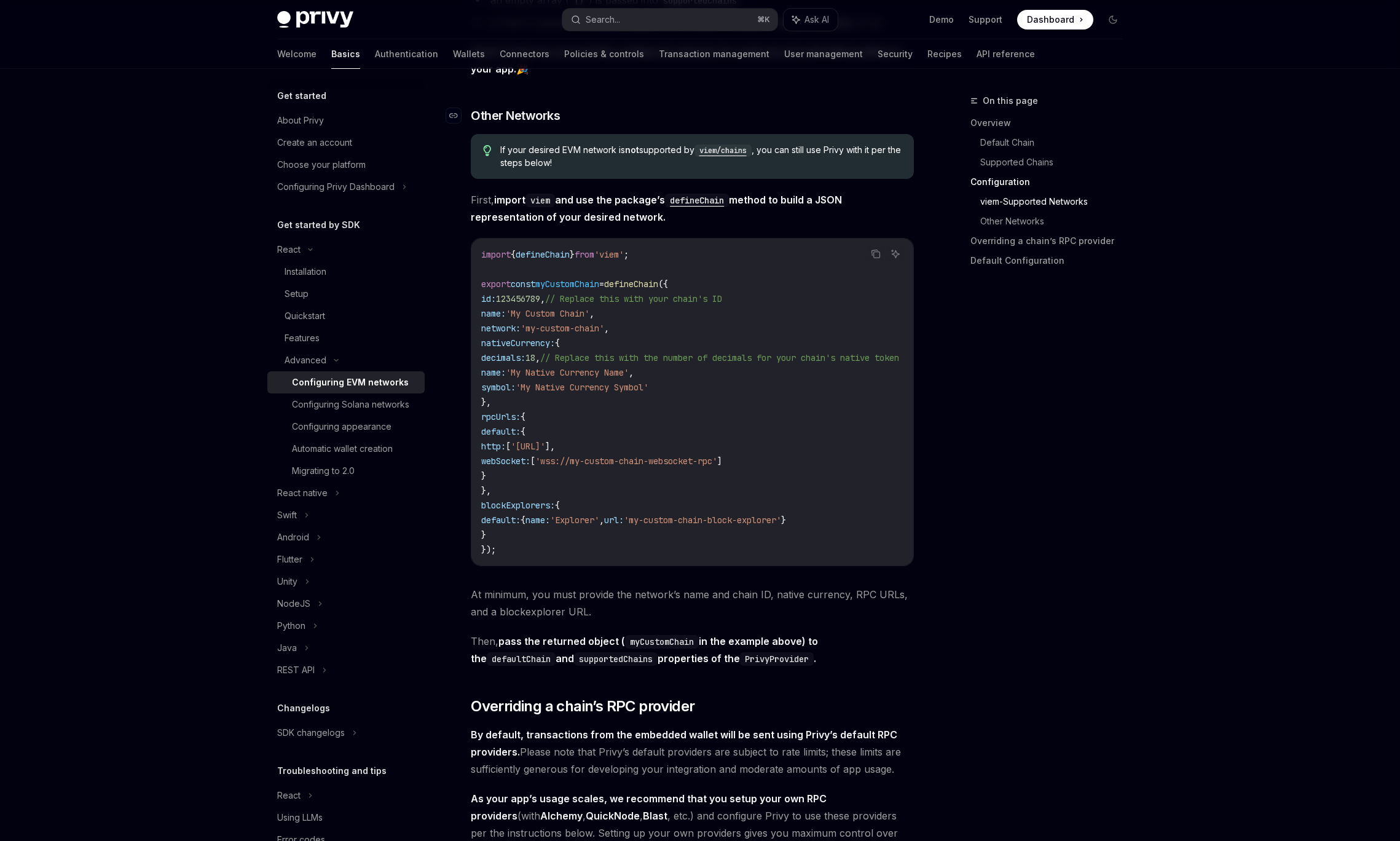
click at [670, 124] on h3 "​ Other Networks" at bounding box center [692, 116] width 443 height 17
click at [375, 55] on link "Authentication" at bounding box center [406, 54] width 63 height 29
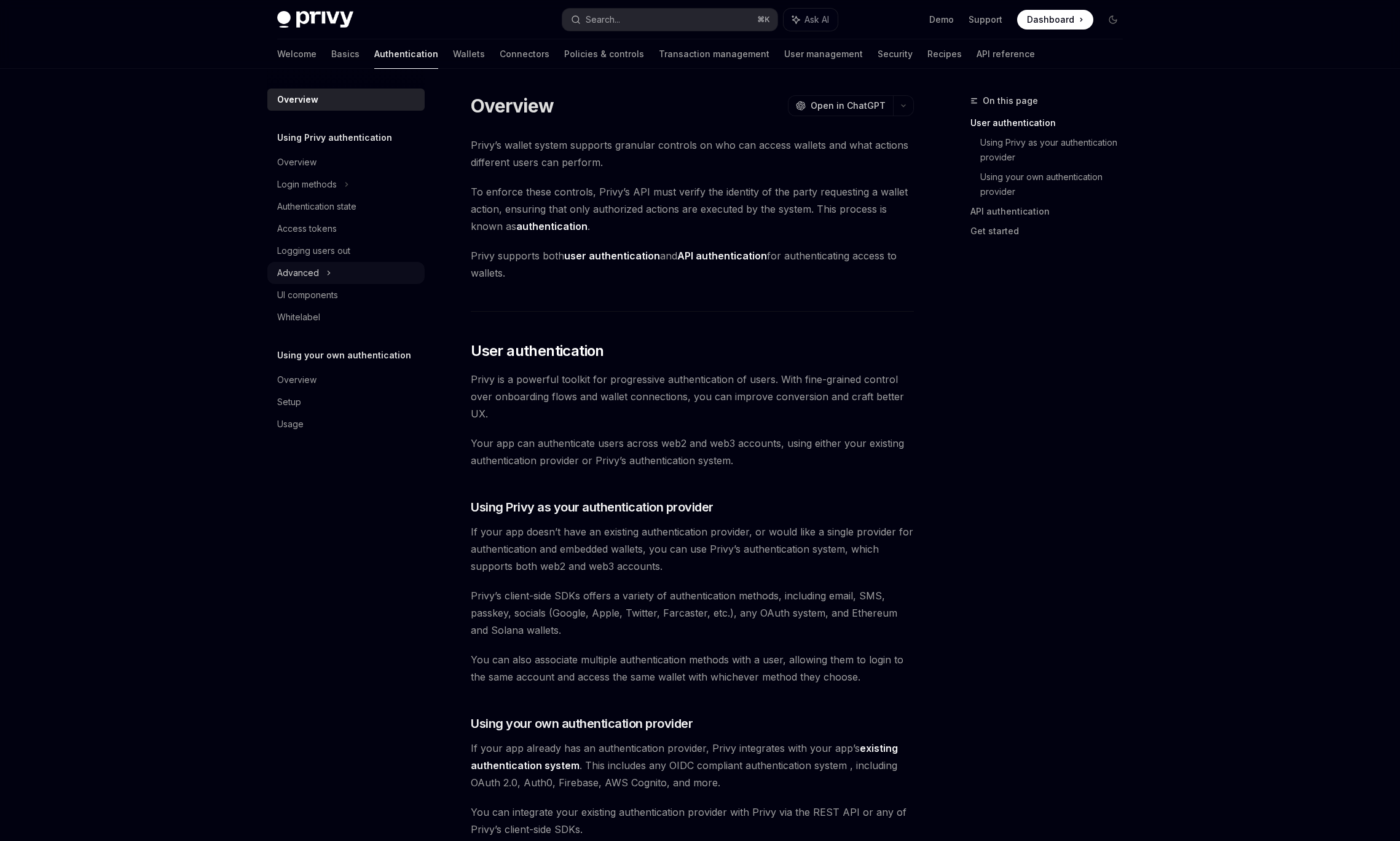
click at [385, 279] on div "Advanced" at bounding box center [346, 272] width 157 height 22
click at [710, 302] on div "Privy’s wallet system supports granular controls on who can access wallets and …" at bounding box center [692, 748] width 443 height 1224
drag, startPoint x: 725, startPoint y: 281, endPoint x: 450, endPoint y: 265, distance: 275.5
click at [725, 281] on span "Privy supports both user authentication and API authentication for authenticati…" at bounding box center [692, 264] width 443 height 34
click at [302, 210] on div "Authentication state" at bounding box center [317, 207] width 79 height 15
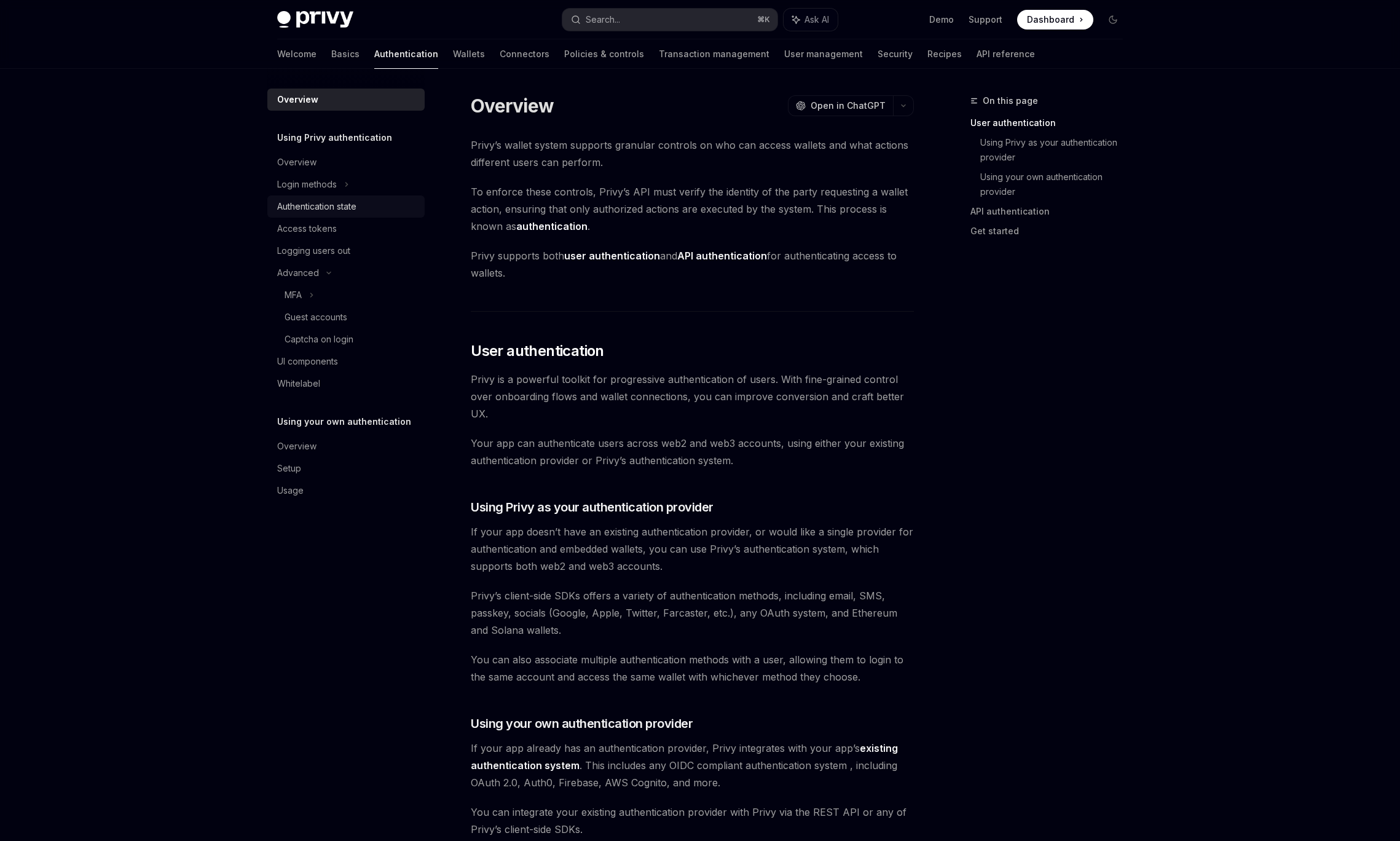
type textarea "*"
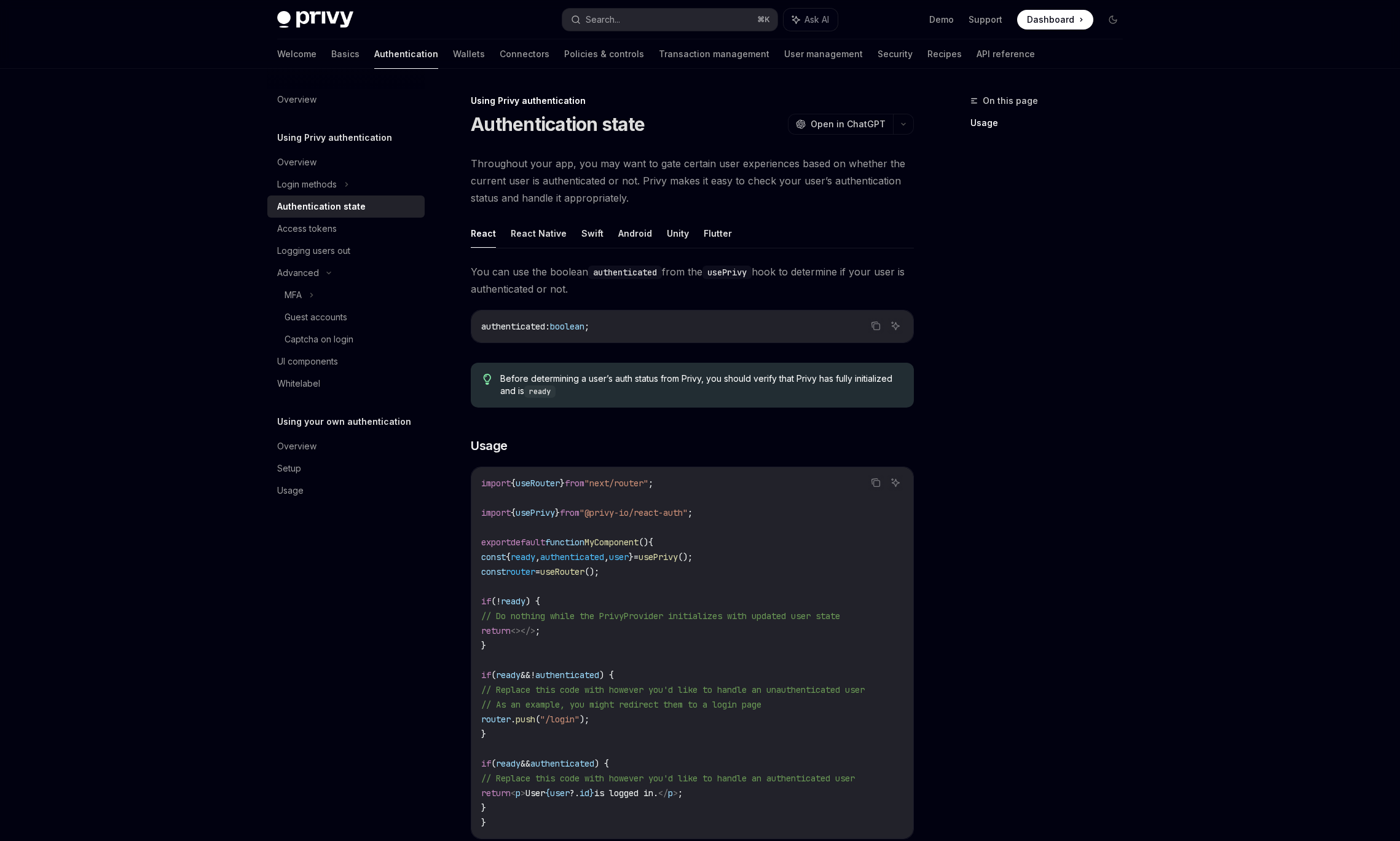
click at [972, 530] on div "On this page Usage" at bounding box center [1039, 467] width 187 height 747
click at [905, 122] on icon "button" at bounding box center [903, 124] width 15 height 5
click at [1023, 379] on div "On this page Usage" at bounding box center [1039, 467] width 187 height 747
click at [1109, 425] on div "Privy Docs home page Search... ⌘ K Ask AI Demo Support Dashboard Dashboard Sear…" at bounding box center [700, 520] width 1400 height 1041
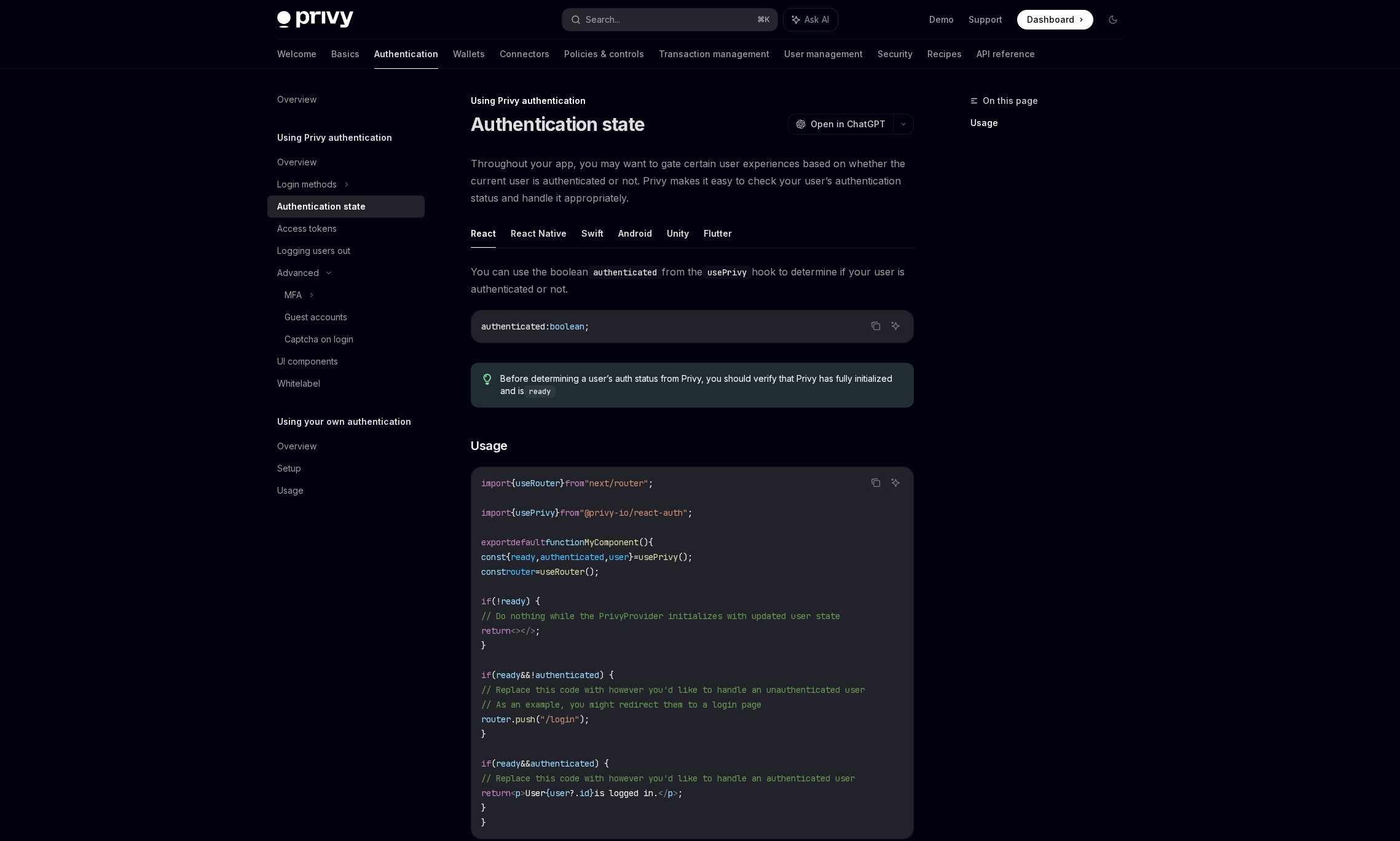
click at [1047, 252] on div "On this page Usage" at bounding box center [1039, 467] width 187 height 747
click at [970, 359] on div "On this page Usage" at bounding box center [1039, 467] width 187 height 747
click at [1039, 317] on div "On this page Usage" at bounding box center [1039, 467] width 187 height 747
